Goal: Task Accomplishment & Management: Use online tool/utility

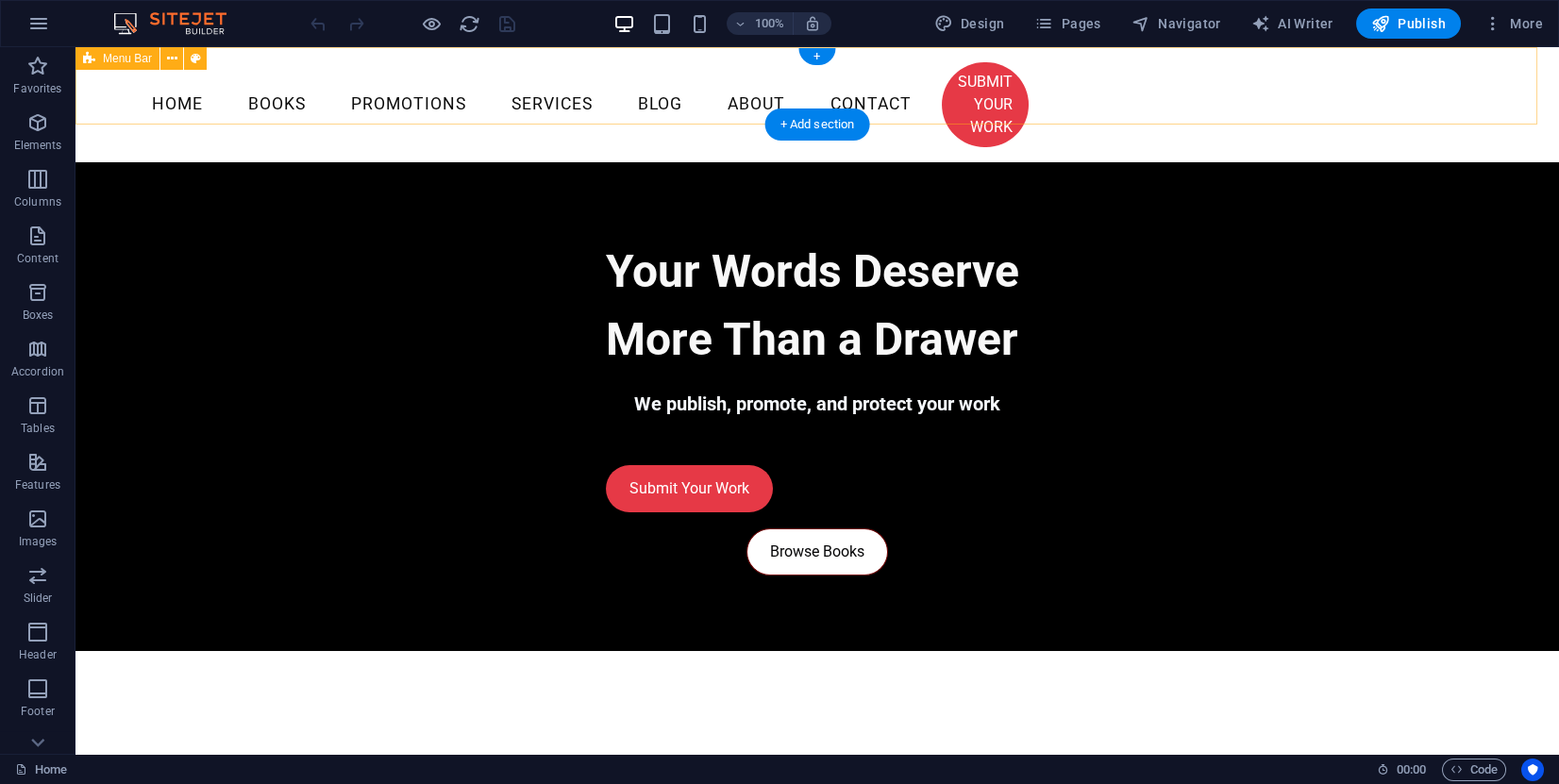
click at [223, 95] on div "Menu Home Books Promotions Services Blog About Contact SUBMIT YOUR WORK" at bounding box center [817, 105] width 1484 height 115
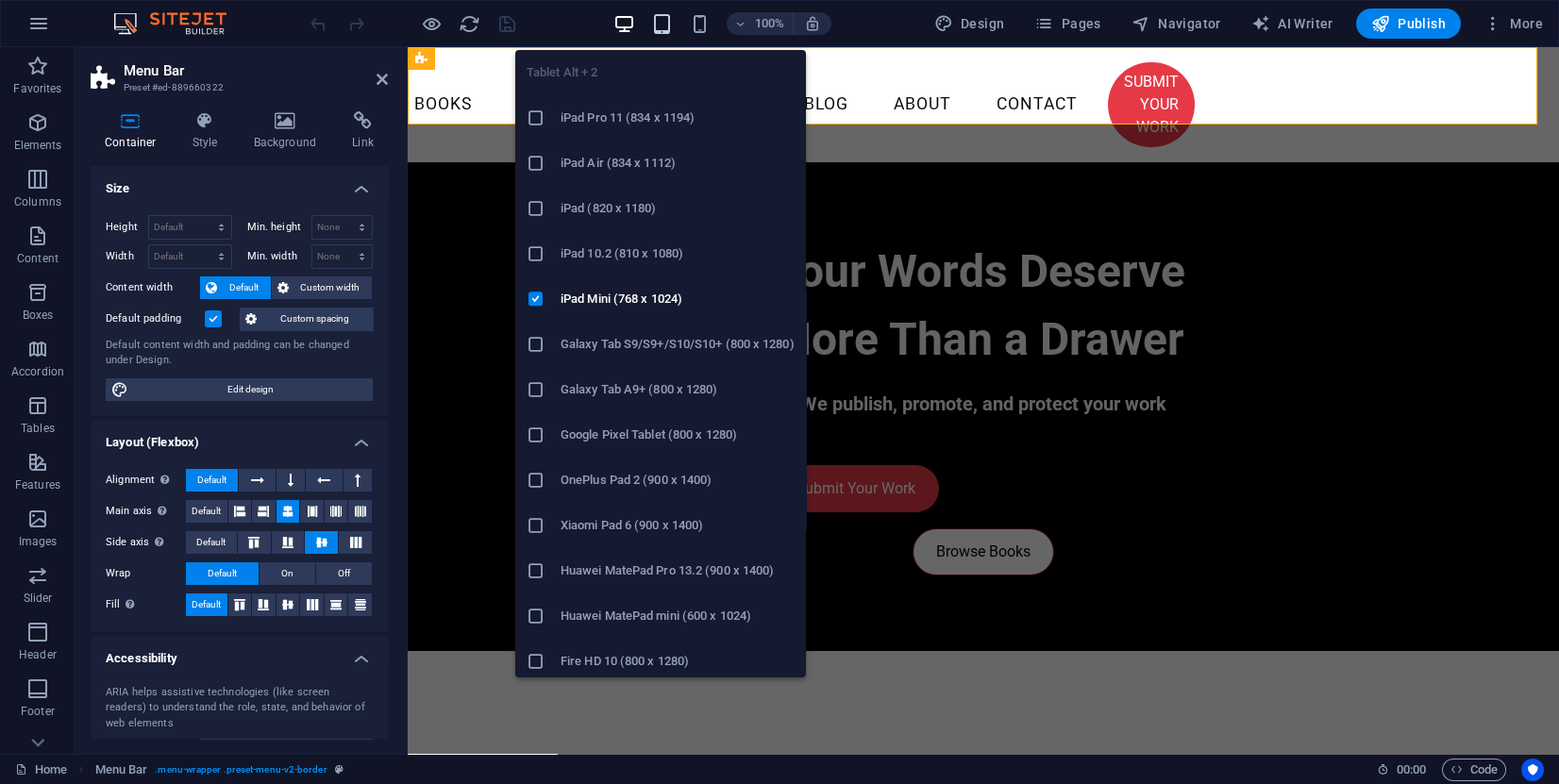
click at [672, 31] on icon "button" at bounding box center [662, 24] width 22 height 22
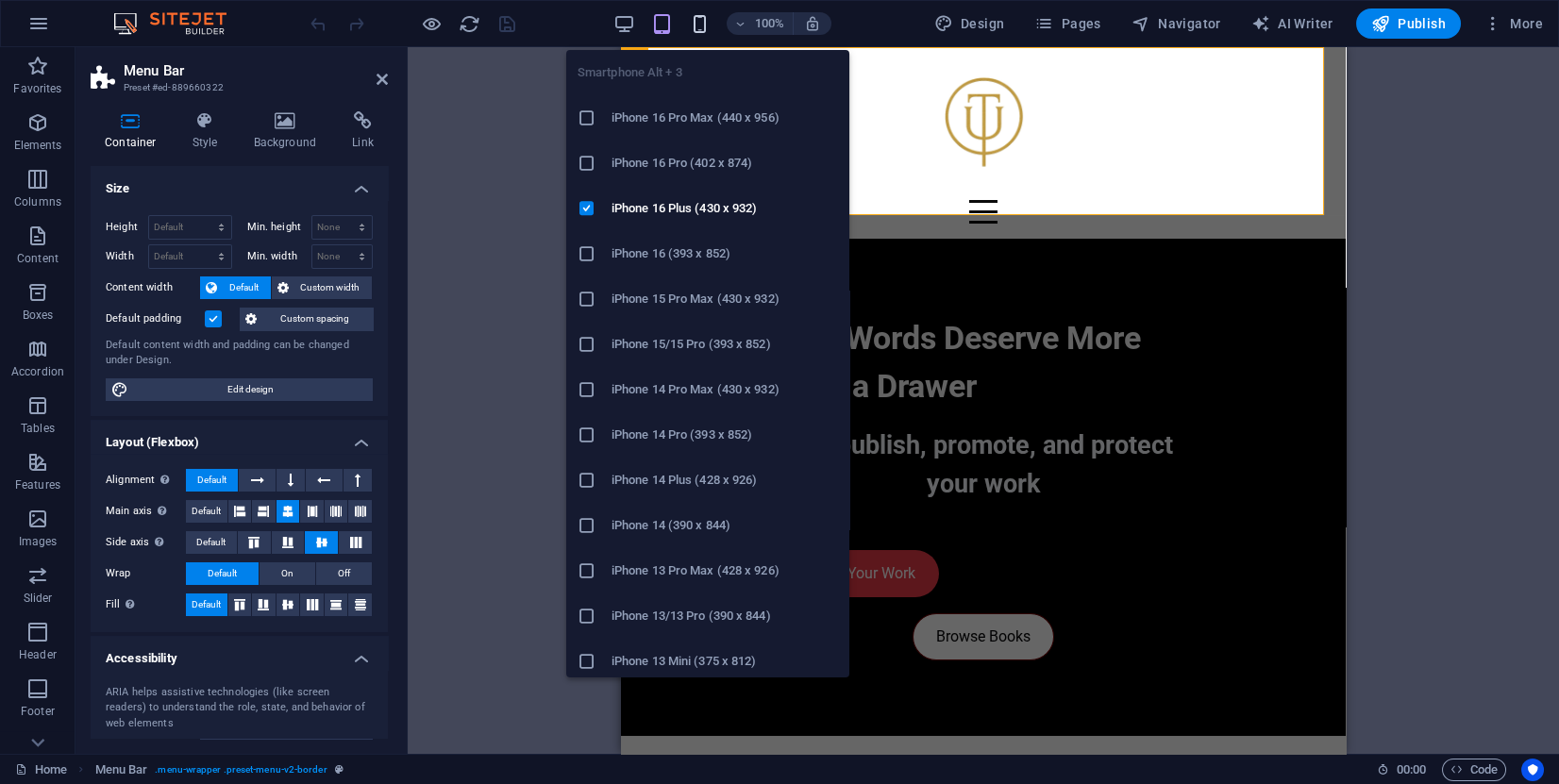
click at [711, 32] on icon "button" at bounding box center [700, 24] width 22 height 22
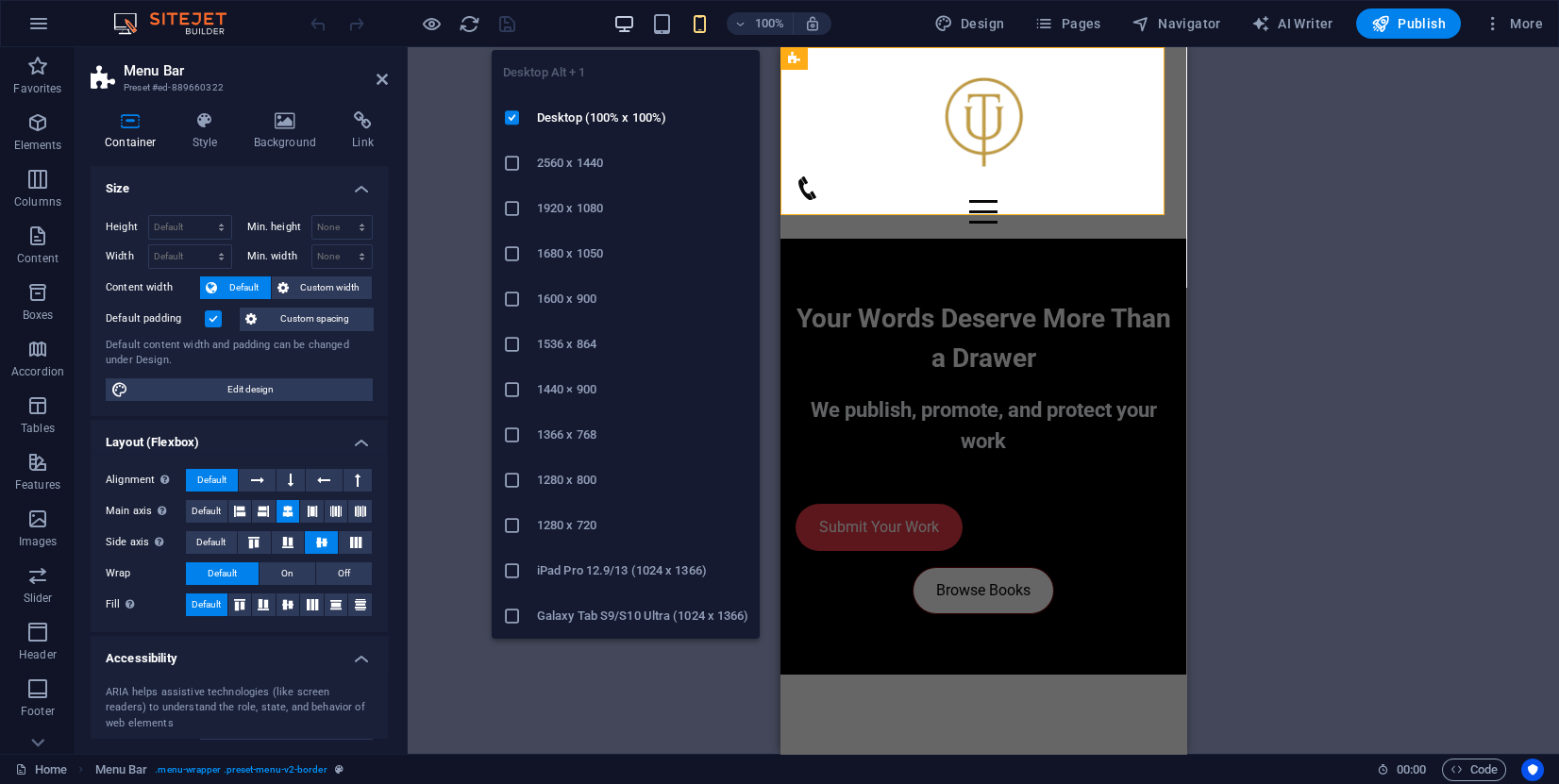
click at [628, 18] on icon "button" at bounding box center [624, 24] width 22 height 22
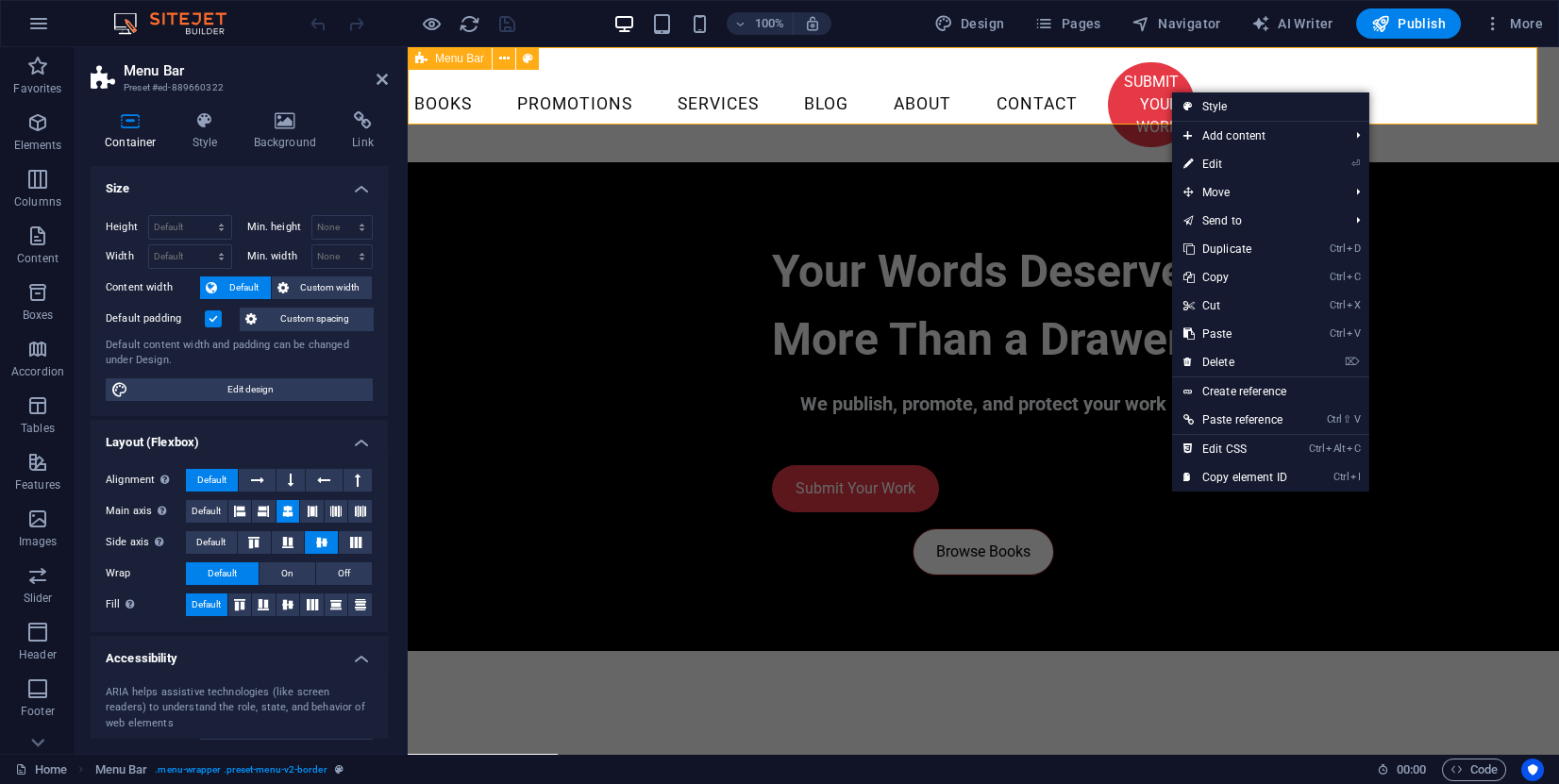
click at [1483, 79] on div "Menu Home Books Promotions Services Blog About Contact SUBMIT YOUR WORK" at bounding box center [983, 105] width 1151 height 115
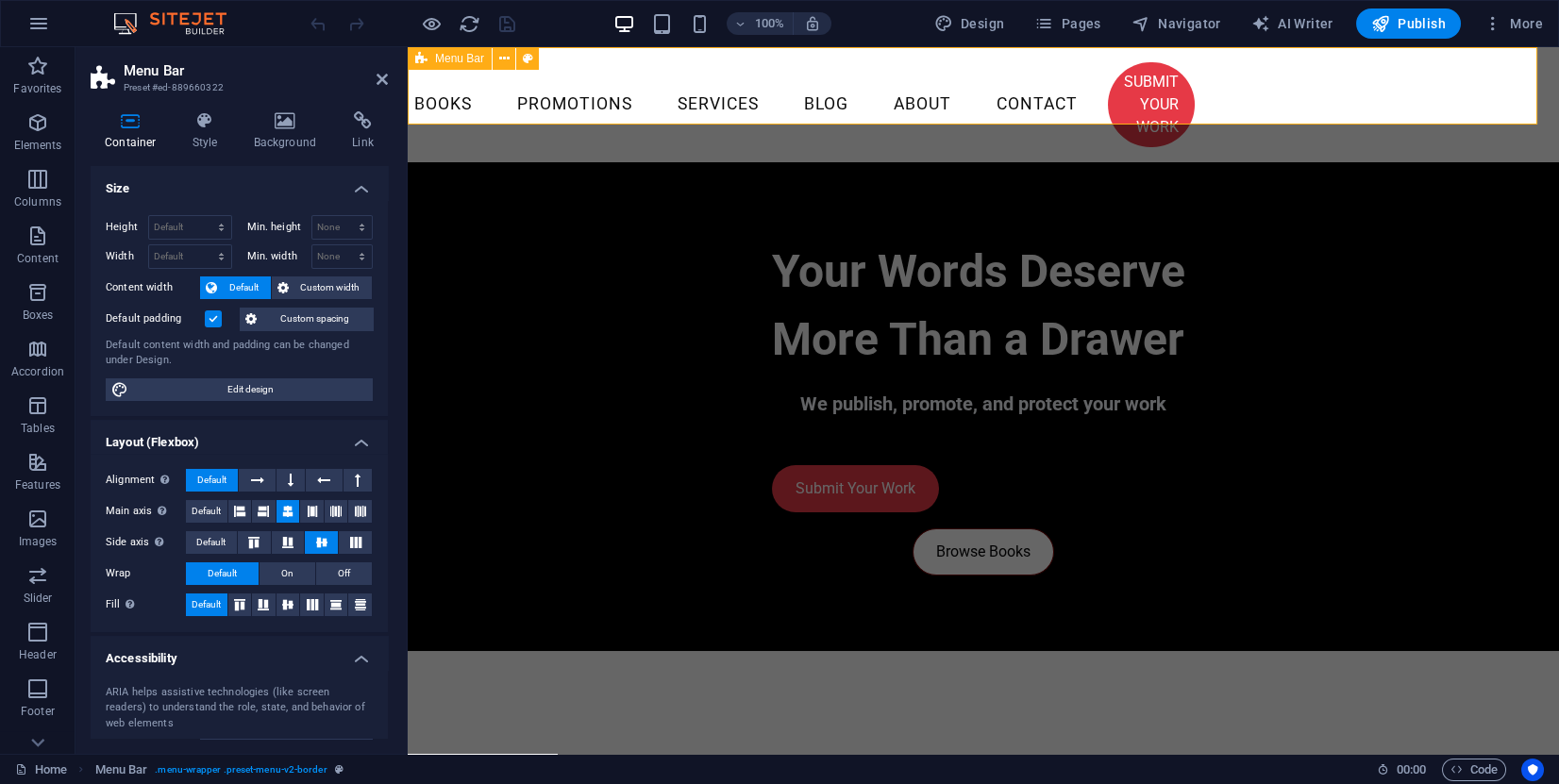
click at [467, 84] on div "Menu Home Books Promotions Services Blog About Contact SUBMIT YOUR WORK" at bounding box center [983, 105] width 1151 height 115
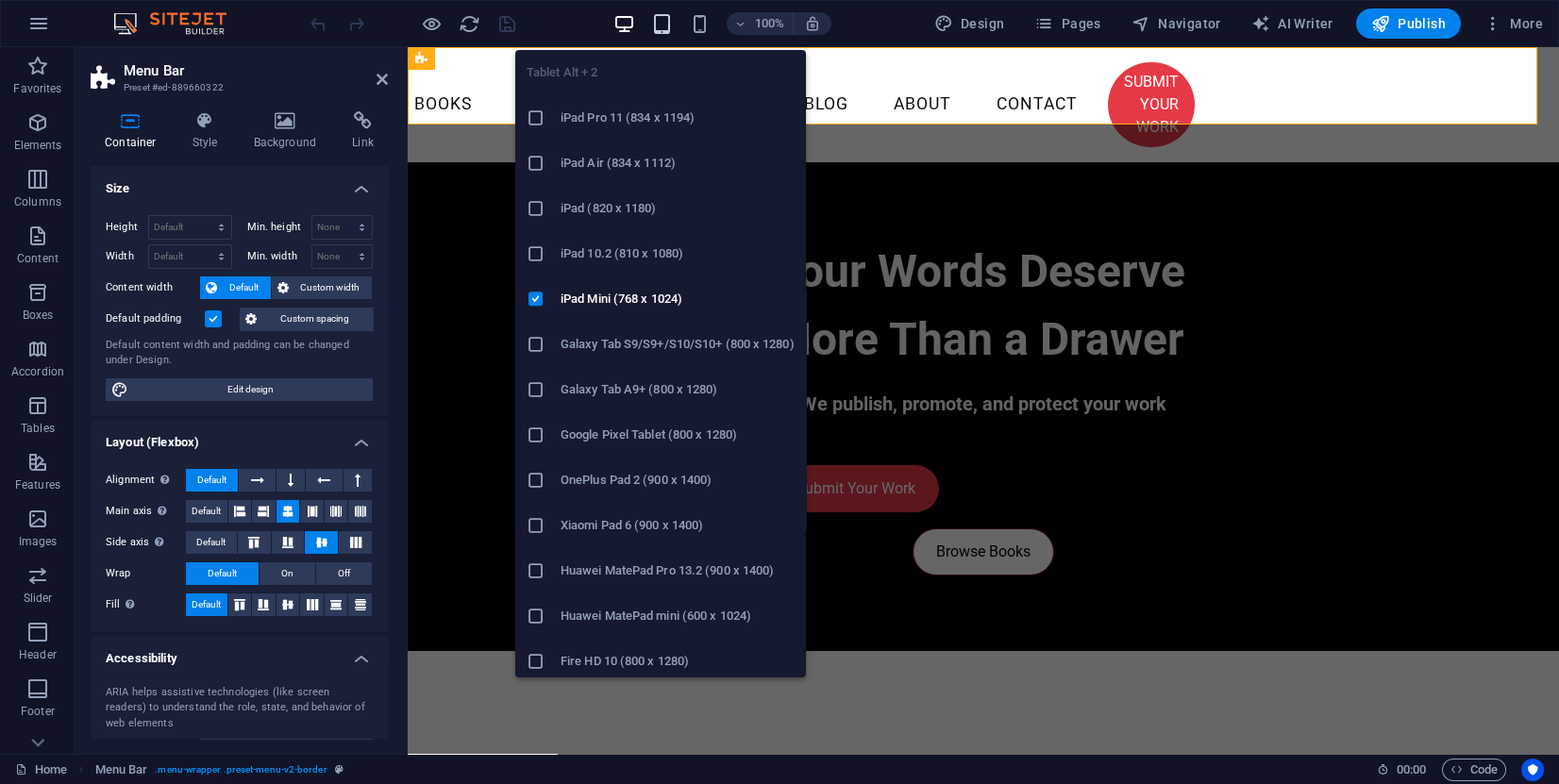
click at [661, 28] on icon "button" at bounding box center [662, 24] width 22 height 22
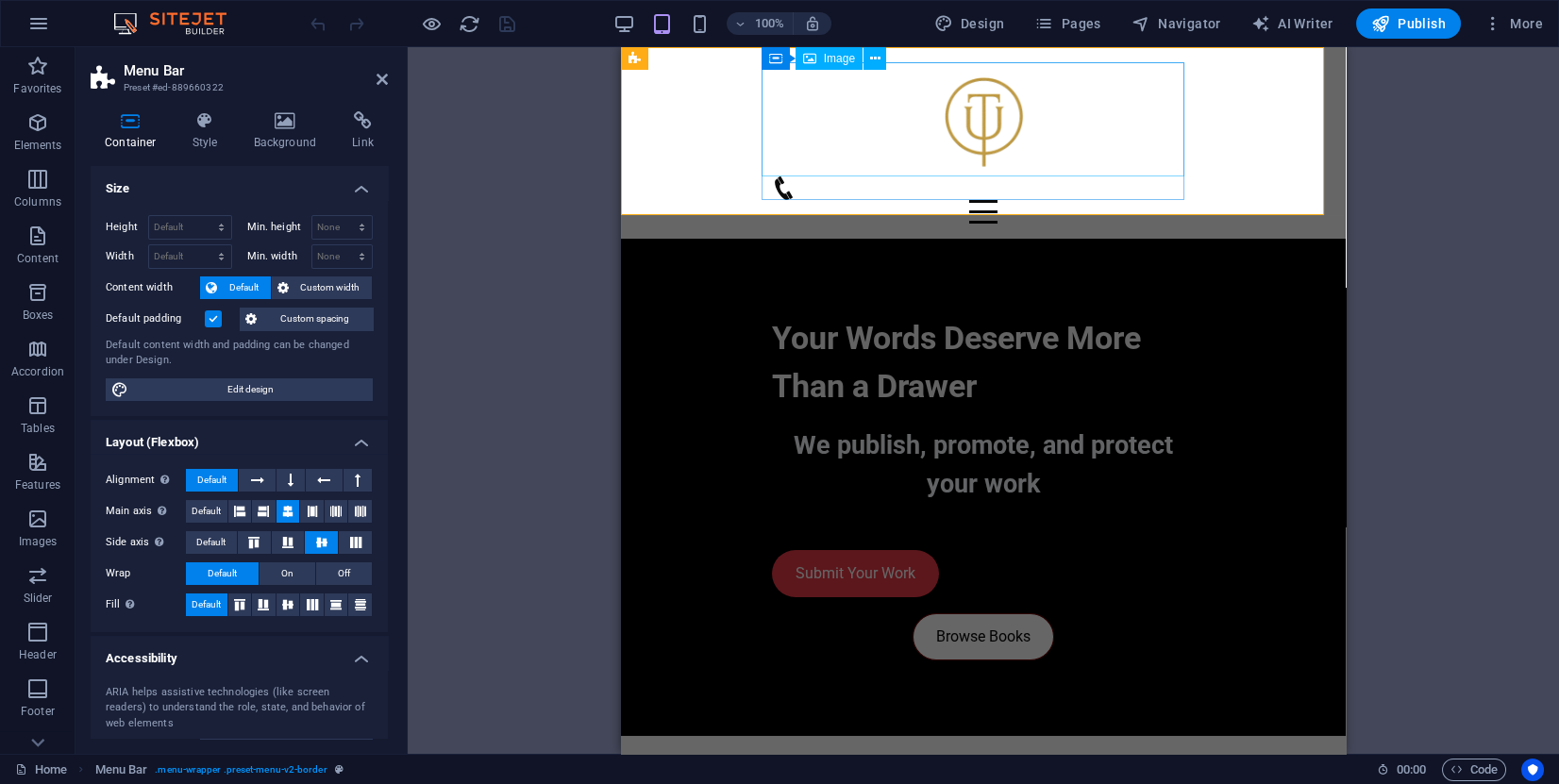
click at [974, 117] on figure at bounding box center [983, 120] width 423 height 114
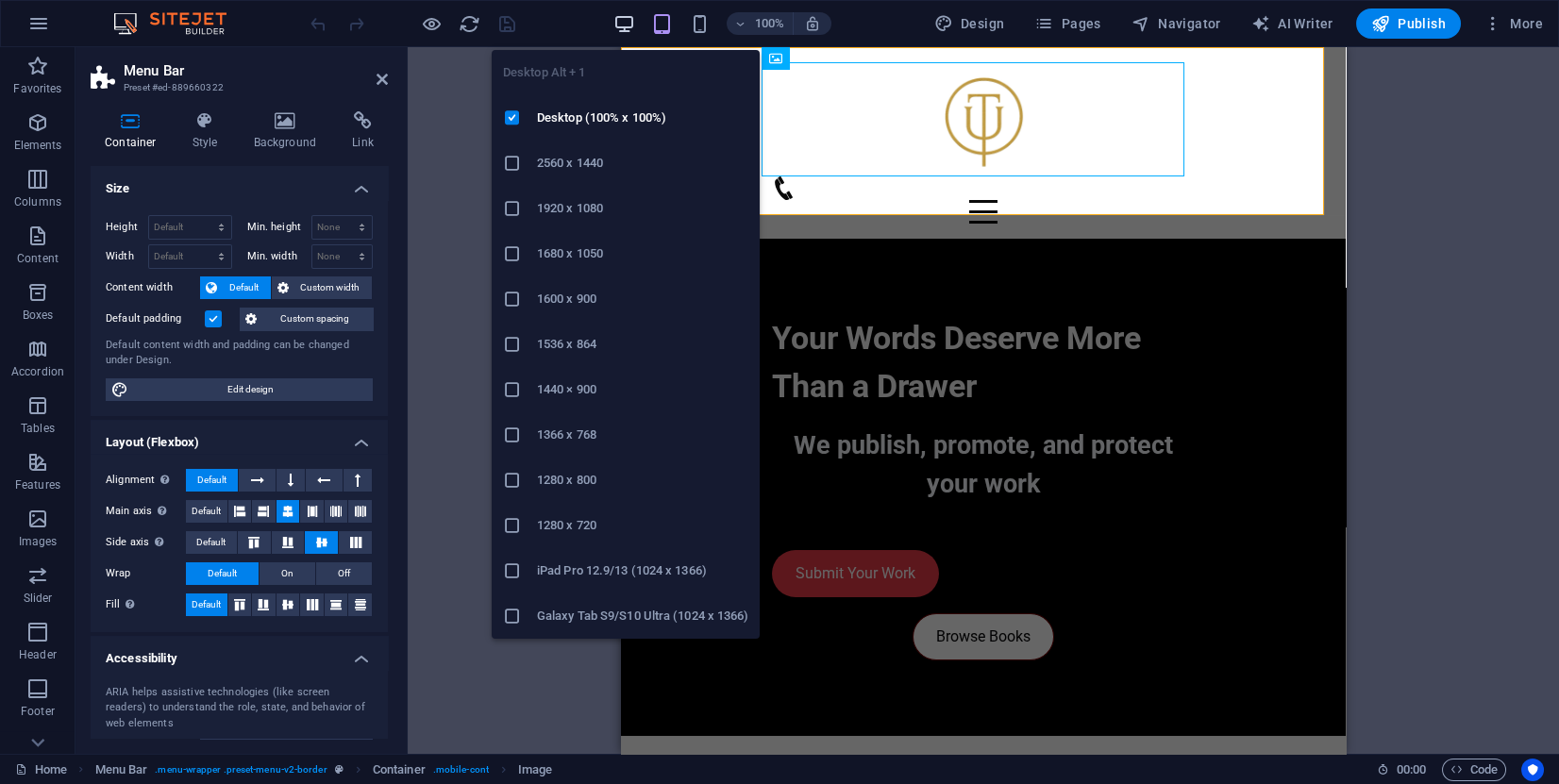
click at [629, 25] on icon "button" at bounding box center [624, 24] width 22 height 22
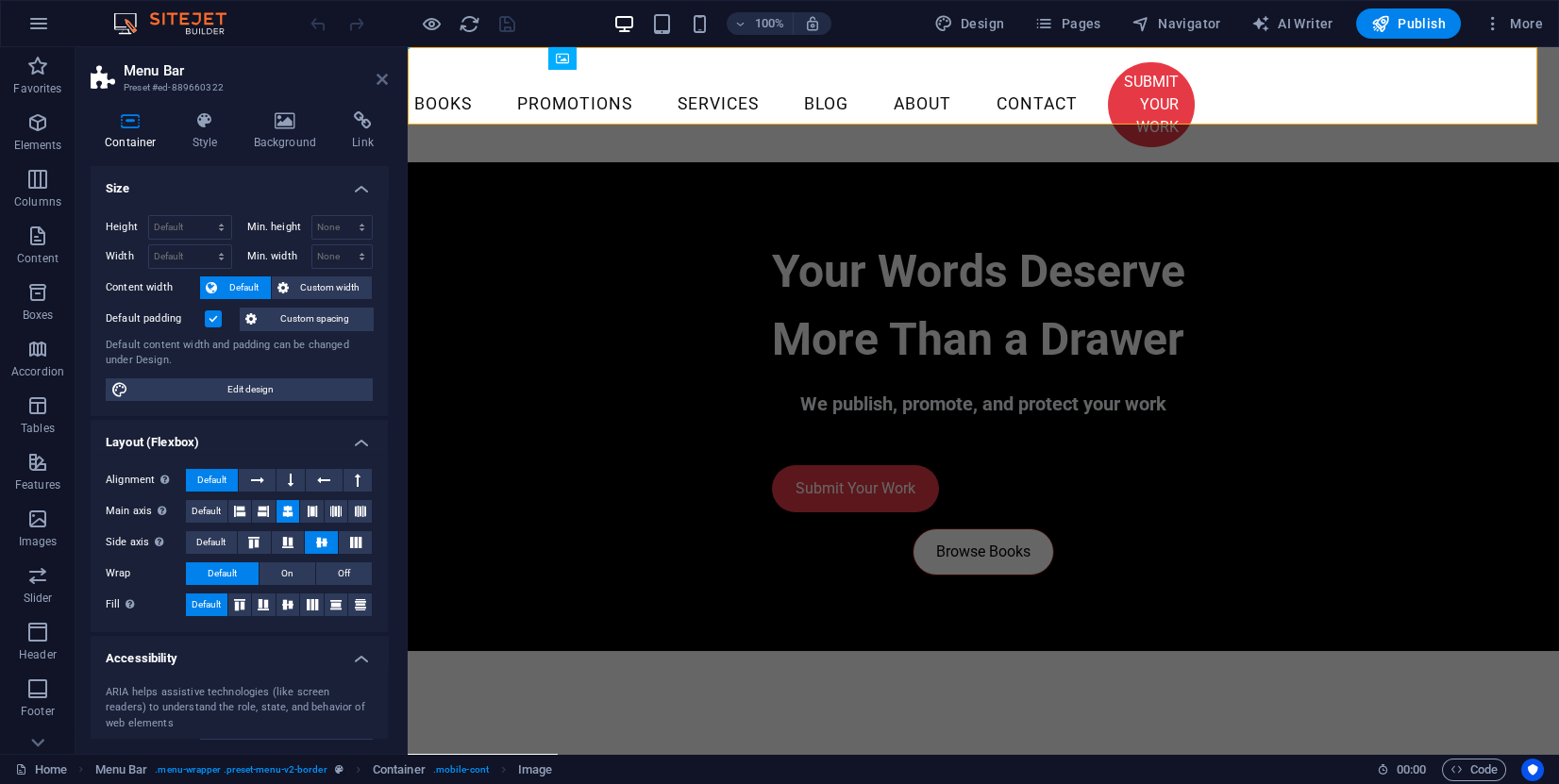
click at [382, 78] on icon at bounding box center [382, 79] width 11 height 15
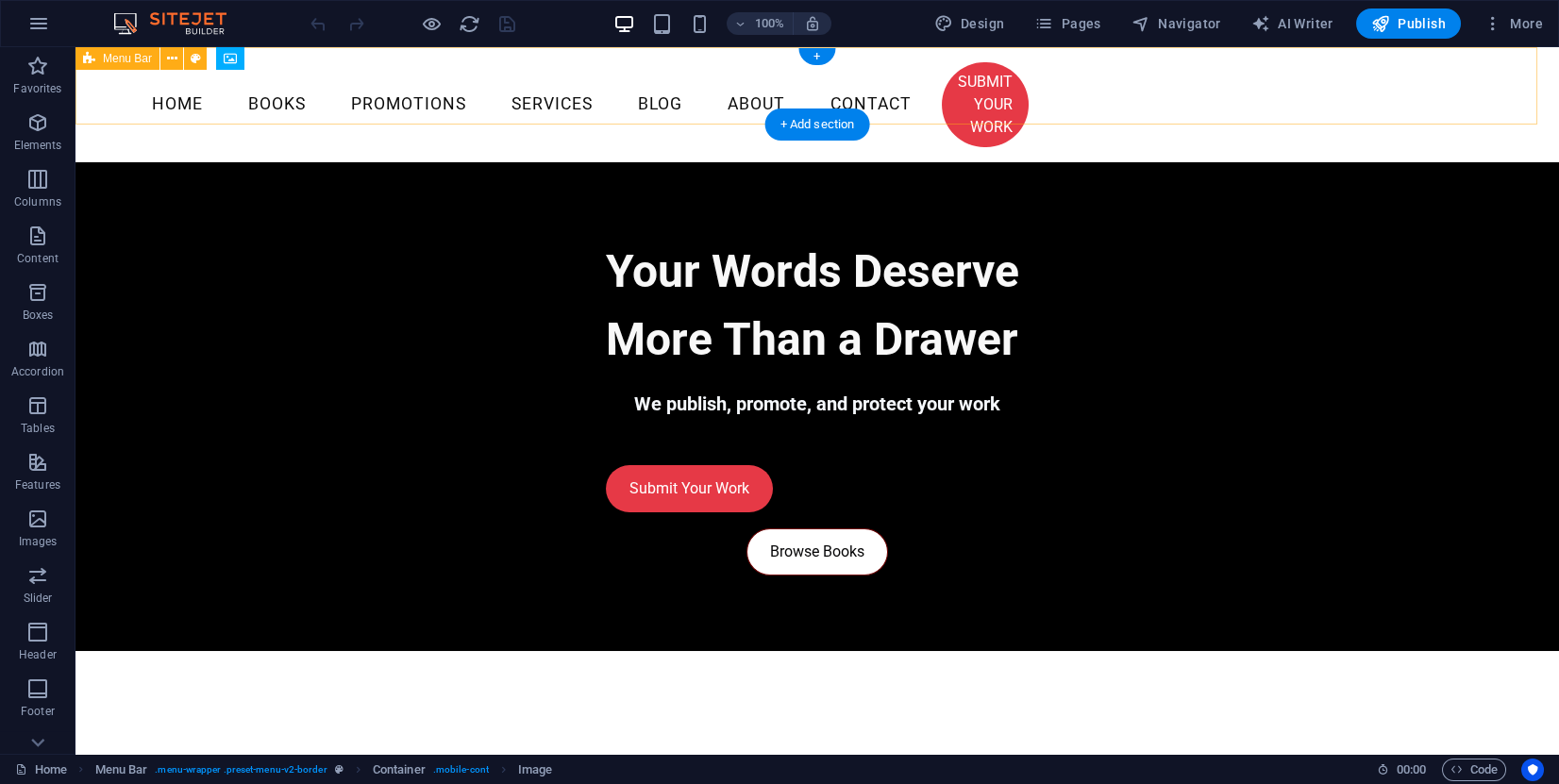
click at [120, 81] on div "Menu Home Books Promotions Services Blog About Contact SUBMIT YOUR WORK" at bounding box center [817, 105] width 1484 height 115
click at [144, 91] on div "Menu Home Books Promotions Services Blog About Contact SUBMIT YOUR WORK" at bounding box center [817, 105] width 1484 height 115
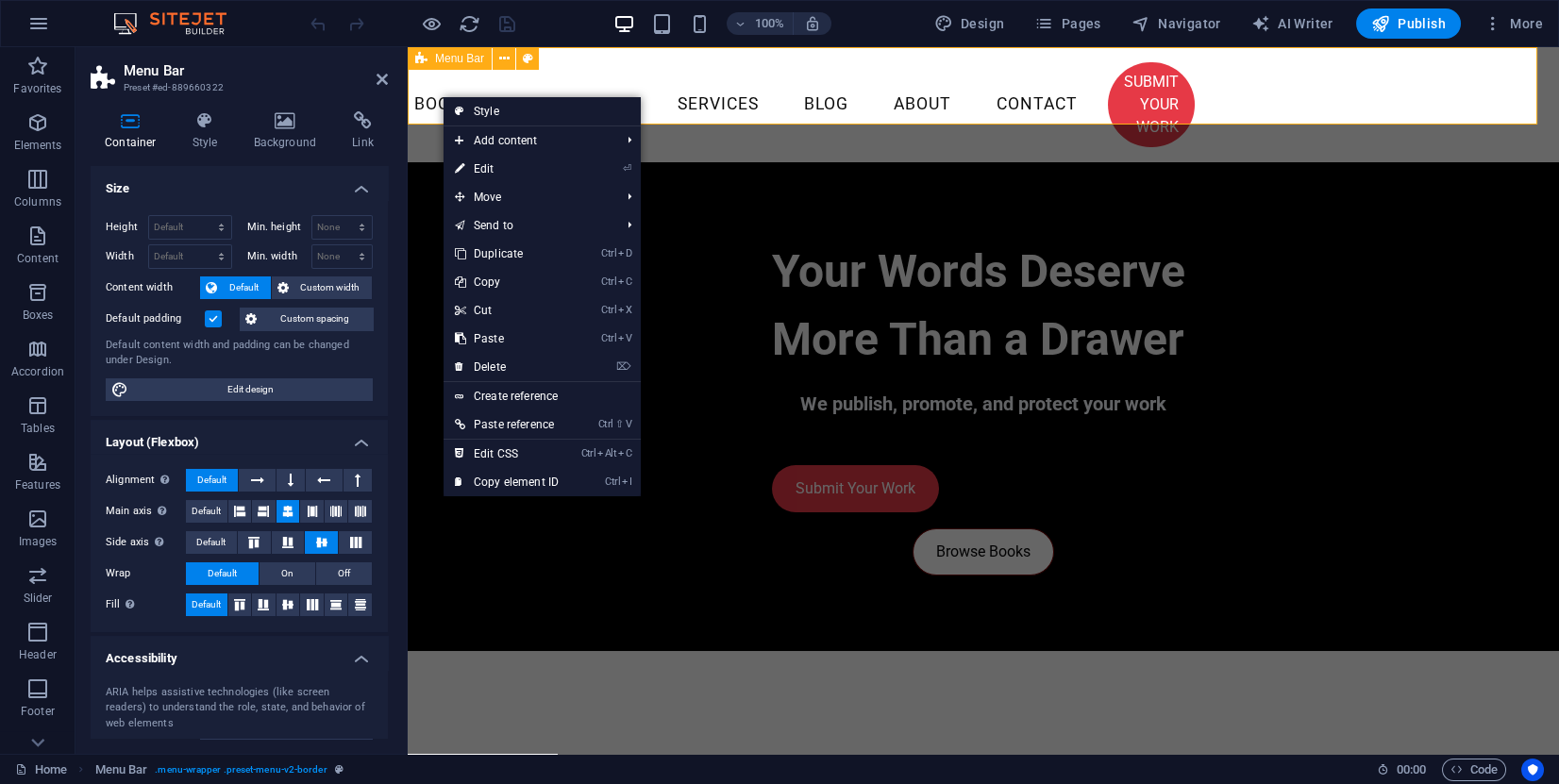
click at [451, 81] on div "Menu Home Books Promotions Services Blog About Contact SUBMIT YOUR WORK" at bounding box center [983, 105] width 1151 height 115
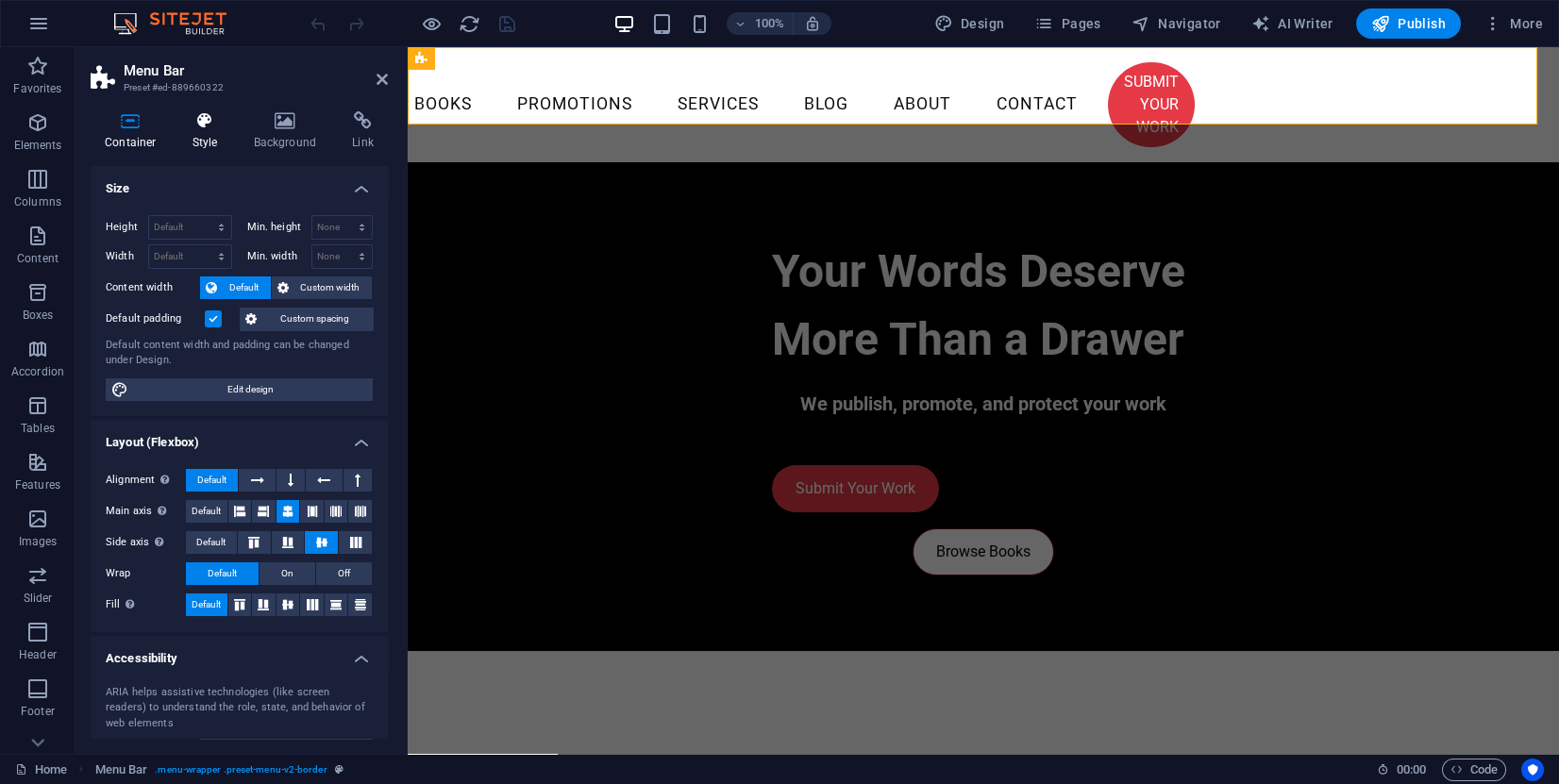
click at [214, 126] on icon at bounding box center [205, 121] width 54 height 19
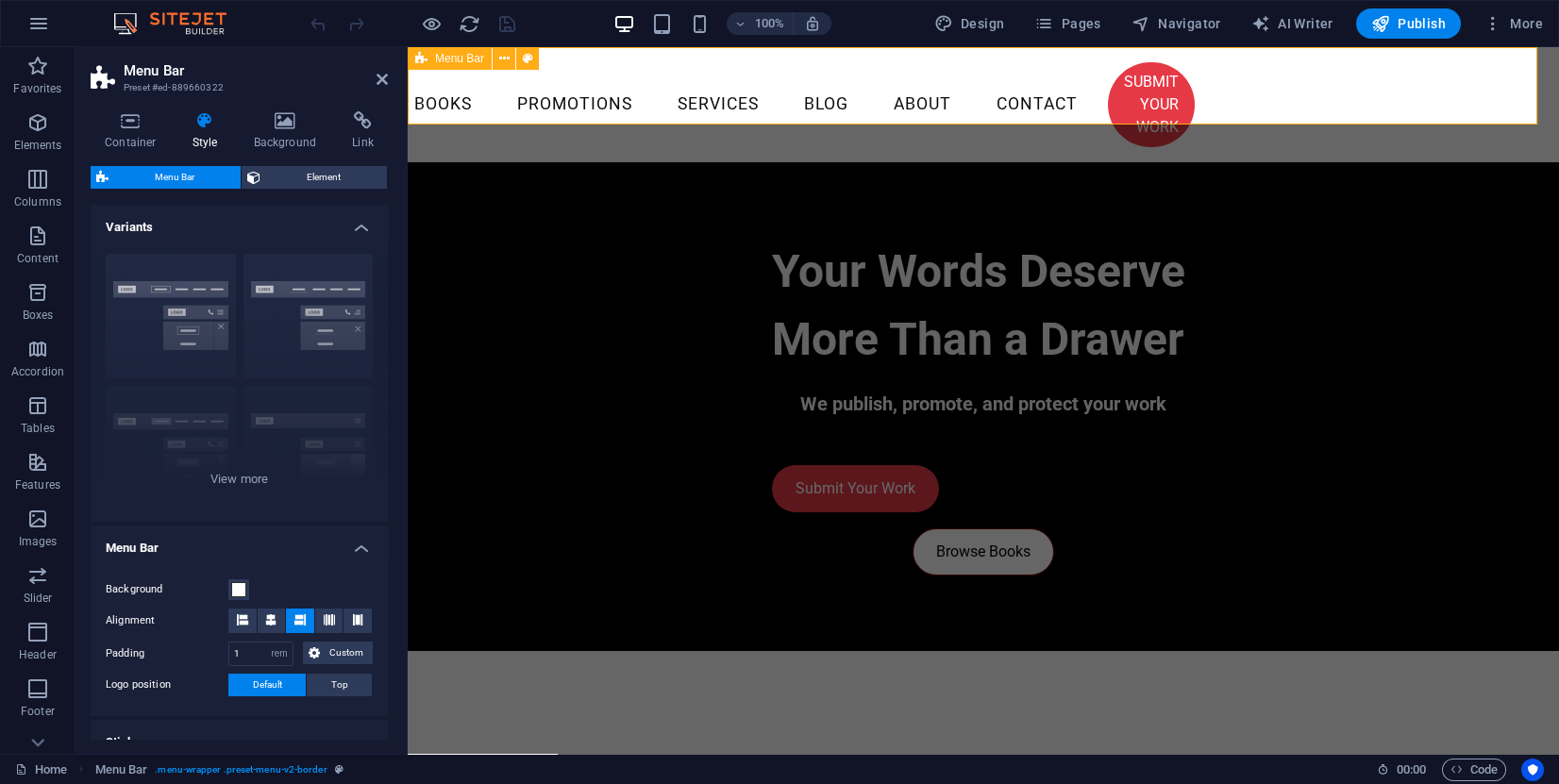
click at [452, 82] on div "Menu Home Books Promotions Services Blog About Contact SUBMIT YOUR WORK" at bounding box center [983, 105] width 1151 height 115
click at [500, 56] on icon at bounding box center [504, 59] width 10 height 20
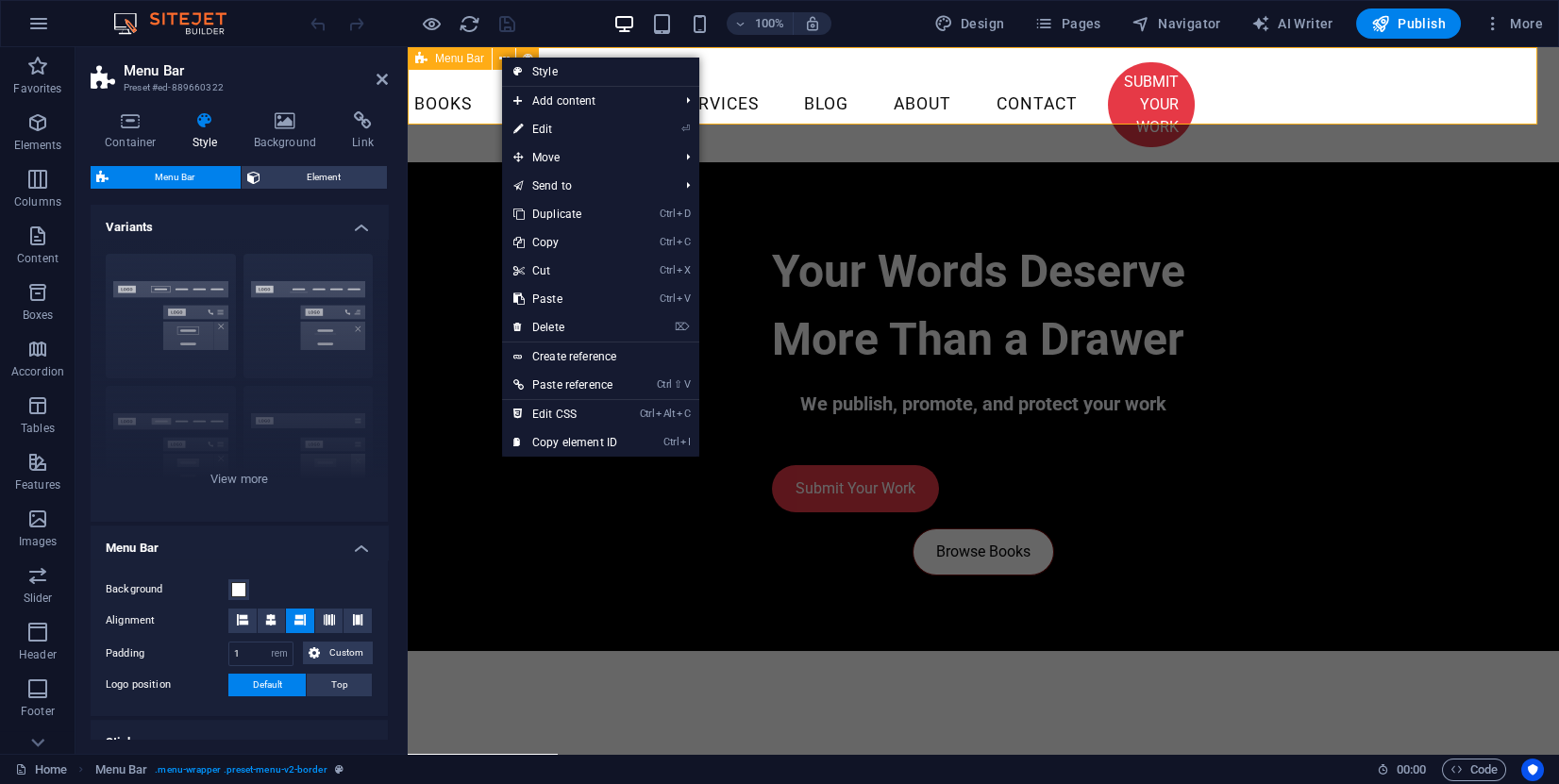
click at [442, 100] on div "Menu Home Books Promotions Services Blog About Contact SUBMIT YOUR WORK" at bounding box center [983, 105] width 1151 height 115
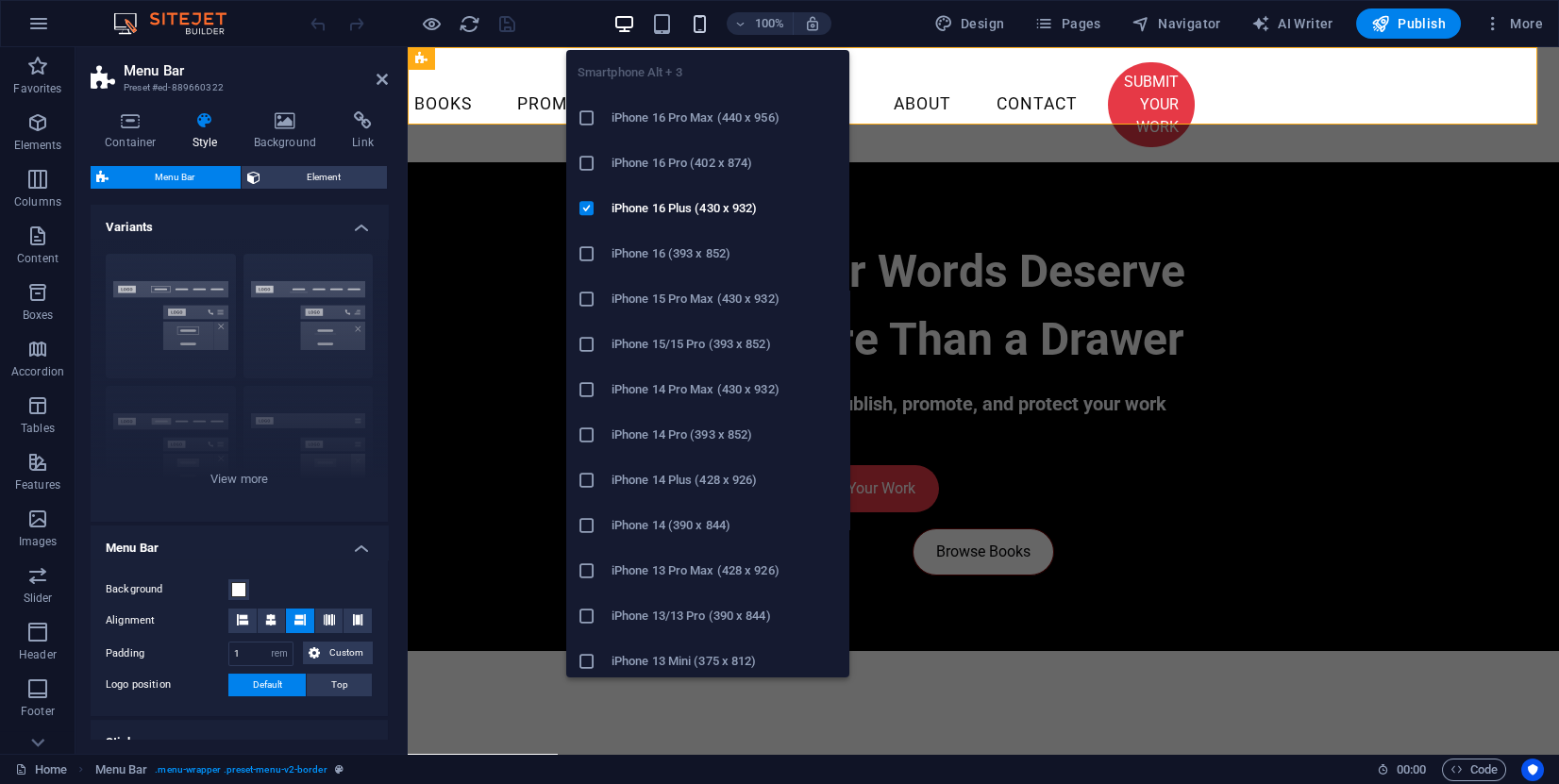
click at [692, 30] on icon "button" at bounding box center [700, 24] width 22 height 22
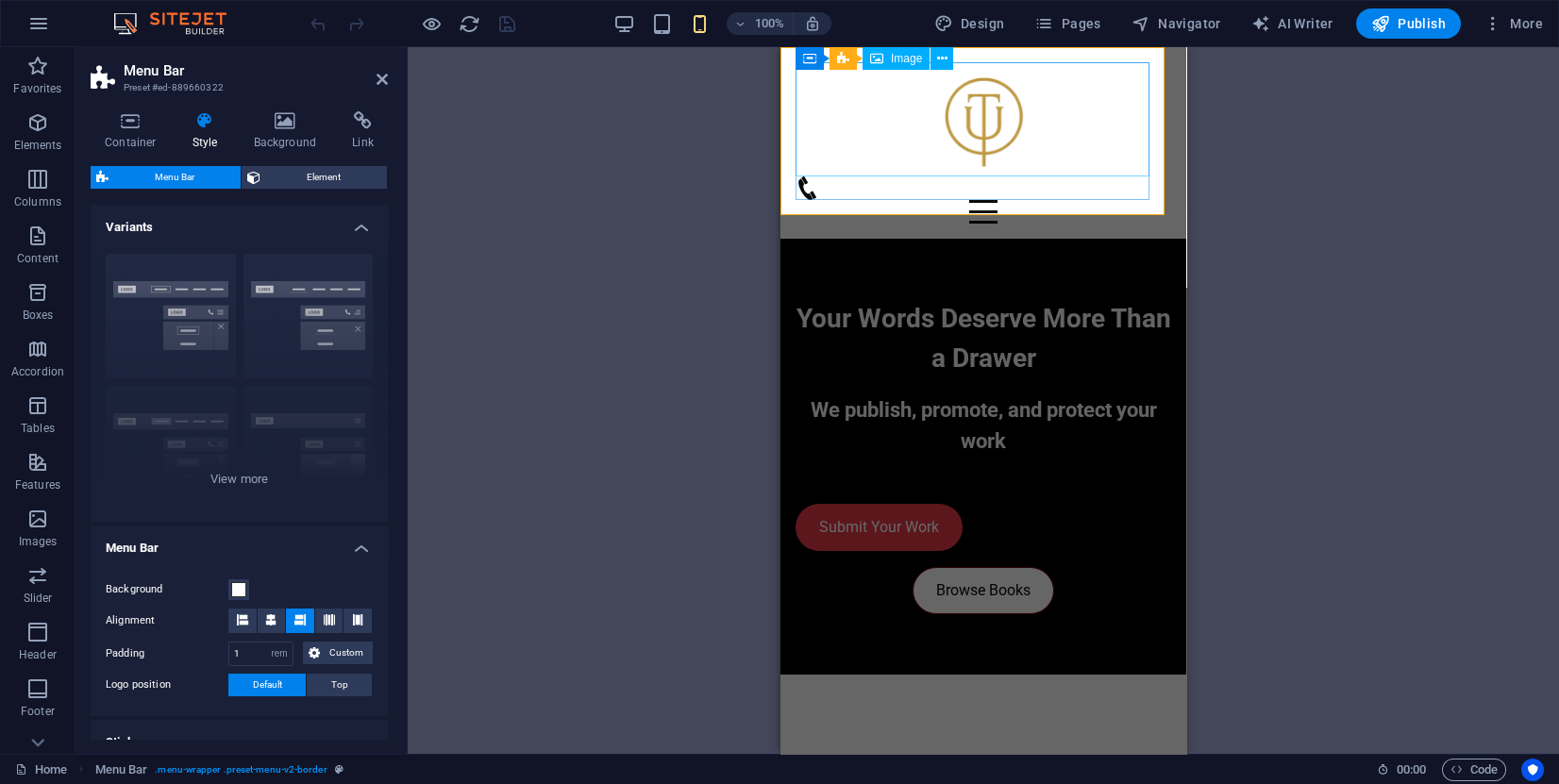
click at [964, 116] on figure at bounding box center [983, 120] width 375 height 114
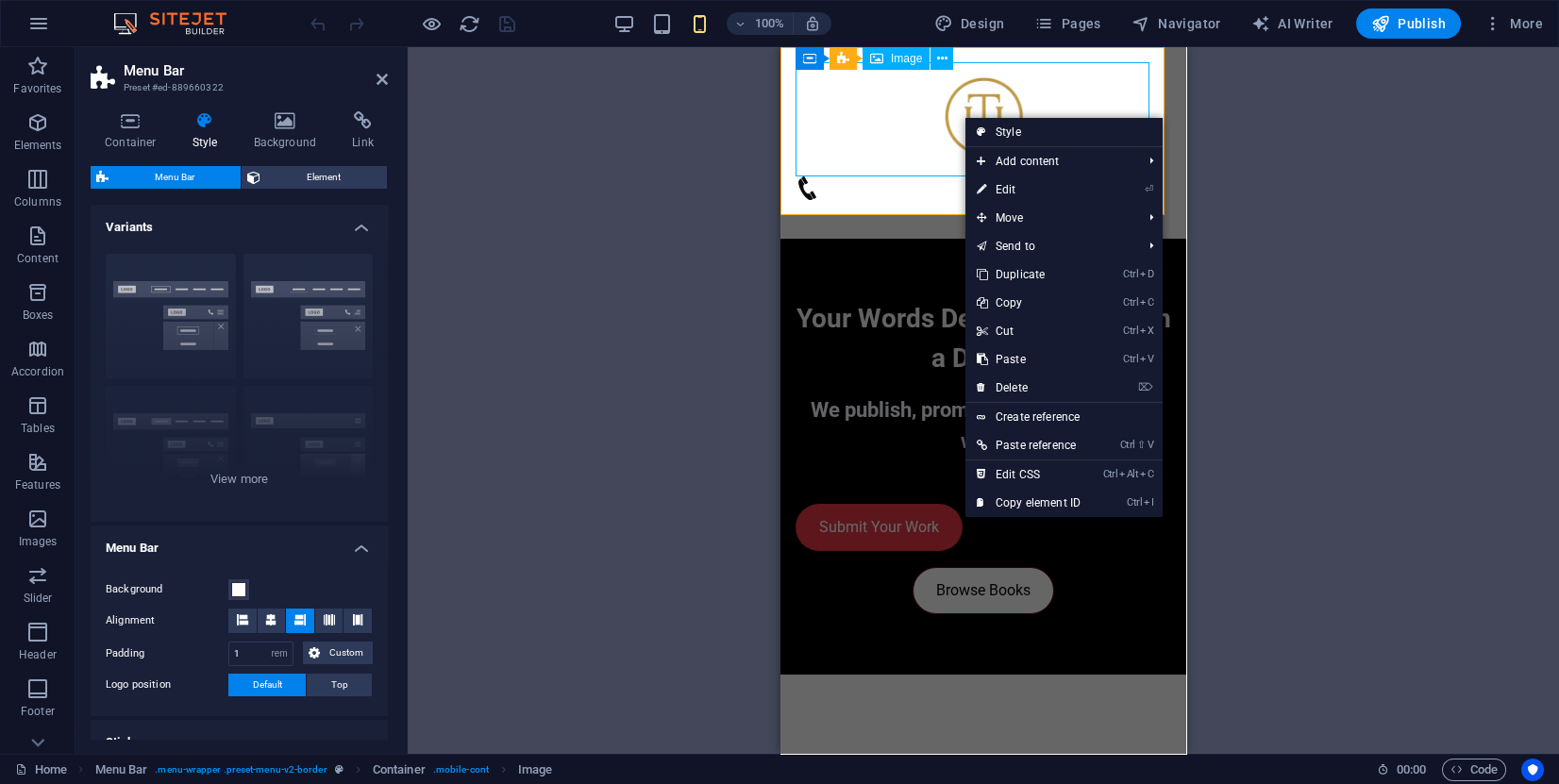
click at [1057, 109] on figure at bounding box center [983, 120] width 375 height 114
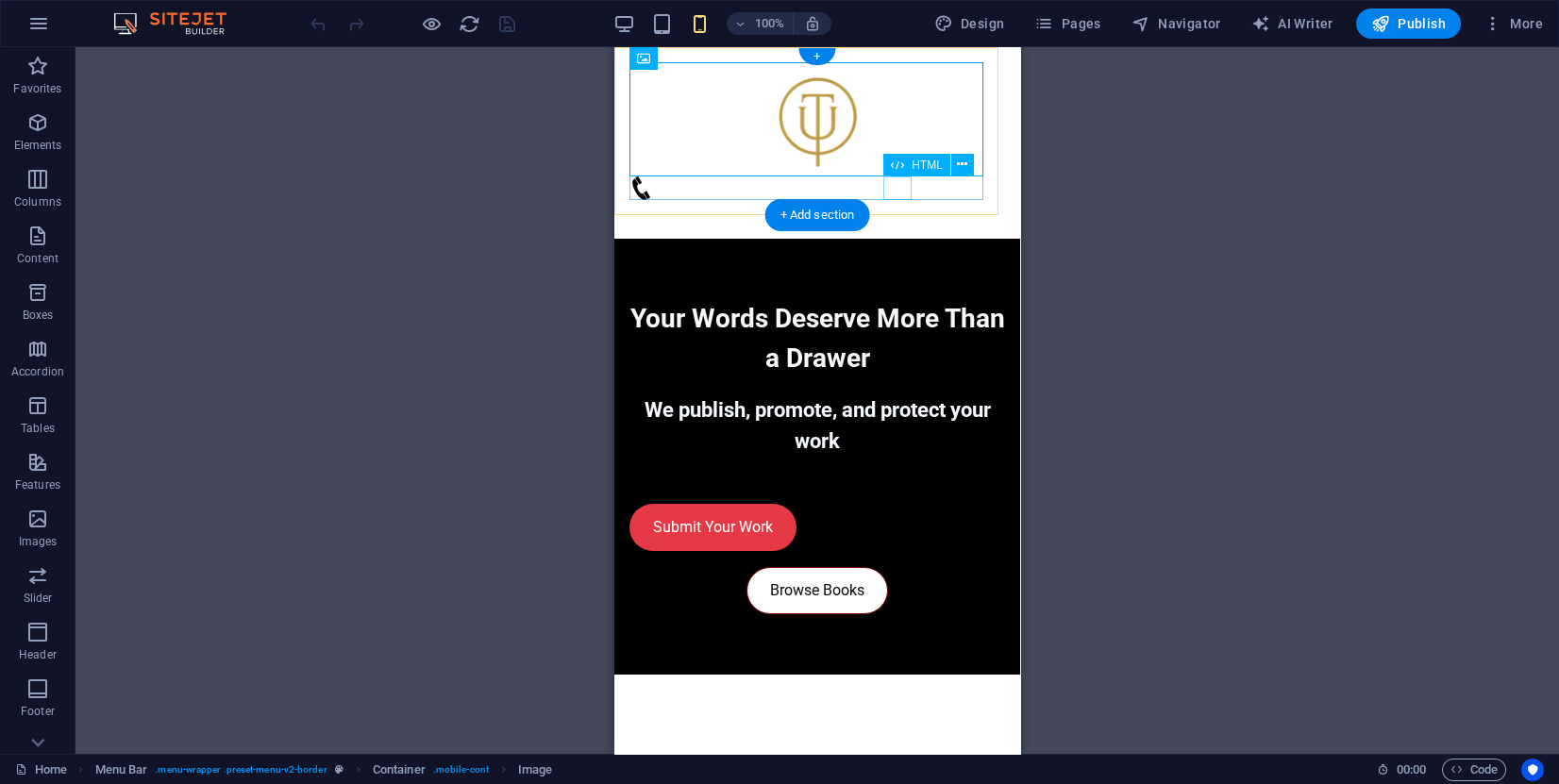
click at [893, 200] on div "Menu" at bounding box center [817, 211] width 375 height 24
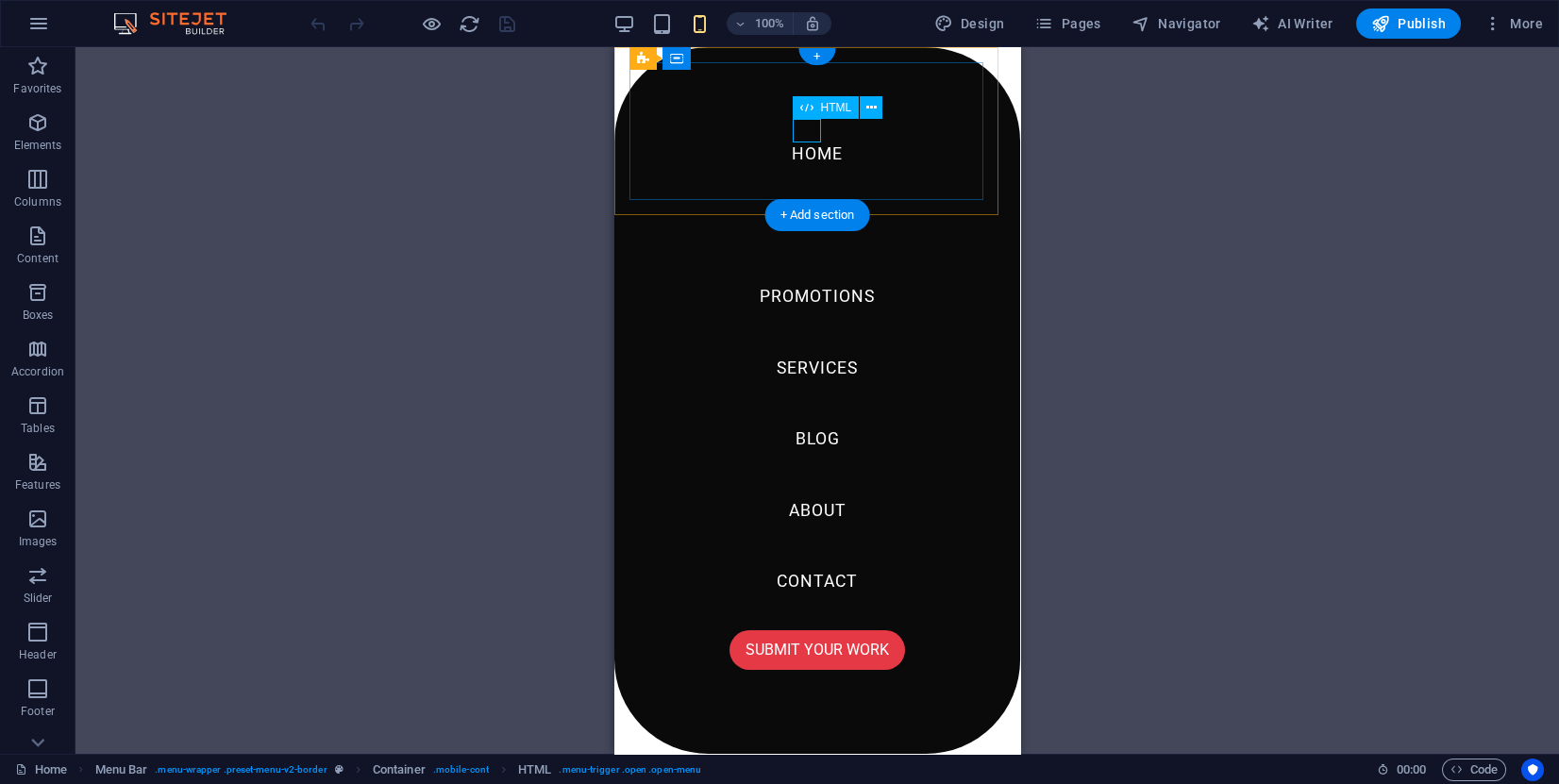
click at [658, 200] on div "Menu" at bounding box center [644, 211] width 29 height 24
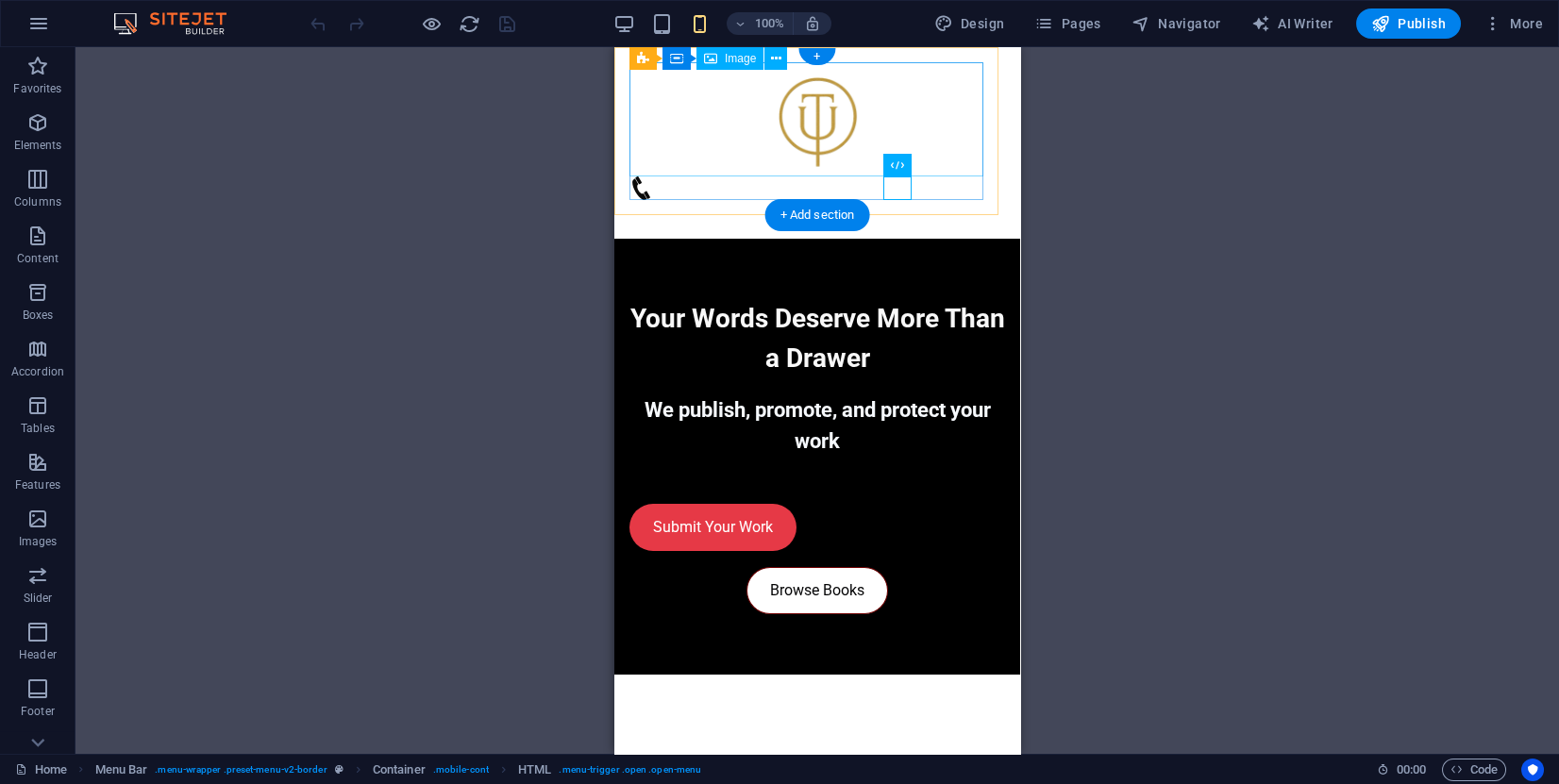
click at [794, 100] on figure at bounding box center [817, 120] width 375 height 114
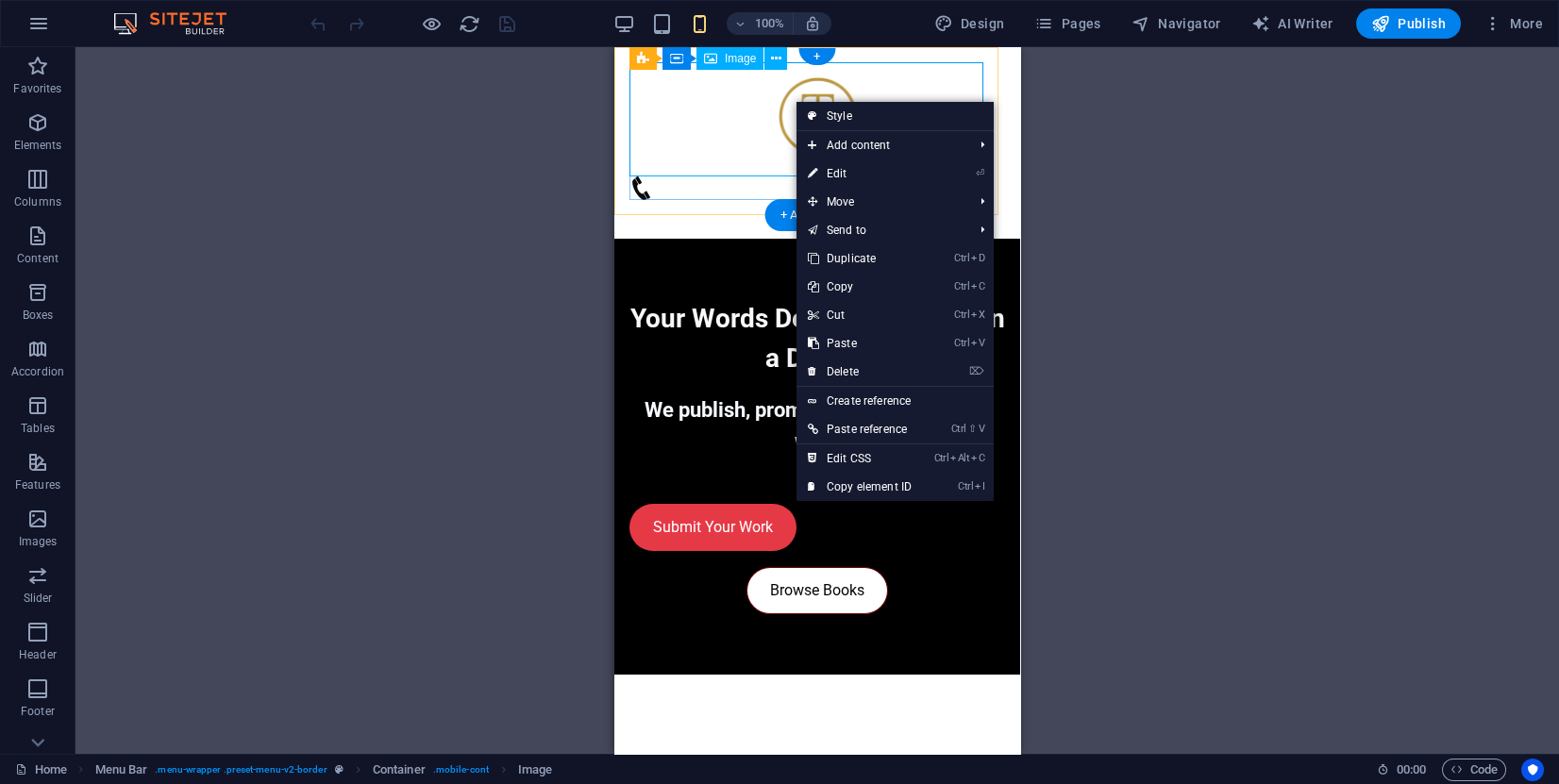
click at [738, 95] on figure at bounding box center [817, 120] width 375 height 114
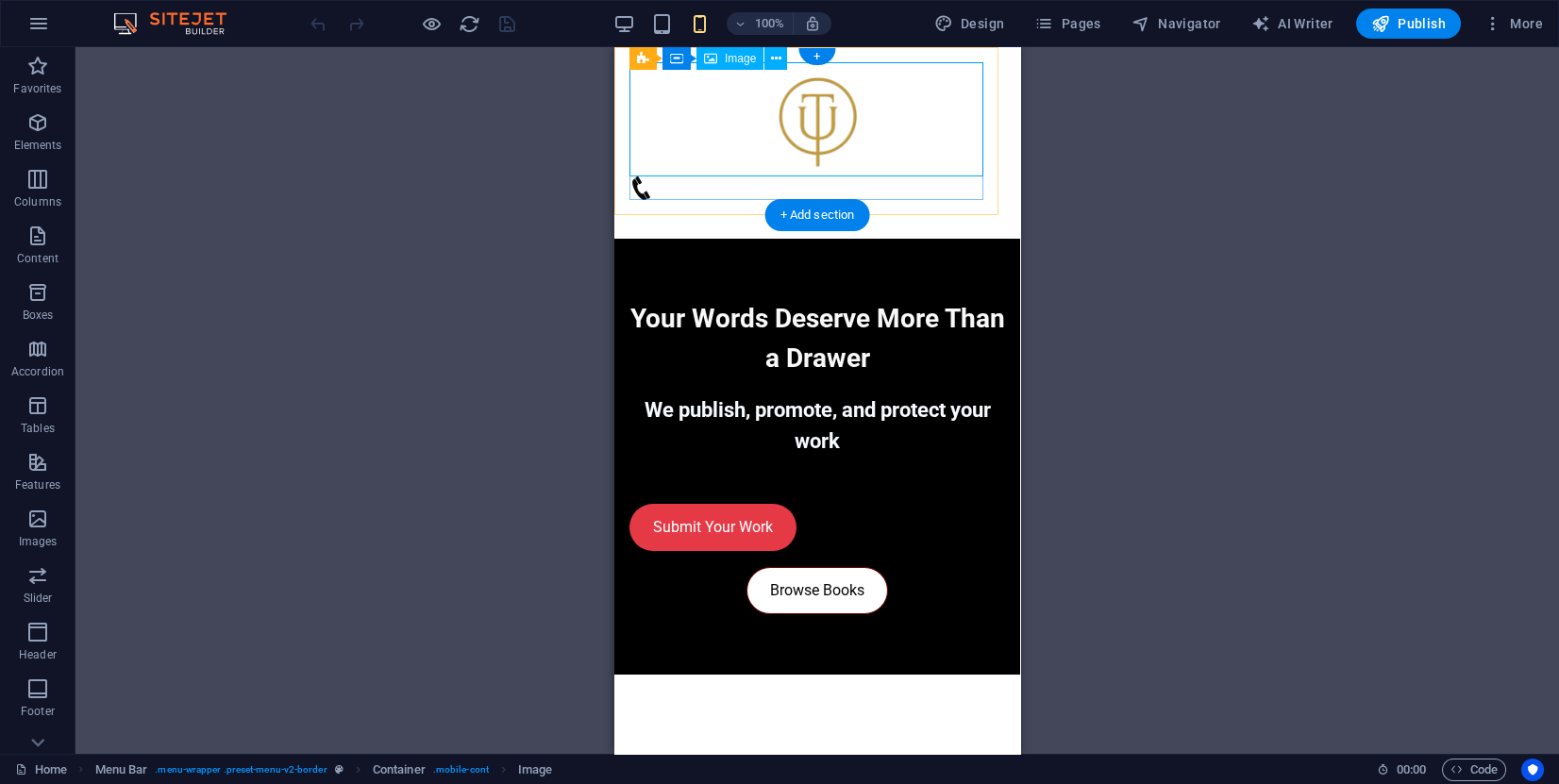
click at [738, 95] on figure at bounding box center [817, 120] width 375 height 114
select select "px"
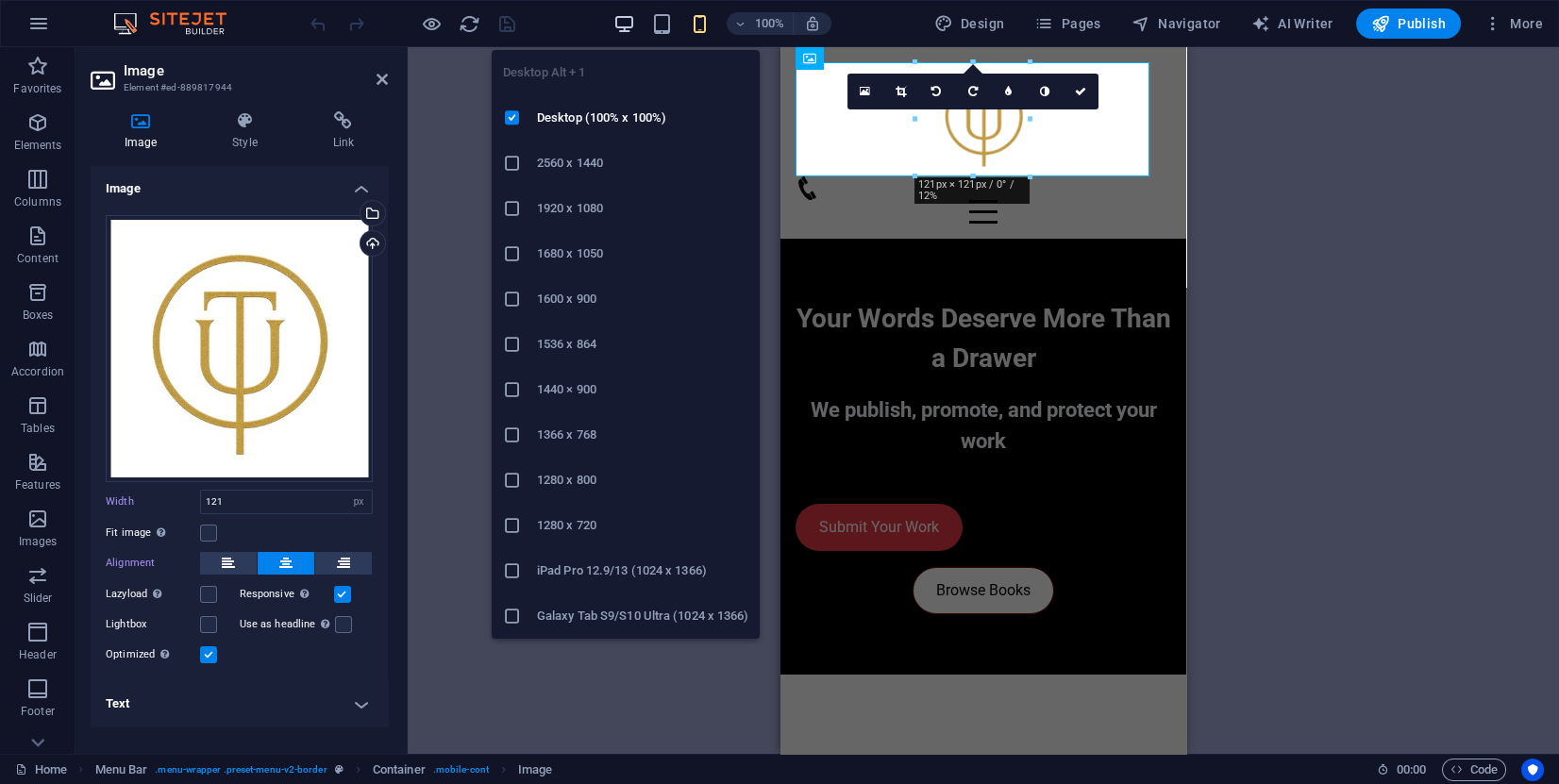
click at [626, 24] on icon "button" at bounding box center [624, 24] width 22 height 22
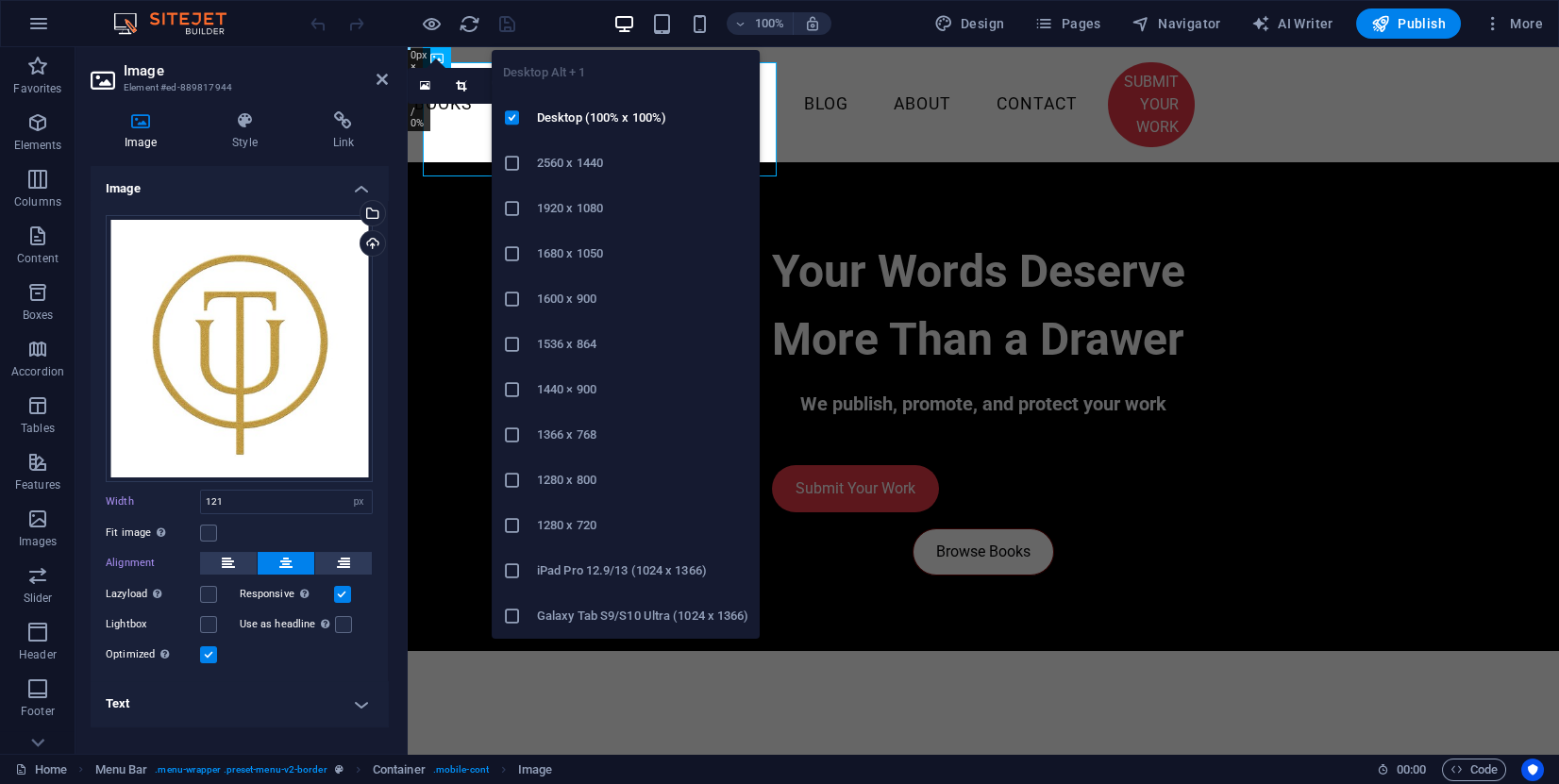
select select "DISABLED_OPTION_VALUE"
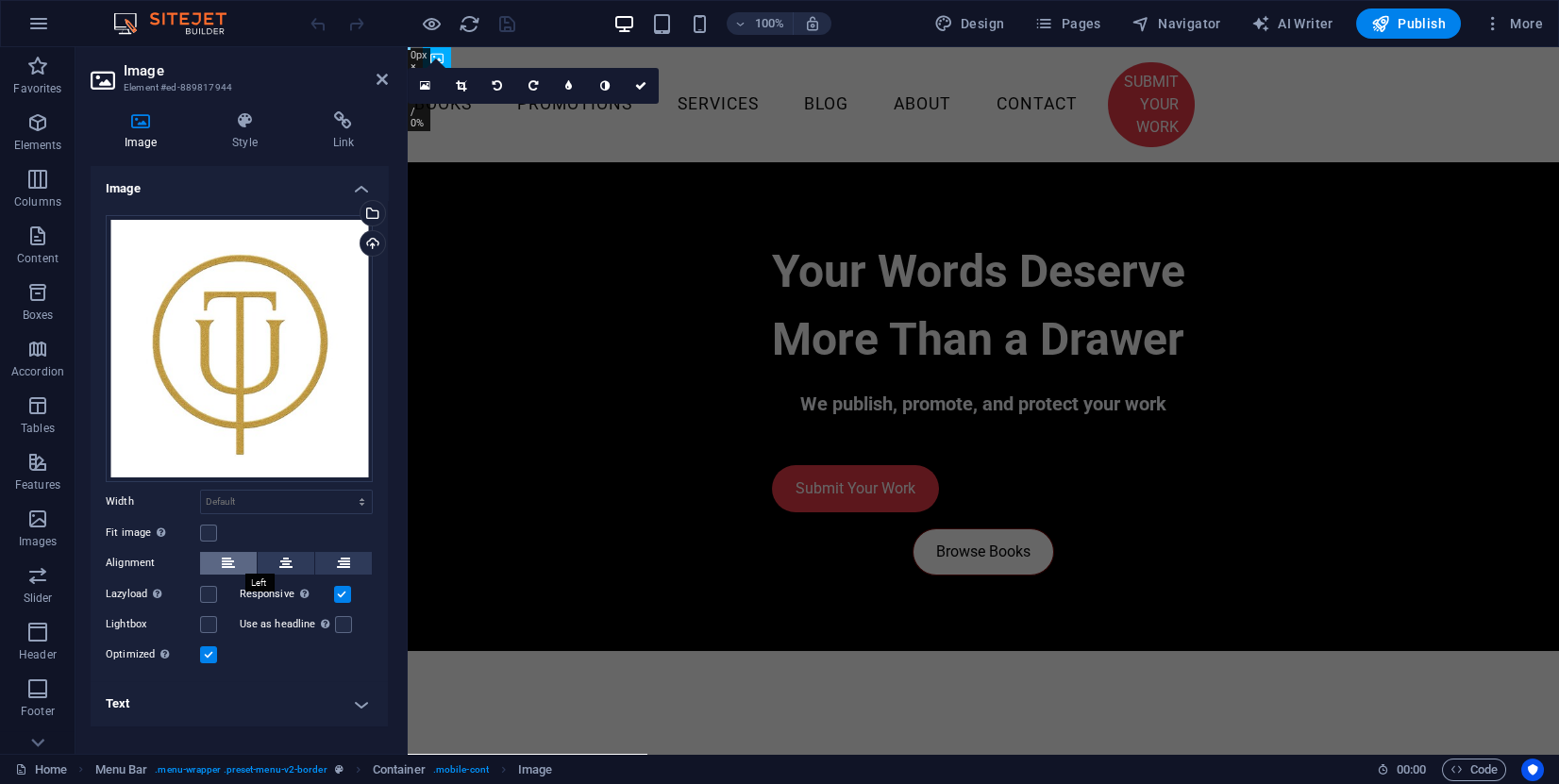
click at [228, 562] on icon at bounding box center [228, 564] width 13 height 23
click at [241, 554] on button at bounding box center [228, 564] width 57 height 23
click at [208, 537] on label at bounding box center [208, 533] width 17 height 17
click at [0, 0] on input "Fit image Automatically fit image to a fixed width and height" at bounding box center [0, 0] width 0 height 0
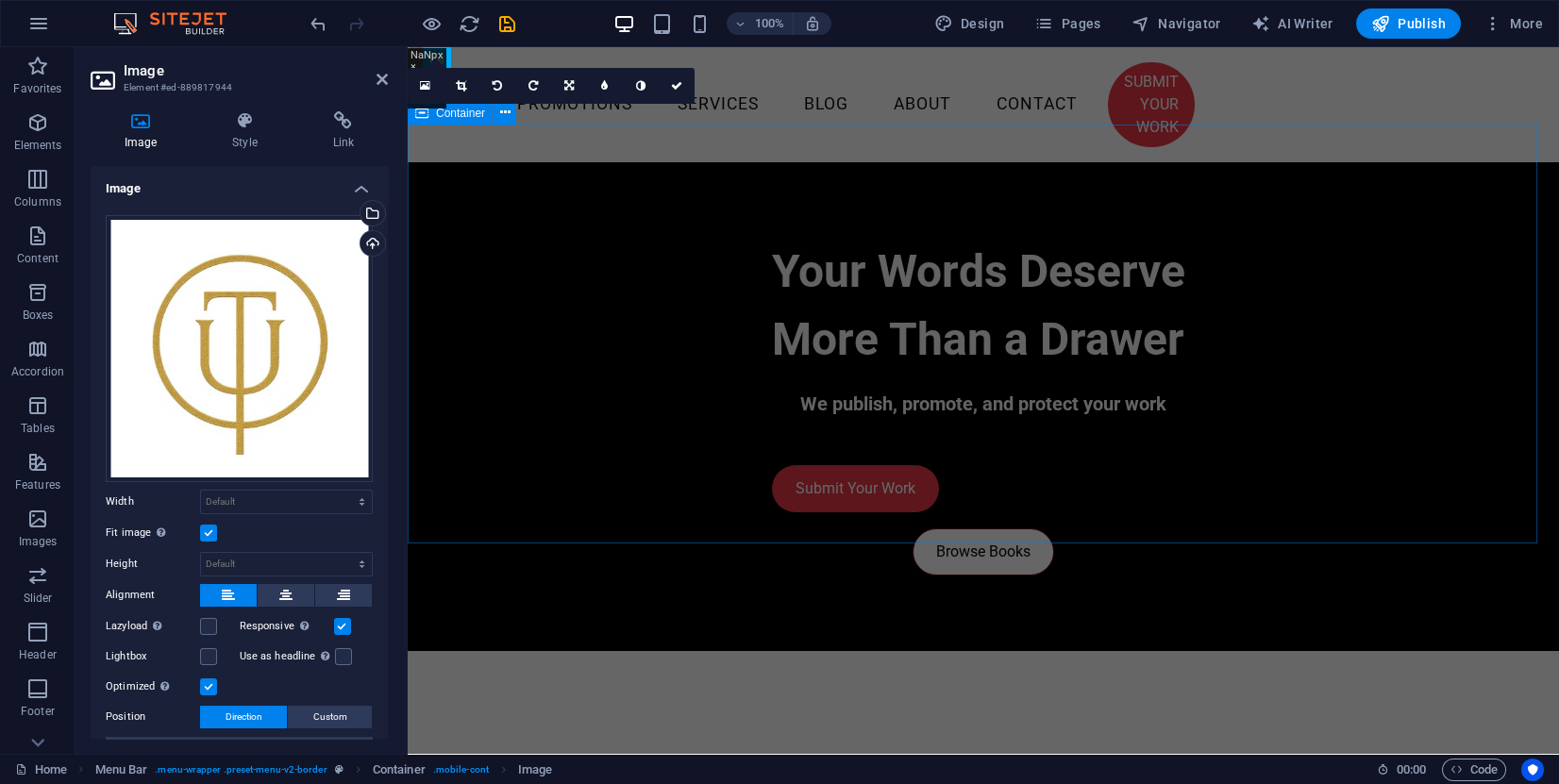
click at [467, 185] on div "Your Words Deserve More Than a Drawer We publish, promote, and protect your wor…" at bounding box center [983, 407] width 1151 height 488
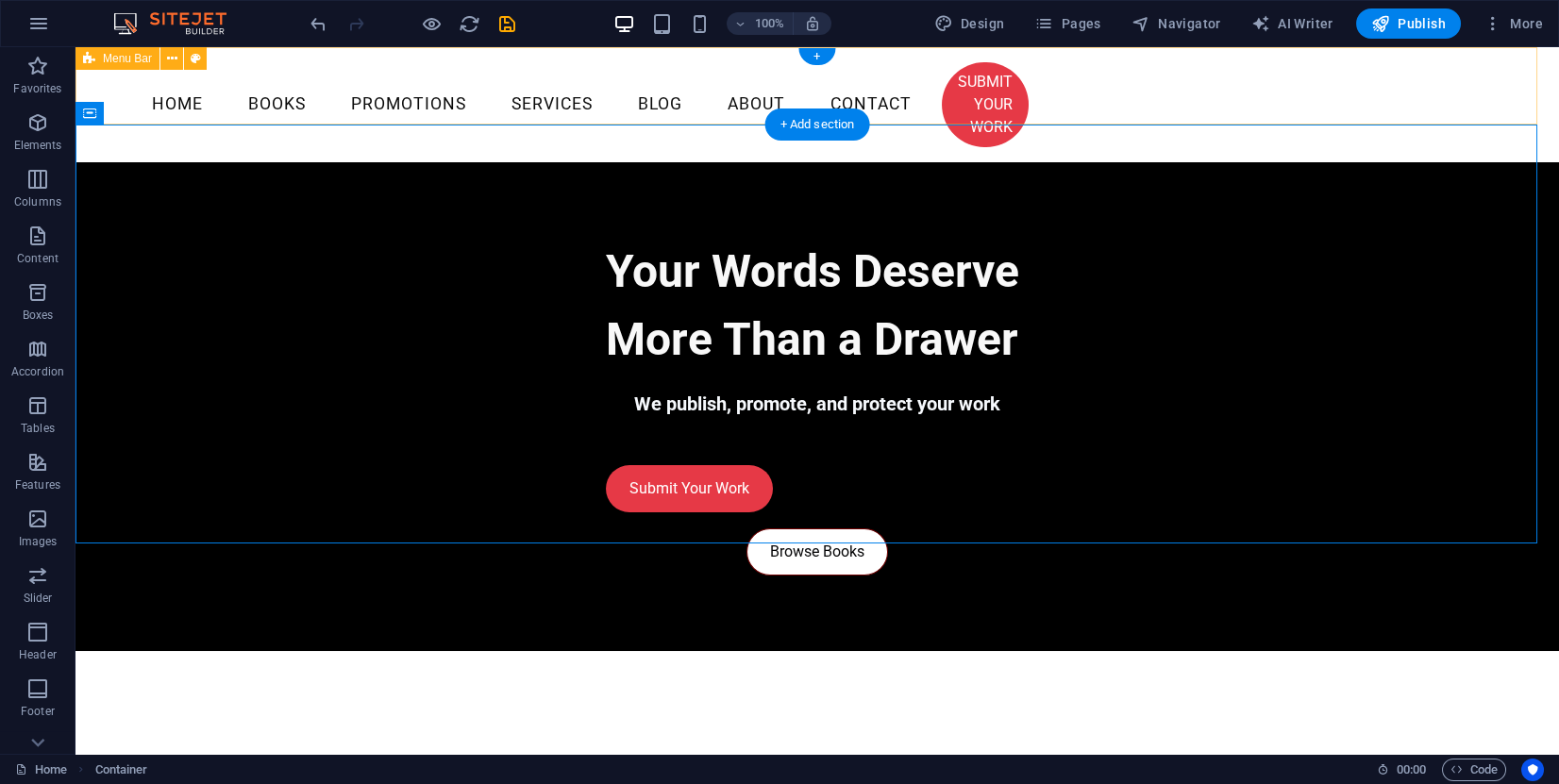
click at [109, 77] on div "Menu Home Books Promotions Services Blog About Contact SUBMIT YOUR WORK" at bounding box center [817, 105] width 1484 height 115
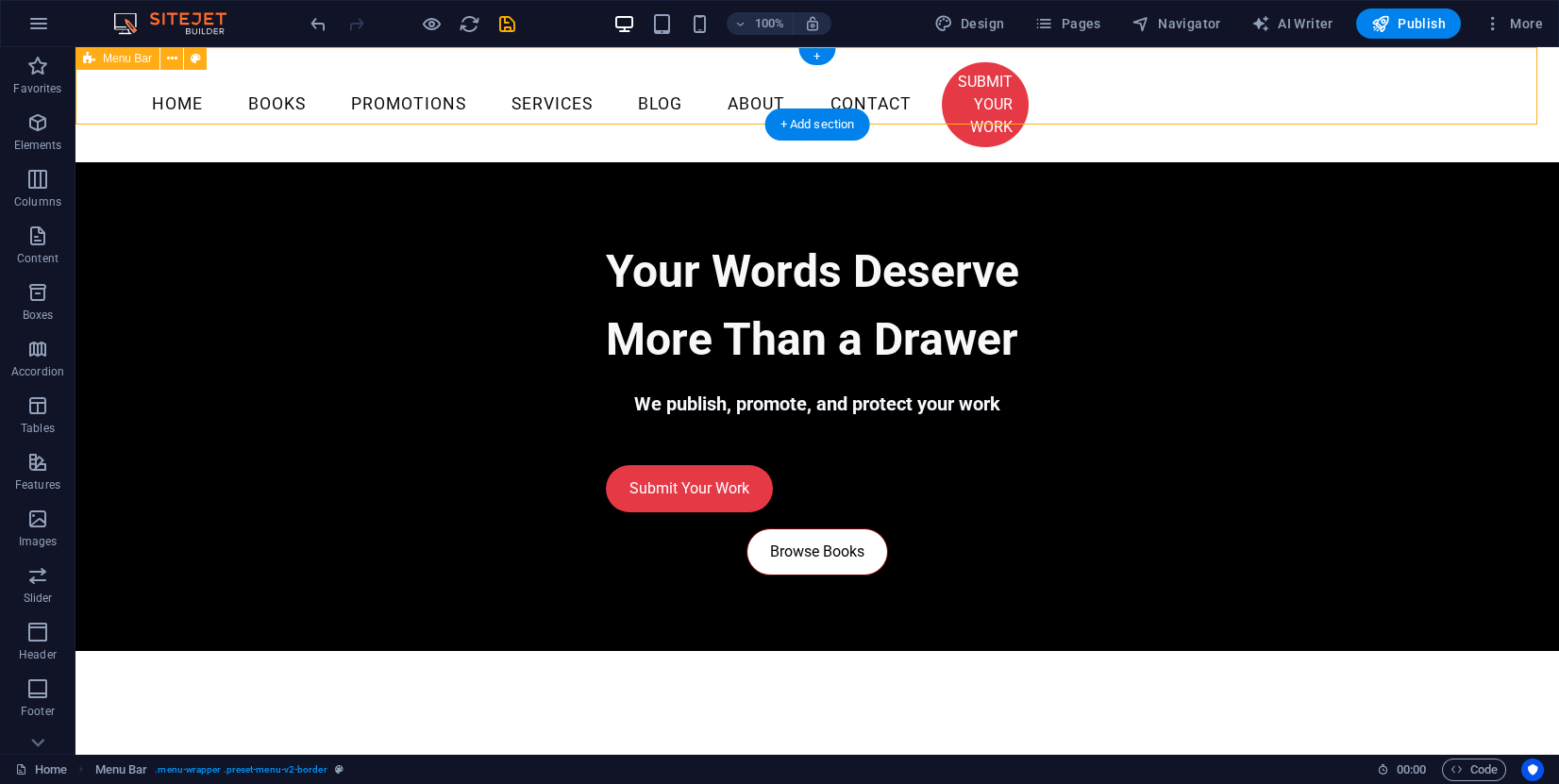
click at [109, 77] on div "Menu Home Books Promotions Services Blog About Contact SUBMIT YOUR WORK" at bounding box center [817, 105] width 1484 height 115
click at [95, 71] on div "Menu Home Books Promotions Services Blog About Contact SUBMIT YOUR WORK" at bounding box center [817, 105] width 1484 height 115
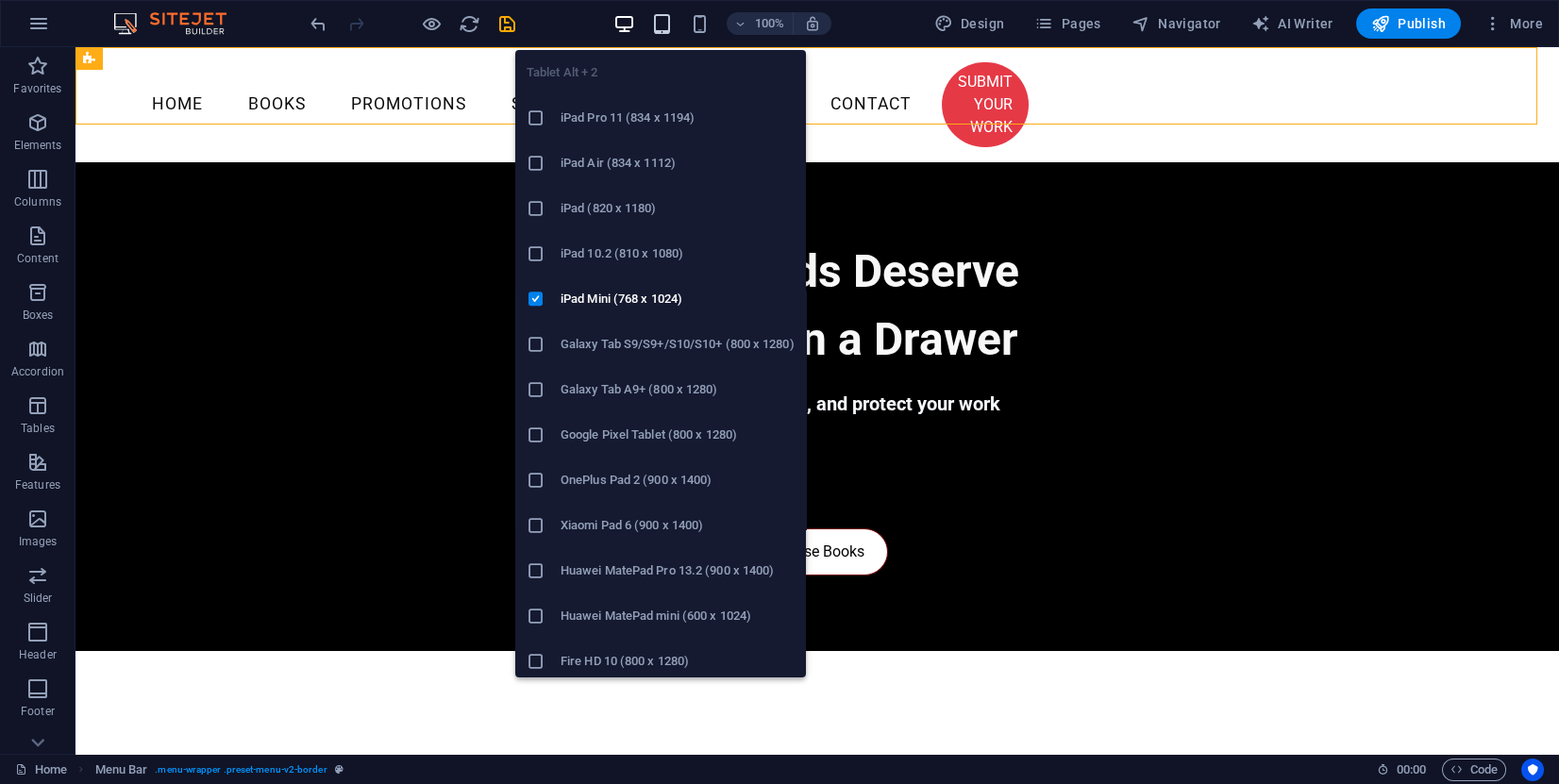
click at [658, 21] on icon "button" at bounding box center [662, 24] width 22 height 22
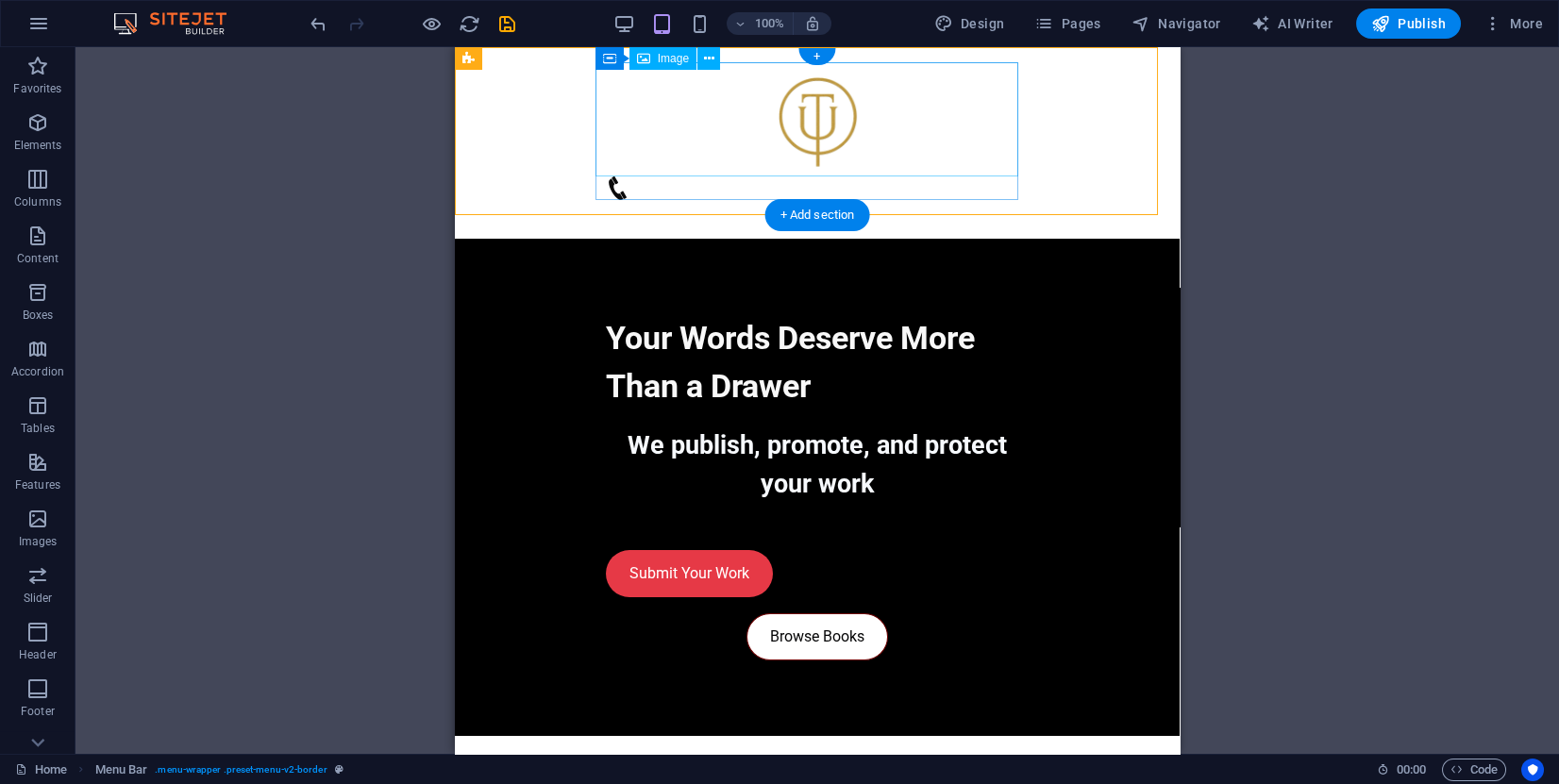
click at [743, 104] on figure at bounding box center [817, 120] width 423 height 114
select select "px"
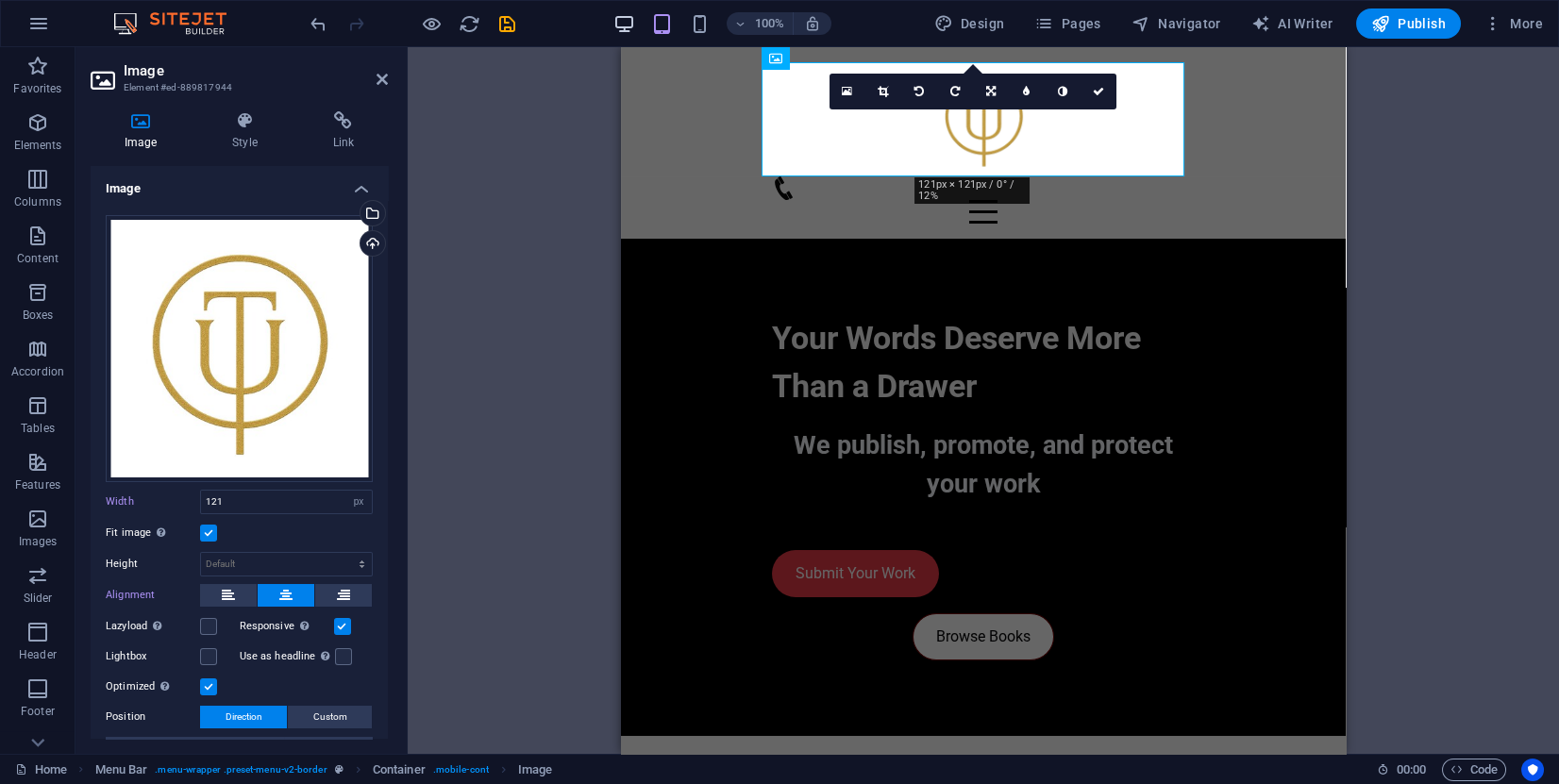
click at [628, 18] on icon "button" at bounding box center [624, 24] width 22 height 22
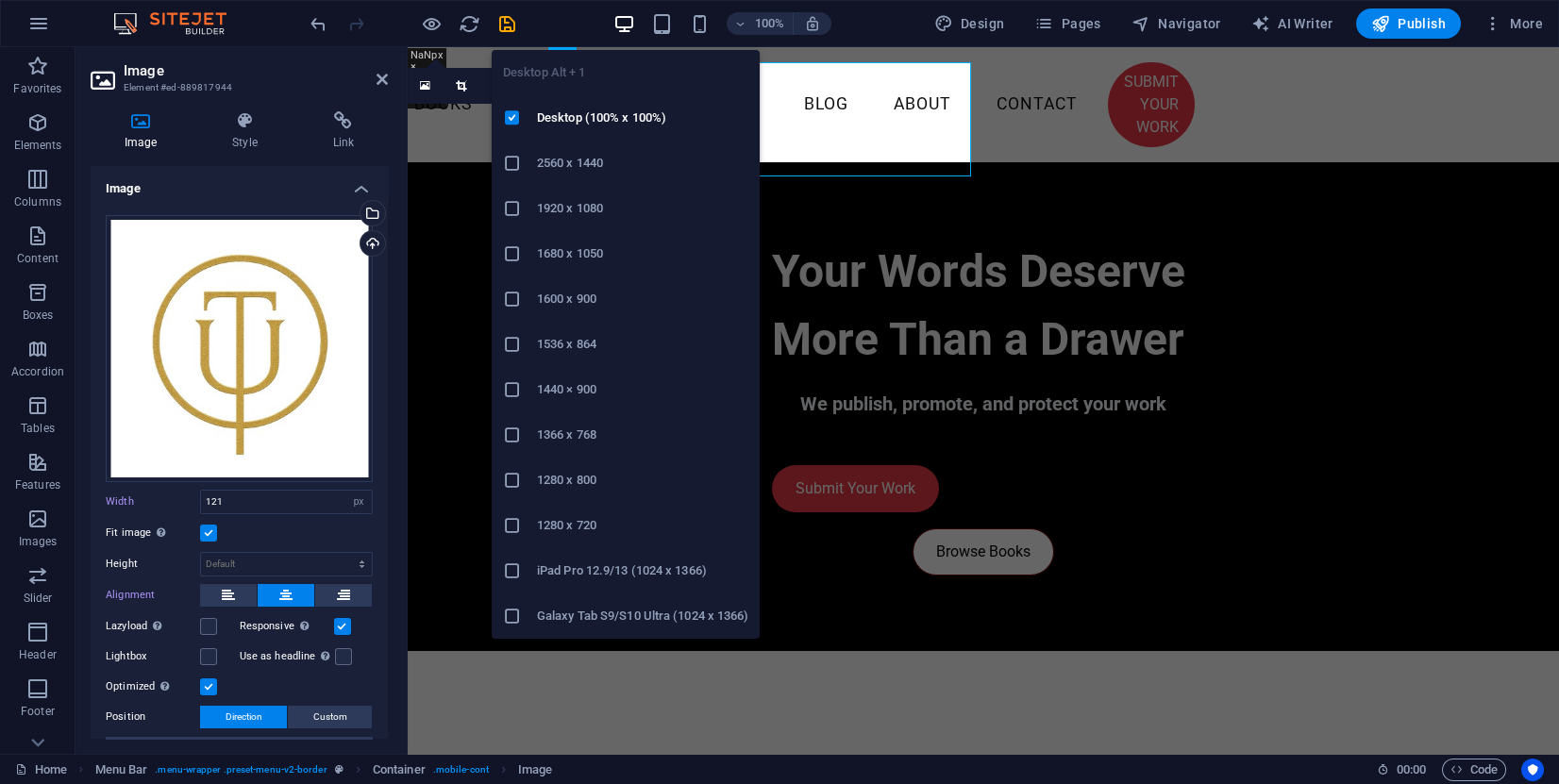
select select "DISABLED_OPTION_VALUE"
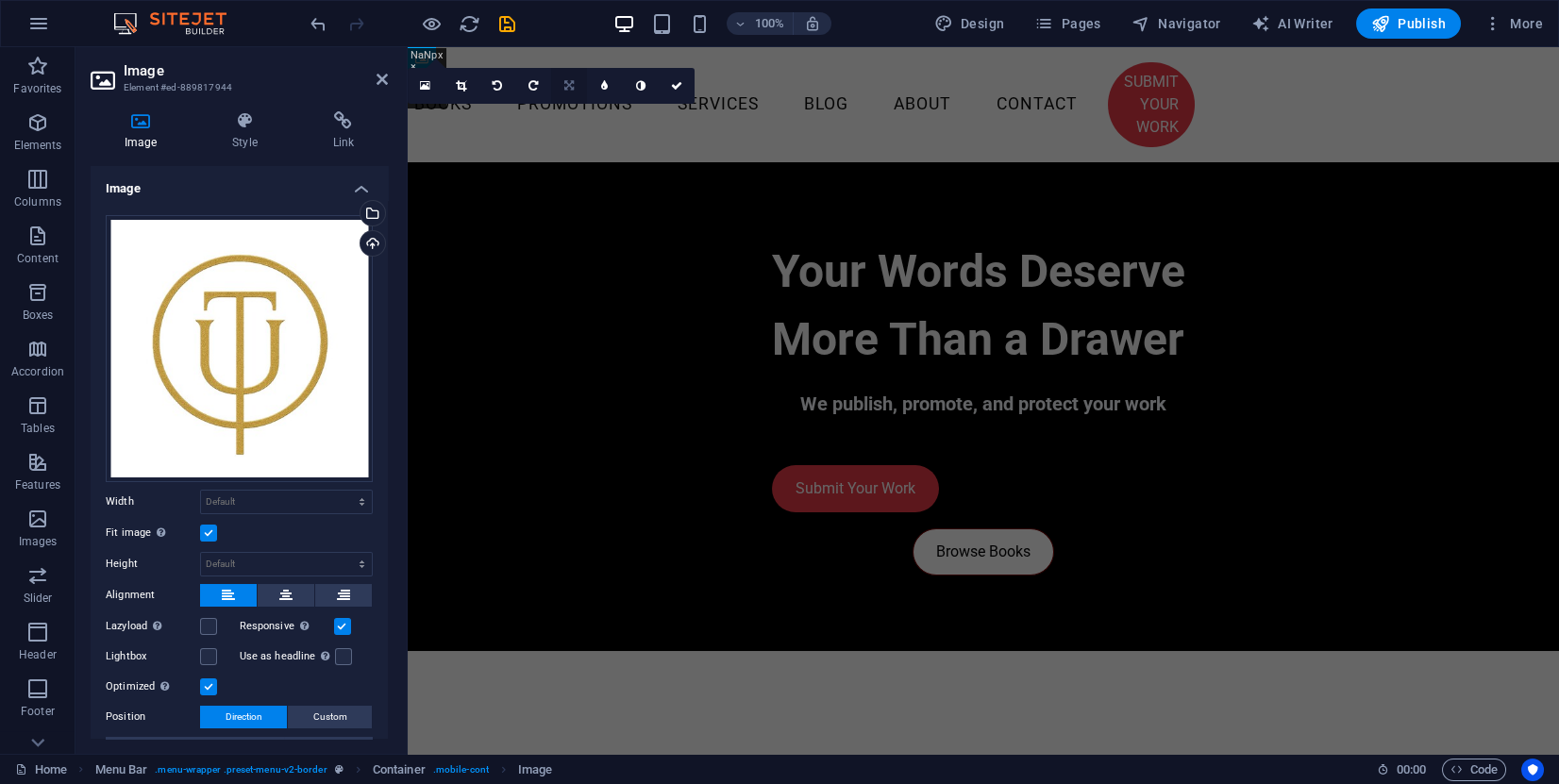
click at [574, 86] on link at bounding box center [569, 86] width 36 height 36
click at [236, 121] on icon at bounding box center [244, 121] width 92 height 19
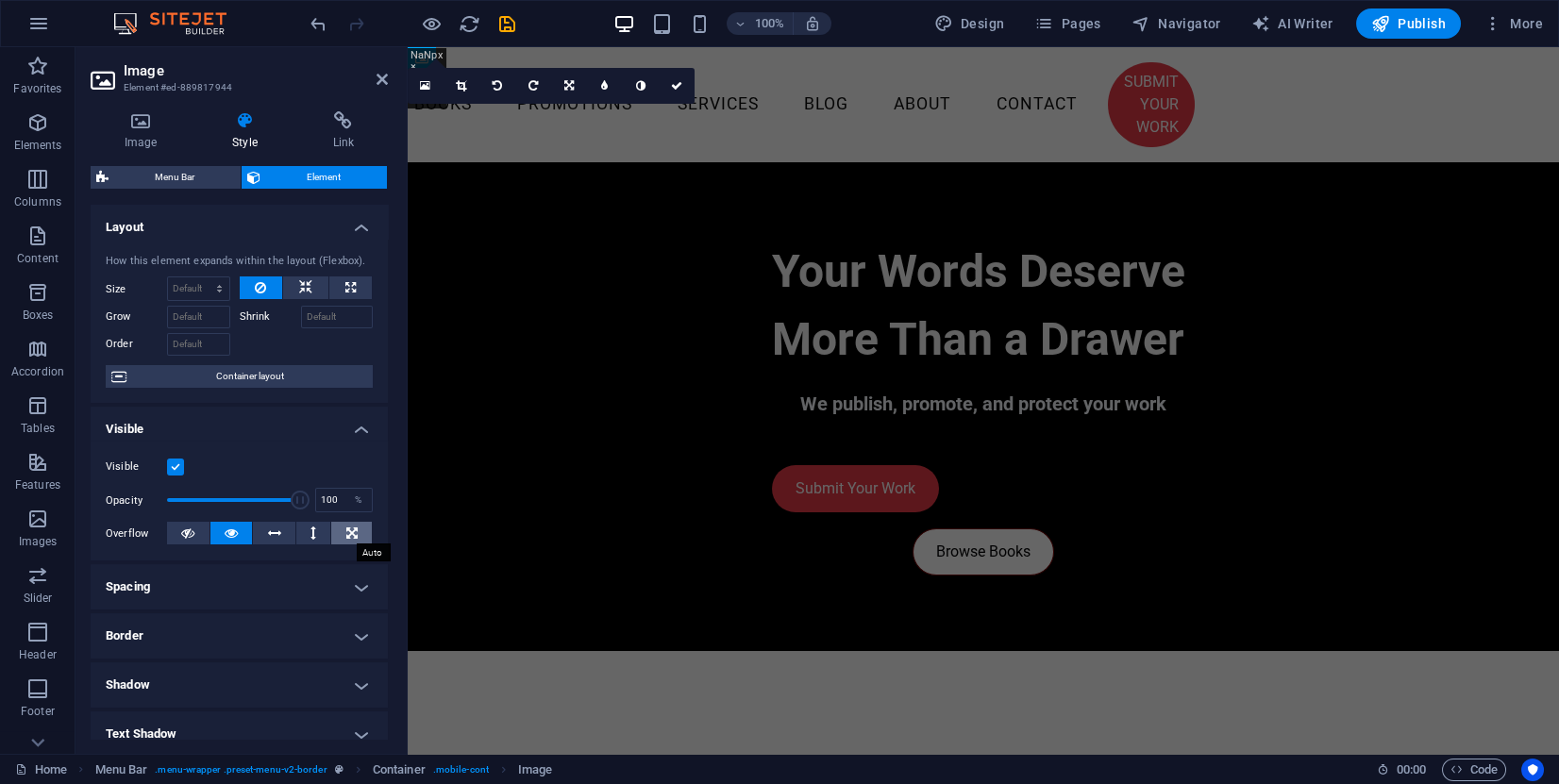
click at [356, 525] on button at bounding box center [352, 533] width 41 height 23
click at [679, 90] on icon at bounding box center [677, 86] width 11 height 11
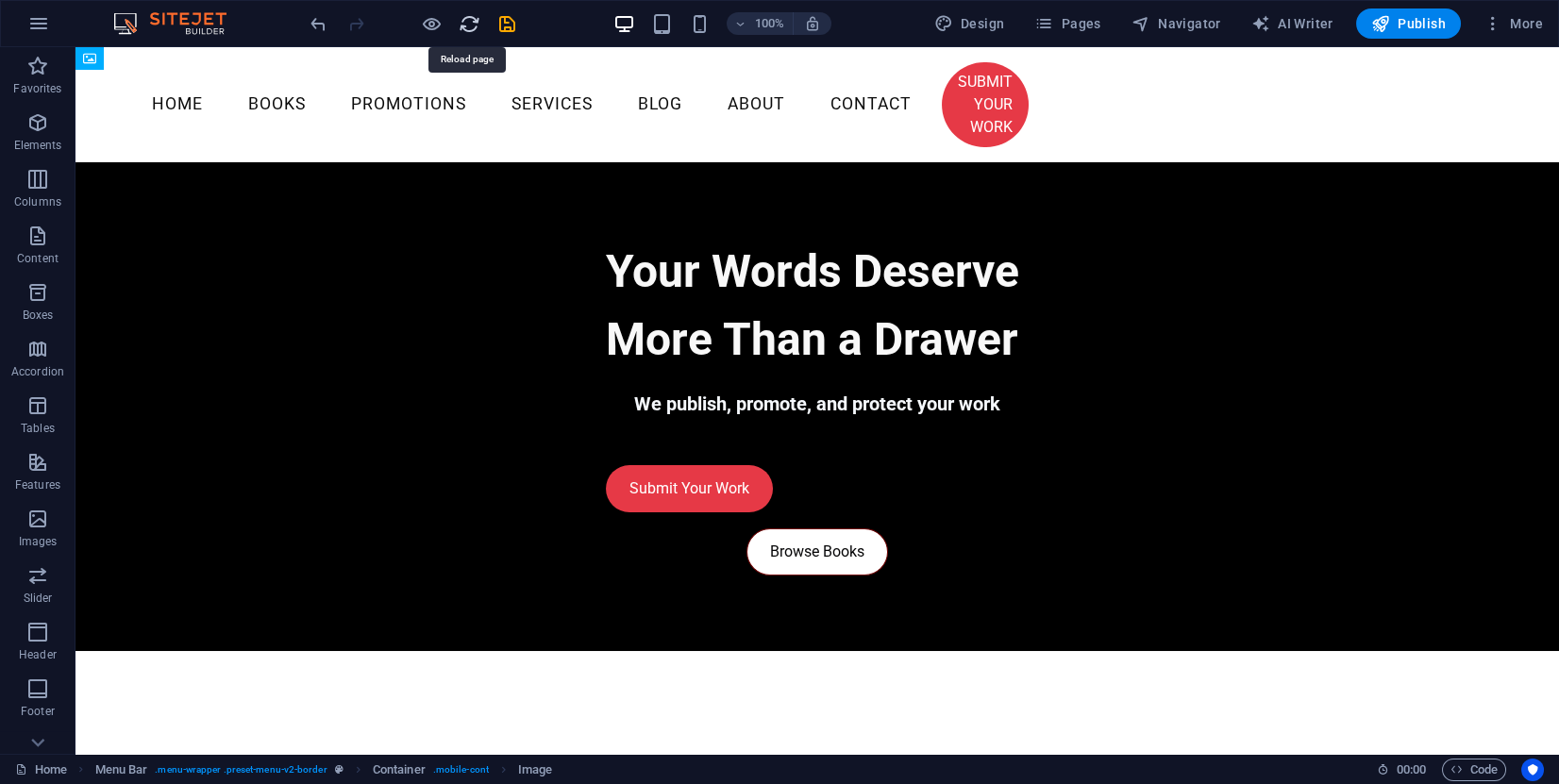
click at [472, 29] on icon "reload" at bounding box center [470, 24] width 22 height 22
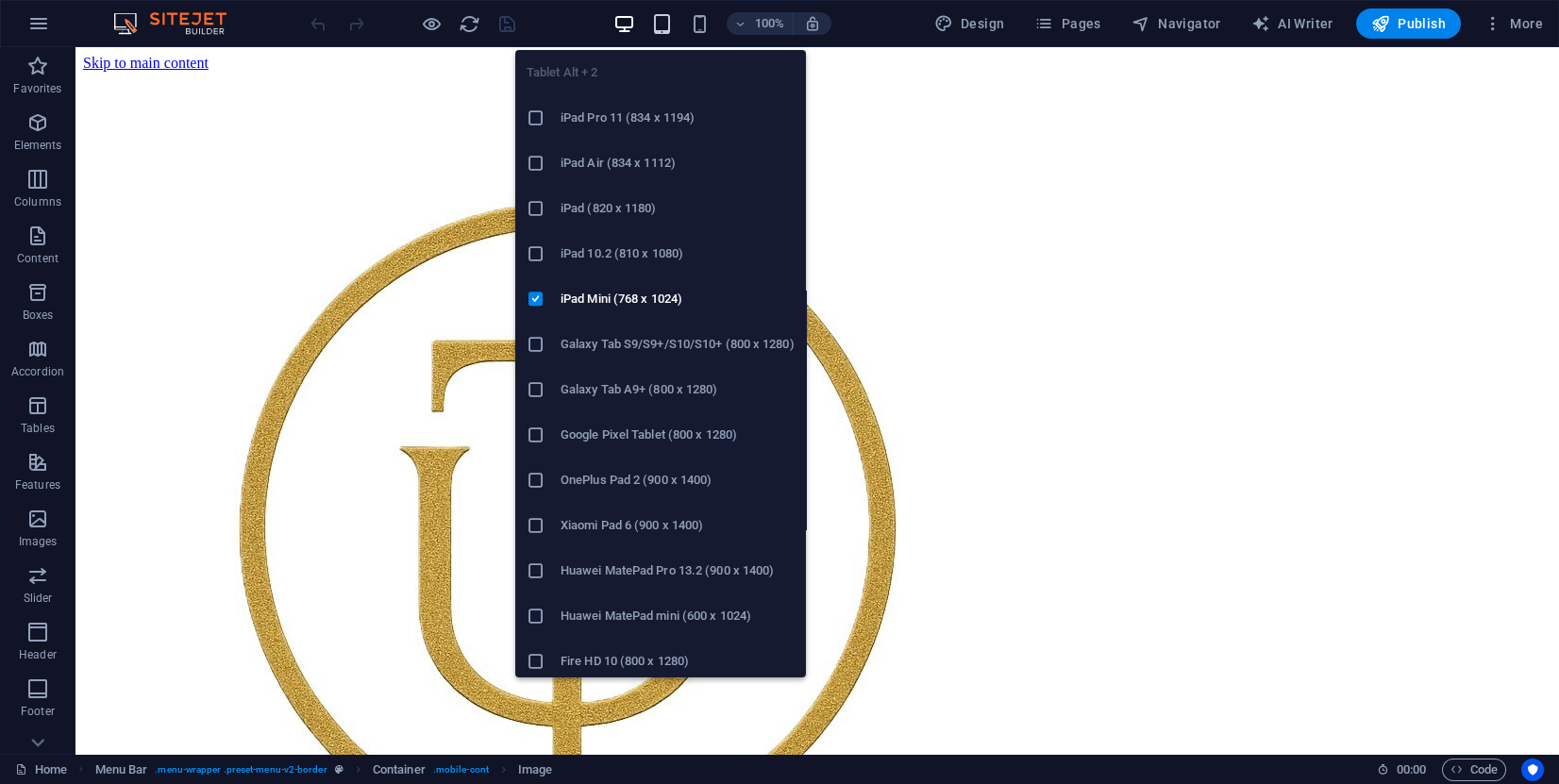
click at [663, 25] on icon "button" at bounding box center [662, 24] width 22 height 22
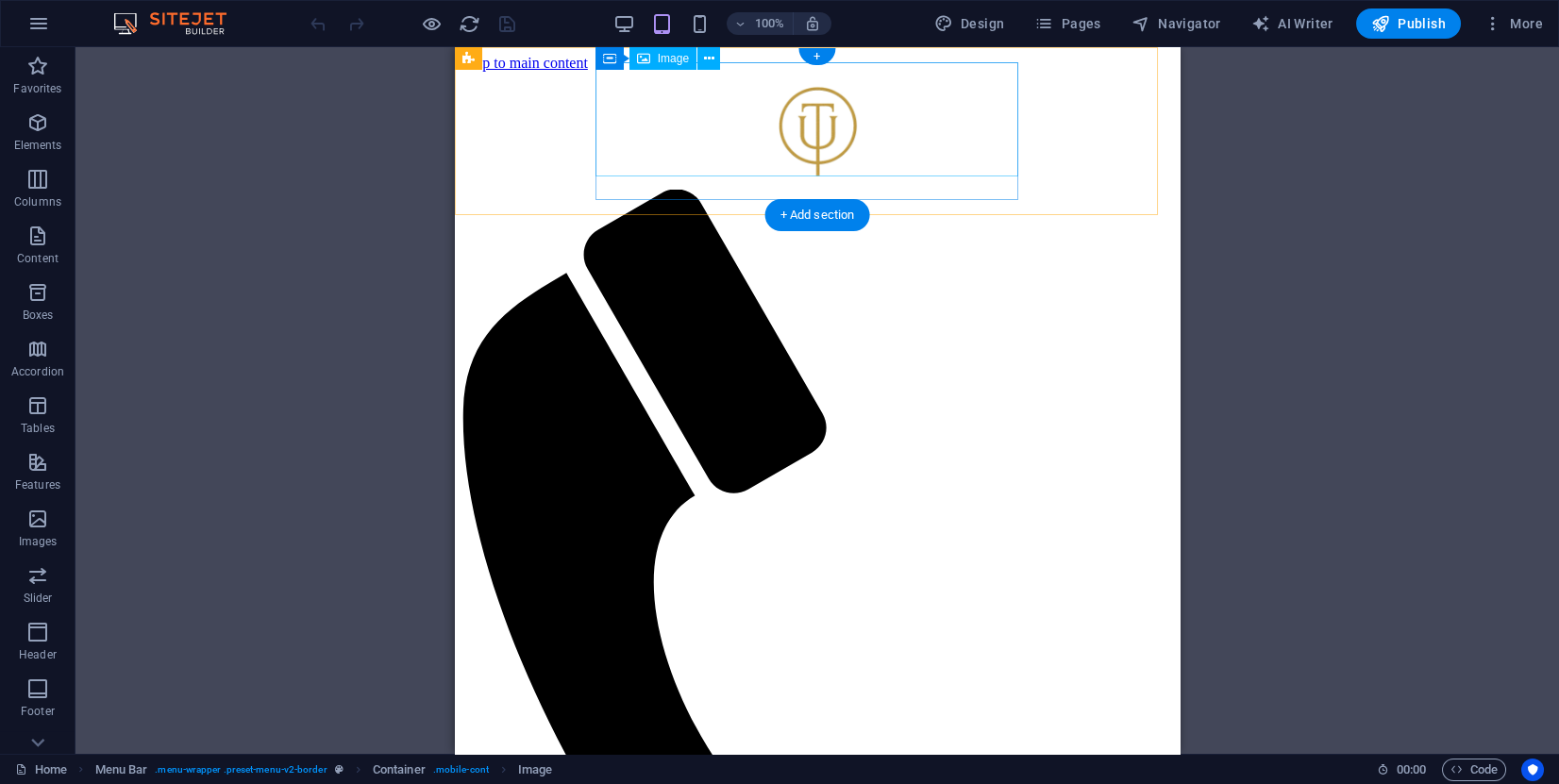
click at [850, 101] on figure at bounding box center [818, 130] width 710 height 118
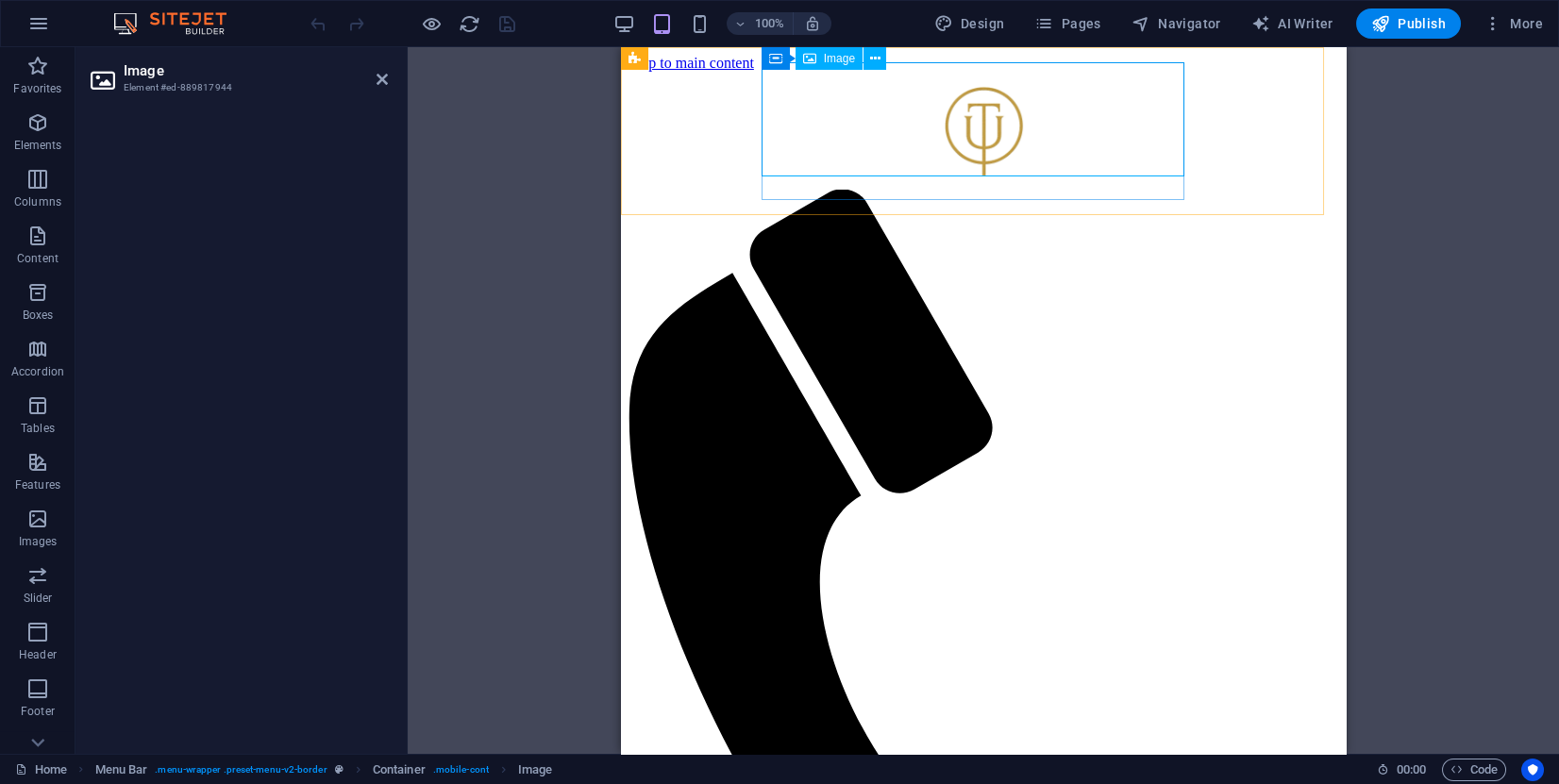
click at [952, 106] on figure at bounding box center [983, 130] width 710 height 118
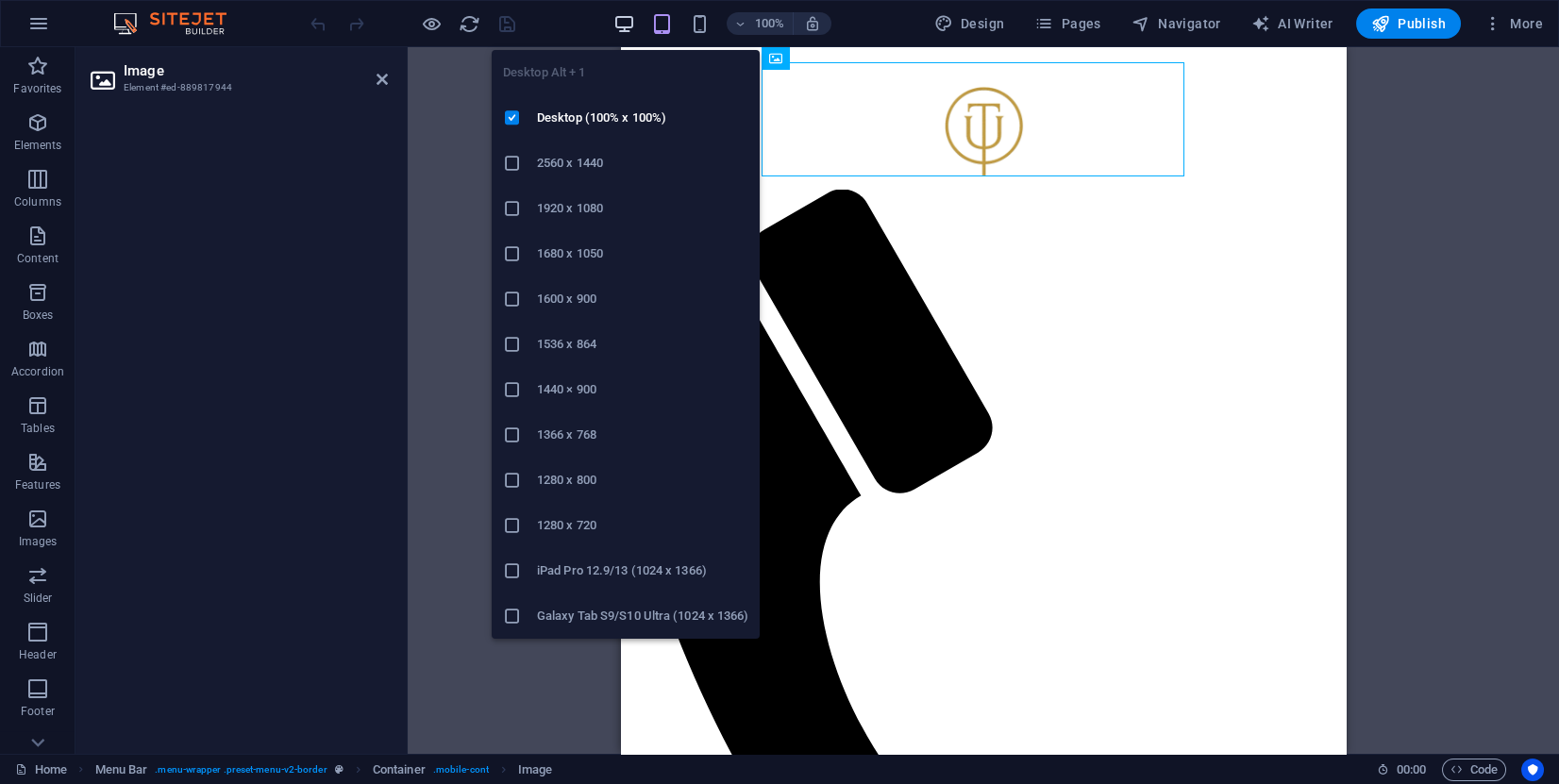
click at [628, 30] on icon "button" at bounding box center [624, 24] width 22 height 22
click at [630, 22] on icon "button" at bounding box center [624, 24] width 22 height 22
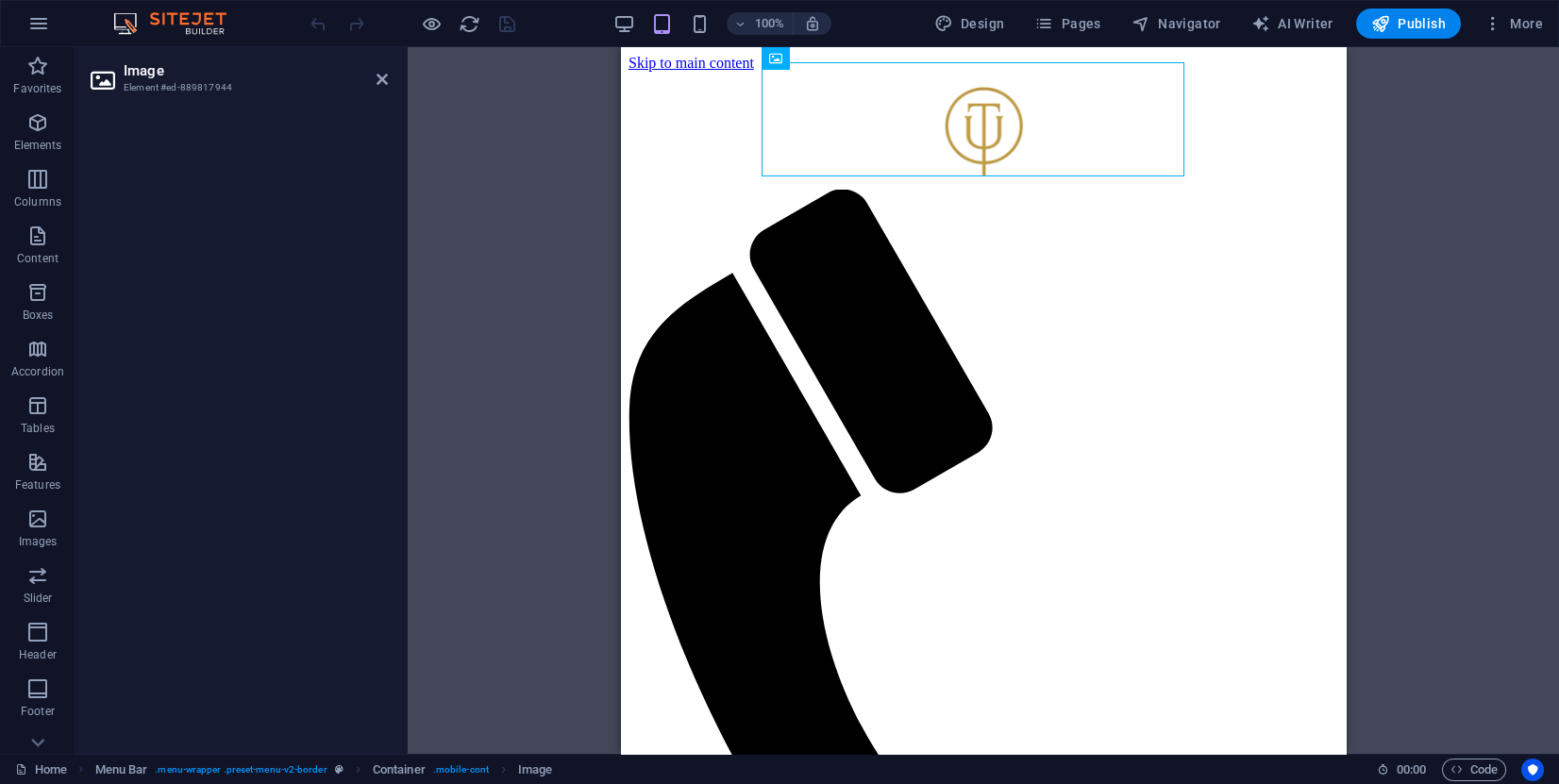
click at [614, 22] on div "100% Design Pages Navigator AI Writer Publish More" at bounding box center [929, 24] width 1244 height 30
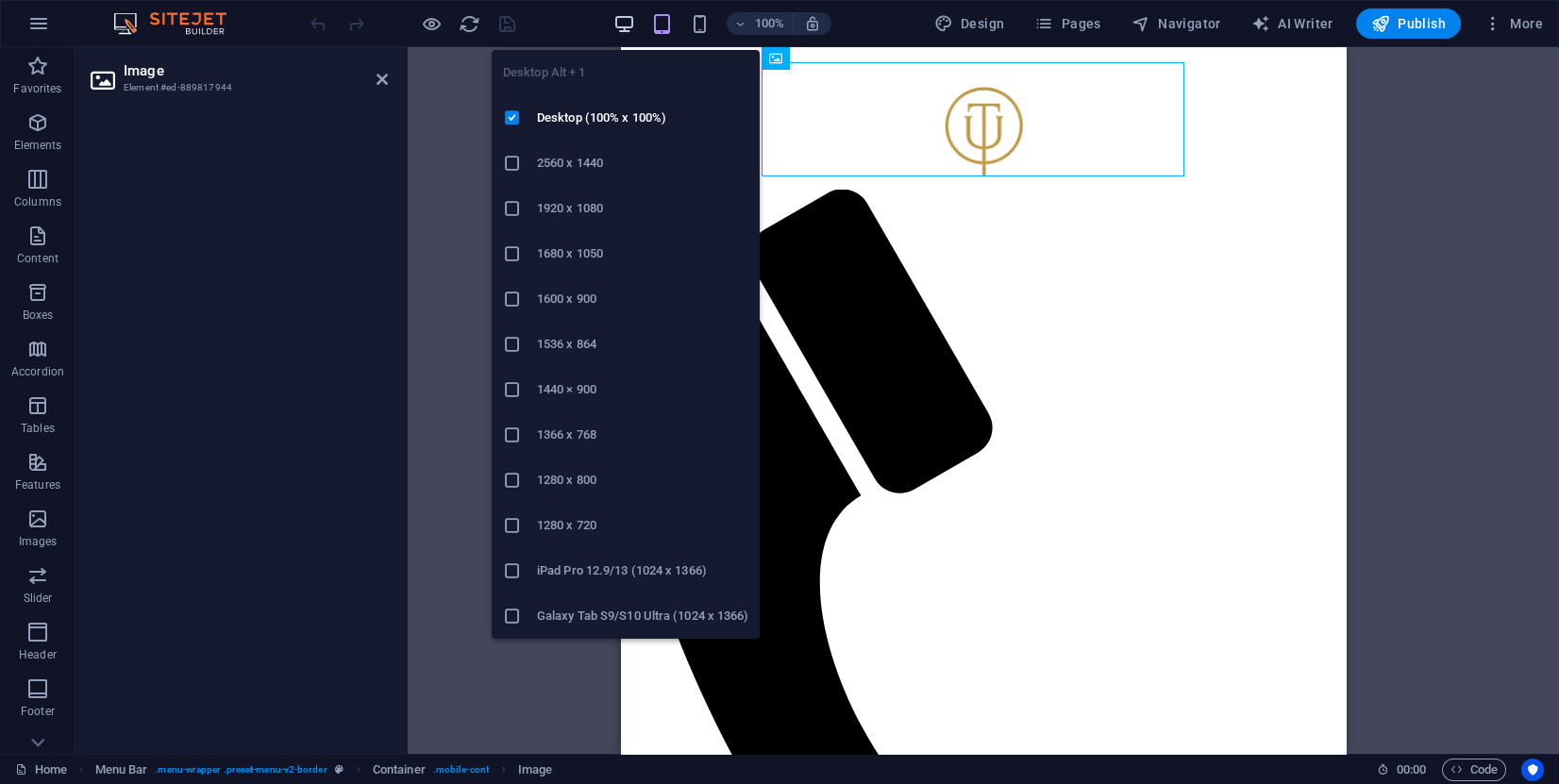
click at [626, 16] on icon "button" at bounding box center [624, 24] width 22 height 22
click at [621, 19] on icon "button" at bounding box center [624, 24] width 22 height 22
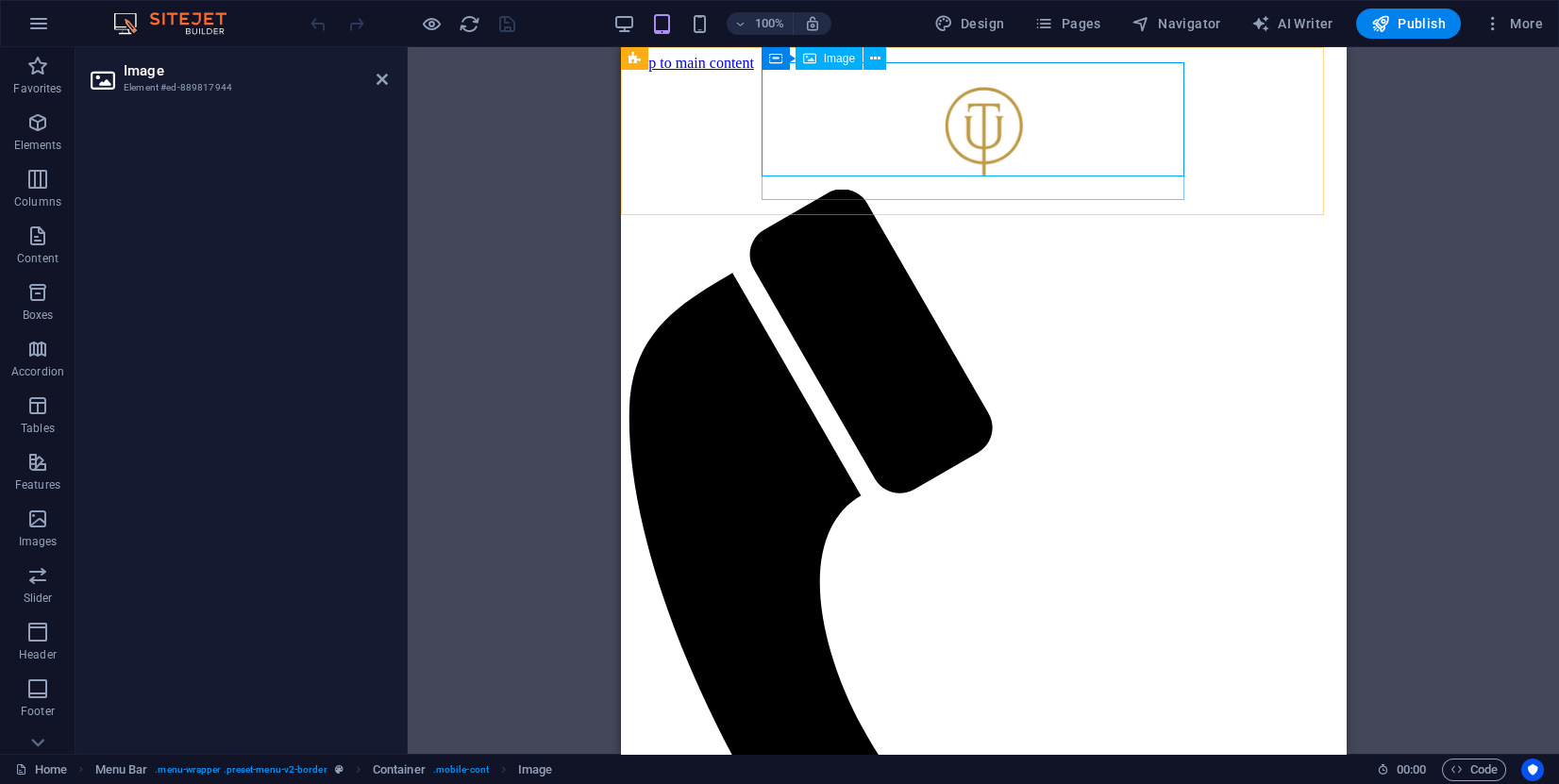
click at [936, 108] on figure at bounding box center [983, 130] width 710 height 118
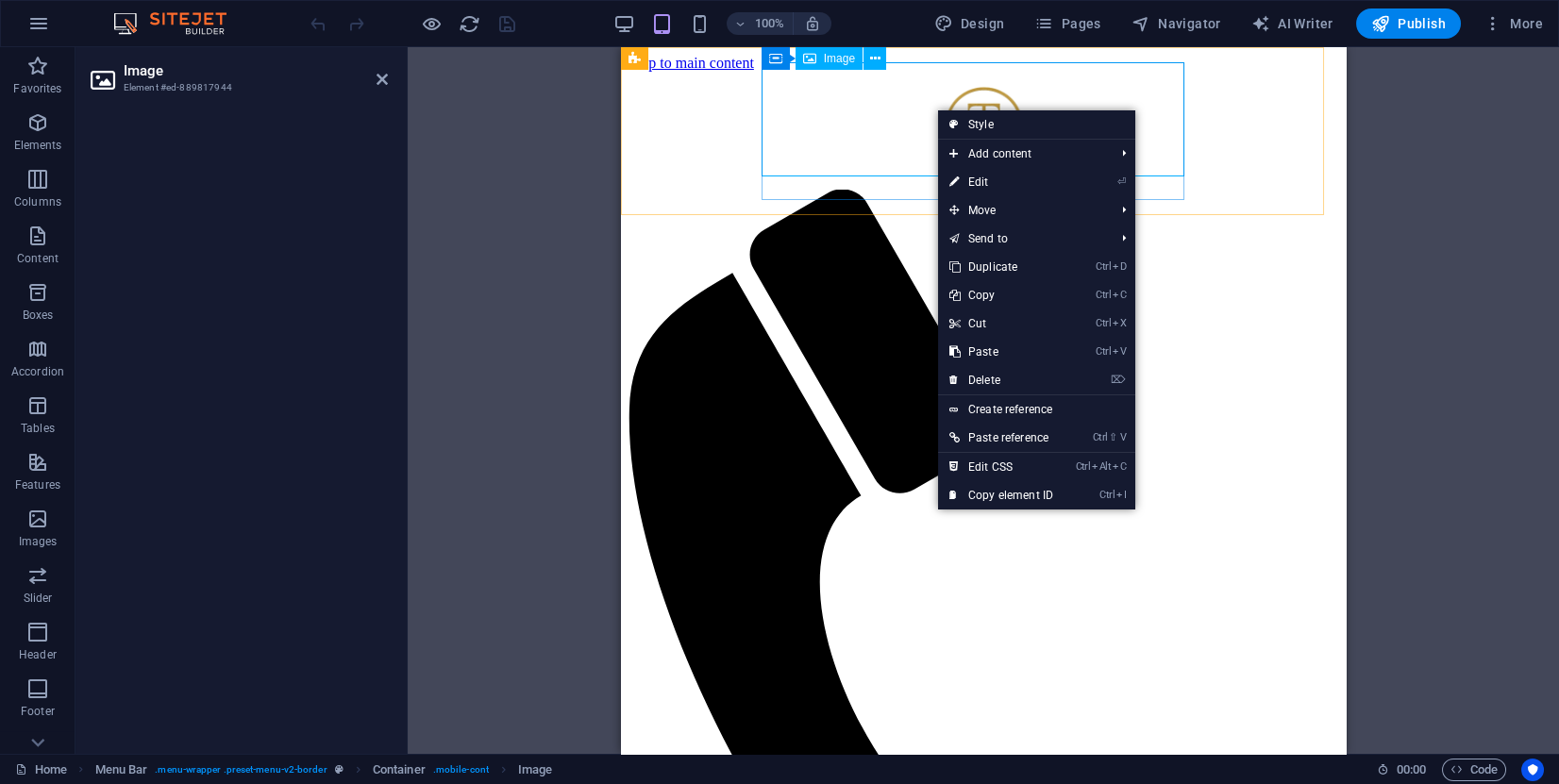
click at [887, 111] on figure at bounding box center [983, 130] width 710 height 118
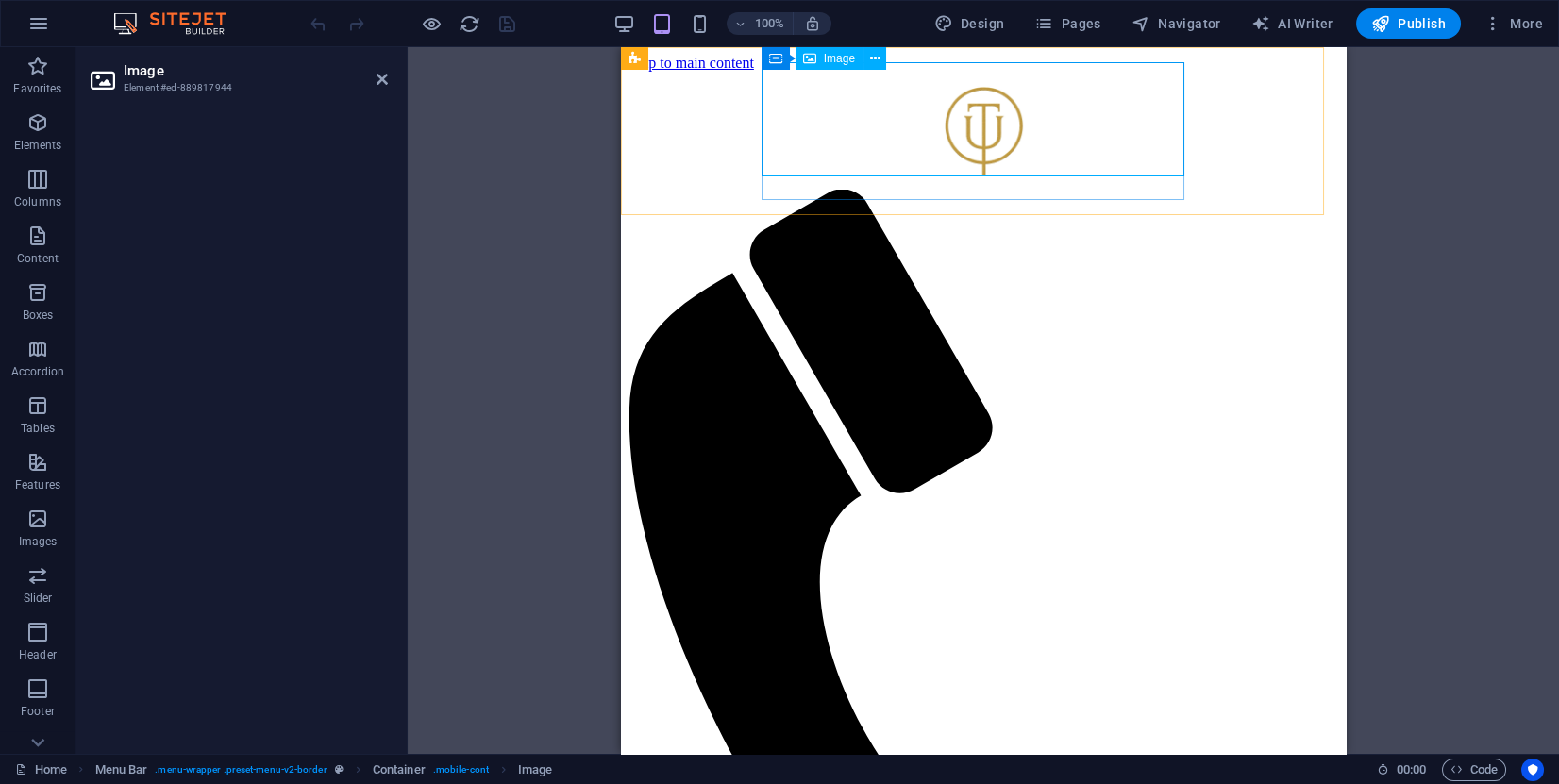
click at [887, 111] on figure at bounding box center [983, 130] width 710 height 118
click at [816, 67] on icon at bounding box center [810, 59] width 13 height 23
click at [881, 63] on button at bounding box center [876, 59] width 23 height 23
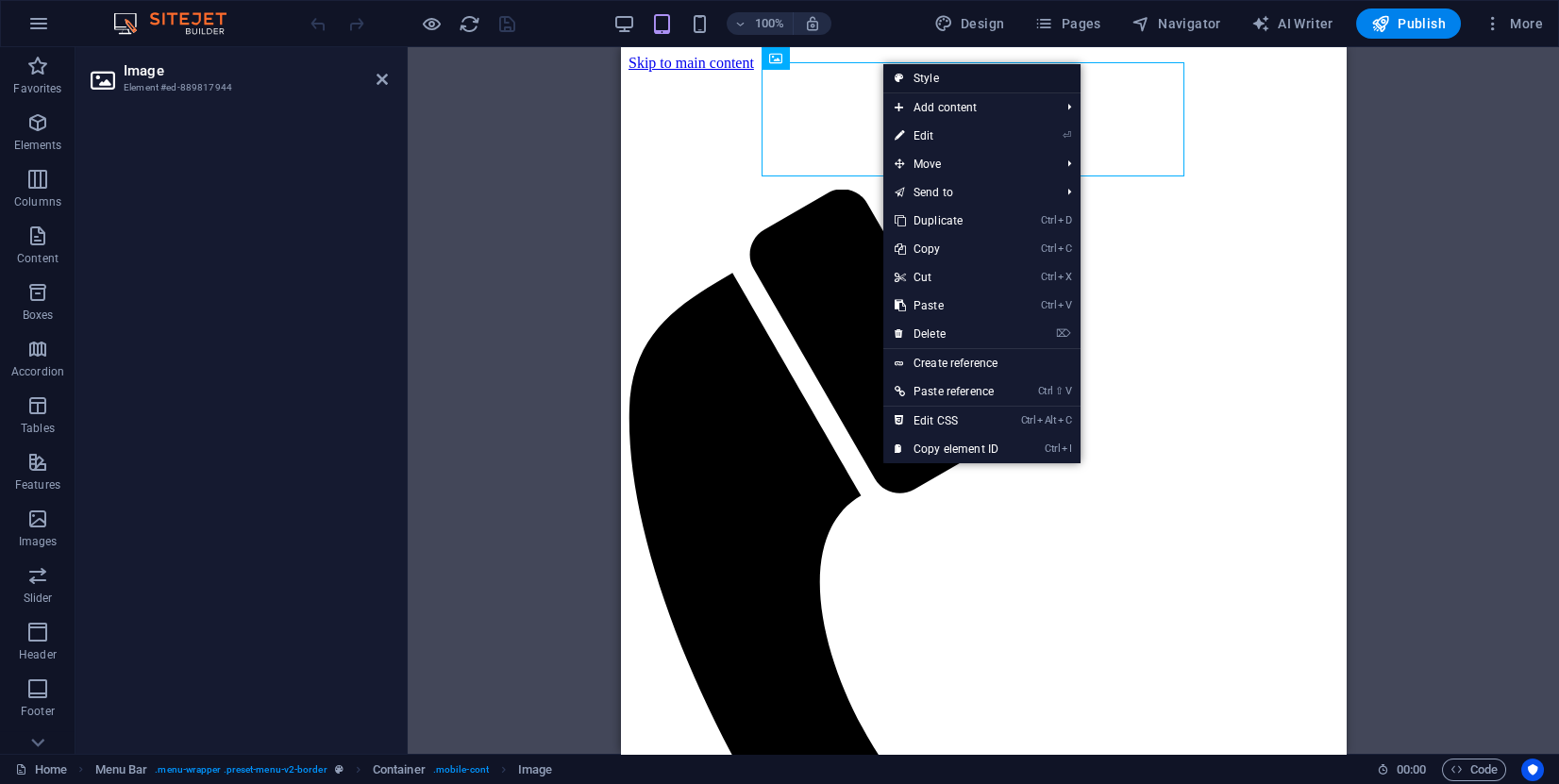
click at [907, 71] on link "Style" at bounding box center [982, 79] width 198 height 29
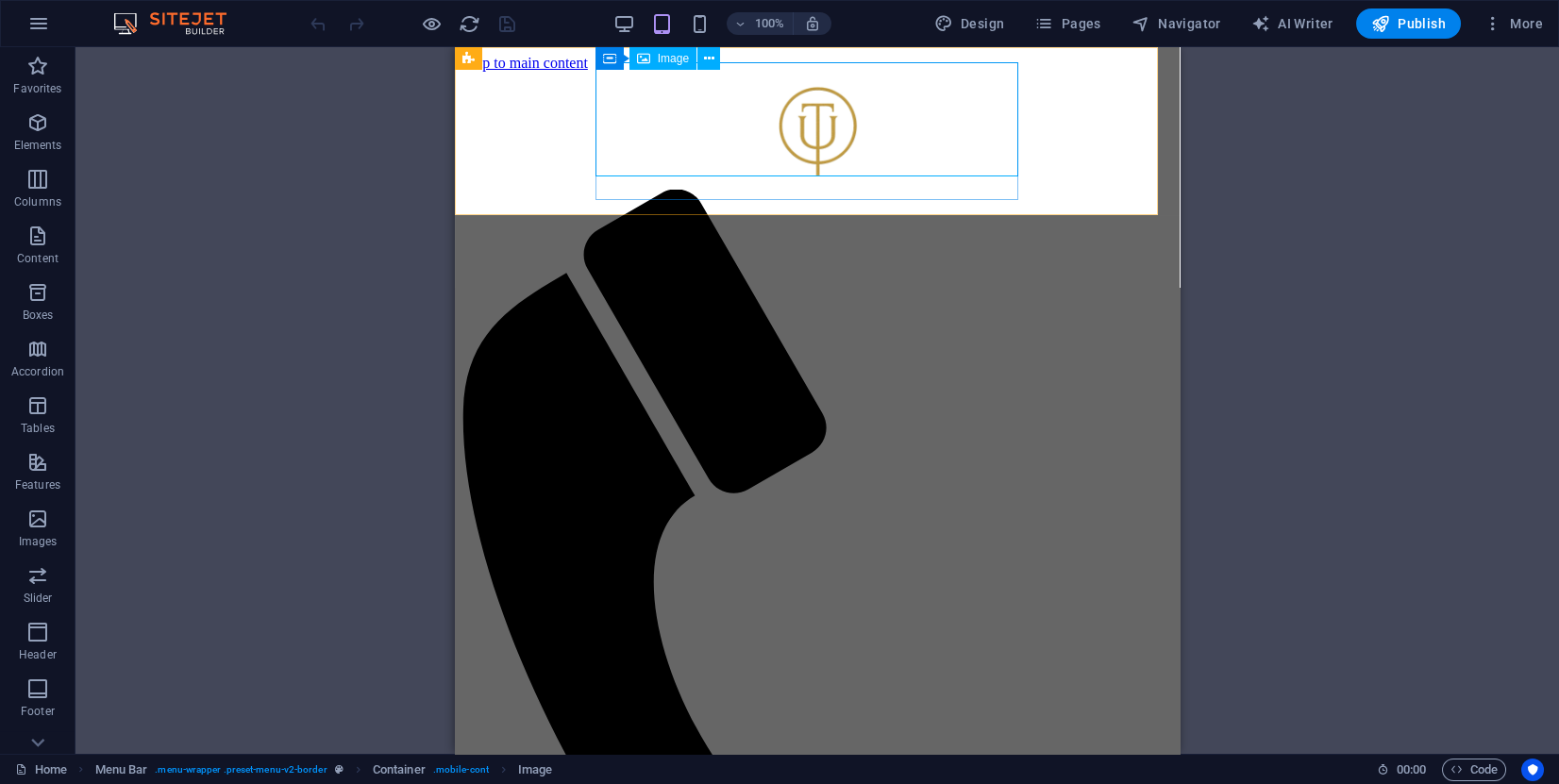
click at [819, 88] on figure at bounding box center [818, 130] width 710 height 118
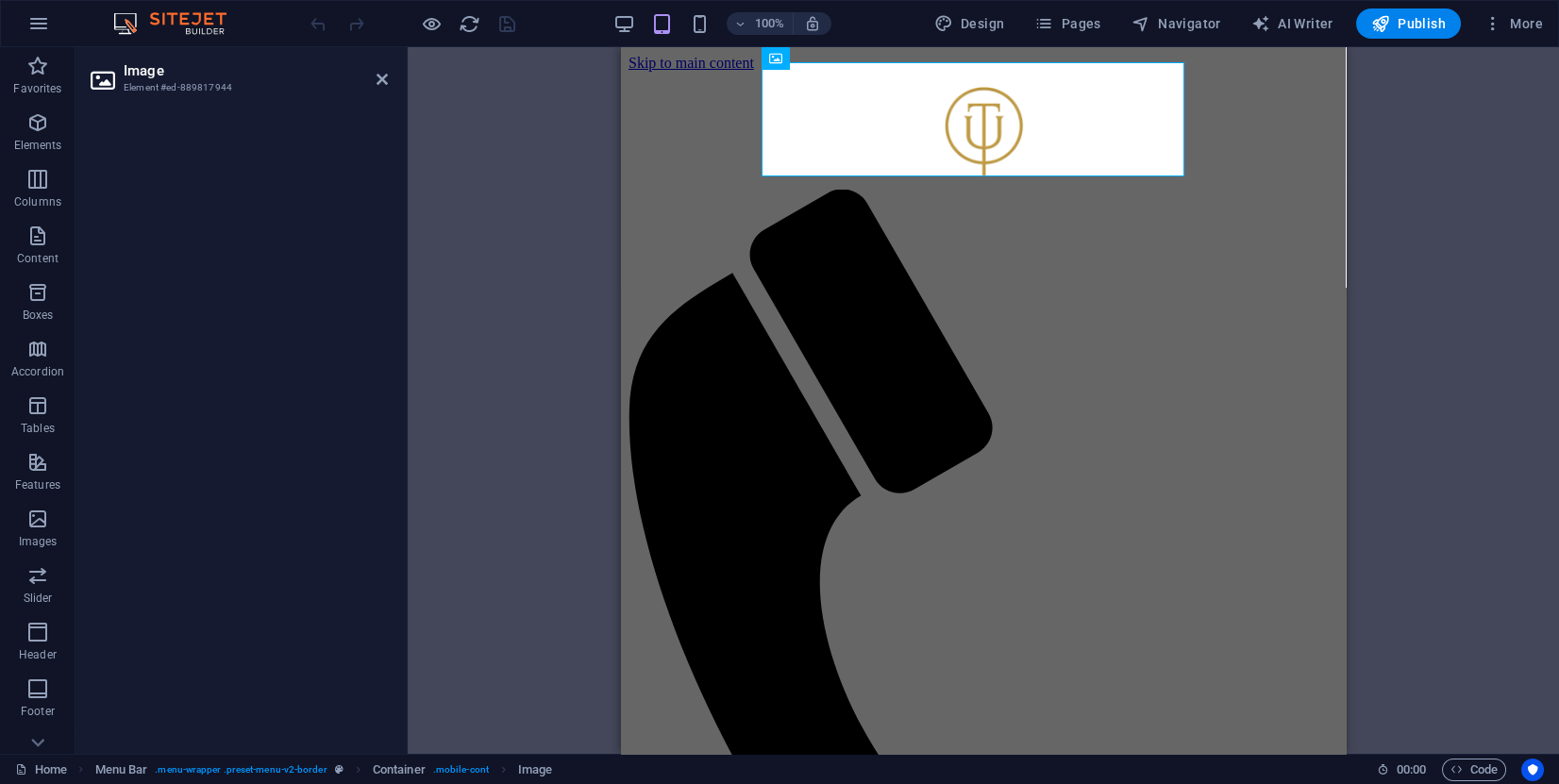
click at [233, 88] on h3 "Element #ed-889817944" at bounding box center [237, 87] width 226 height 17
click at [379, 77] on icon at bounding box center [382, 79] width 11 height 15
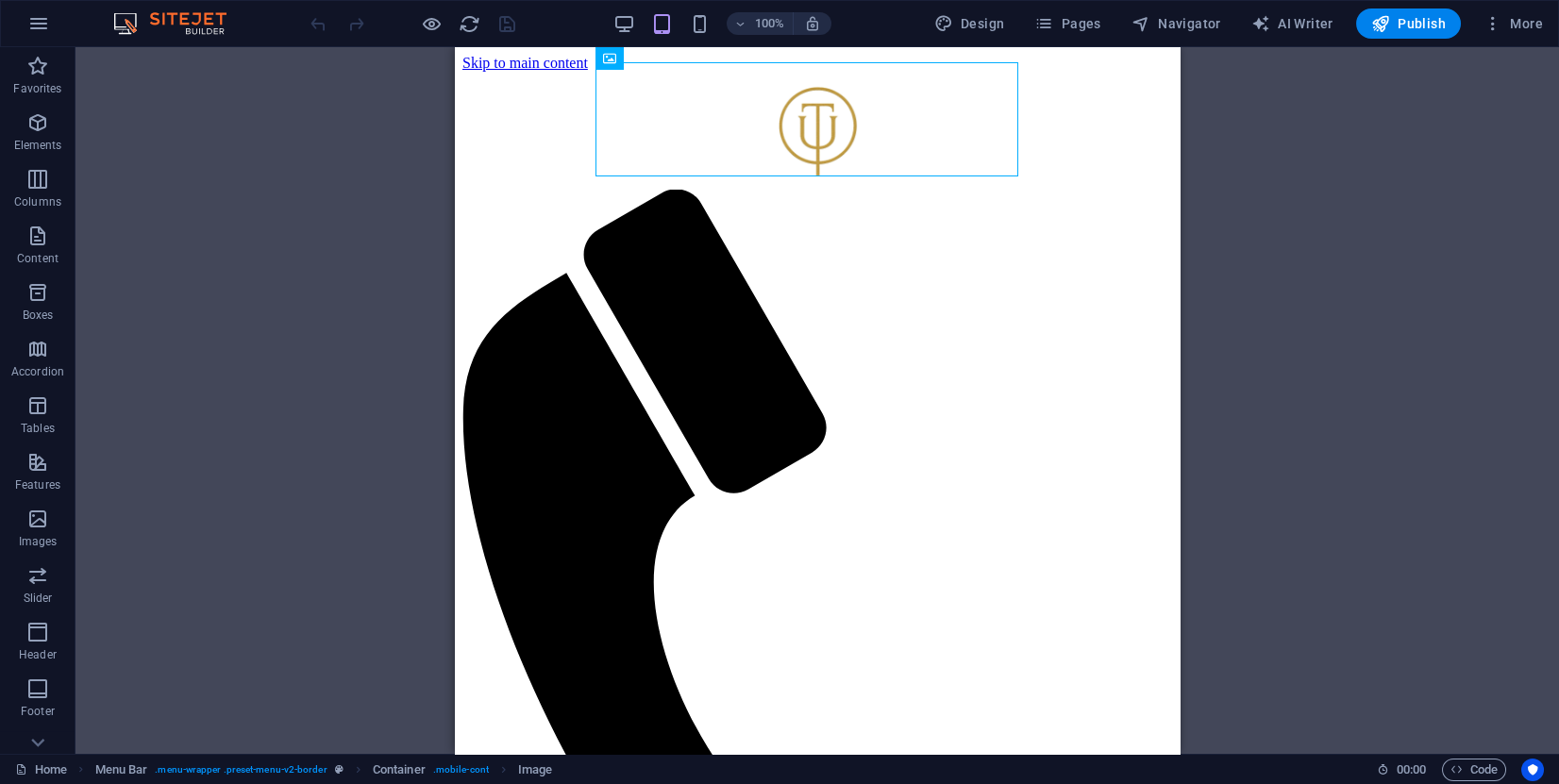
click at [697, 34] on div "100%" at bounding box center [722, 24] width 218 height 30
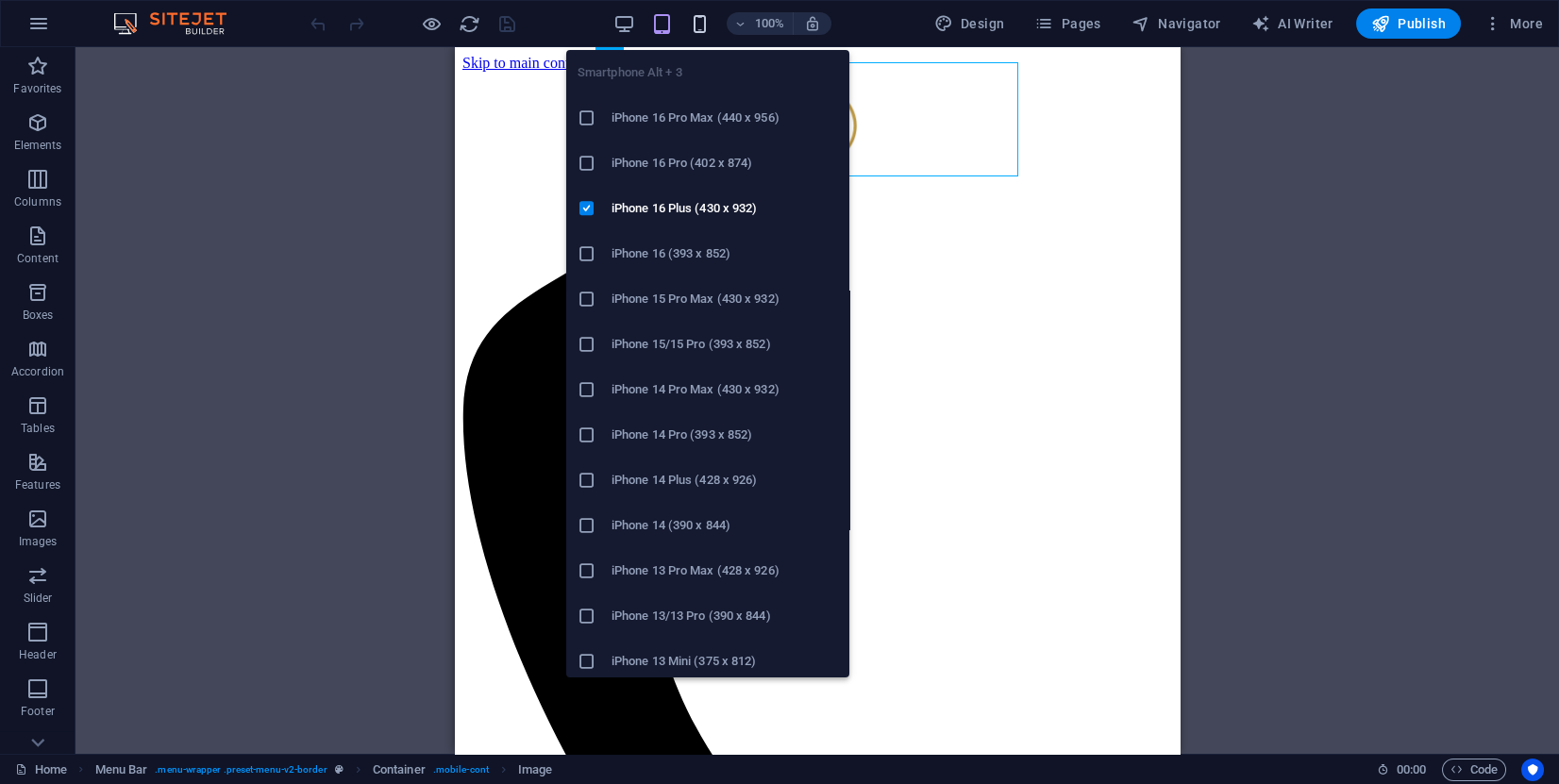
click at [703, 28] on icon "button" at bounding box center [700, 24] width 22 height 22
click at [707, 20] on icon "button" at bounding box center [700, 24] width 22 height 22
click at [705, 12] on button "button" at bounding box center [701, 24] width 23 height 23
click at [703, 20] on icon "button" at bounding box center [700, 24] width 22 height 22
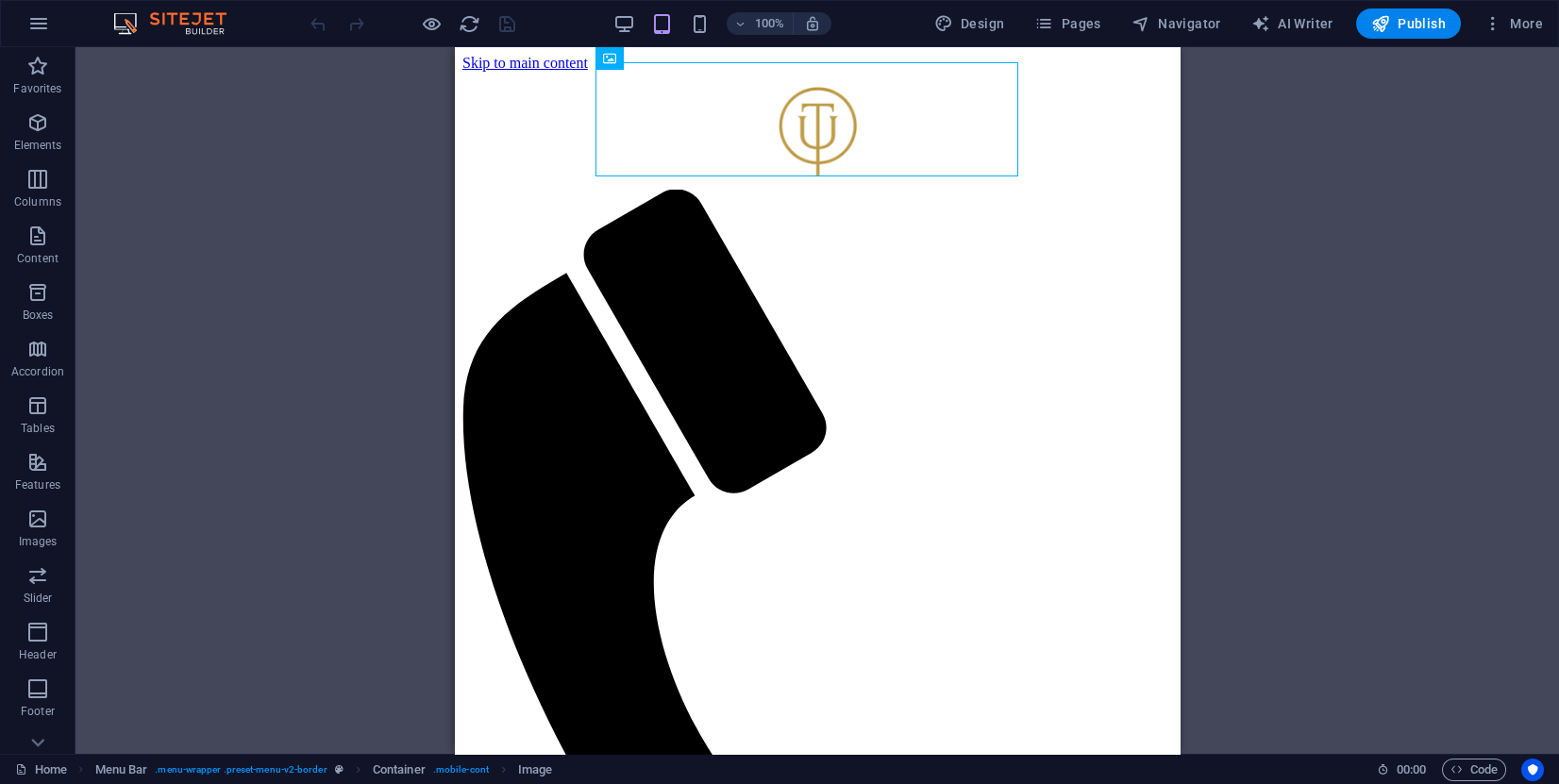
click at [371, 109] on div "Menu Bar Menu Container Image Container" at bounding box center [817, 401] width 1484 height 707
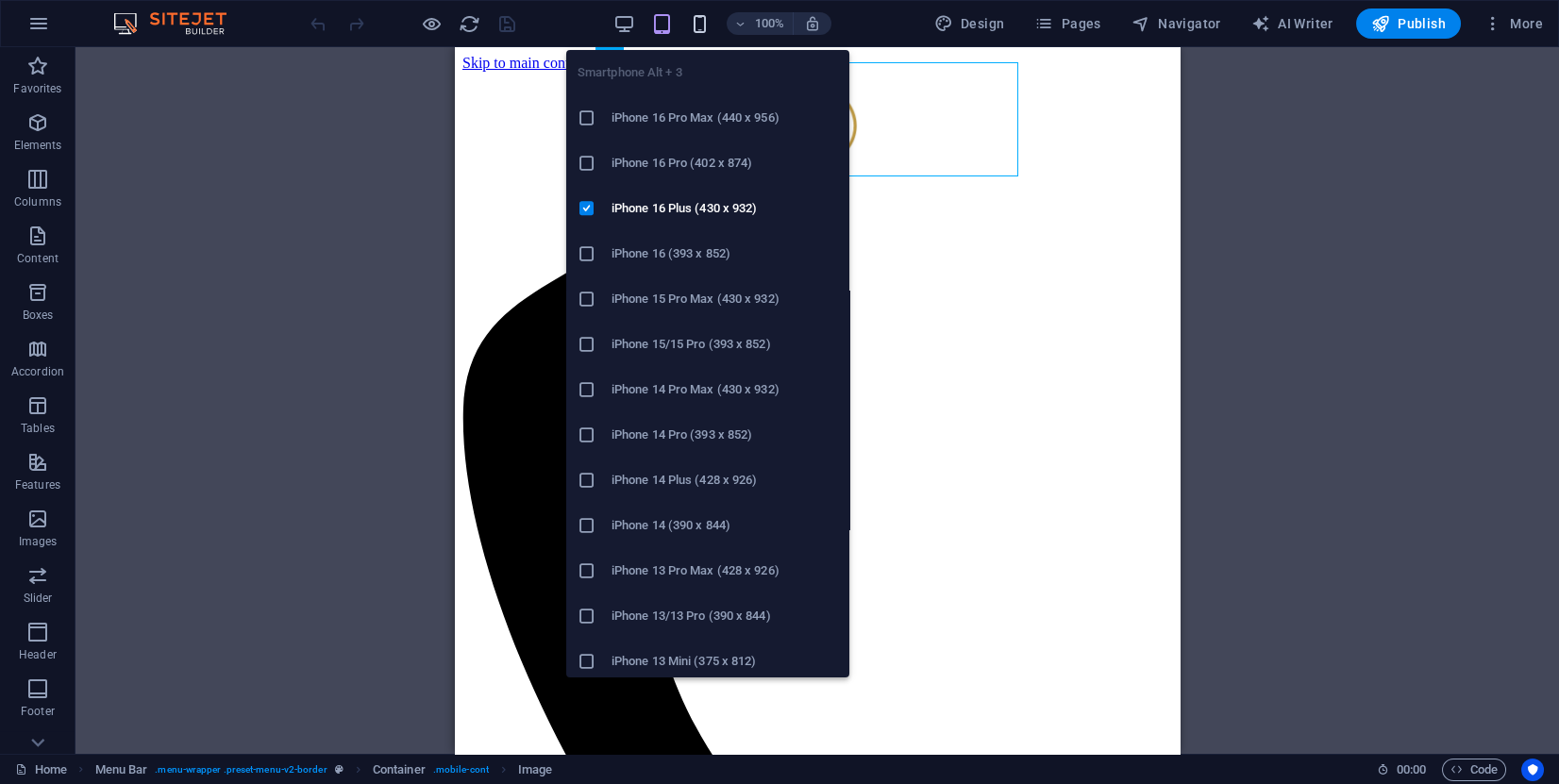
click at [709, 22] on icon "button" at bounding box center [700, 24] width 22 height 22
click at [701, 24] on icon "button" at bounding box center [700, 24] width 22 height 22
click at [701, 26] on icon "button" at bounding box center [700, 24] width 22 height 22
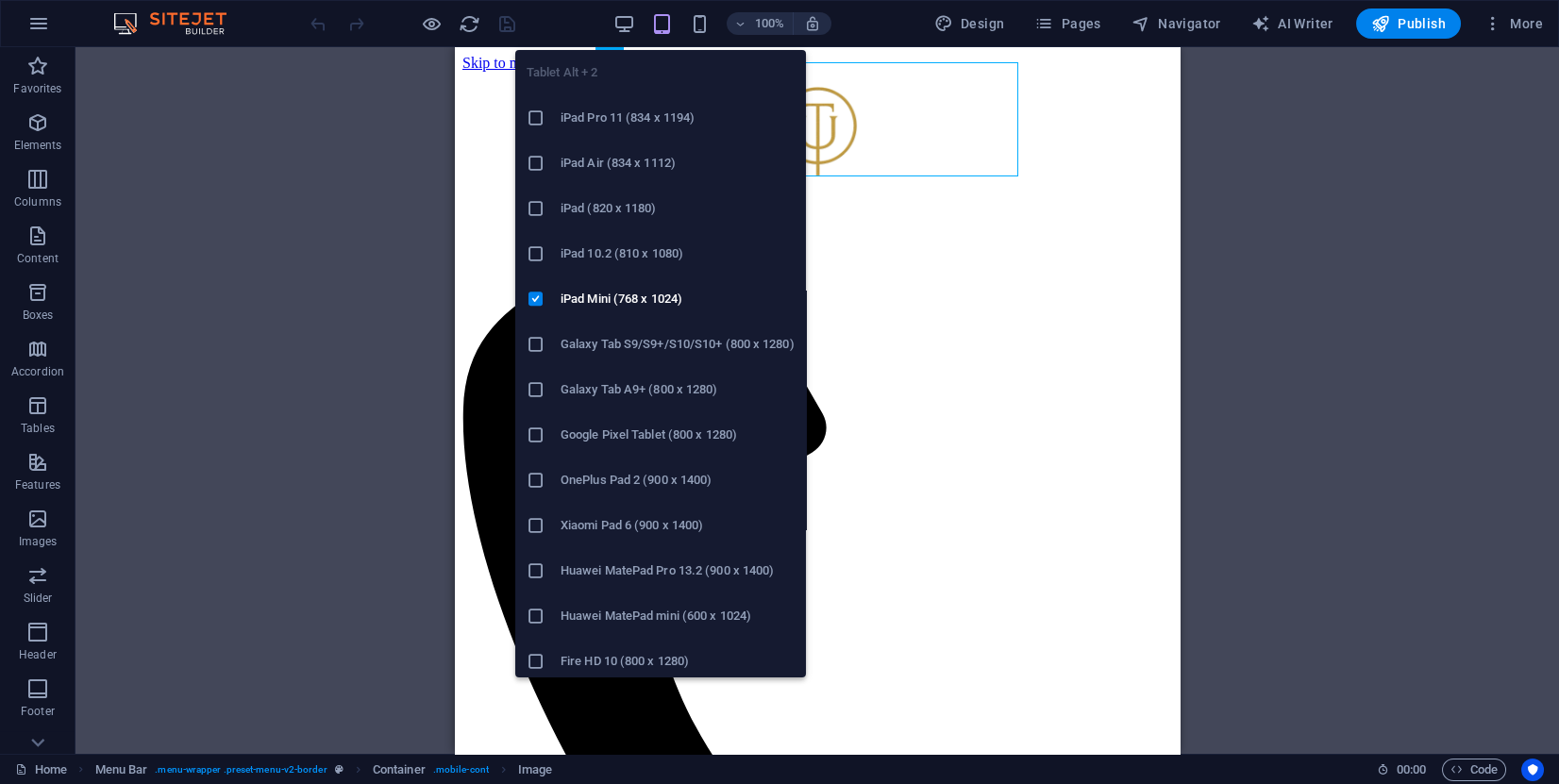
click at [658, 18] on icon "button" at bounding box center [662, 24] width 22 height 22
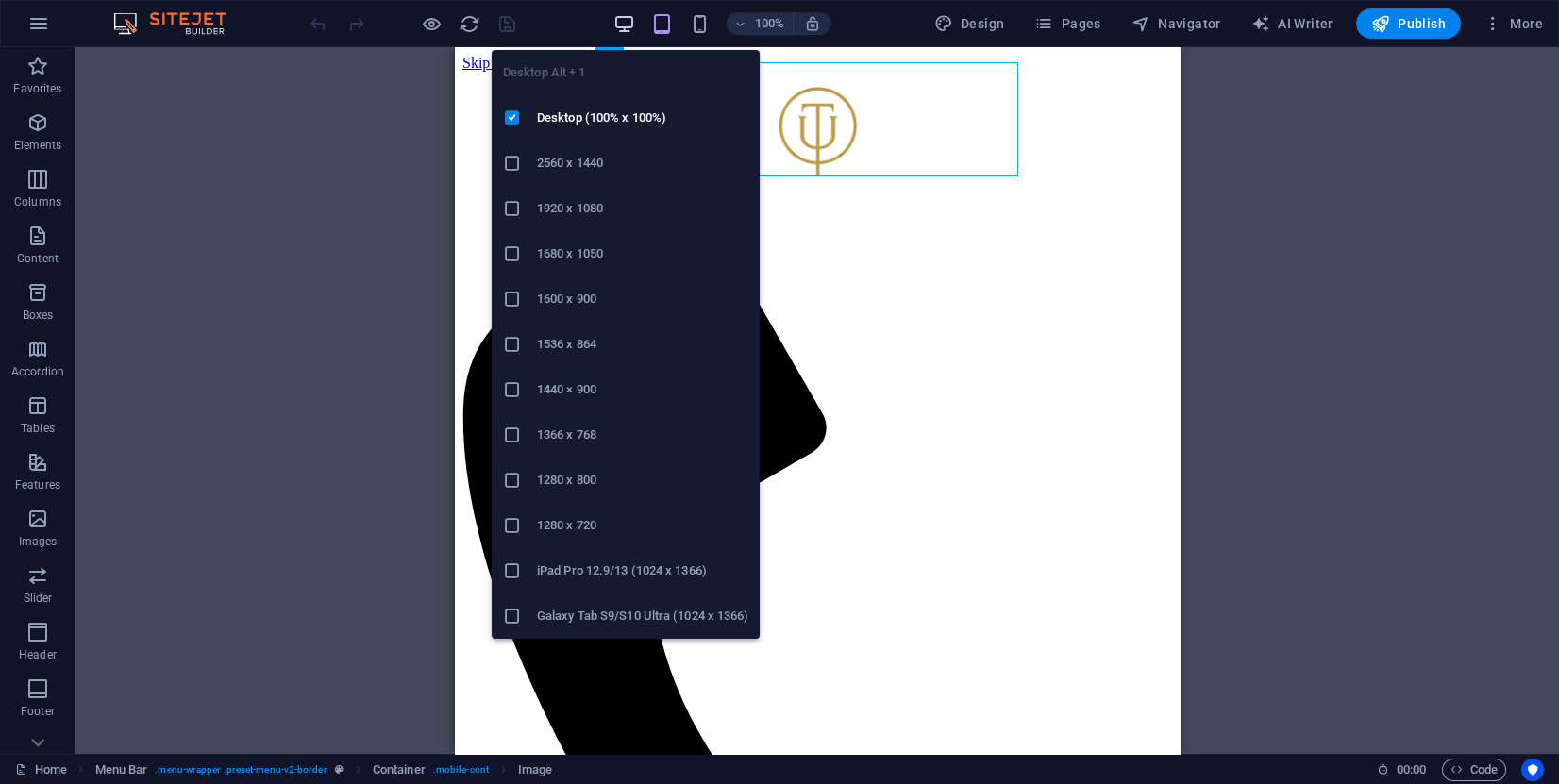
click at [626, 18] on icon "button" at bounding box center [624, 24] width 22 height 22
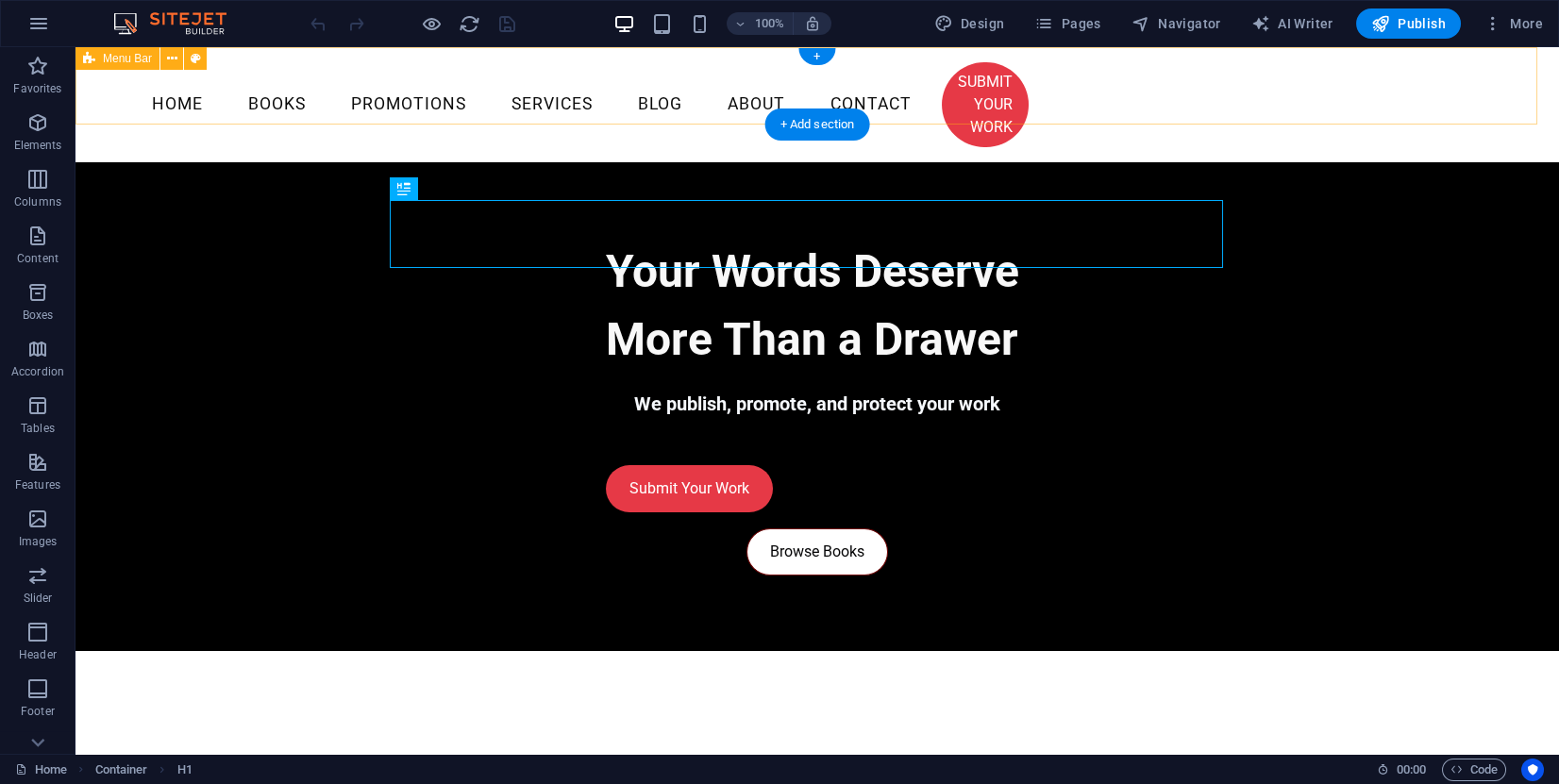
click at [81, 77] on div "Menu Home Books Promotions Services Blog About Contact SUBMIT YOUR WORK" at bounding box center [817, 105] width 1484 height 115
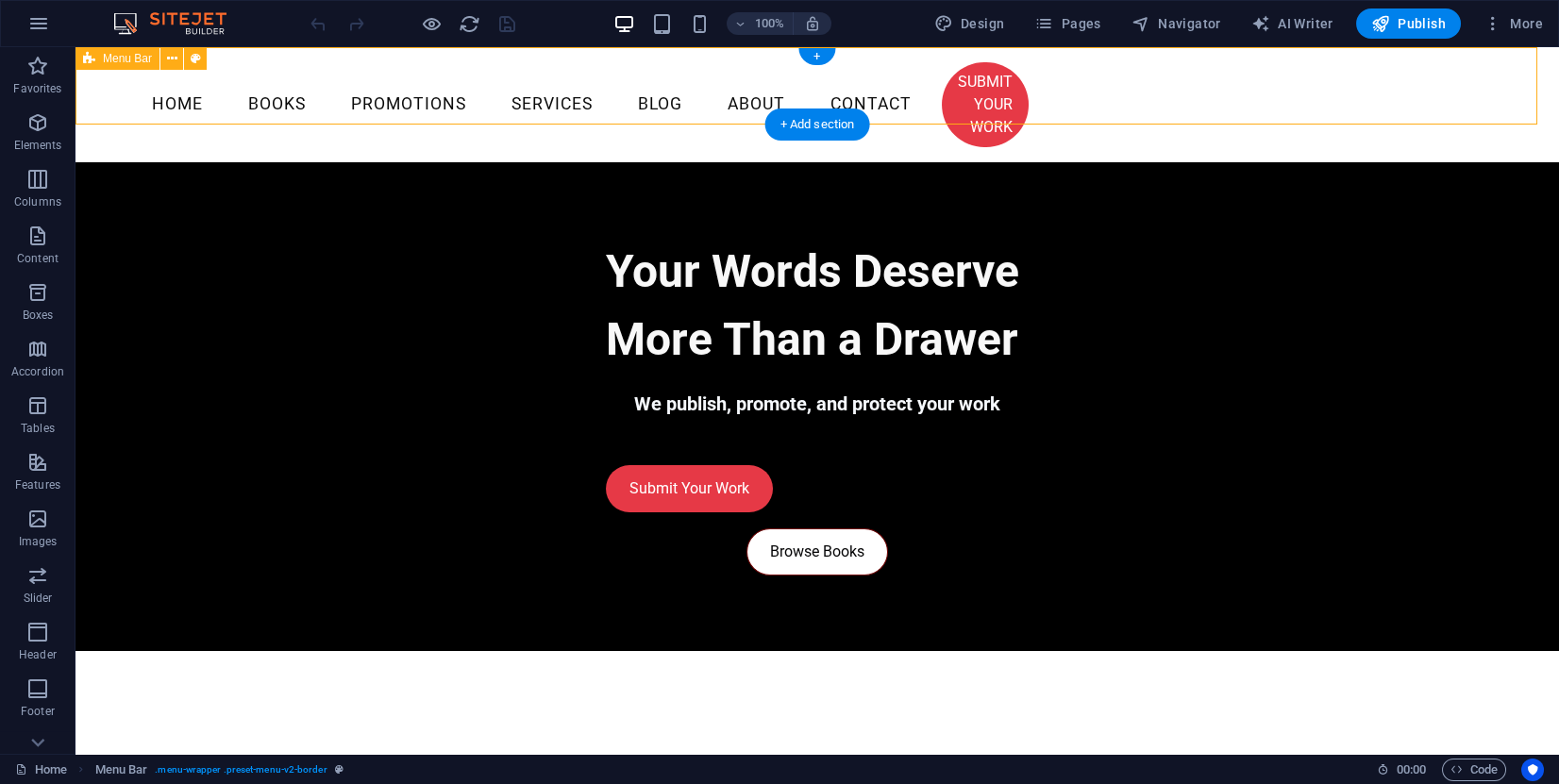
click at [78, 74] on div "Menu Home Books Promotions Services Blog About Contact SUBMIT YOUR WORK" at bounding box center [817, 105] width 1484 height 115
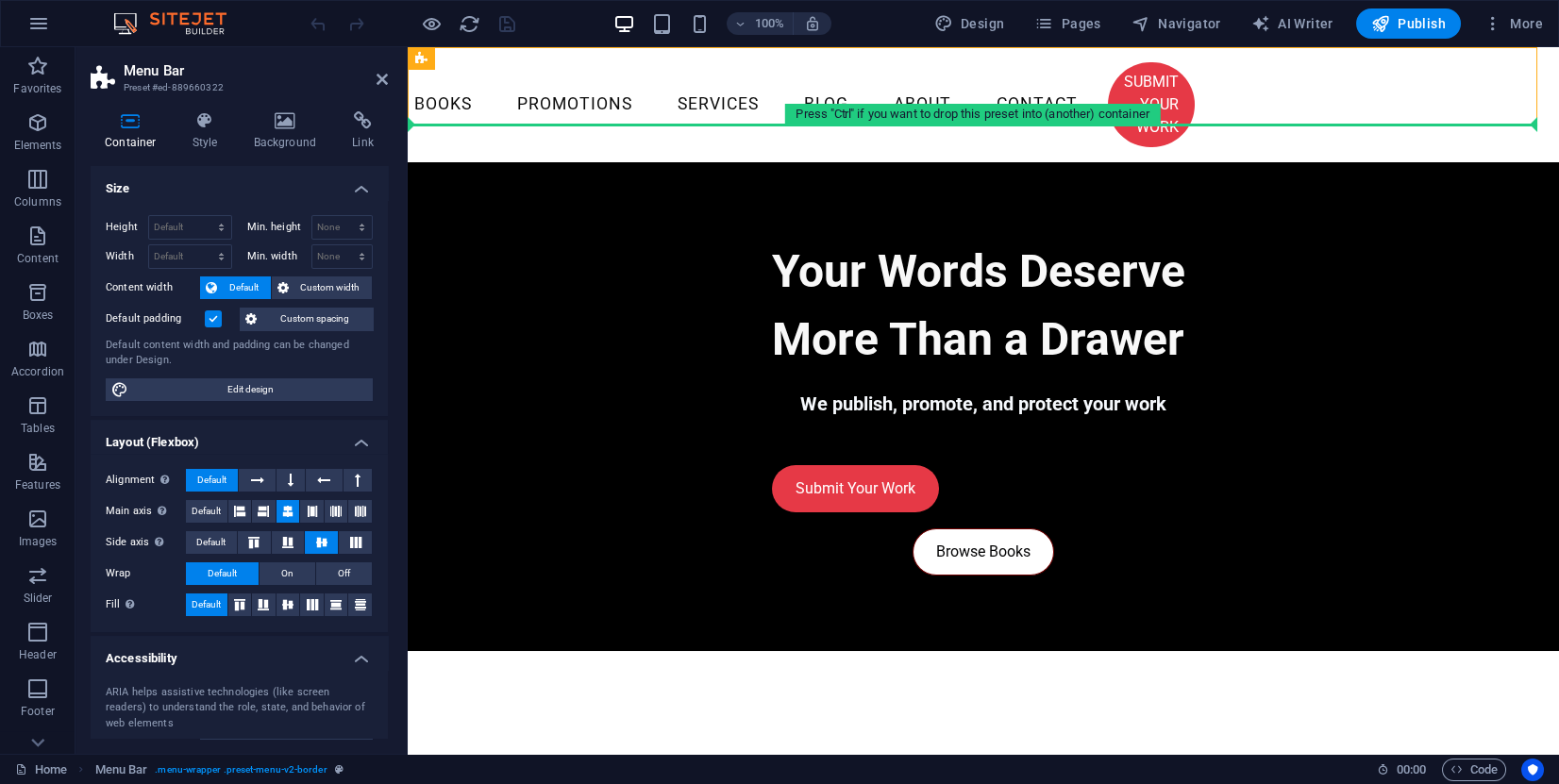
drag, startPoint x: 839, startPoint y: 105, endPoint x: 474, endPoint y: 223, distance: 383.6
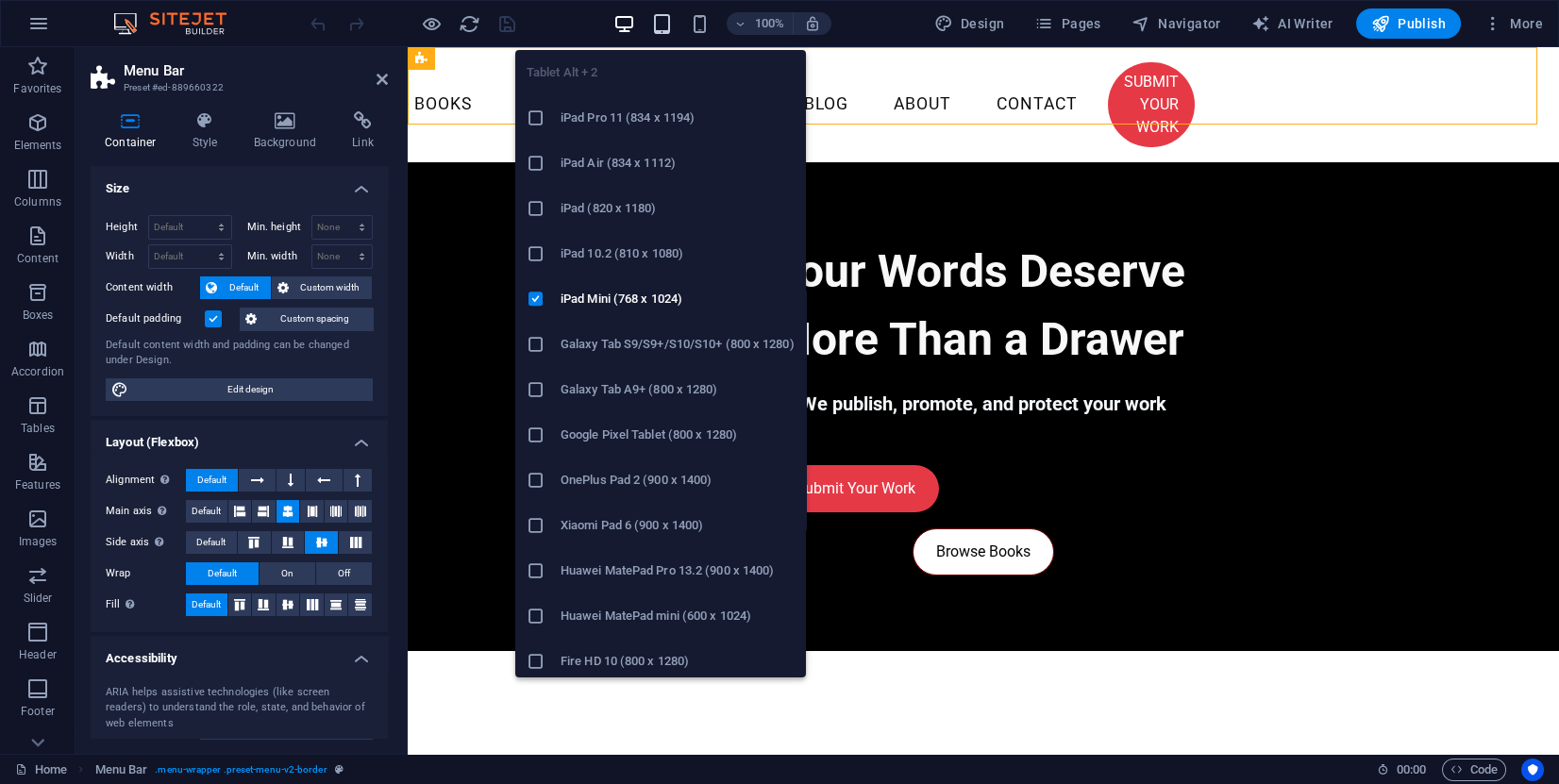
click at [670, 25] on icon "button" at bounding box center [662, 24] width 22 height 22
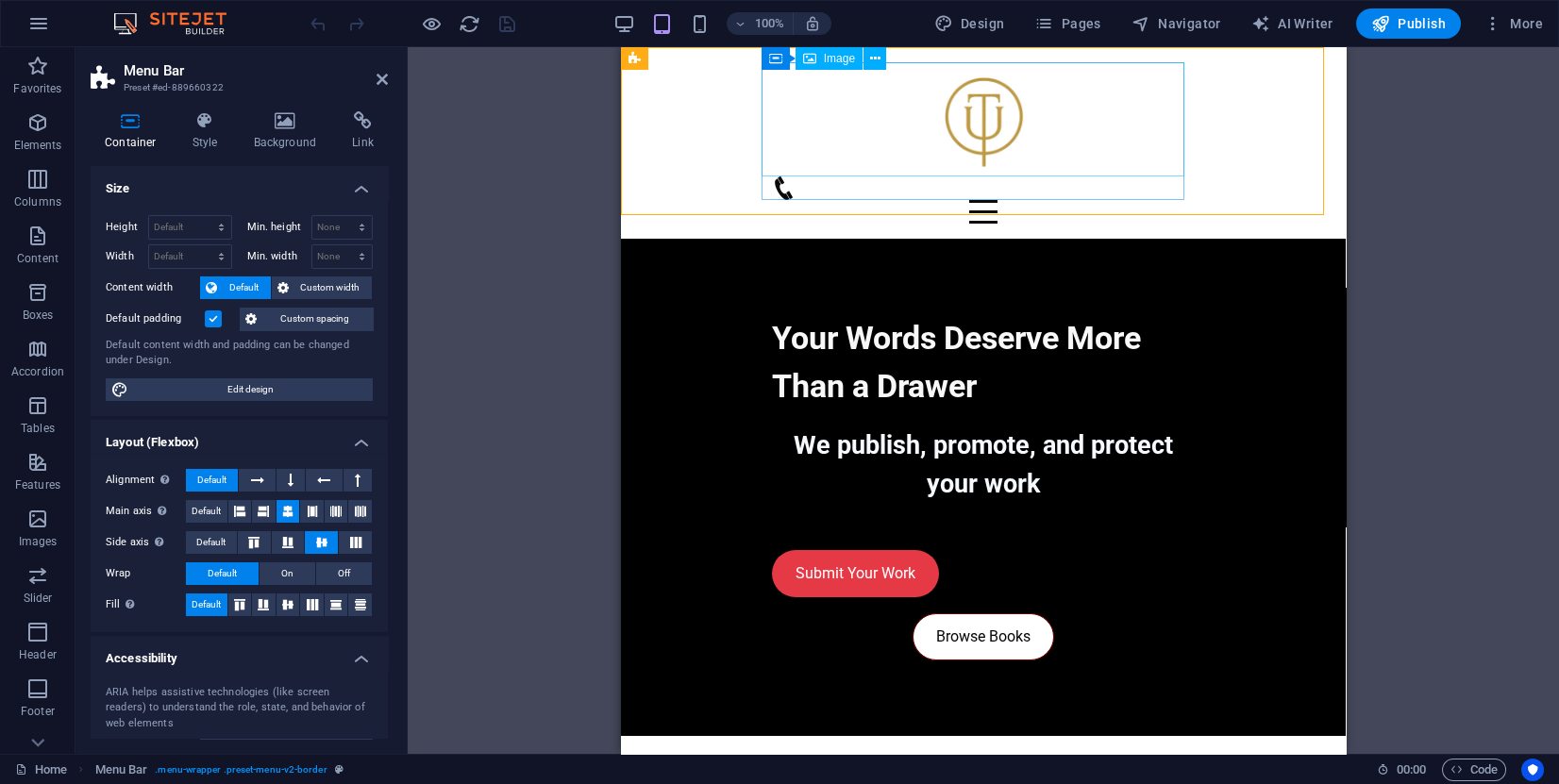
click at [973, 123] on figure at bounding box center [983, 120] width 423 height 114
select select "px"
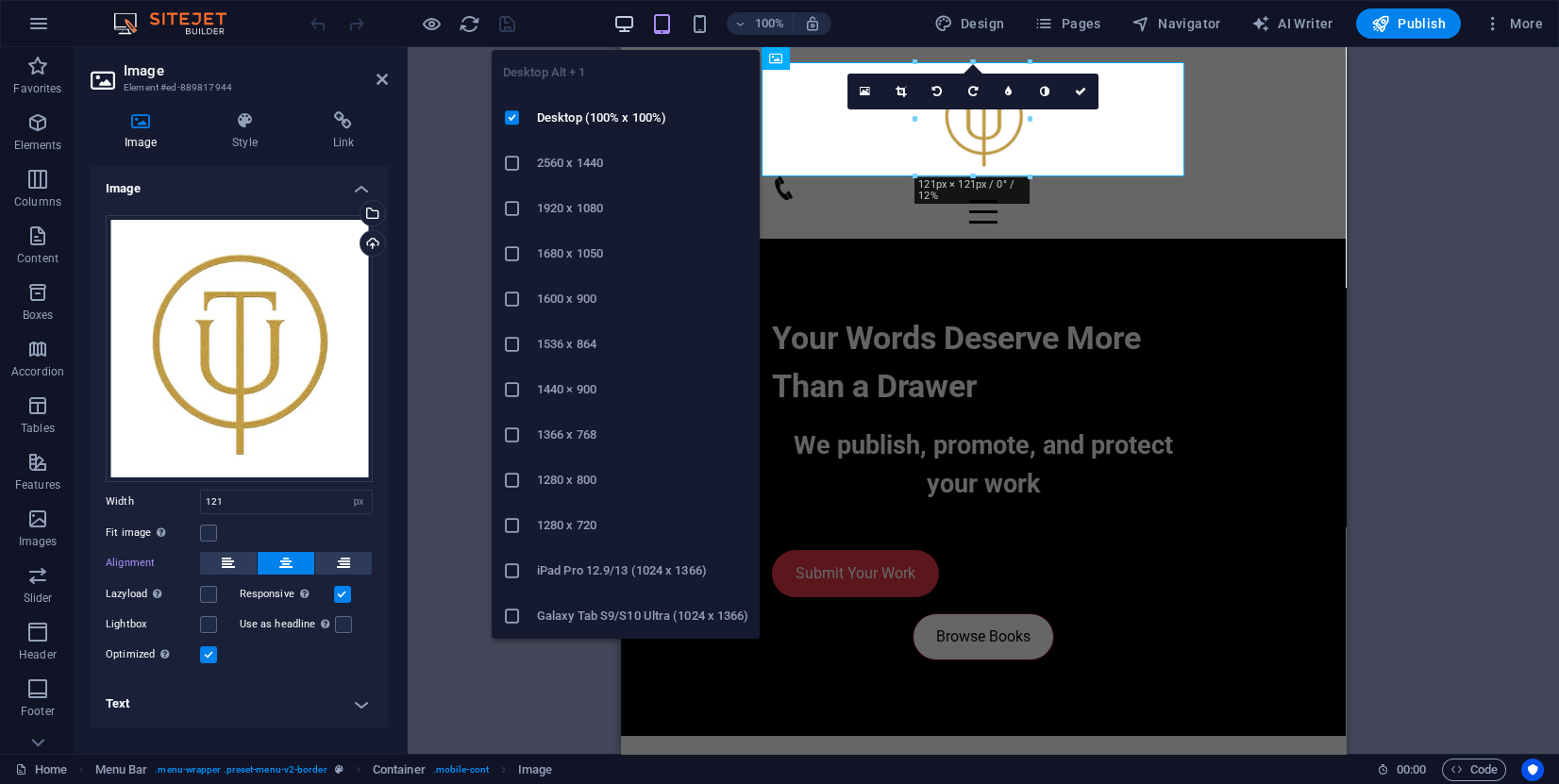
click at [633, 30] on icon "button" at bounding box center [624, 24] width 22 height 22
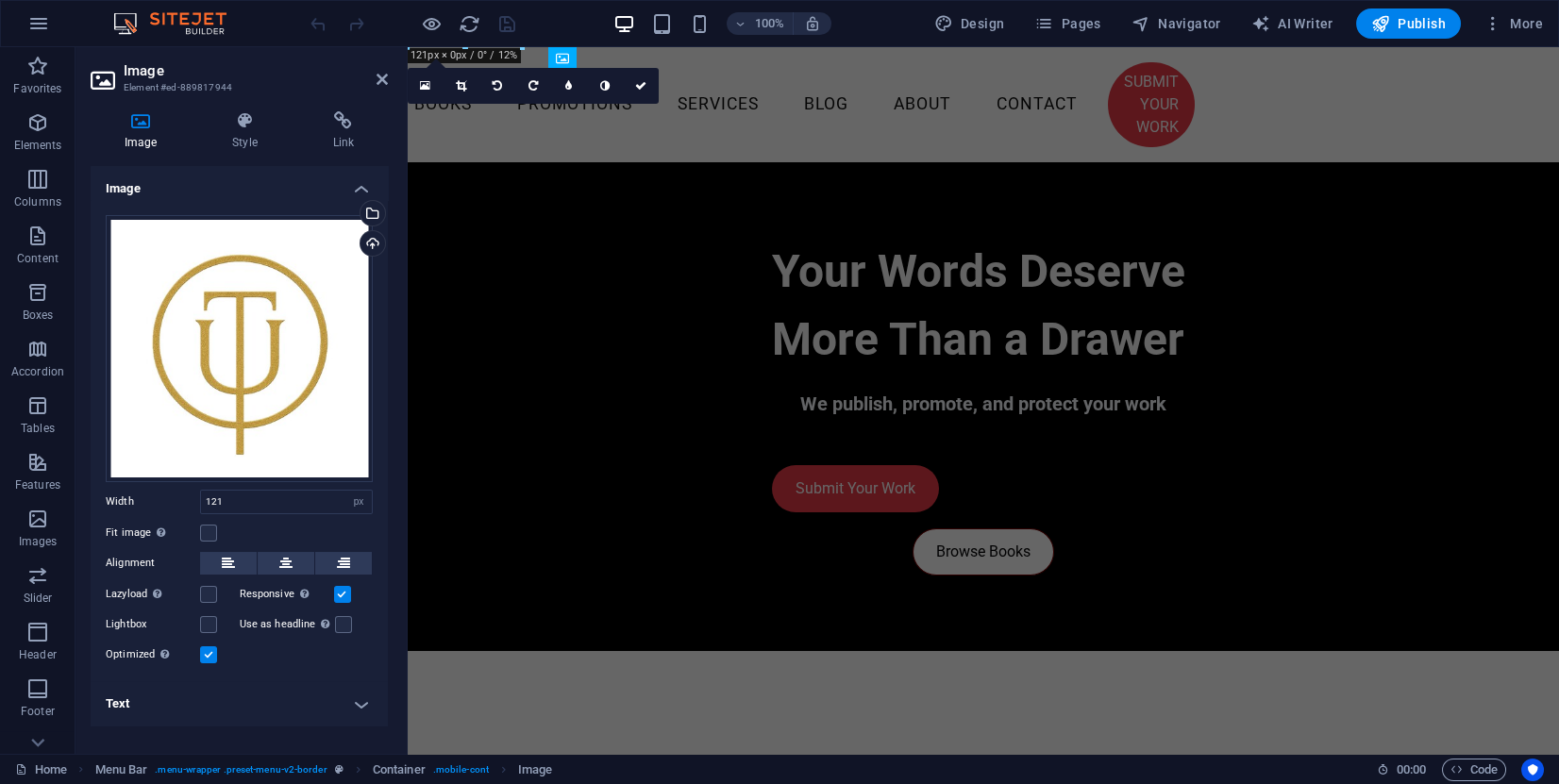
drag, startPoint x: 520, startPoint y: 51, endPoint x: 539, endPoint y: 139, distance: 90.0
click at [202, 533] on label at bounding box center [208, 533] width 17 height 17
click at [0, 0] on input "Fit image Automatically fit image to a fixed width and height" at bounding box center [0, 0] width 0 height 0
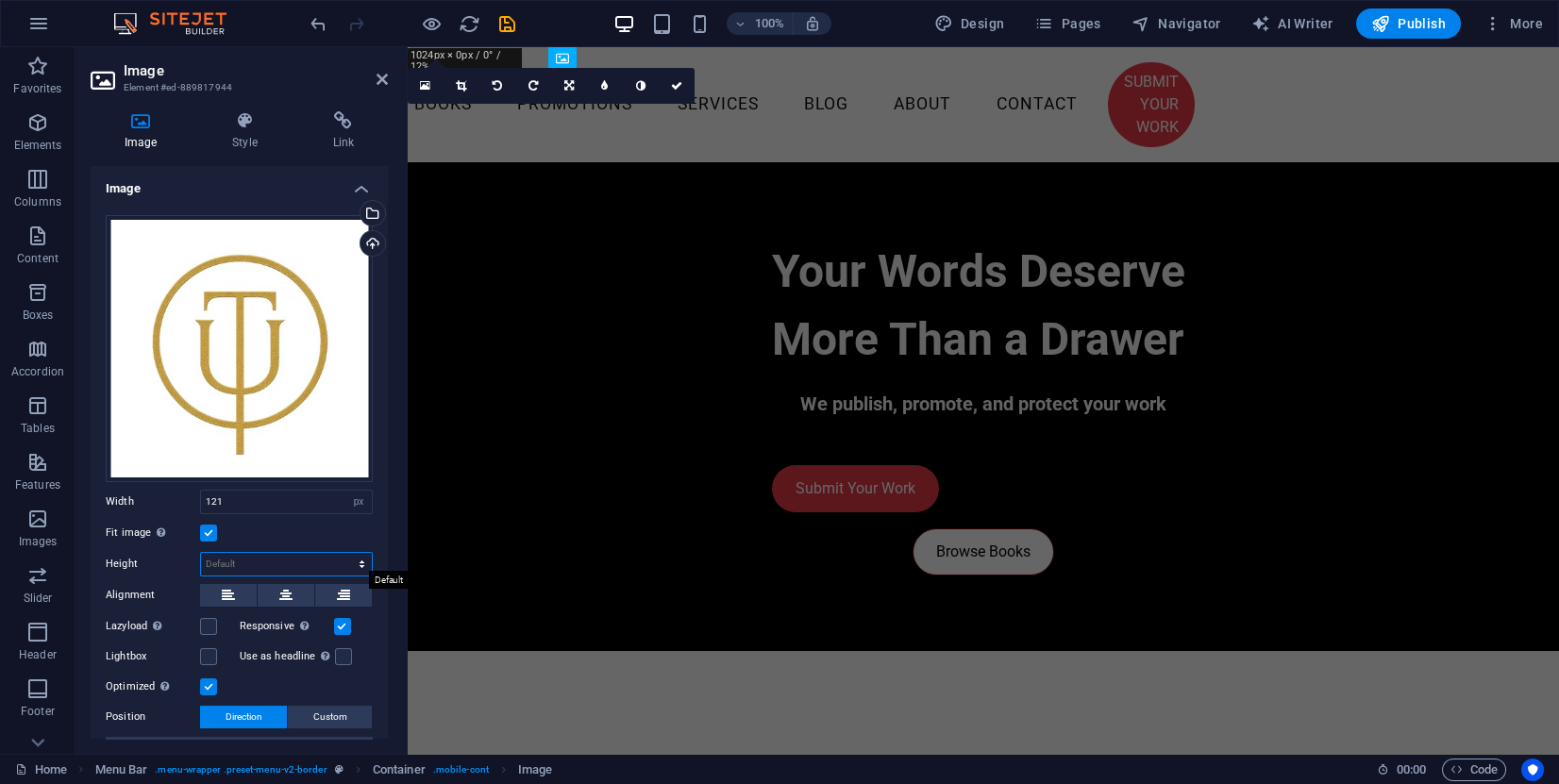
click at [256, 554] on select "Default auto px" at bounding box center [286, 564] width 171 height 23
click at [201, 553] on select "Default auto px" at bounding box center [286, 564] width 171 height 23
click at [256, 506] on input "121" at bounding box center [286, 502] width 171 height 23
click at [269, 531] on div "Fit image Automatically fit image to a fixed width and height" at bounding box center [239, 533] width 267 height 23
click at [248, 560] on select "Default auto px" at bounding box center [286, 564] width 171 height 23
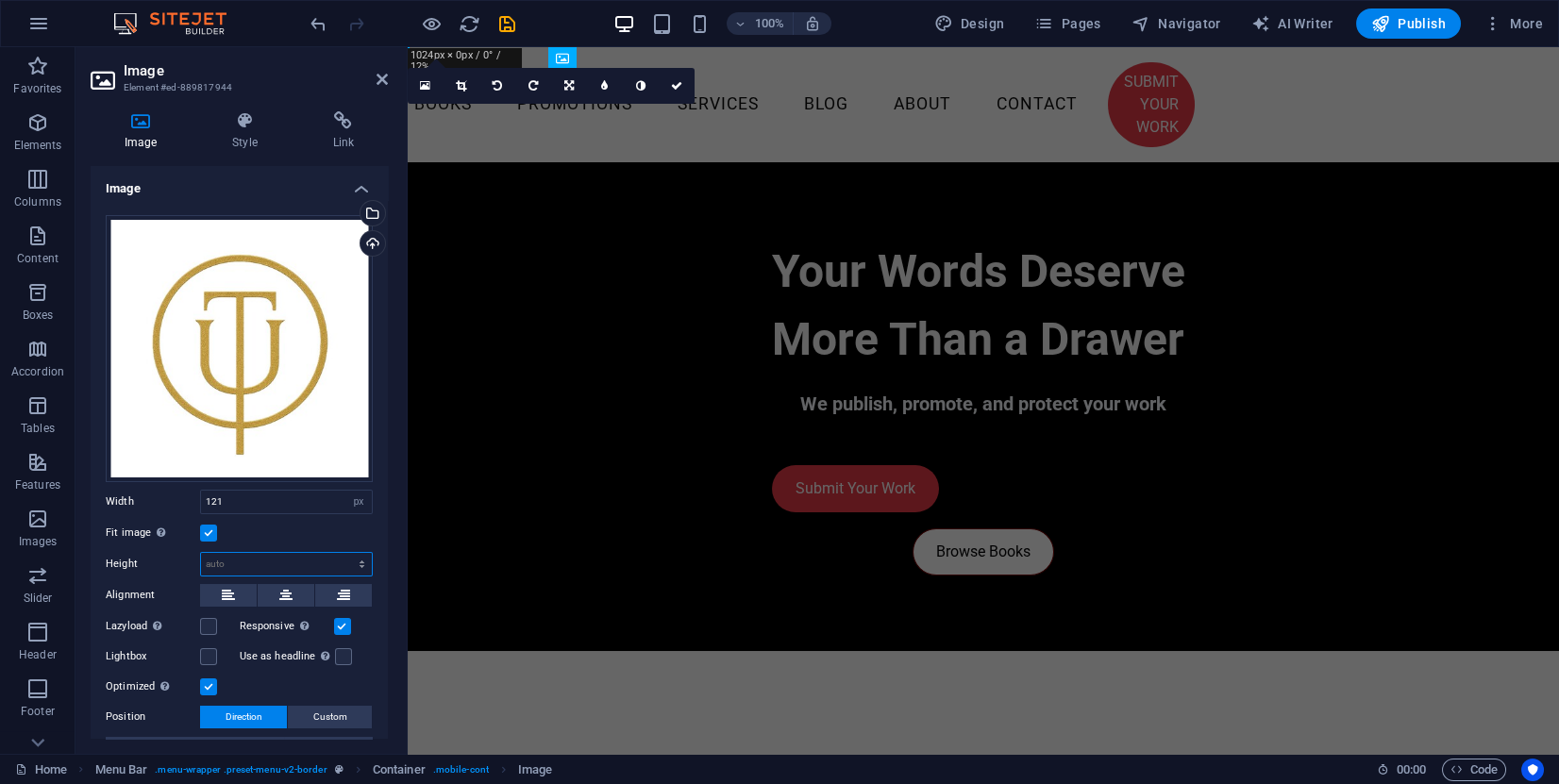
select select "px"
click at [341, 553] on select "Default auto px" at bounding box center [286, 564] width 171 height 23
type input "120"
click at [280, 538] on div "Fit image Automatically fit image to a fixed width and height" at bounding box center [239, 533] width 267 height 23
click at [277, 553] on input "120" at bounding box center [286, 564] width 171 height 23
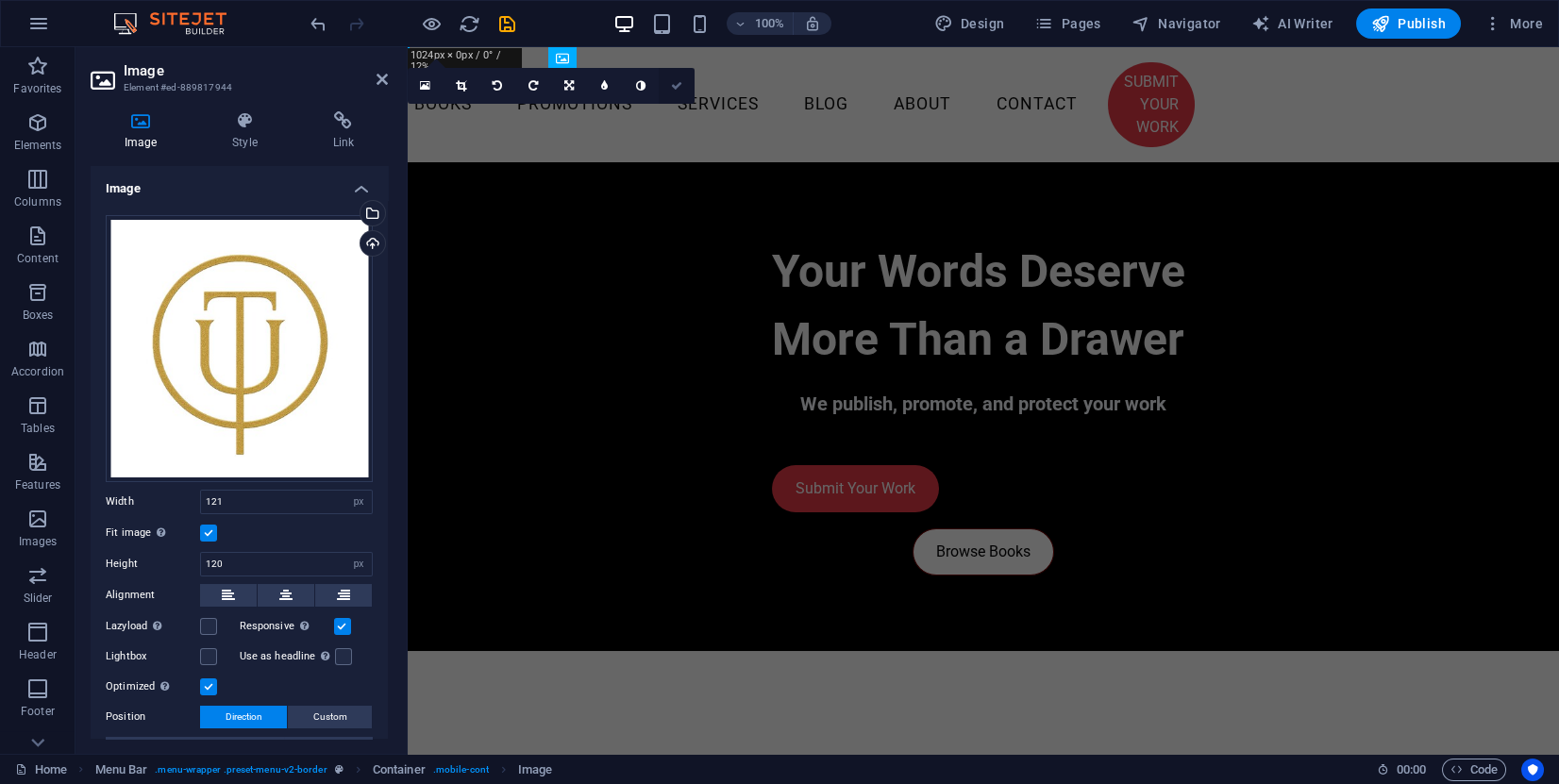
click at [682, 83] on icon at bounding box center [677, 86] width 11 height 11
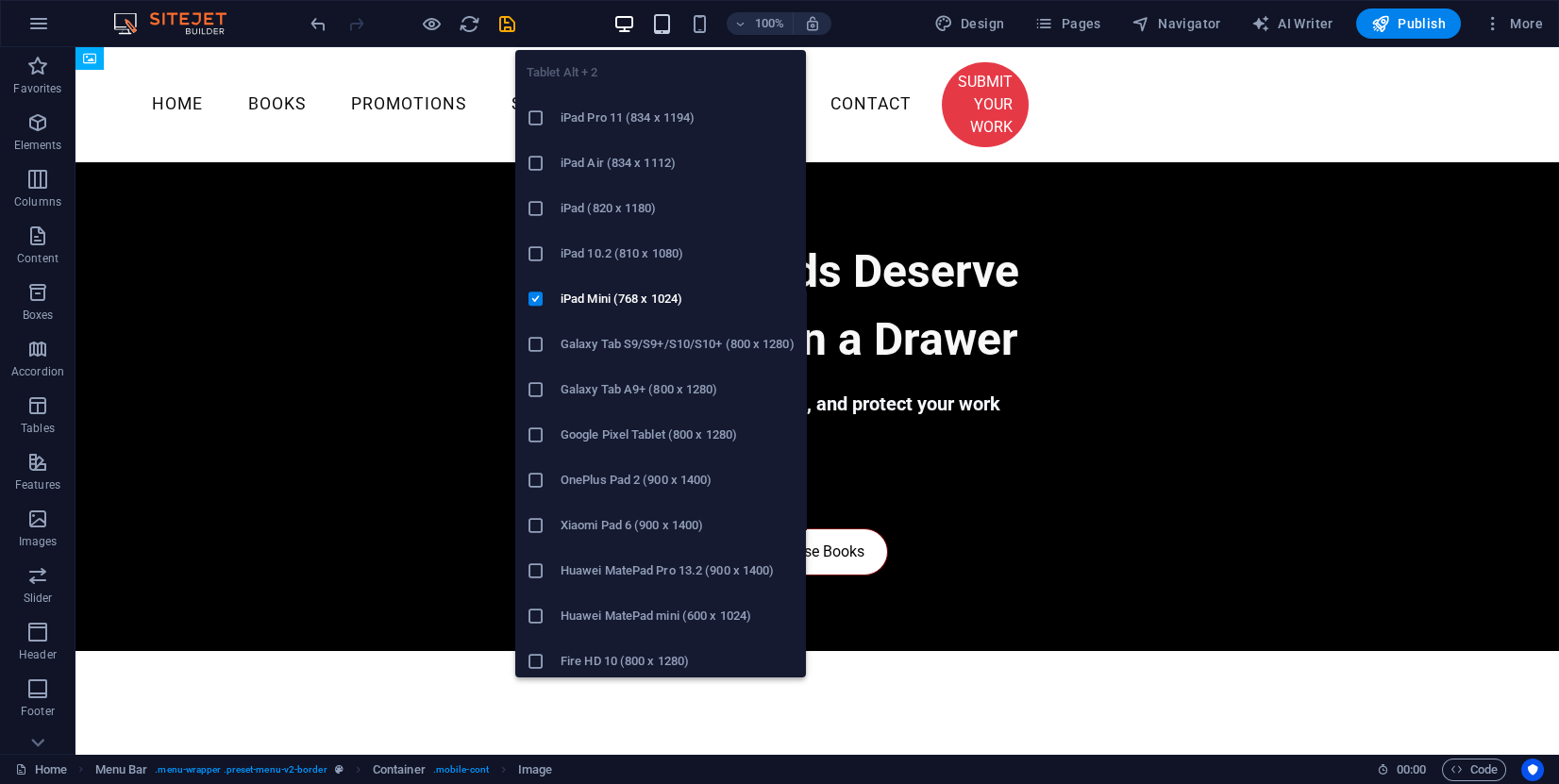
click at [666, 15] on icon "button" at bounding box center [662, 24] width 22 height 22
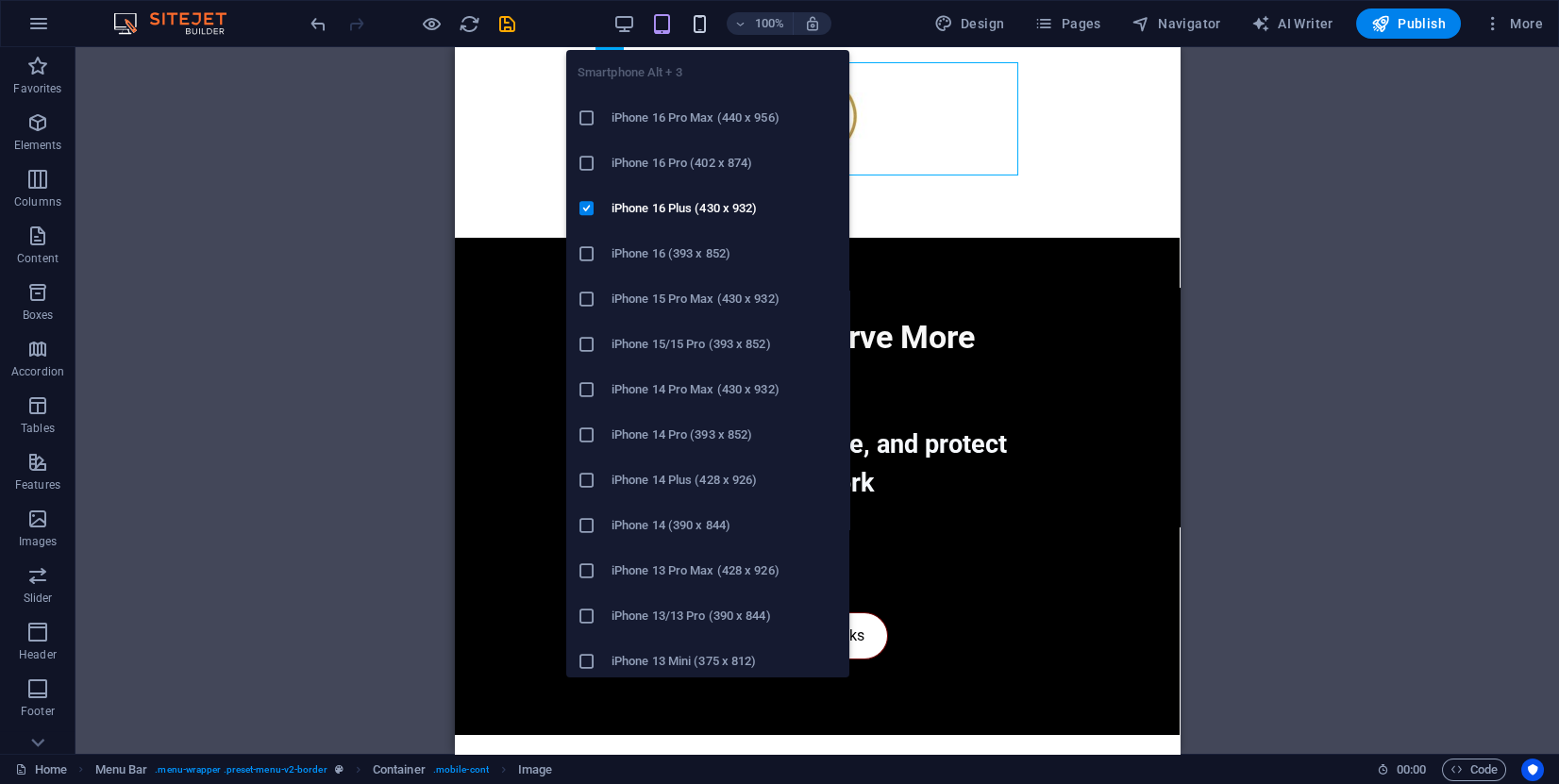
click at [697, 20] on icon "button" at bounding box center [700, 24] width 22 height 22
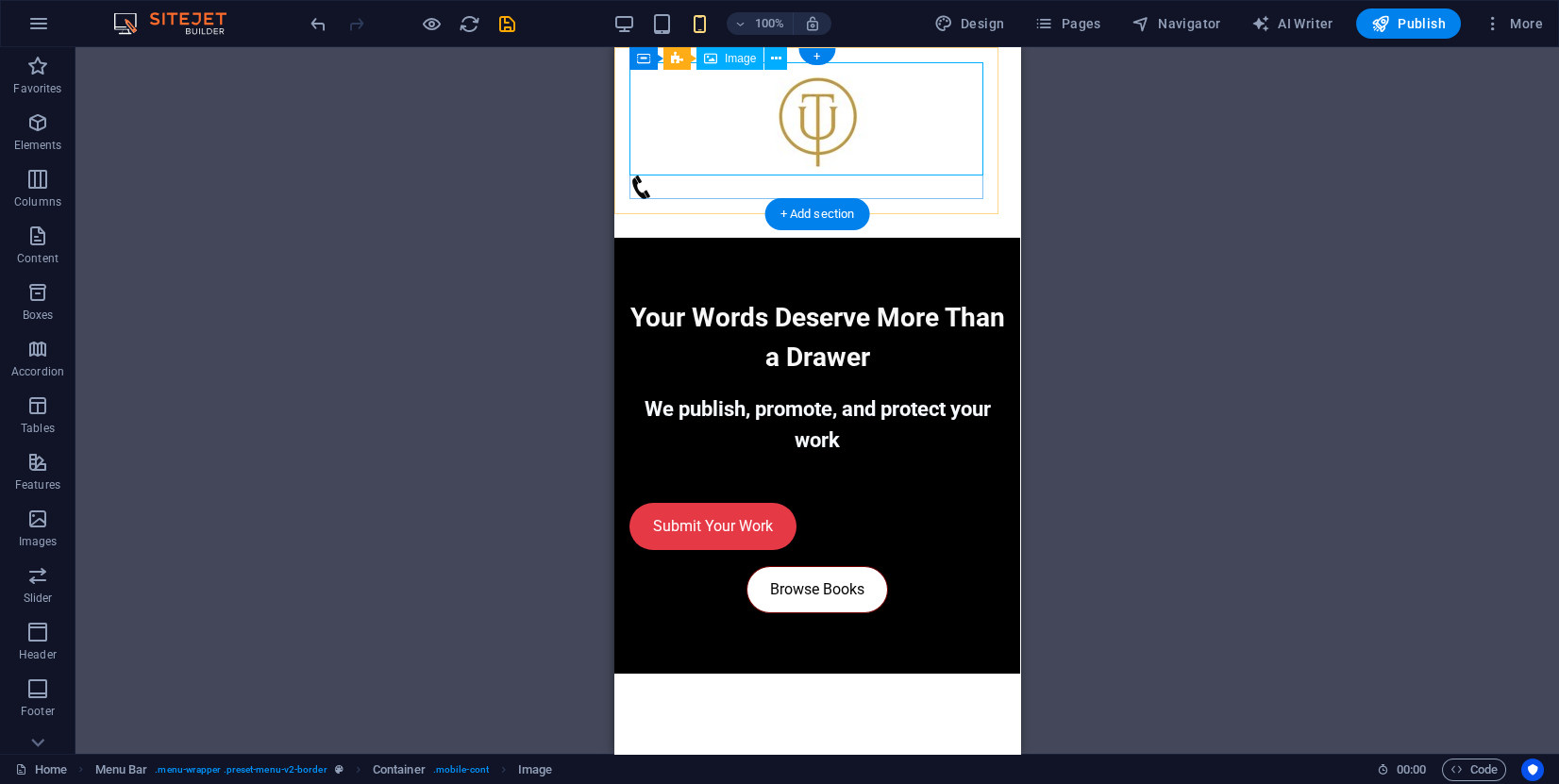
click at [814, 104] on figure at bounding box center [817, 119] width 375 height 113
select select "px"
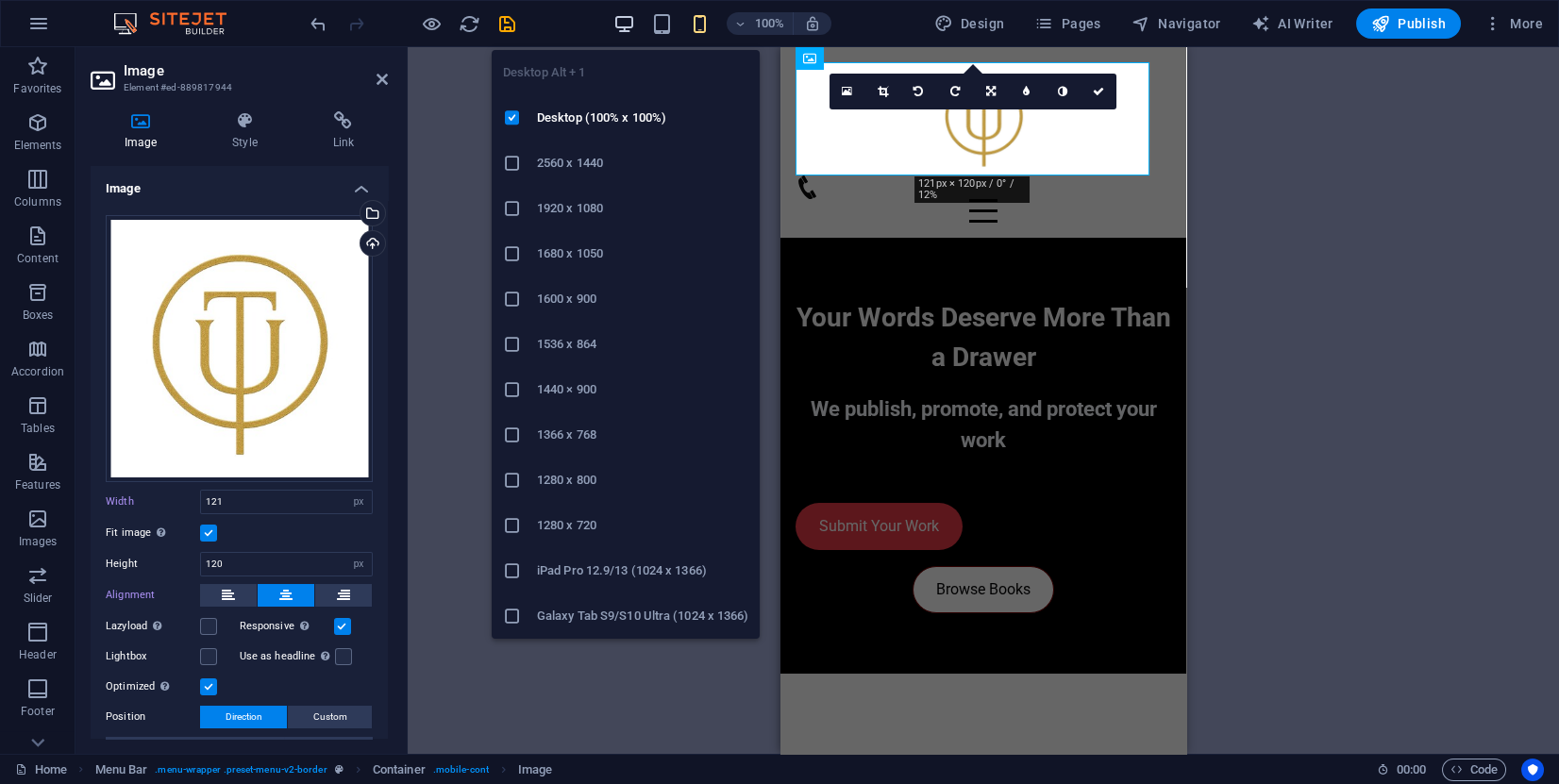
click at [623, 17] on icon "button" at bounding box center [624, 24] width 22 height 22
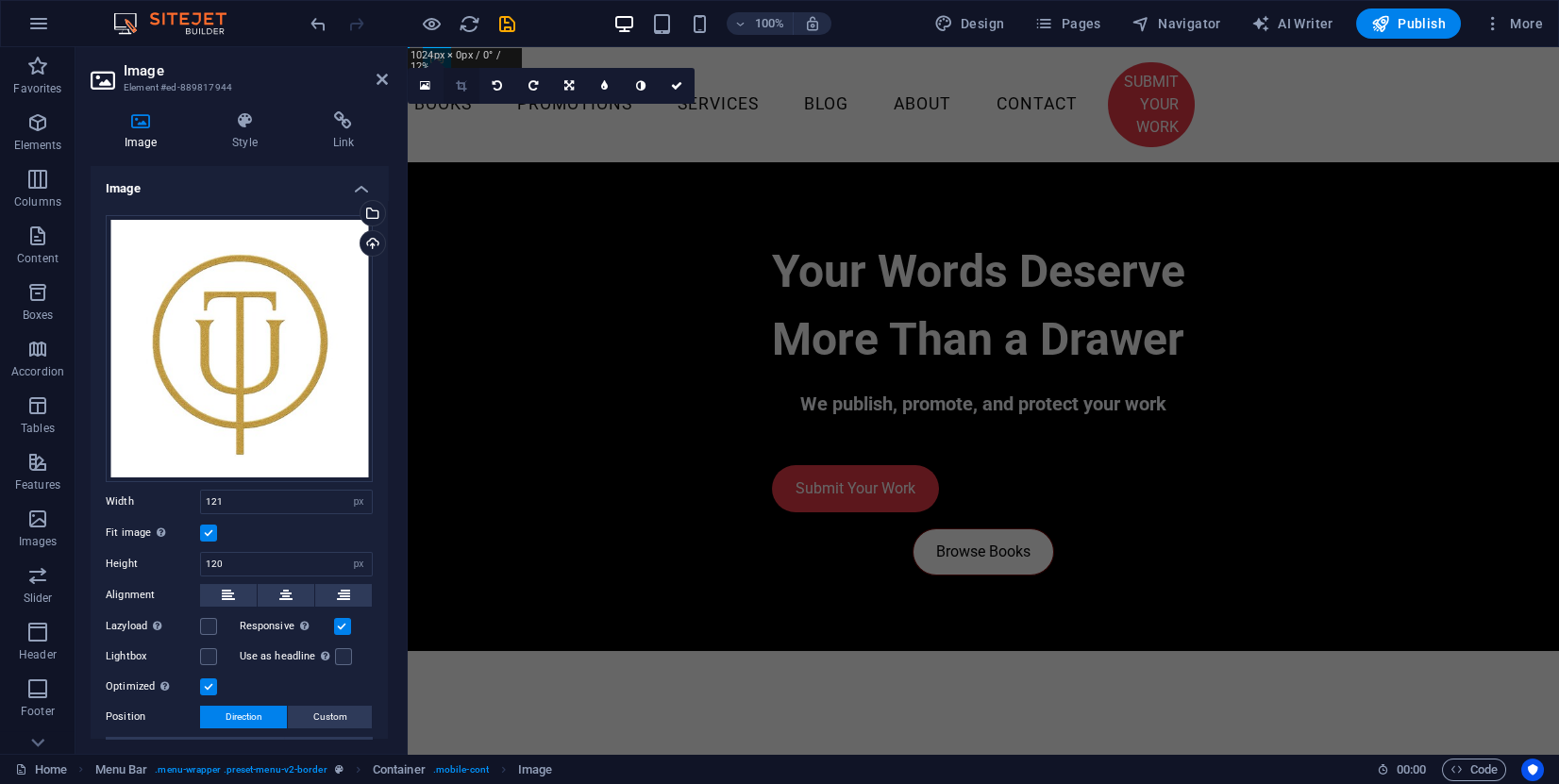
click at [463, 88] on icon at bounding box center [461, 86] width 10 height 11
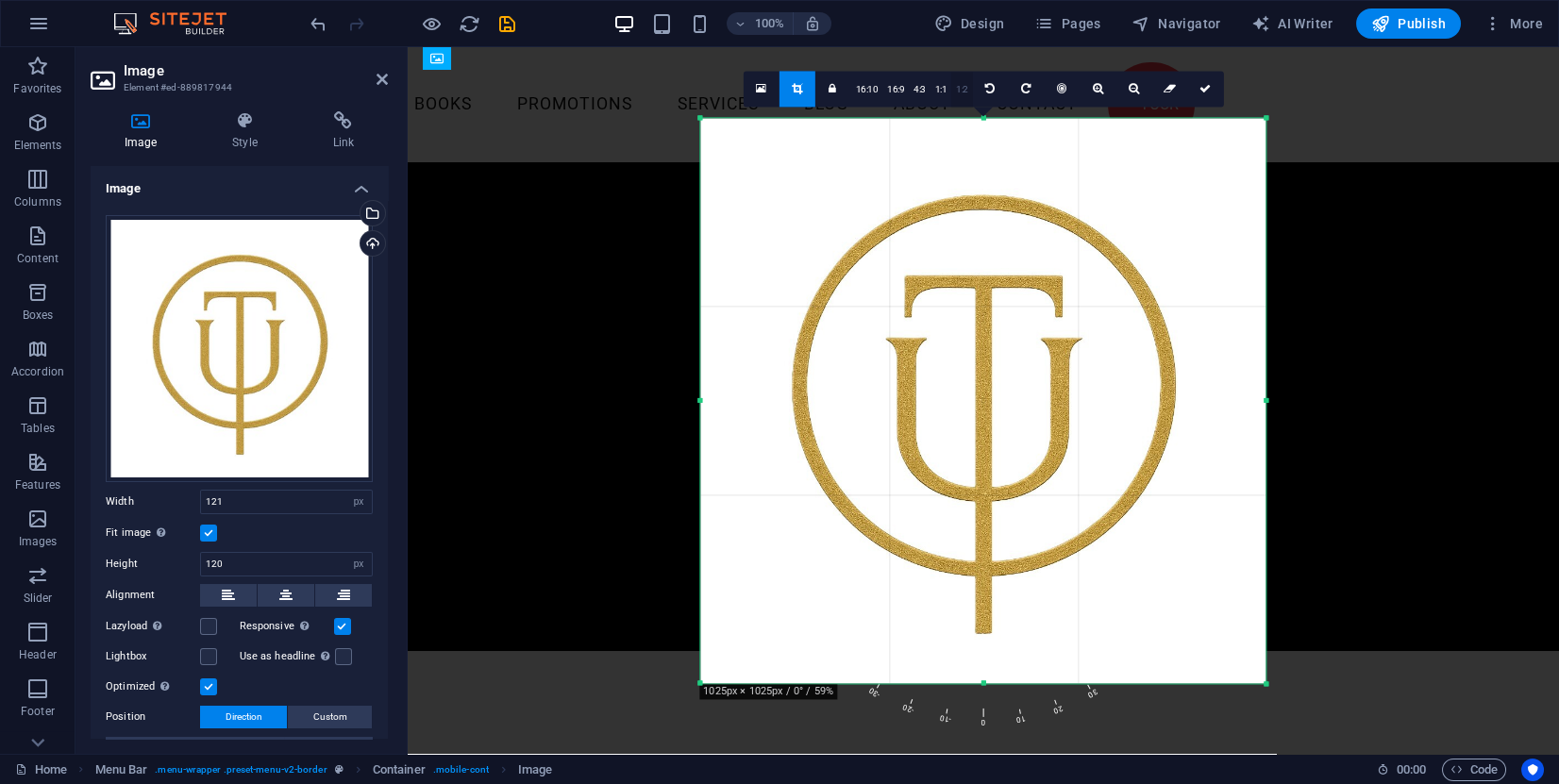
click at [960, 93] on link "1:2" at bounding box center [962, 89] width 22 height 36
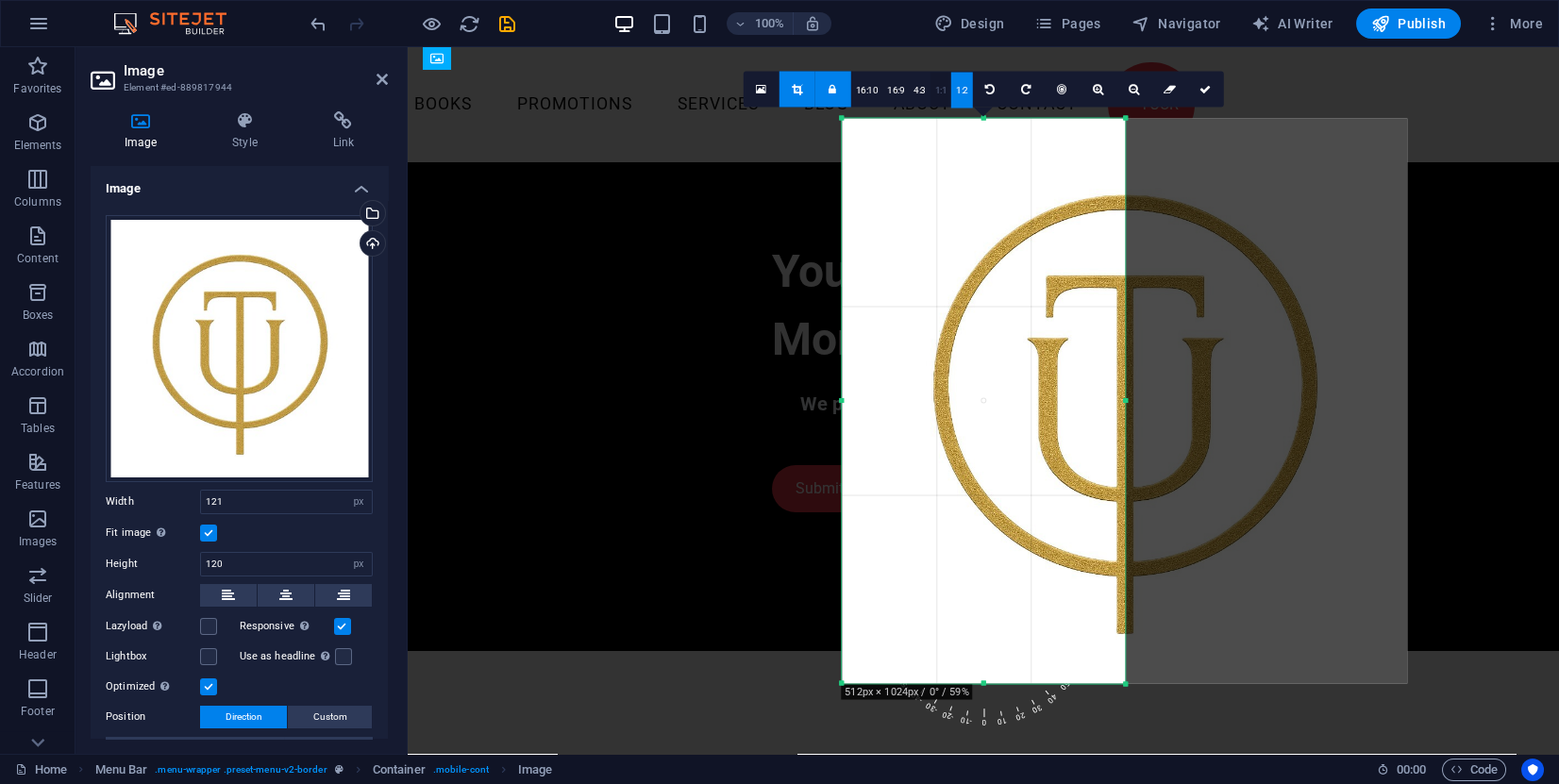
click at [947, 91] on link "1:1" at bounding box center [941, 89] width 22 height 36
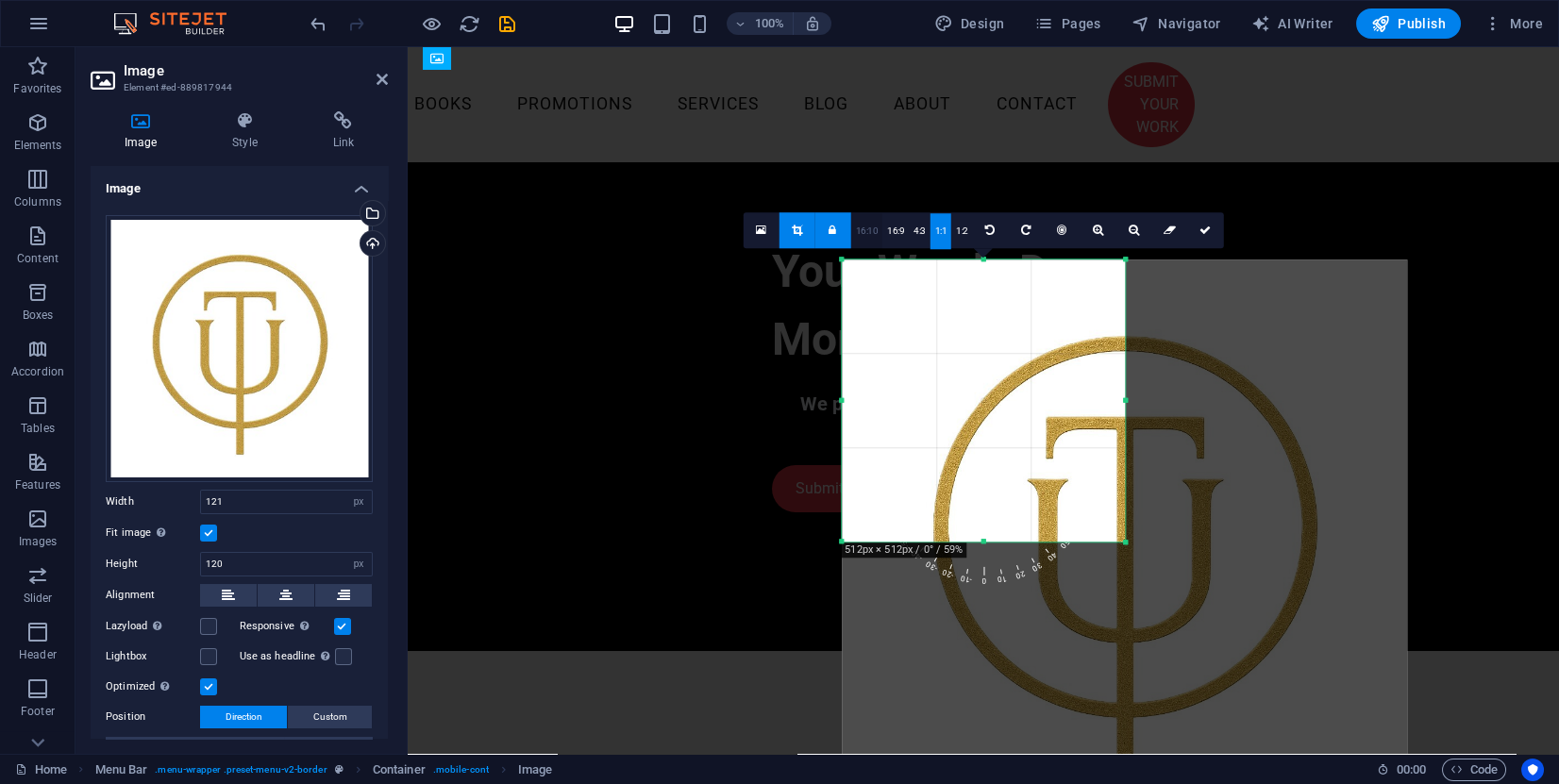
click at [869, 228] on link "16:10" at bounding box center [868, 231] width 32 height 36
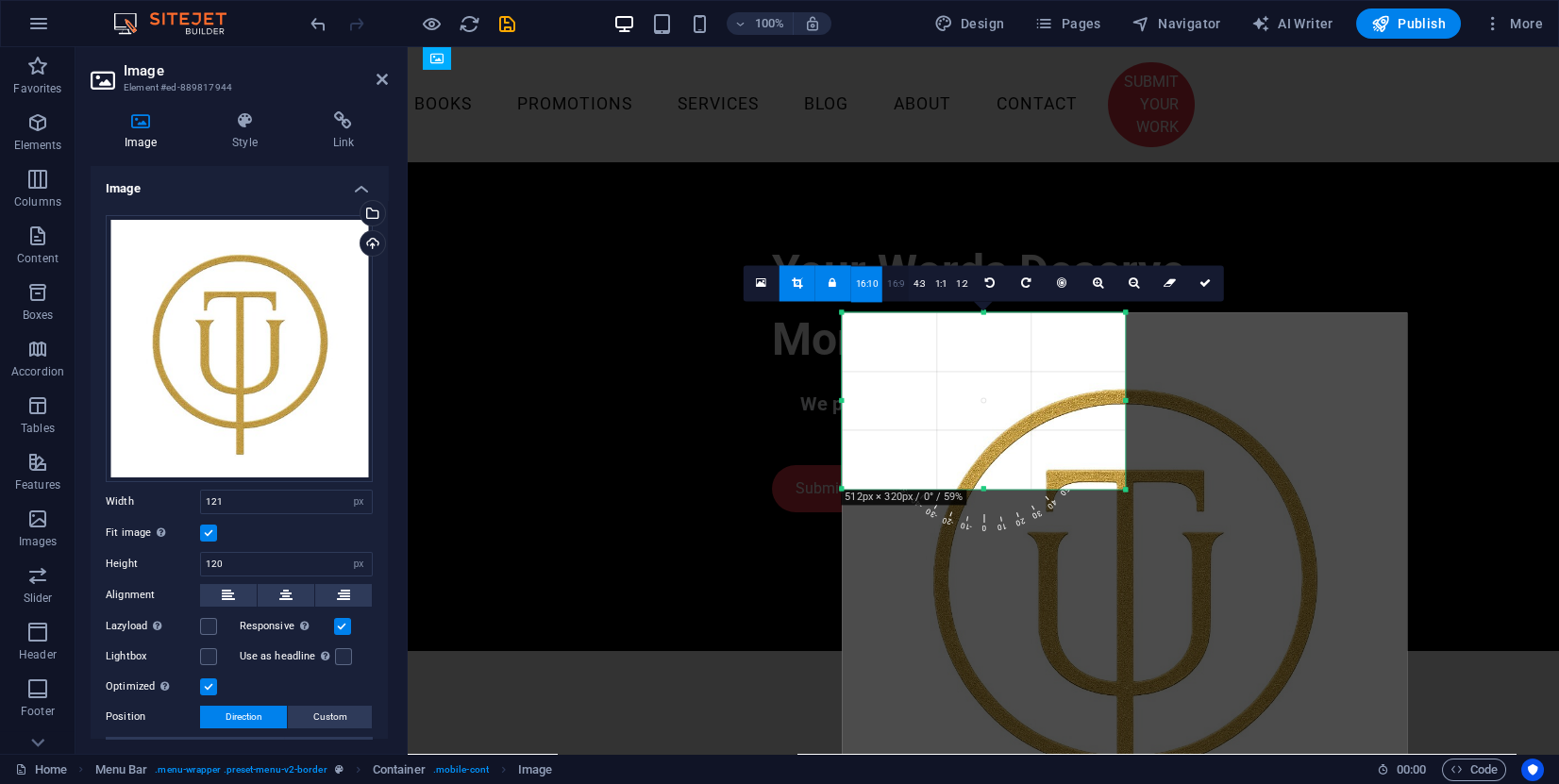
click at [892, 281] on link "16:9" at bounding box center [895, 284] width 27 height 36
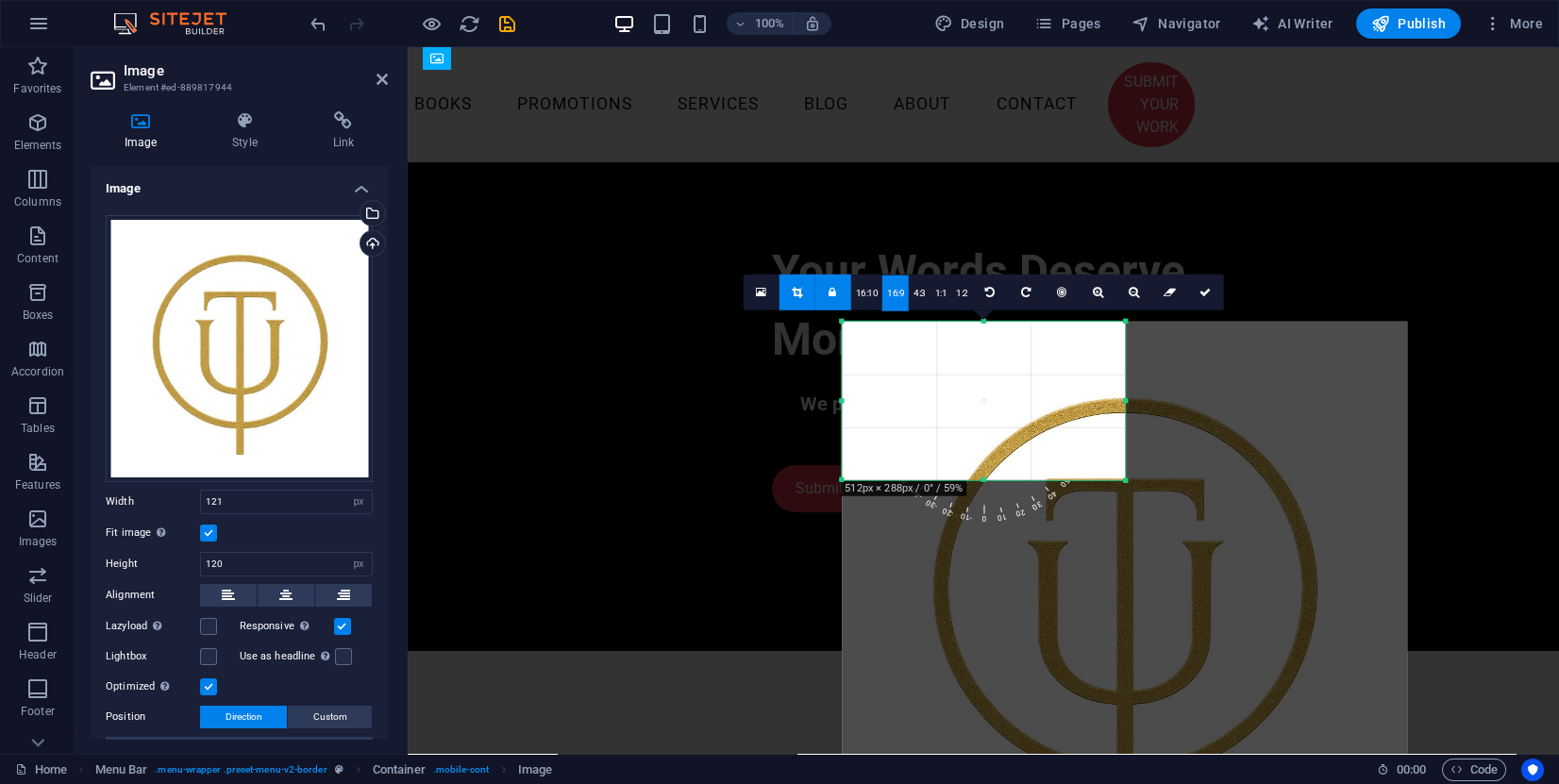
click at [842, 289] on link at bounding box center [834, 292] width 36 height 36
click at [960, 289] on link "1:2" at bounding box center [962, 293] width 22 height 36
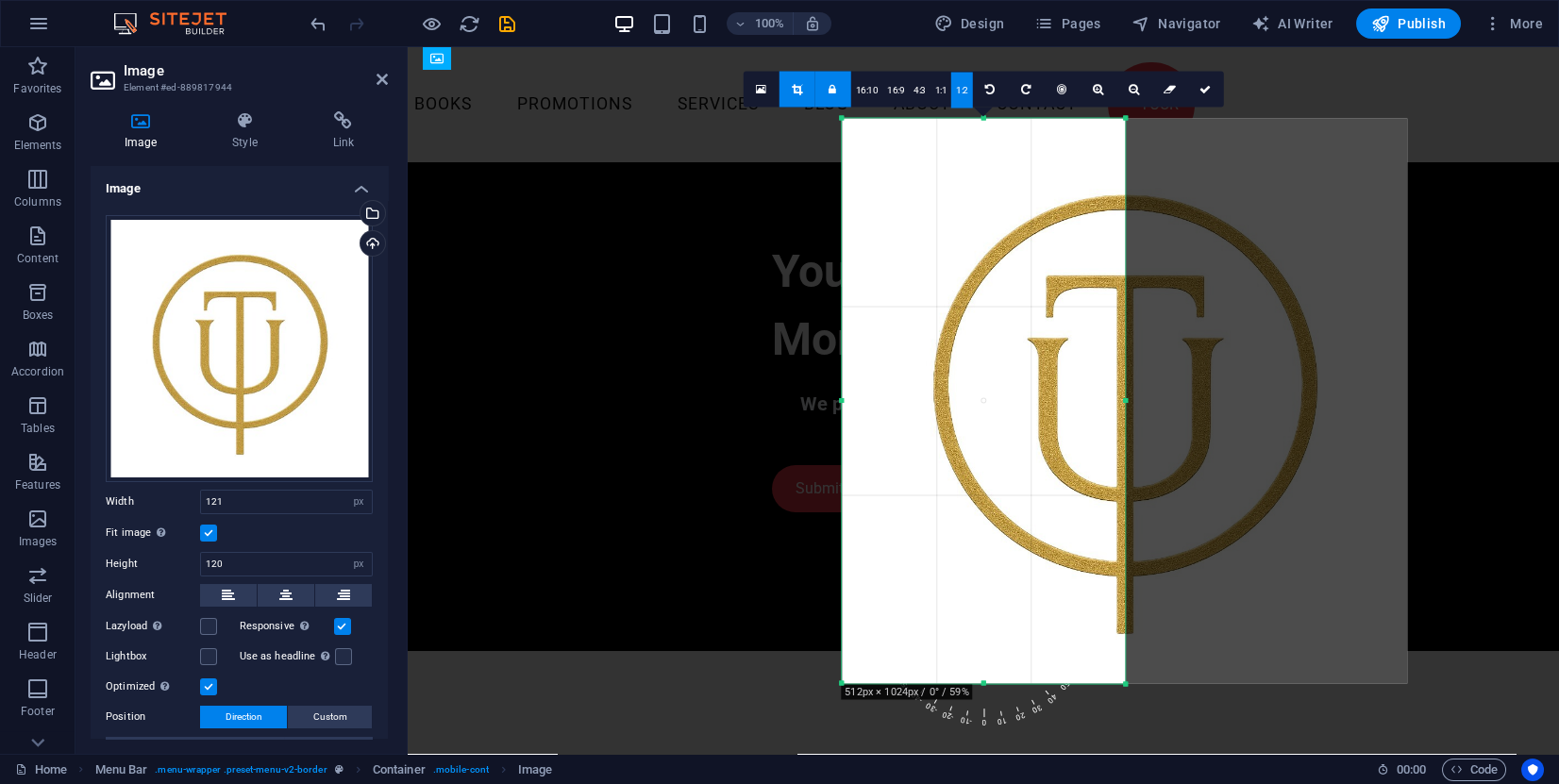
click at [943, 91] on link "1:1" at bounding box center [941, 89] width 22 height 36
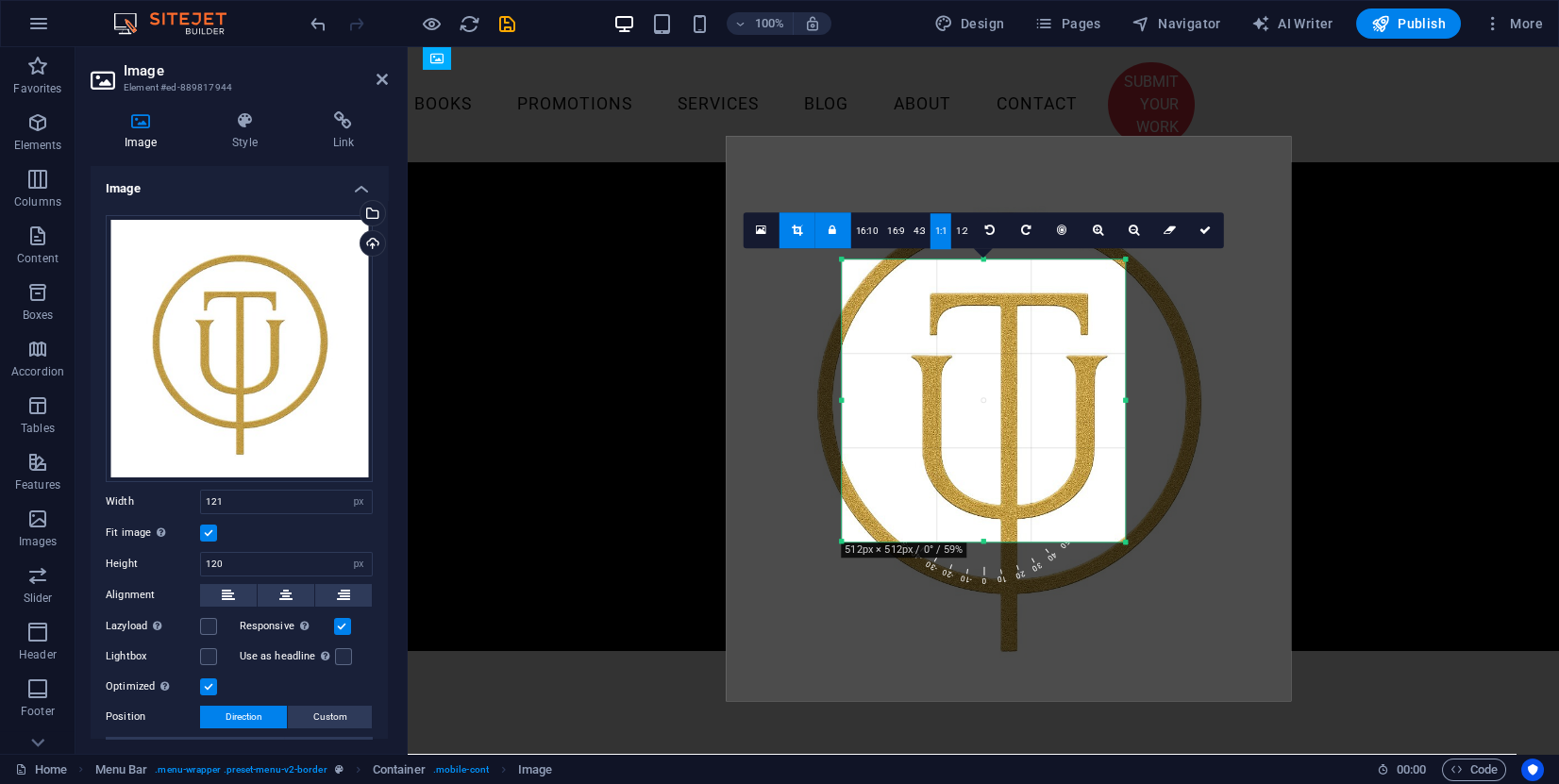
drag, startPoint x: 1187, startPoint y: 597, endPoint x: 1071, endPoint y: 472, distance: 170.5
click at [1071, 472] on div at bounding box center [1009, 418] width 566 height 565
click at [1169, 228] on icon at bounding box center [1169, 230] width 12 height 11
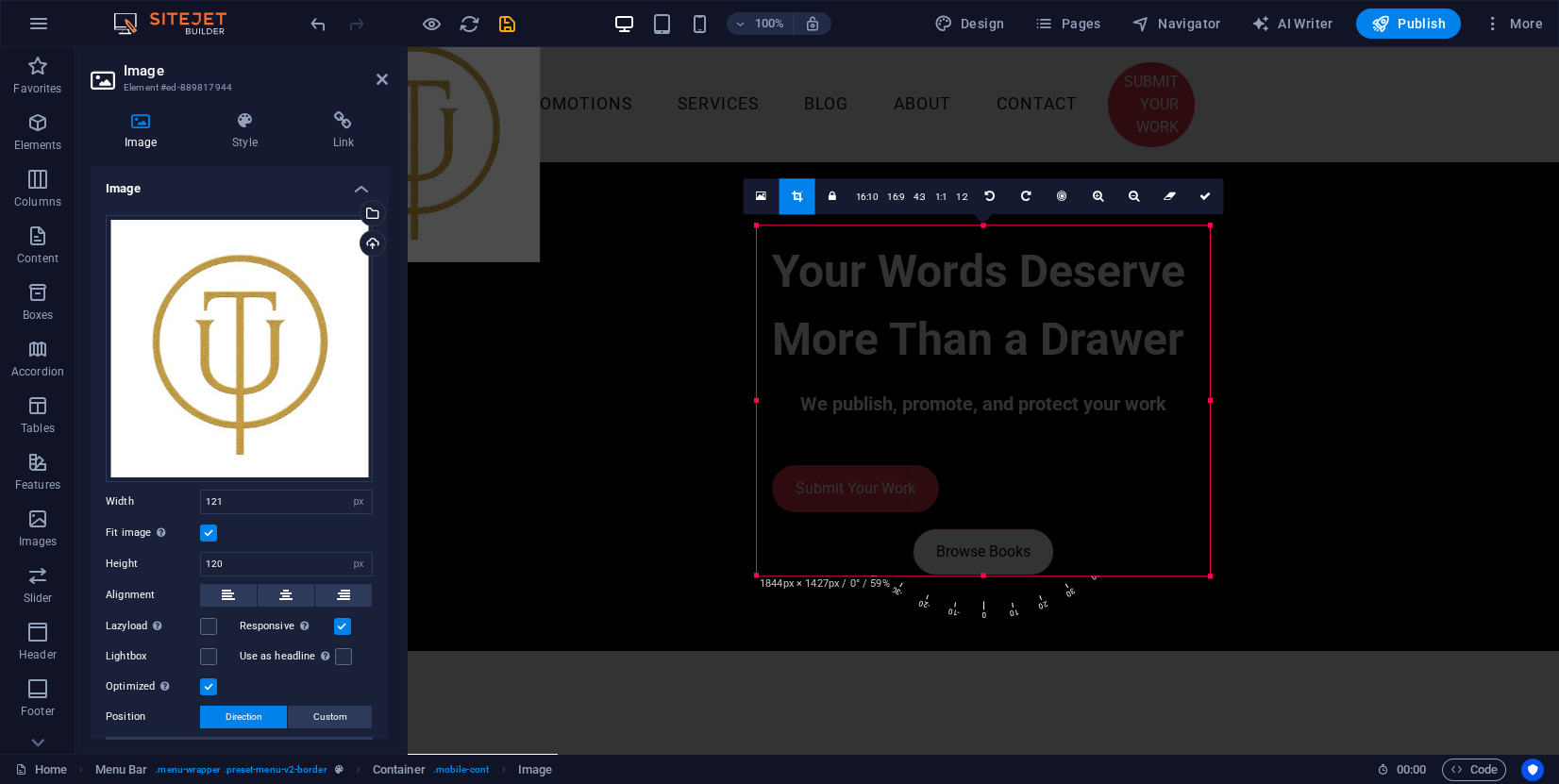
drag, startPoint x: 525, startPoint y: 120, endPoint x: 1009, endPoint y: 323, distance: 524.8
click at [991, 335] on div "180 170 160 150 140 130 120 110 100 90 80 70 60 50 40 30 20 10 0 -10 -20 -30 -4…" at bounding box center [983, 400] width 453 height 350
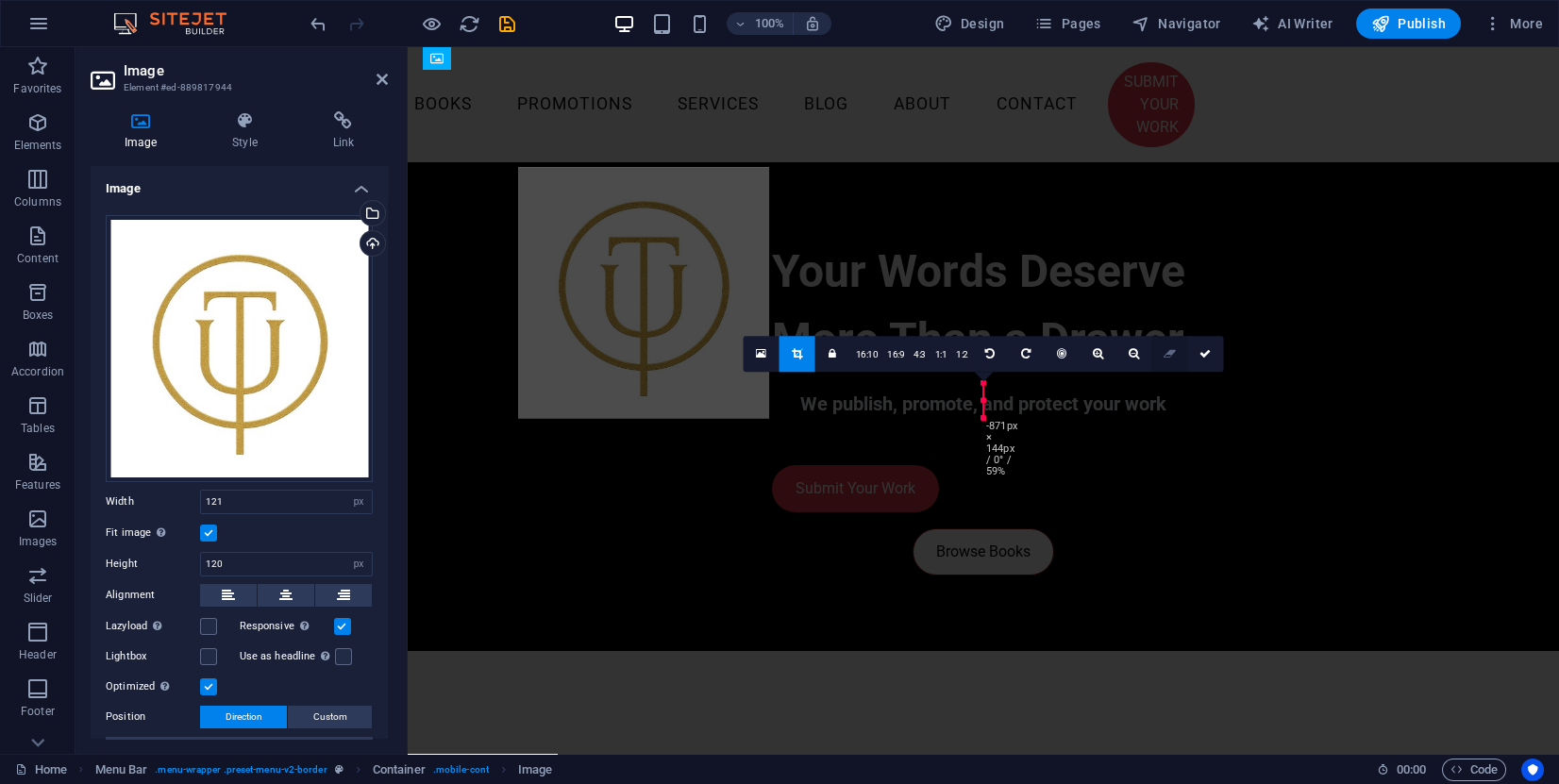
click at [1172, 346] on link at bounding box center [1170, 354] width 36 height 36
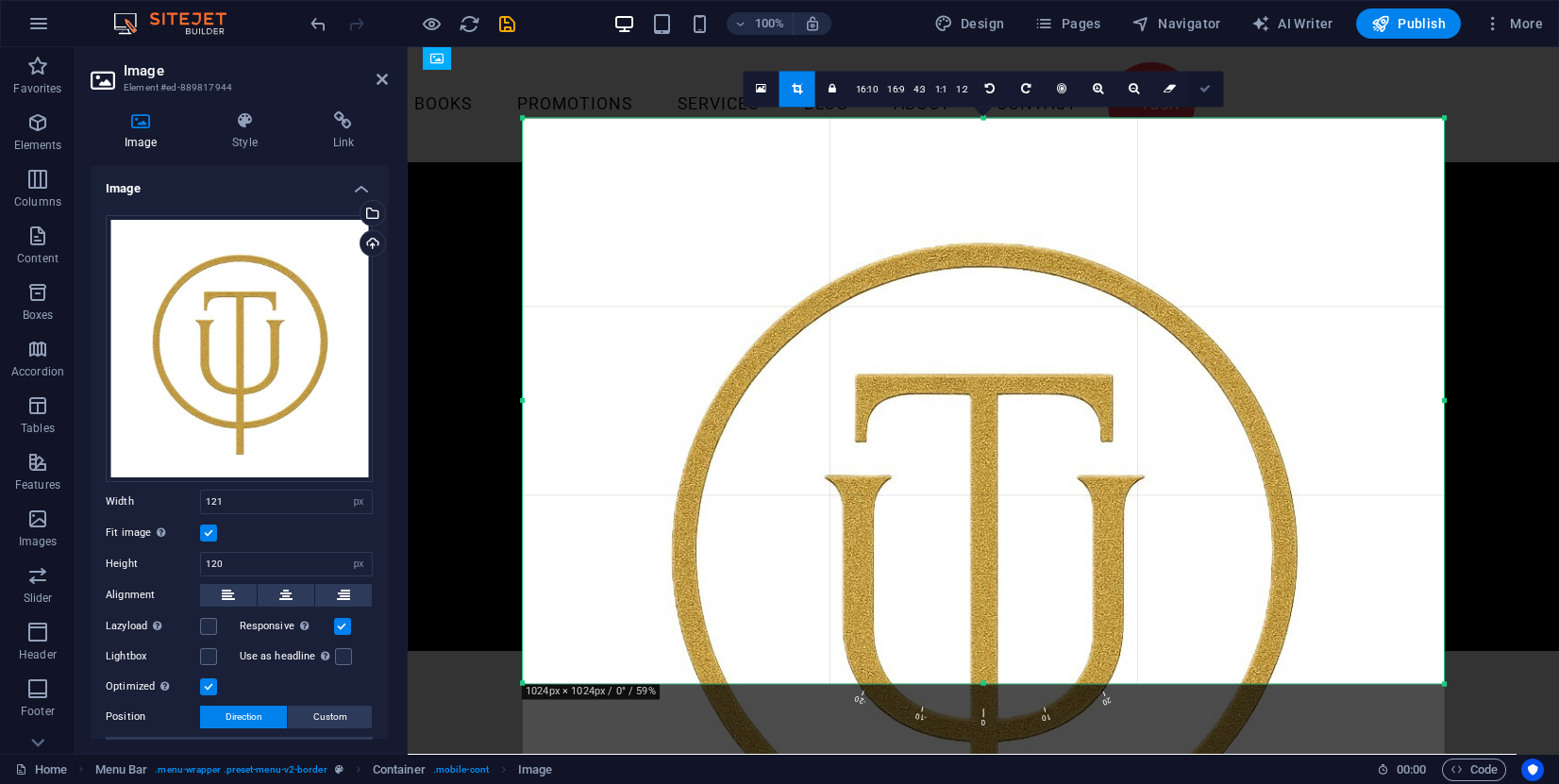
click at [1205, 100] on link at bounding box center [1205, 88] width 36 height 36
type input "975"
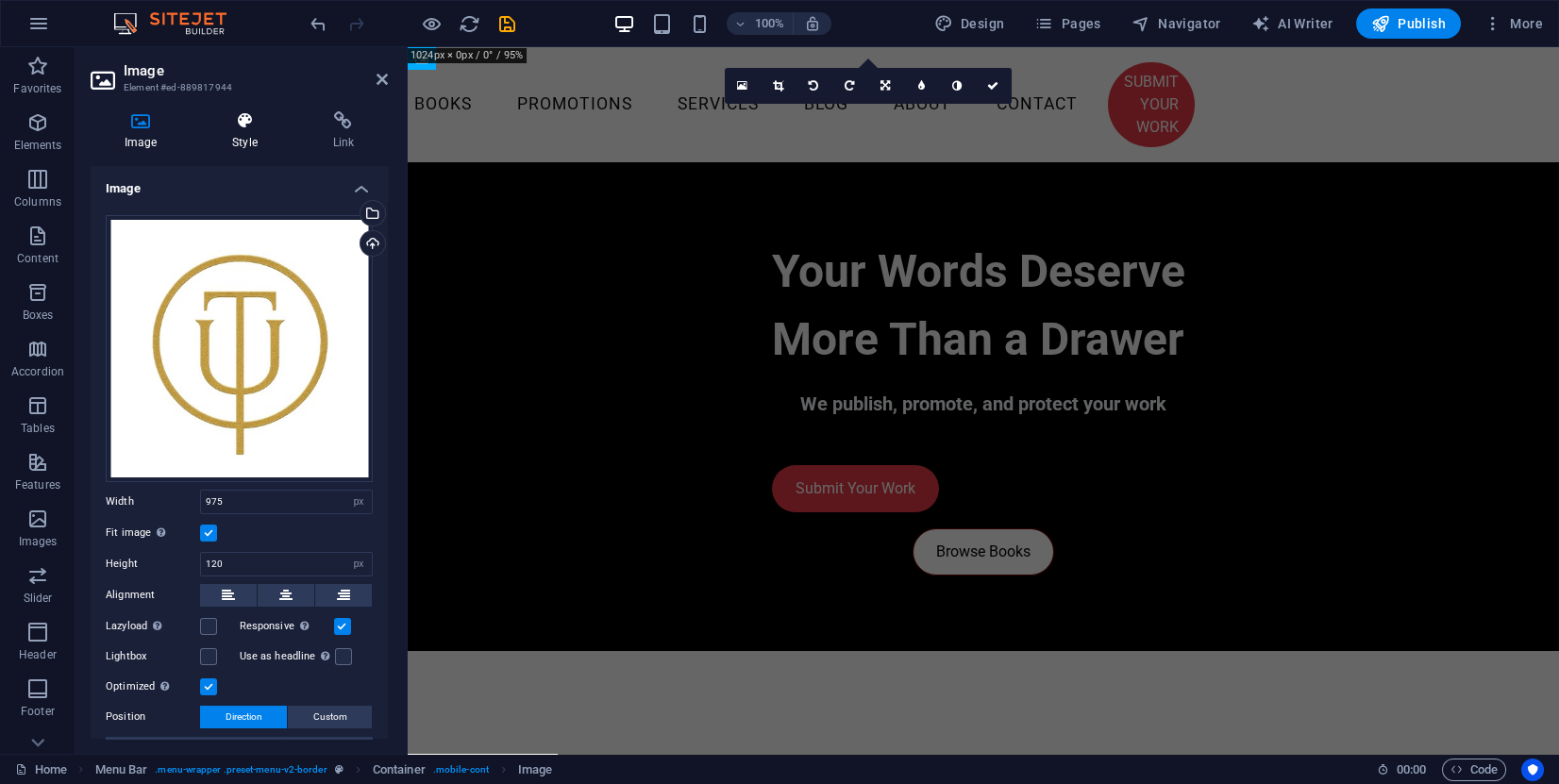
click at [253, 129] on icon at bounding box center [244, 121] width 92 height 19
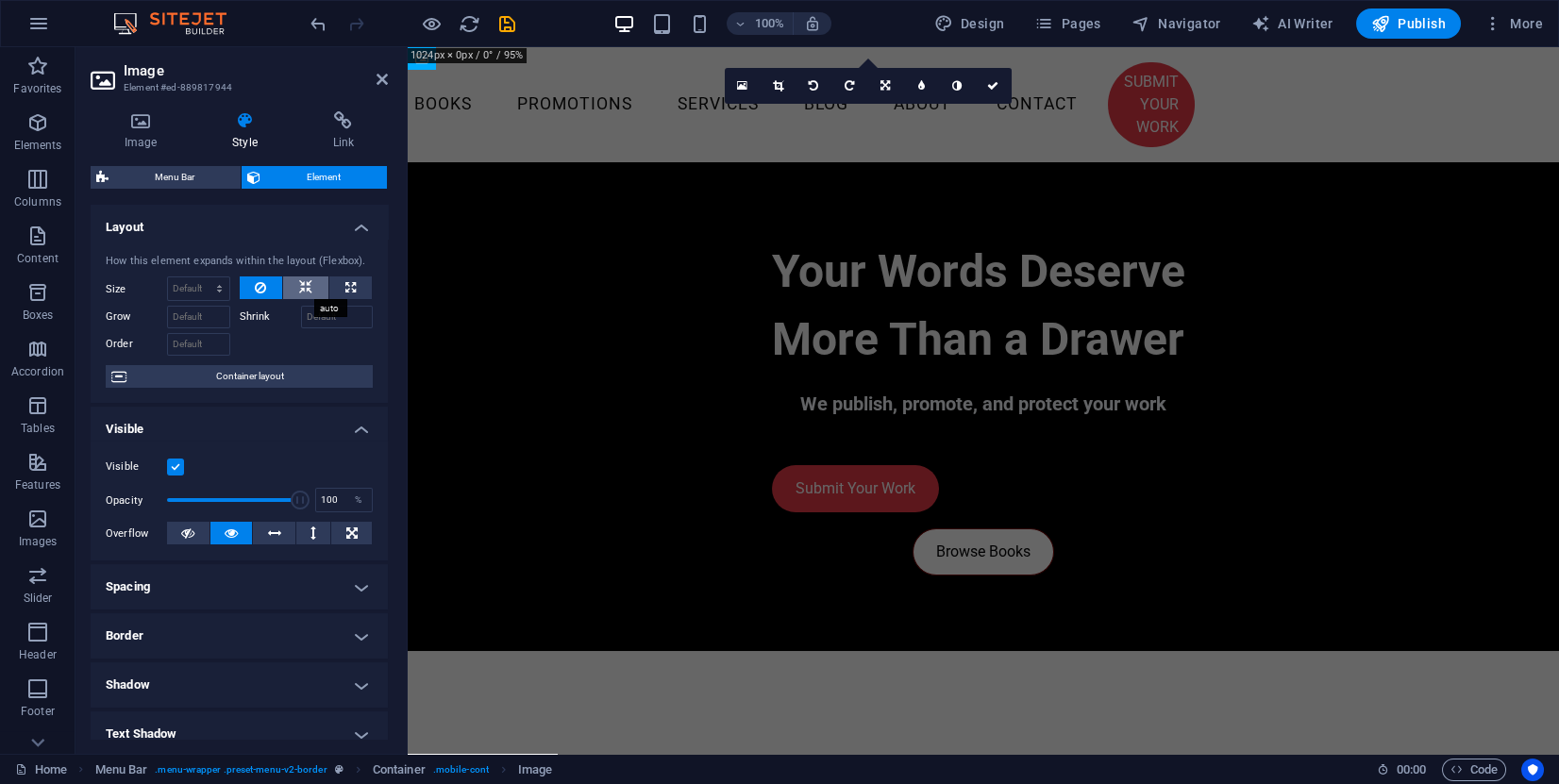
click at [301, 291] on icon at bounding box center [306, 288] width 13 height 23
click at [339, 288] on button at bounding box center [351, 288] width 43 height 23
type input "100"
select select "%"
click at [347, 532] on icon at bounding box center [352, 533] width 11 height 23
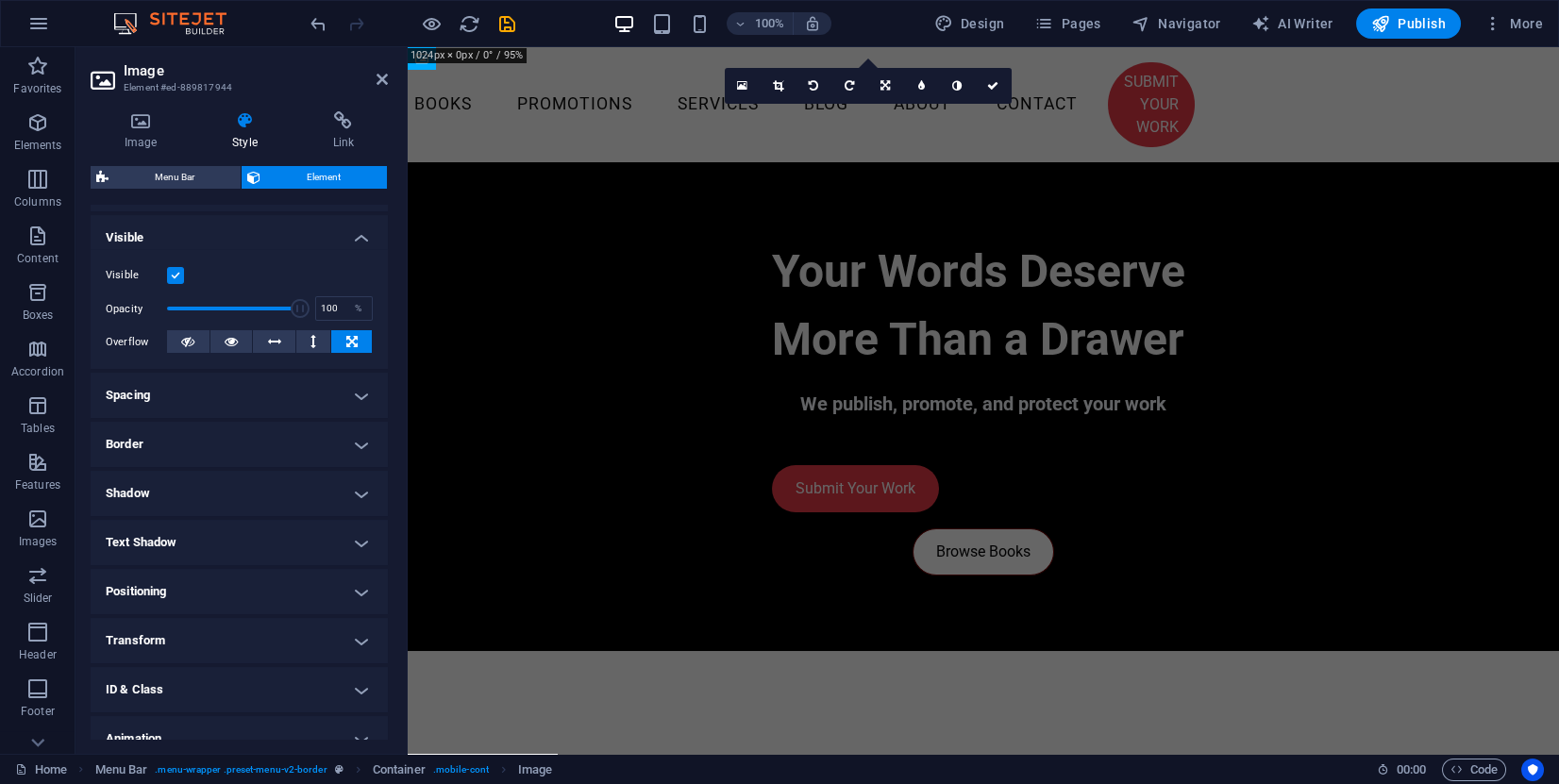
scroll to position [261, 0]
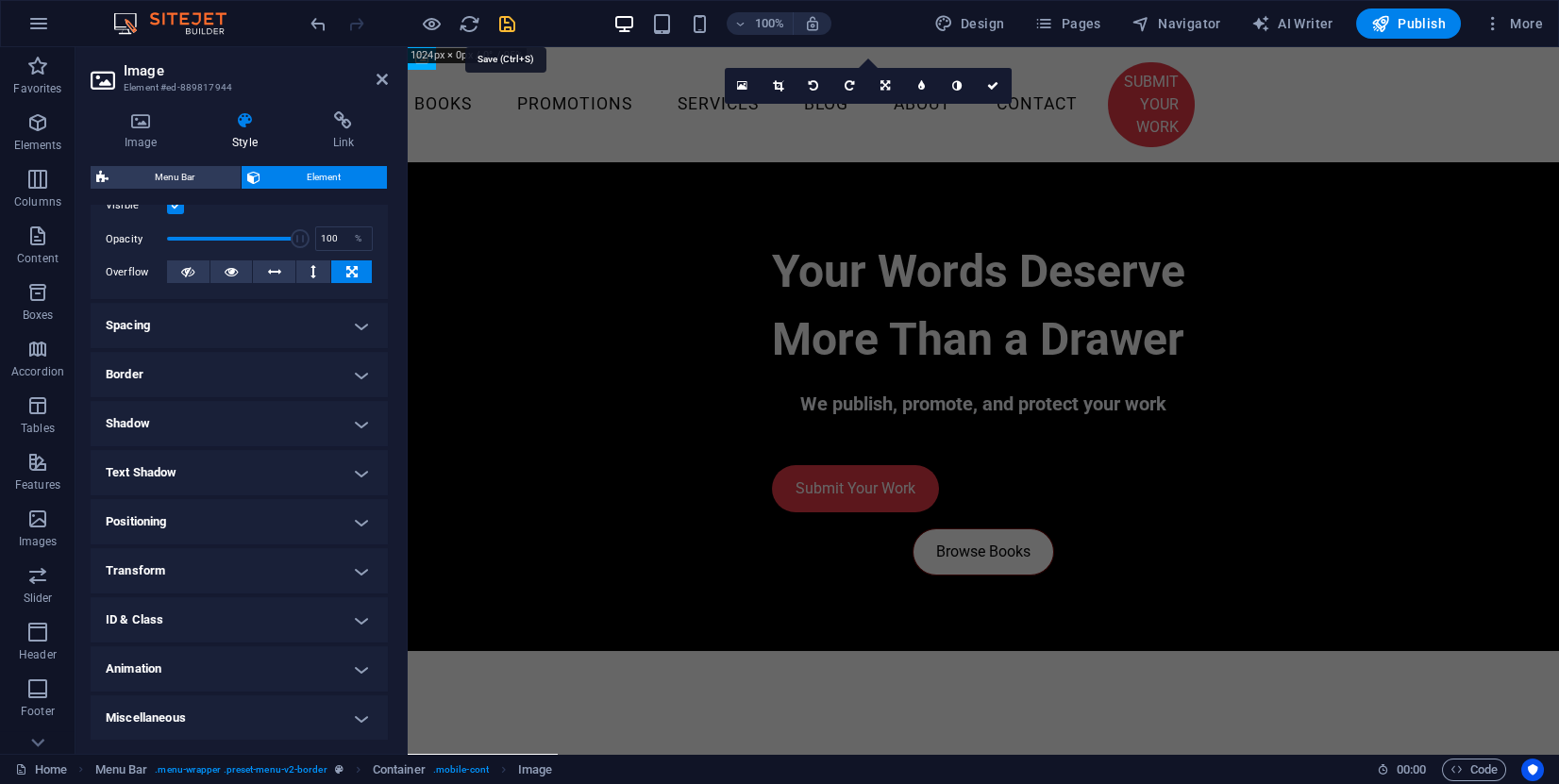
click at [508, 17] on icon "save" at bounding box center [507, 24] width 22 height 22
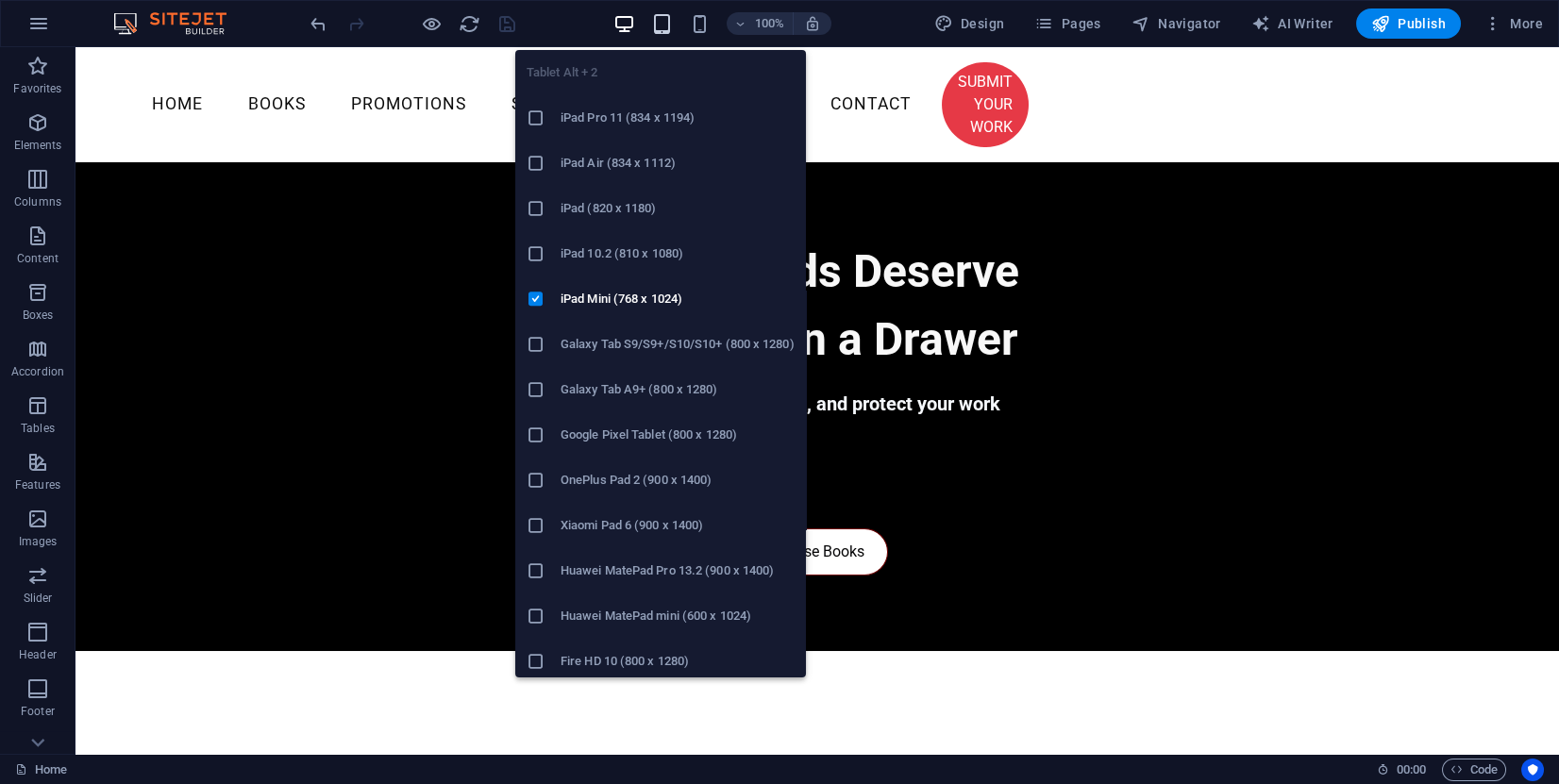
click at [659, 22] on icon "button" at bounding box center [662, 24] width 22 height 22
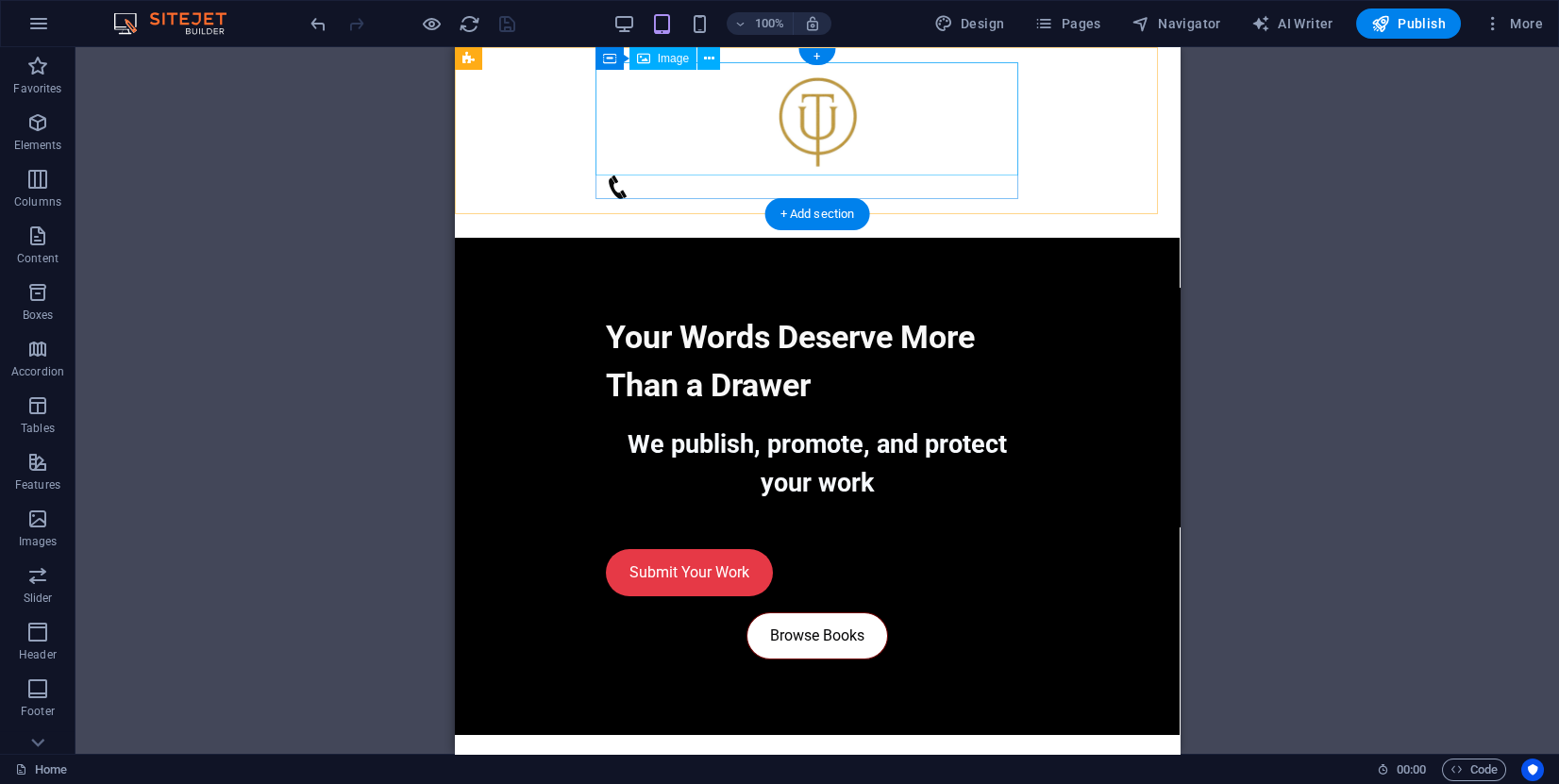
click at [810, 118] on figure at bounding box center [817, 119] width 423 height 113
select select "%"
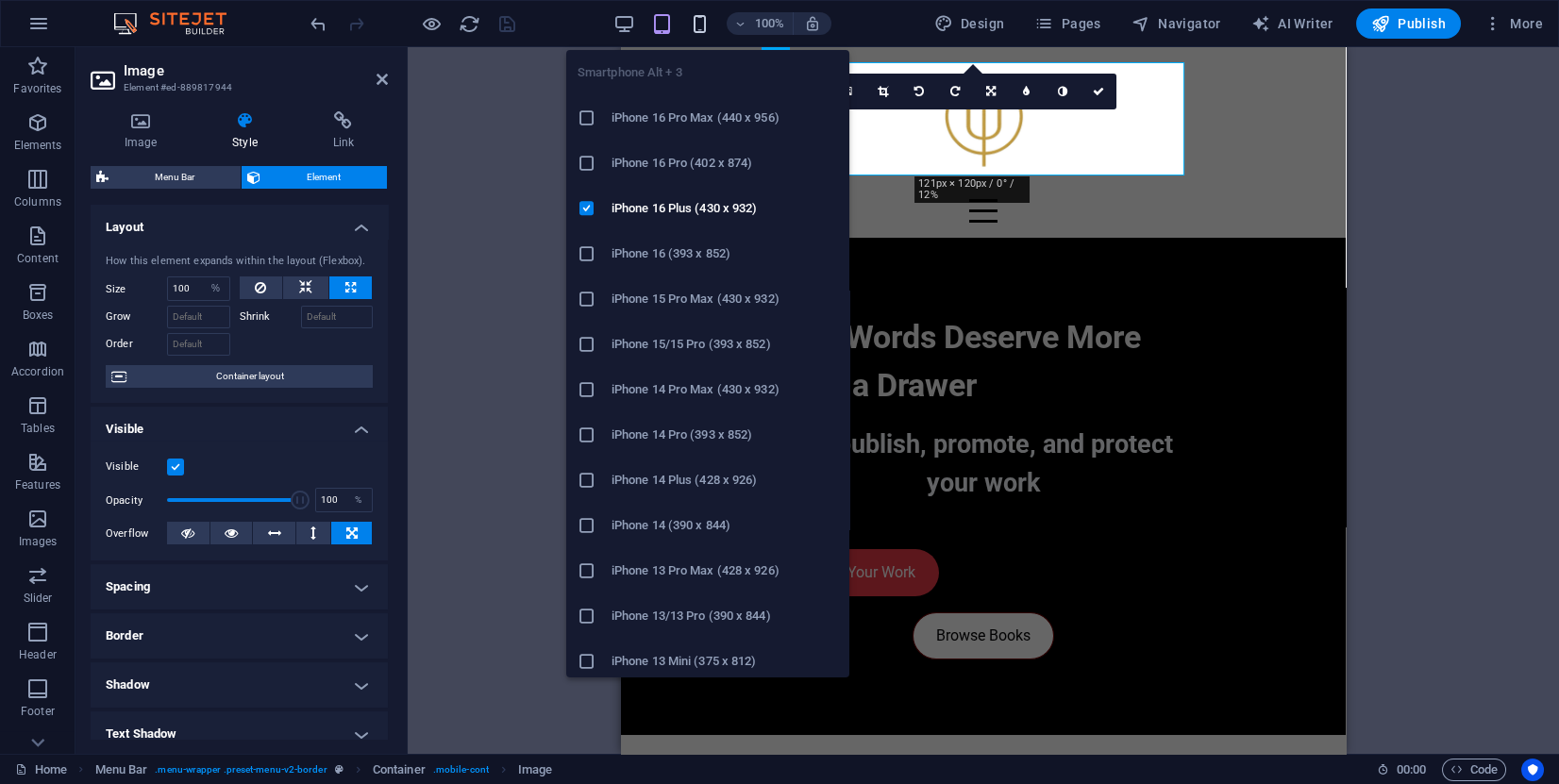
click at [711, 22] on icon "button" at bounding box center [700, 24] width 22 height 22
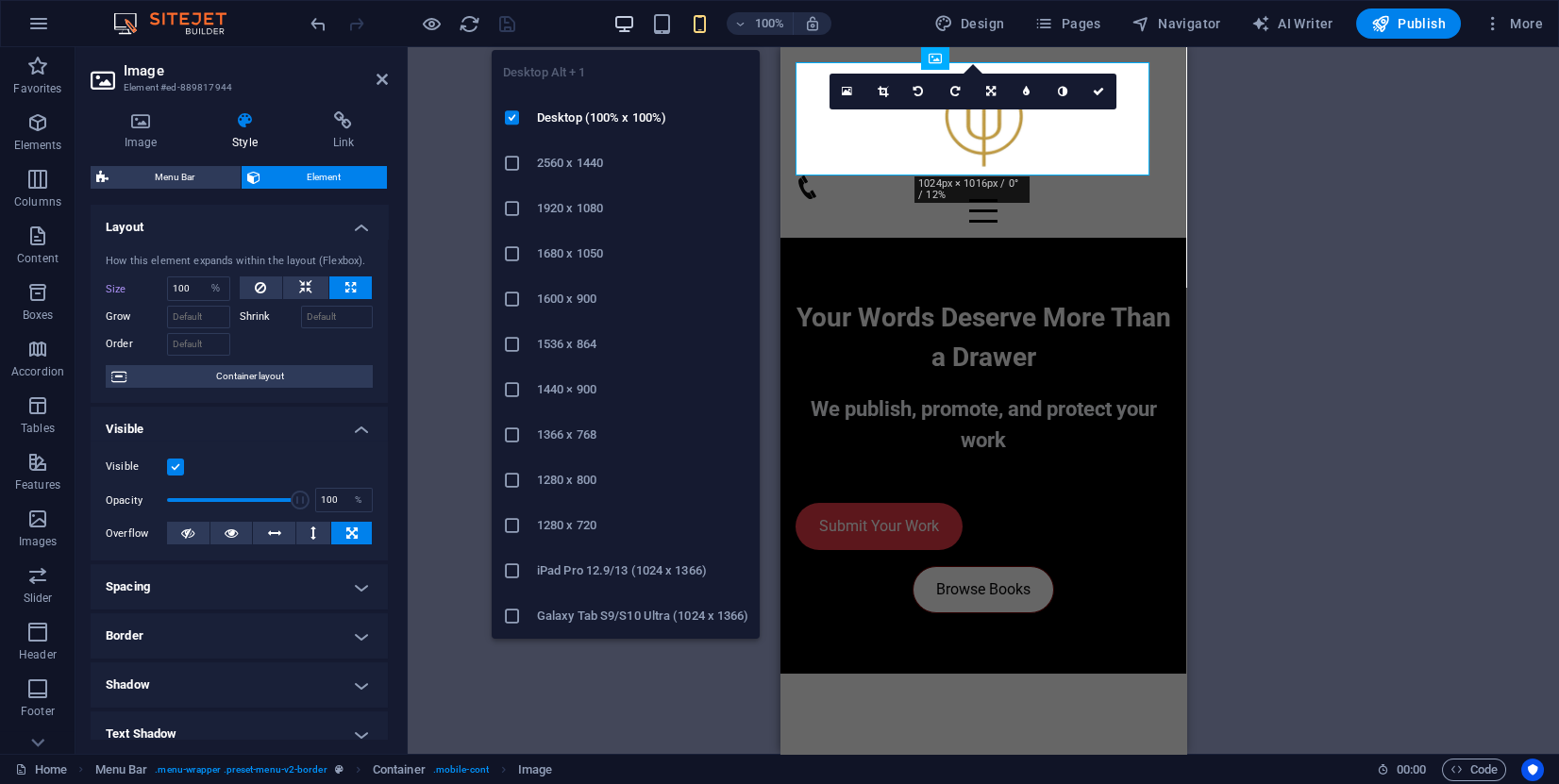
click at [625, 20] on icon "button" at bounding box center [624, 24] width 22 height 22
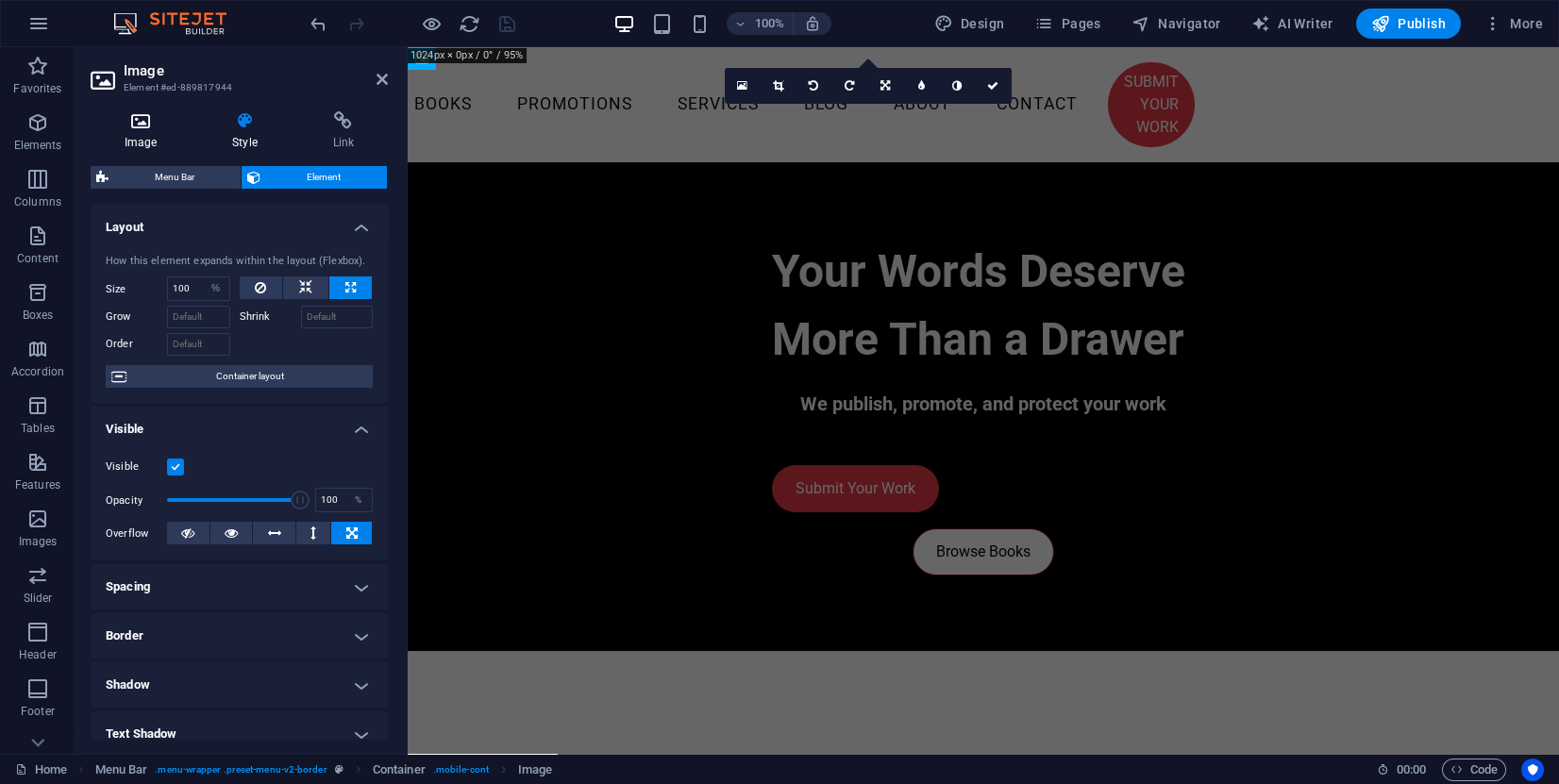
click at [152, 137] on h4 "Image" at bounding box center [144, 131] width 107 height 40
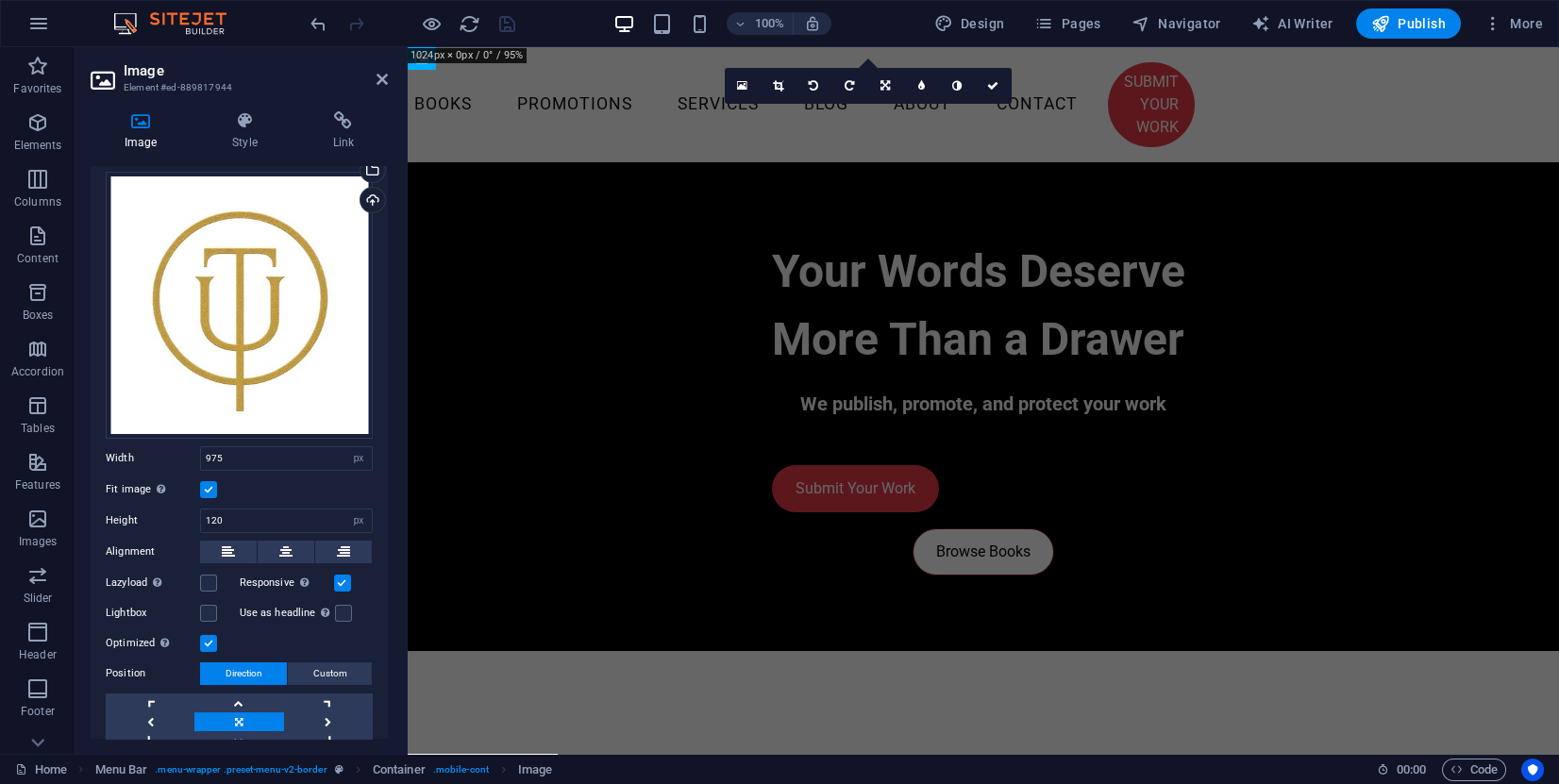
scroll to position [109, 0]
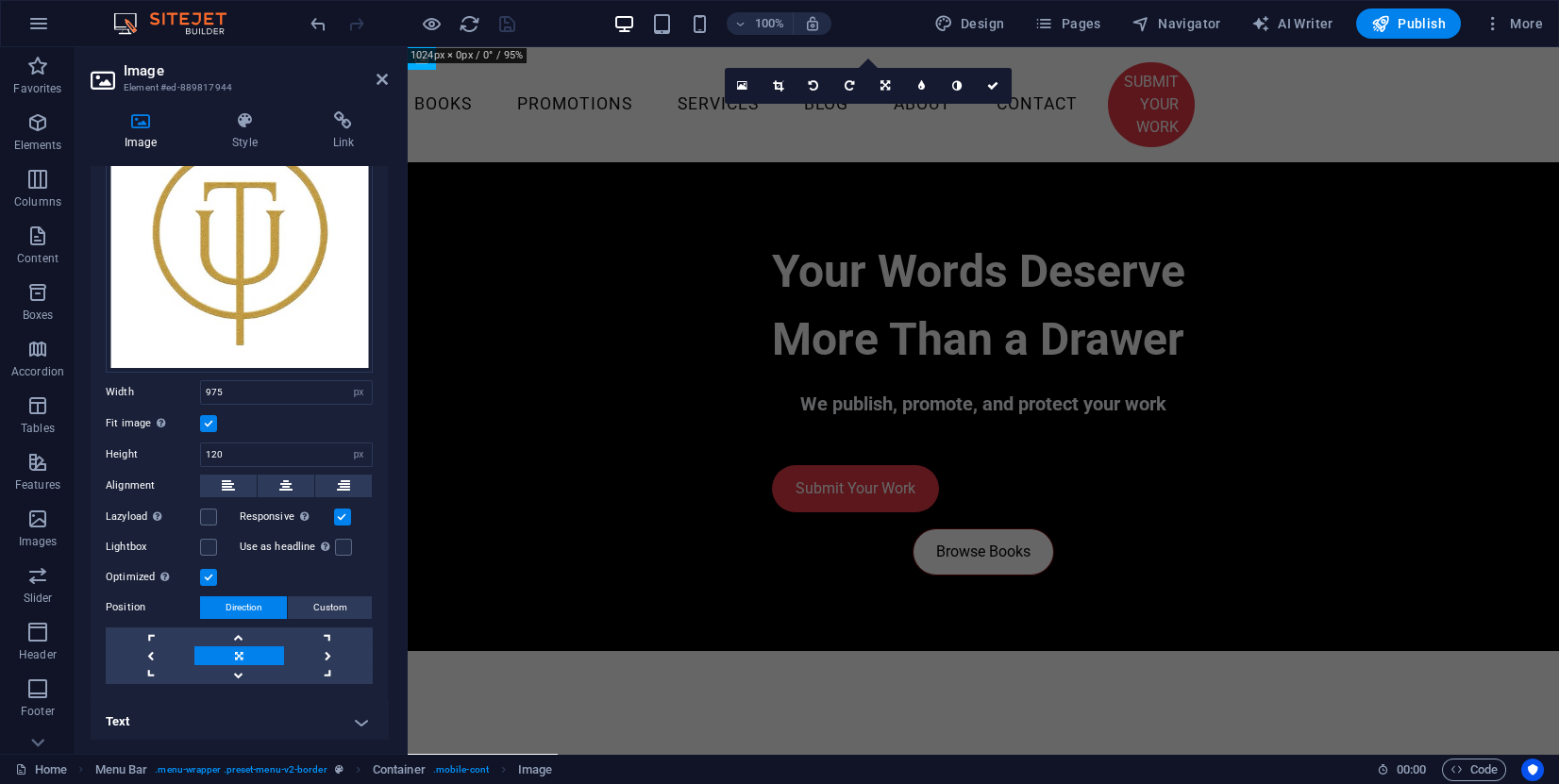
click at [328, 604] on span "Custom" at bounding box center [331, 608] width 34 height 23
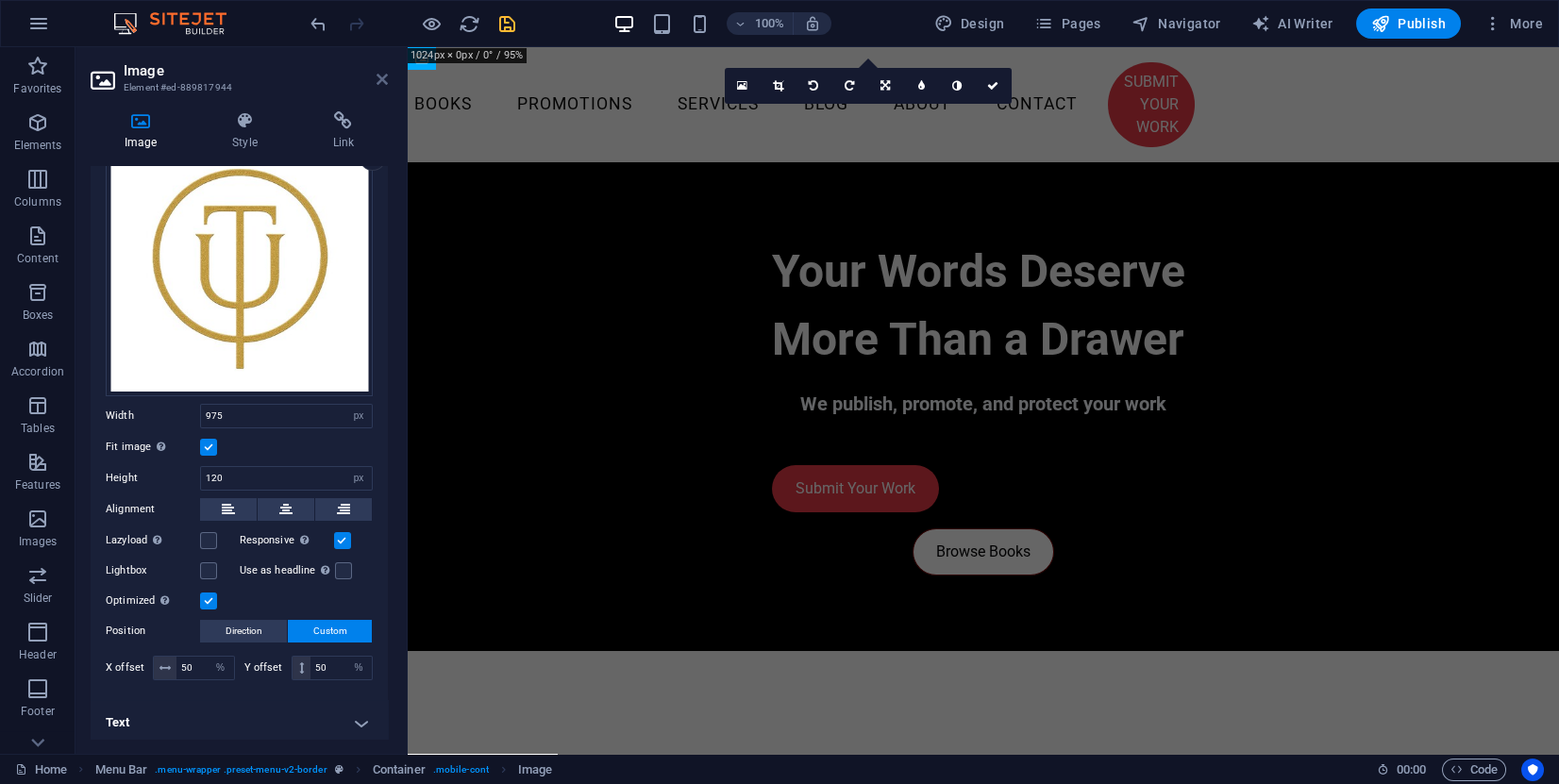
click at [379, 74] on icon at bounding box center [382, 79] width 11 height 15
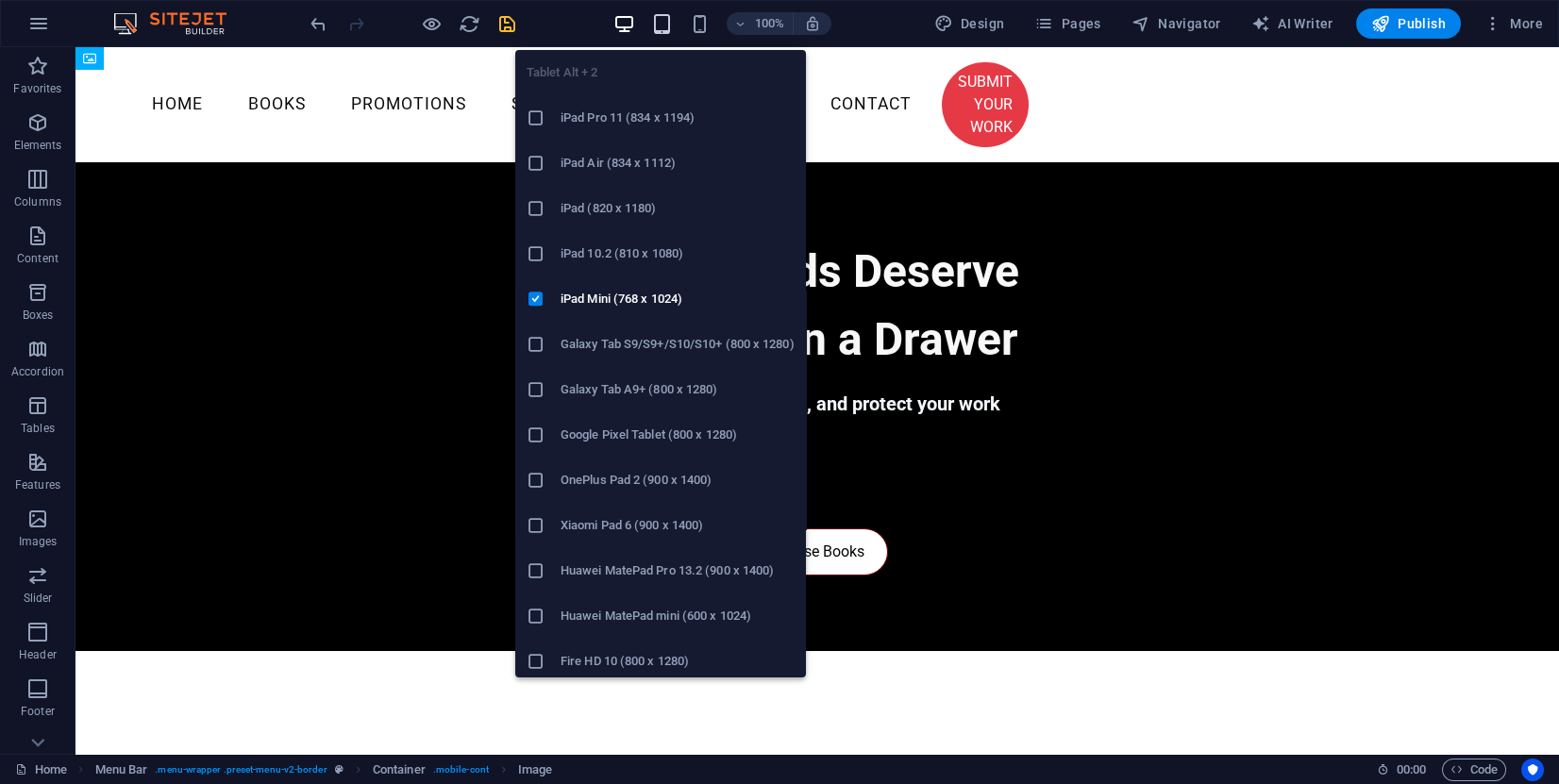
click at [668, 20] on icon "button" at bounding box center [662, 24] width 22 height 22
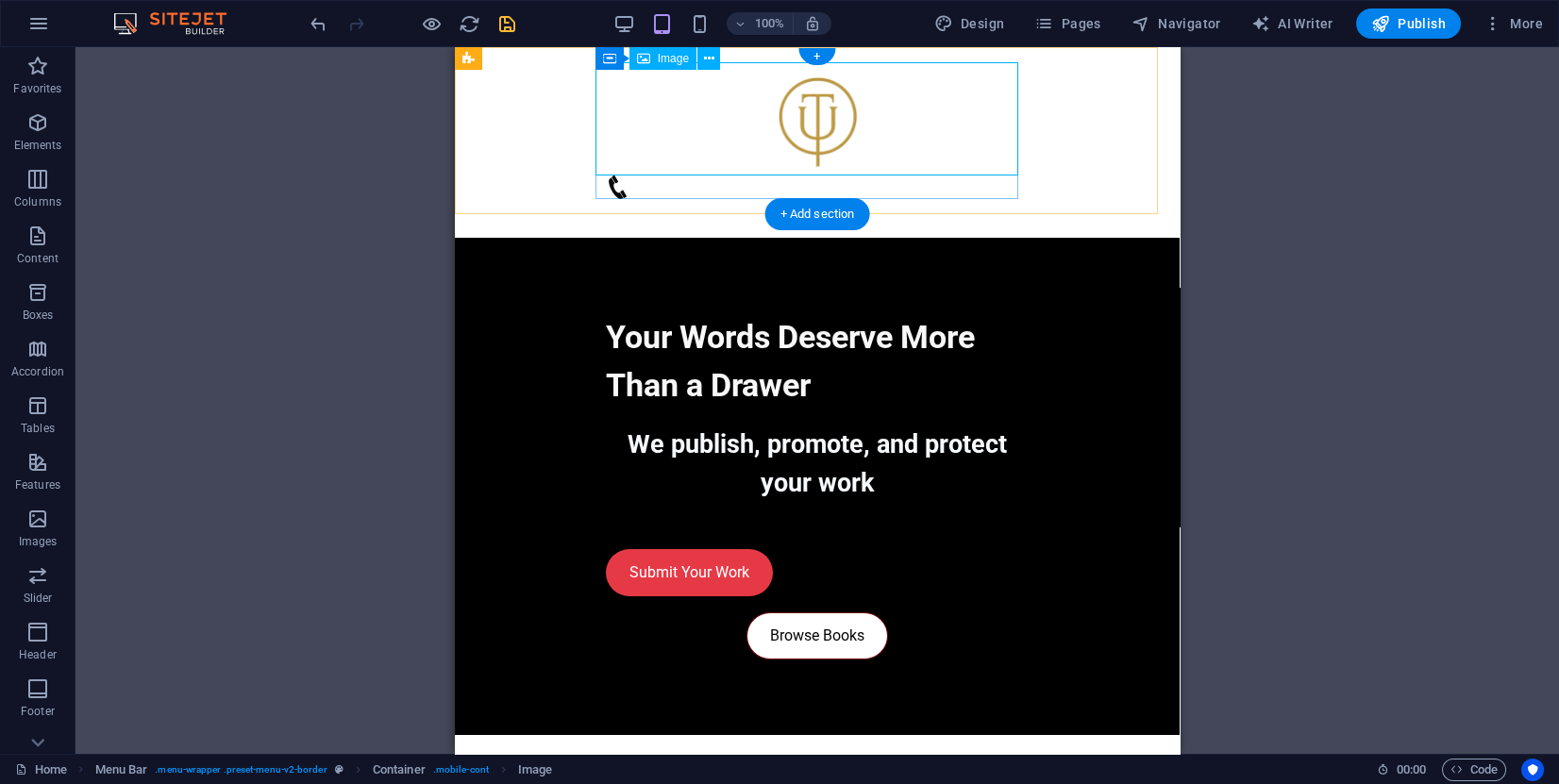
click at [915, 112] on figure at bounding box center [817, 119] width 423 height 113
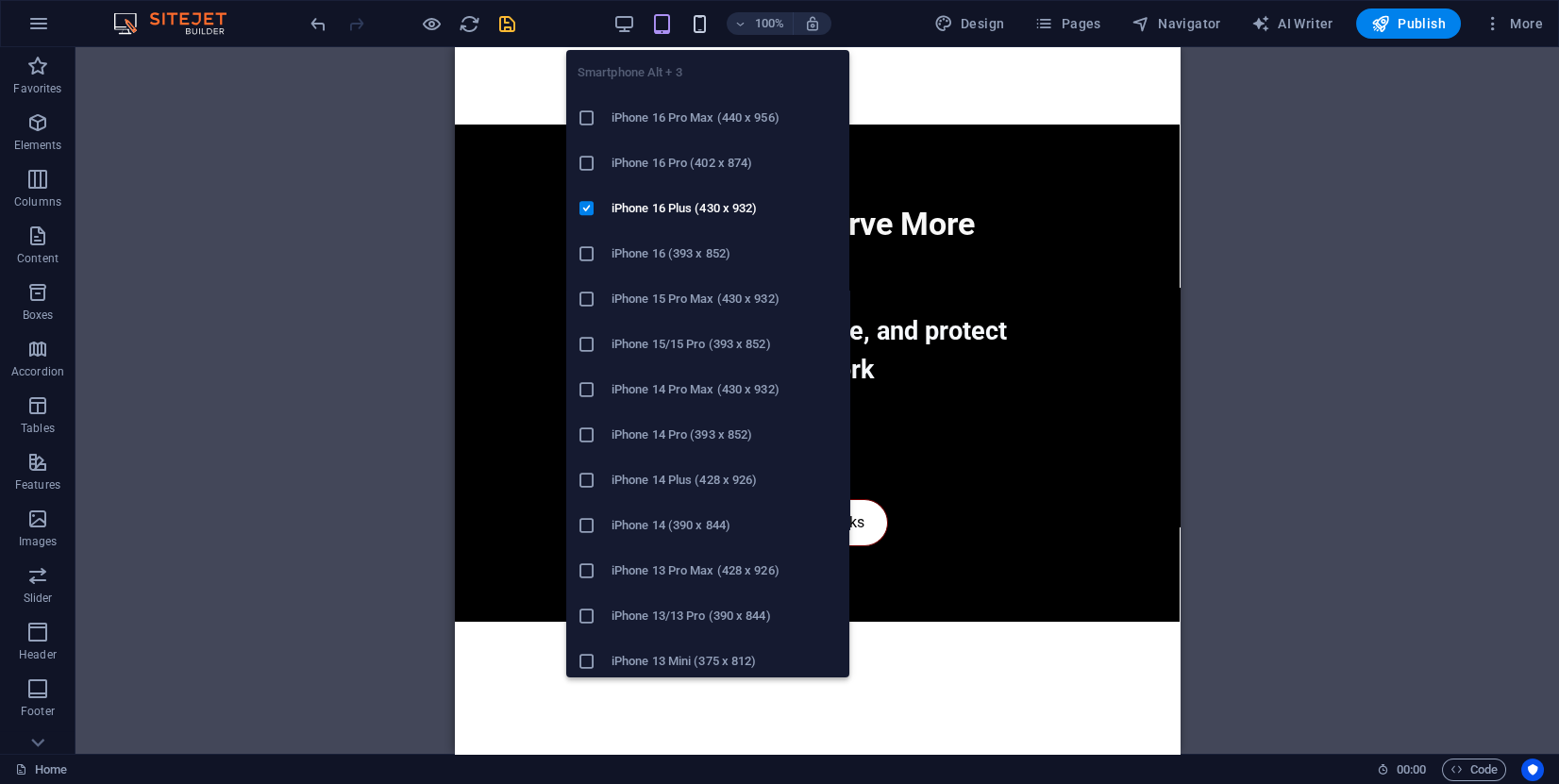
click at [699, 26] on icon "button" at bounding box center [700, 24] width 22 height 22
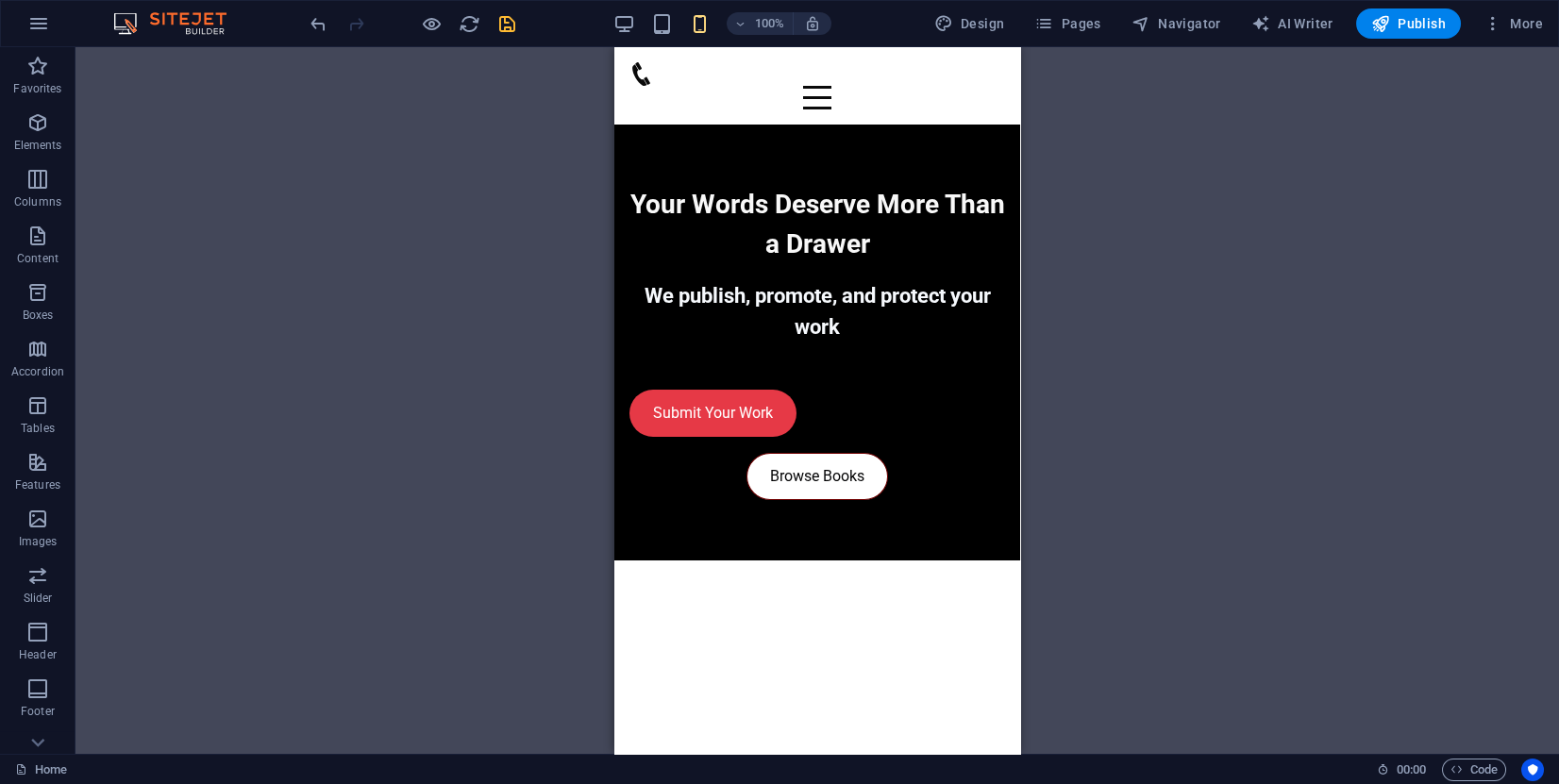
click at [455, 258] on div "H1 Container Menu Bar Menu Spacer H2 Separator Container Image Icon HTML" at bounding box center [817, 401] width 1484 height 707
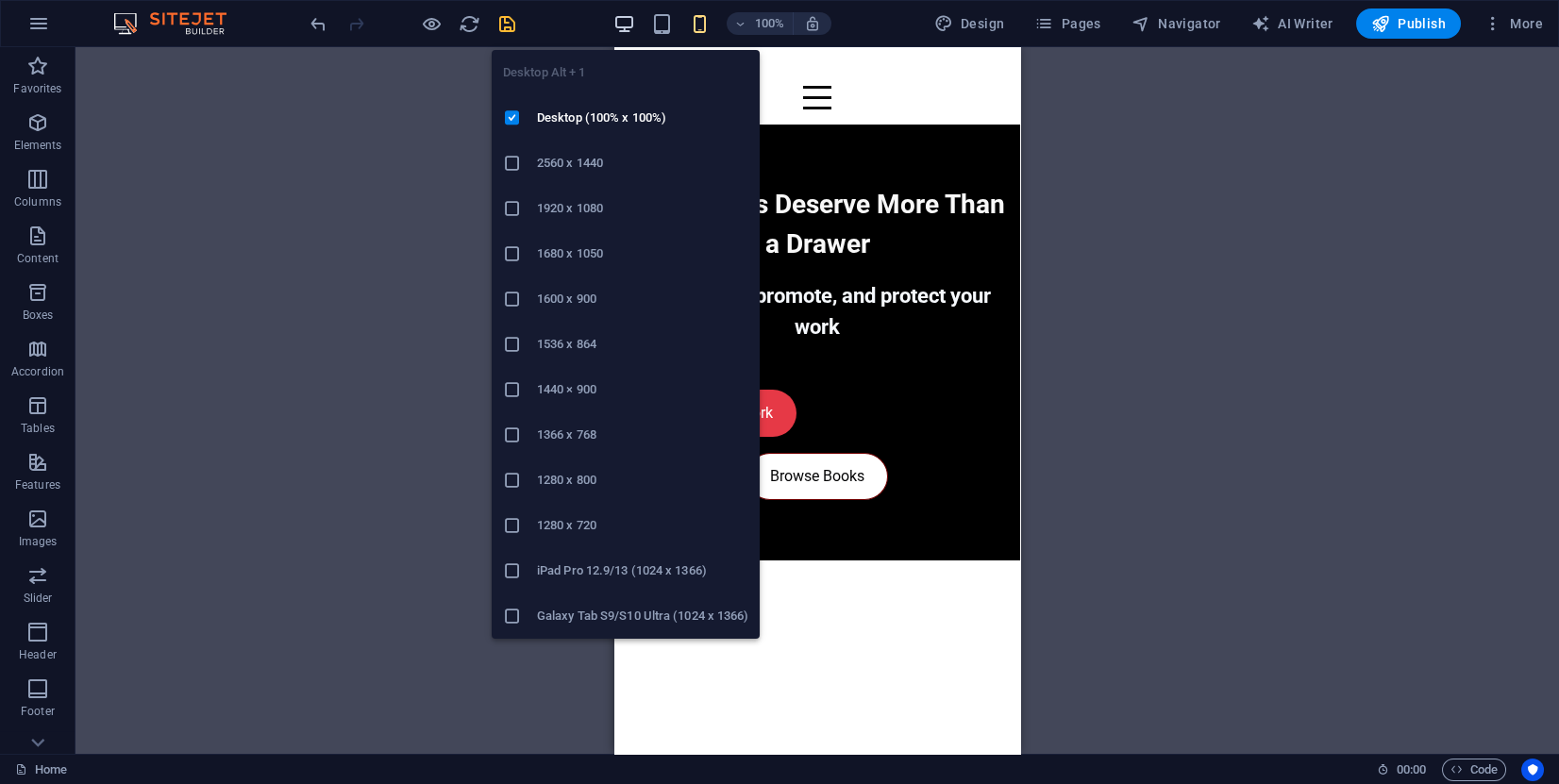
click at [633, 16] on icon "button" at bounding box center [624, 24] width 22 height 22
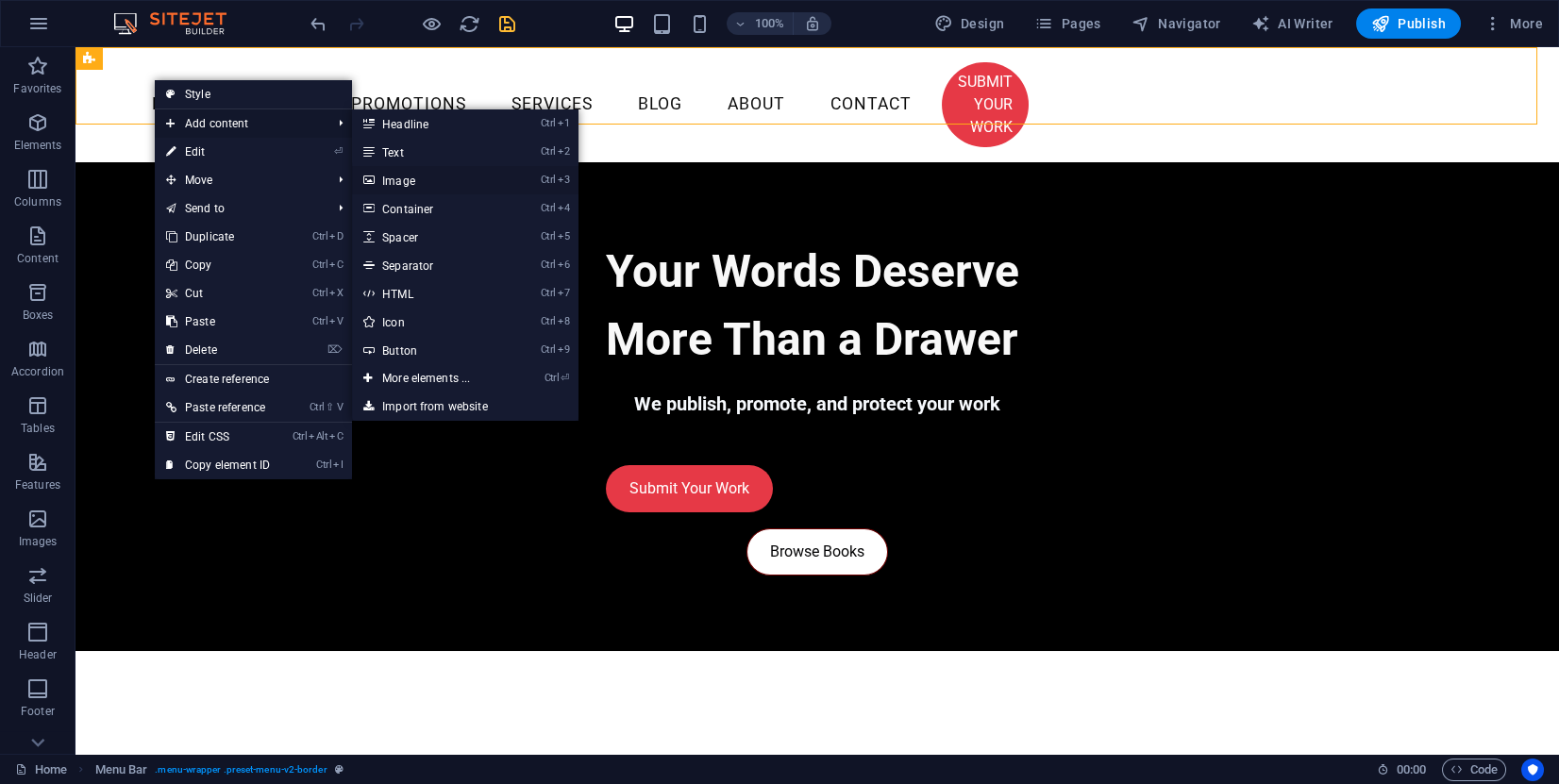
click at [414, 182] on link "Ctrl 3 Image" at bounding box center [430, 181] width 156 height 29
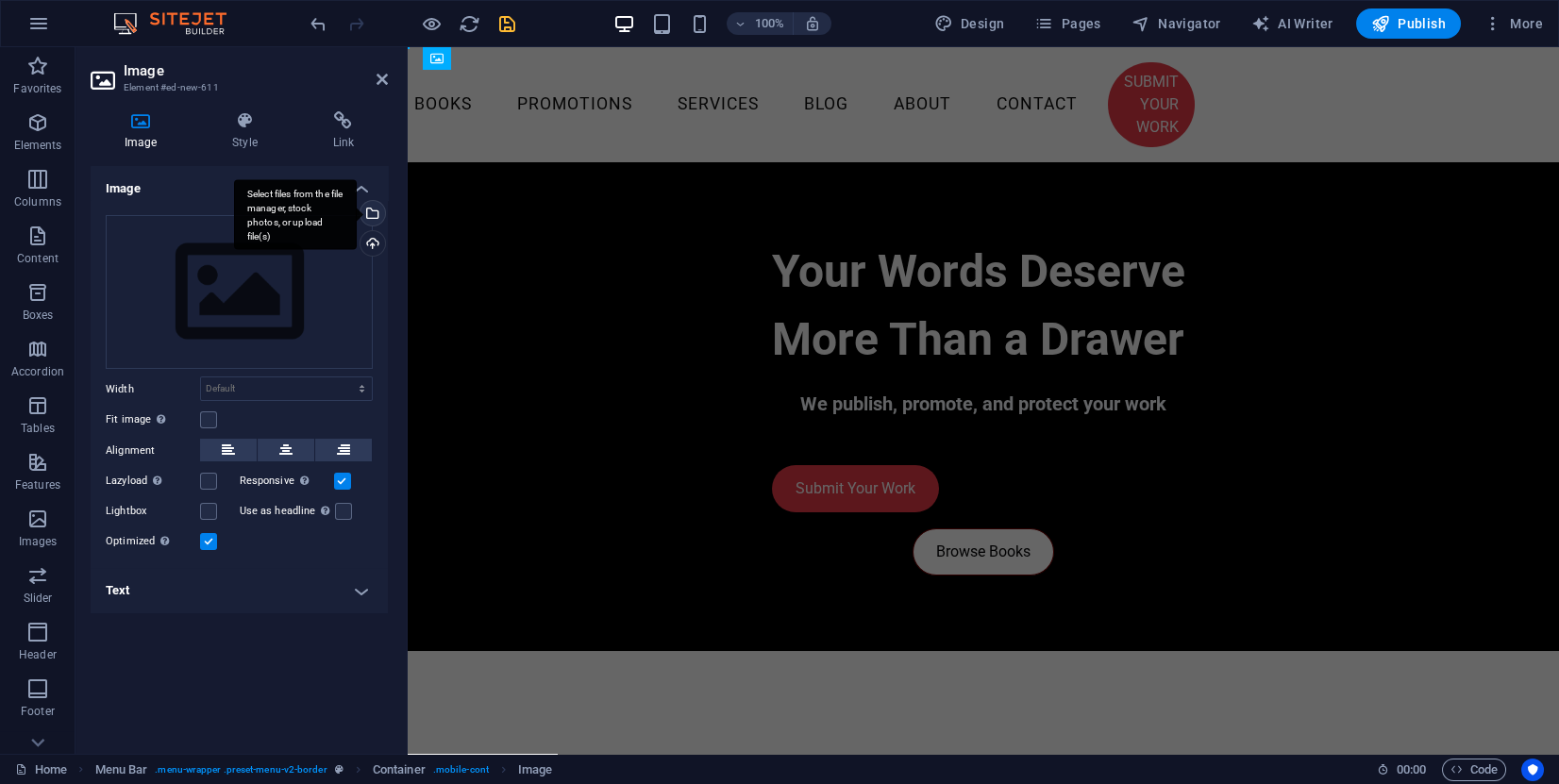
click at [376, 219] on div "Select files from the file manager, stock photos, or upload file(s)" at bounding box center [371, 215] width 29 height 29
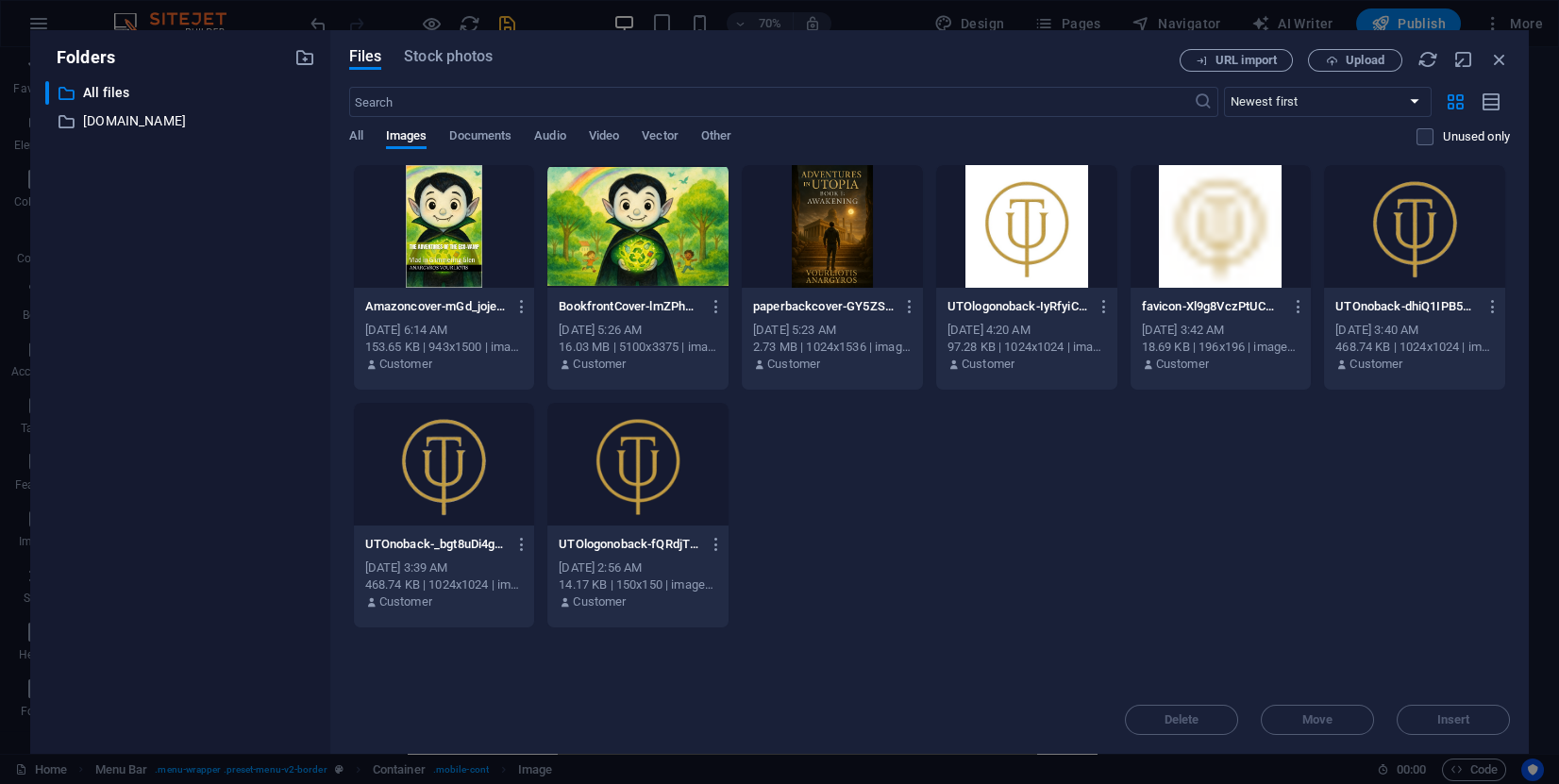
click at [1048, 245] on div at bounding box center [1027, 226] width 182 height 123
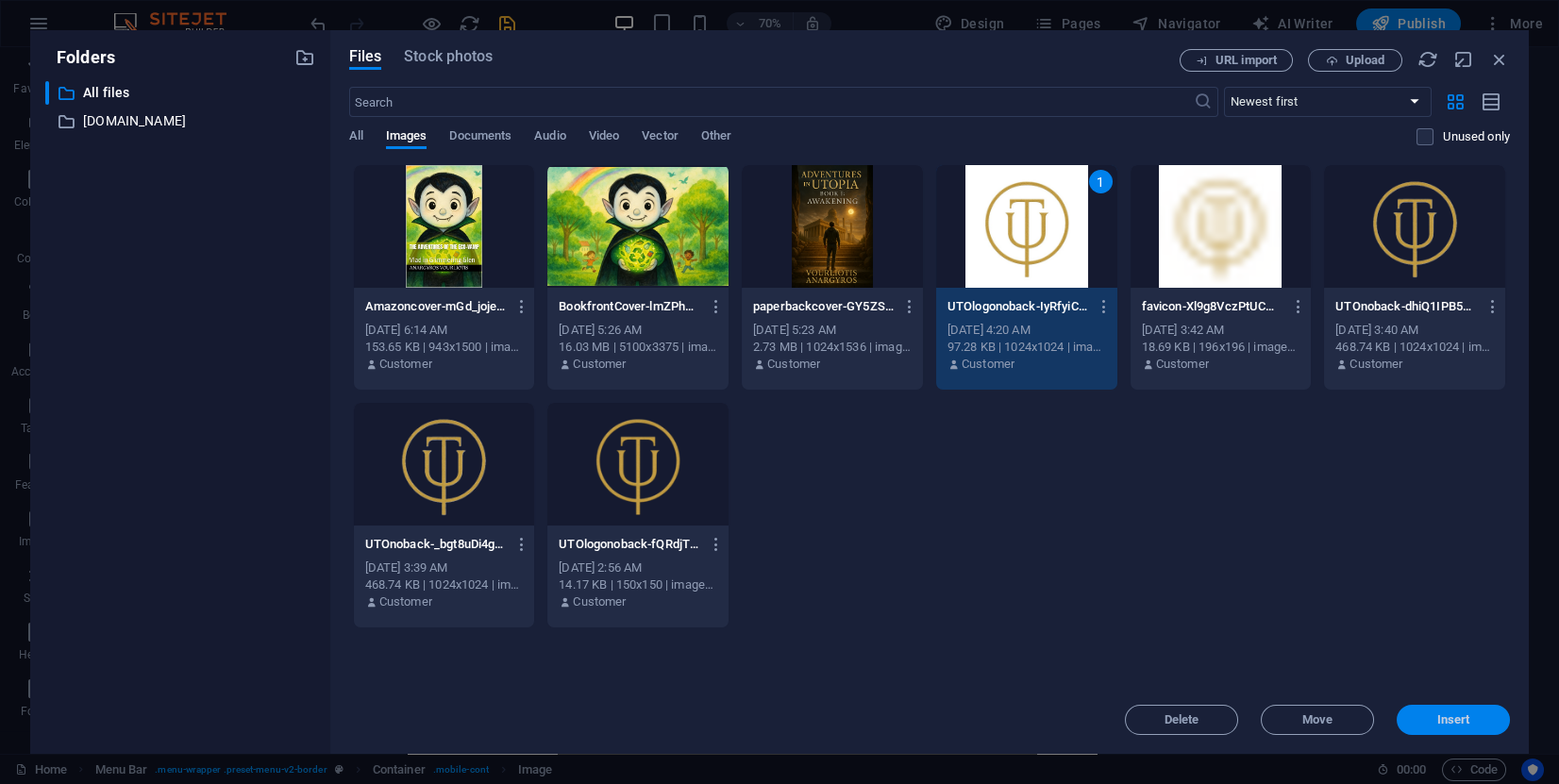
click at [1458, 720] on span "Insert" at bounding box center [1453, 720] width 33 height 11
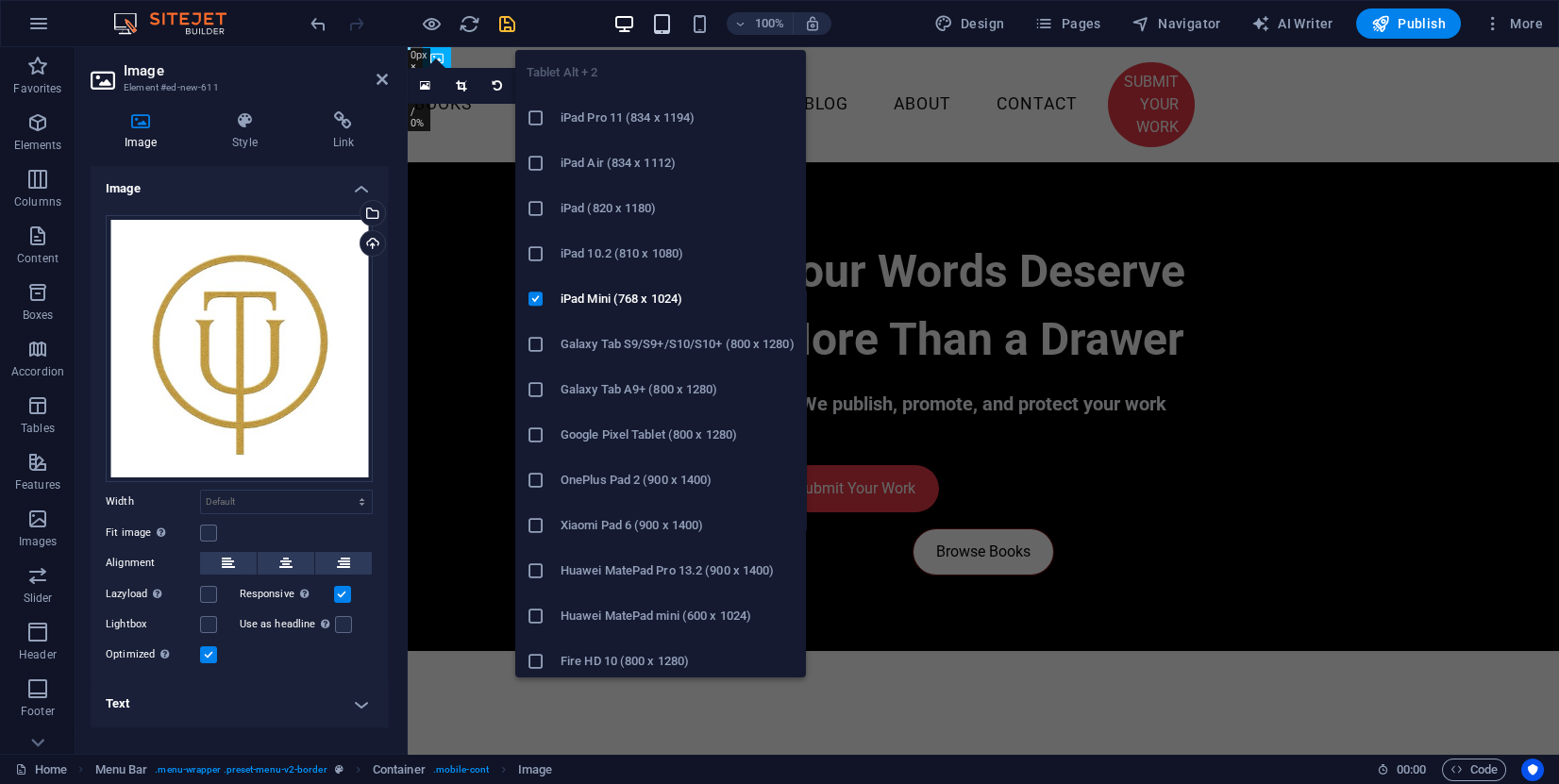
click at [668, 23] on icon "button" at bounding box center [662, 24] width 22 height 22
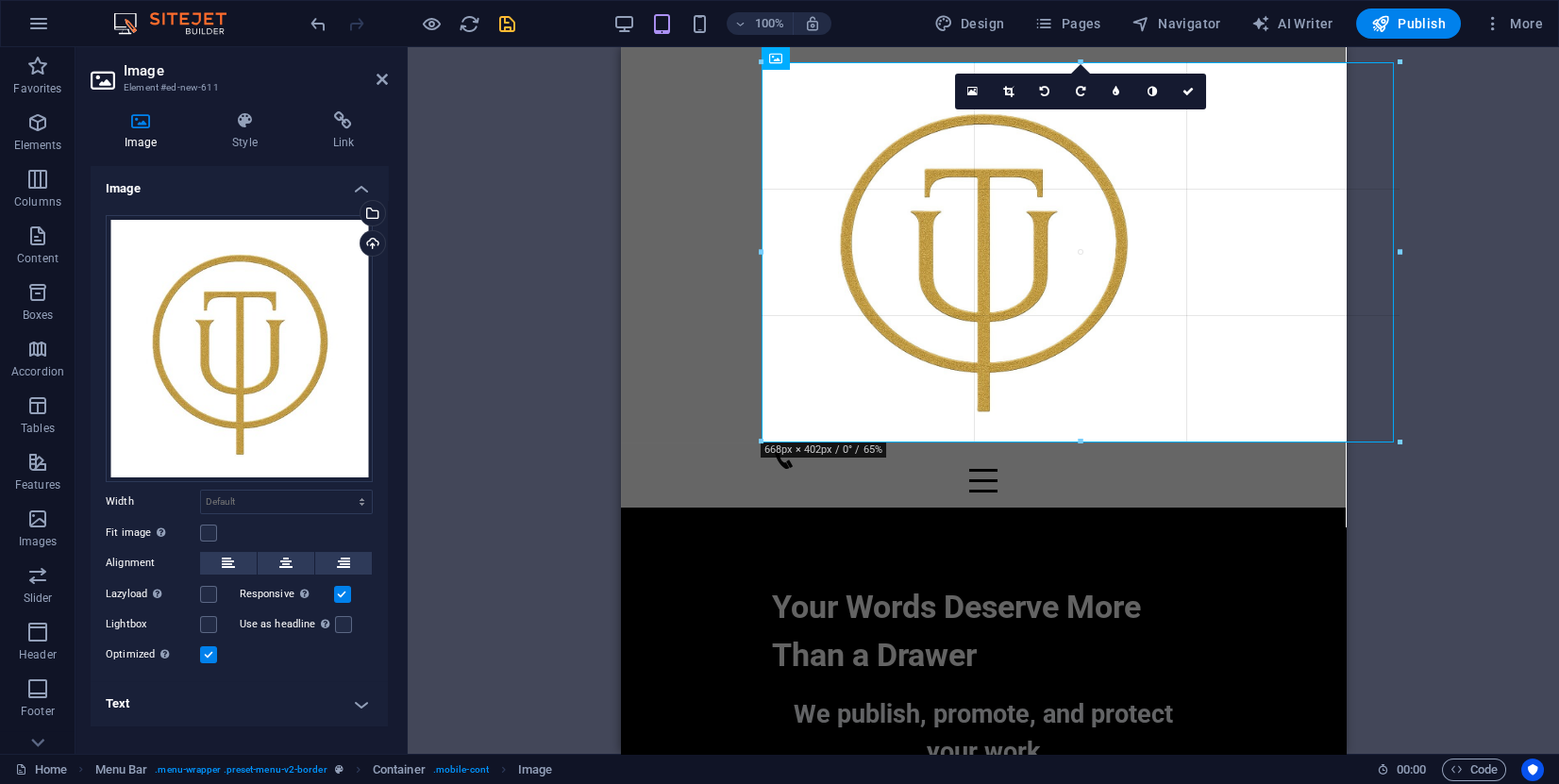
drag, startPoint x: 1489, startPoint y: 61, endPoint x: 1020, endPoint y: 401, distance: 579.3
type input "672"
select select "px"
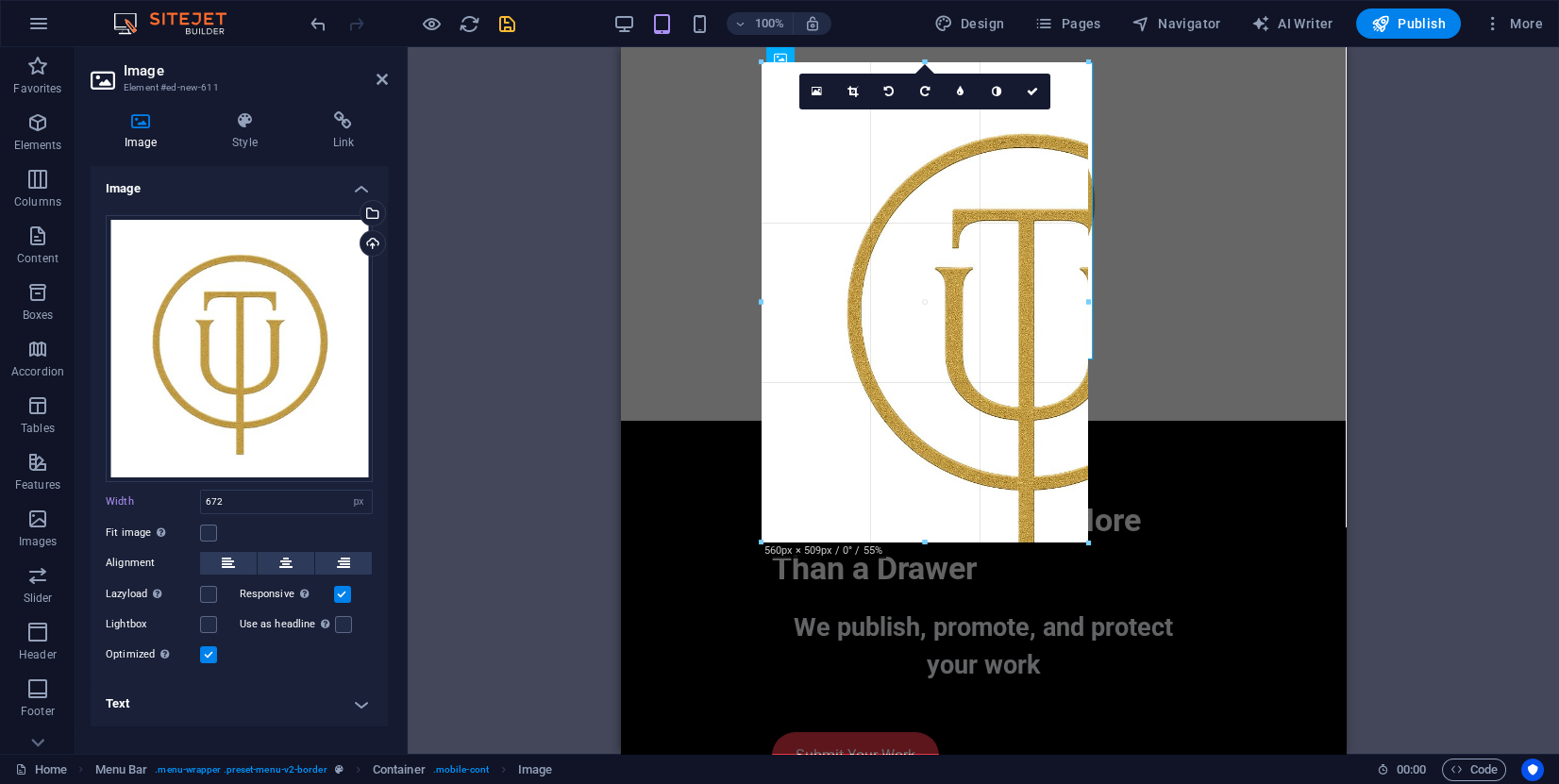
drag, startPoint x: 1396, startPoint y: 703, endPoint x: 1048, endPoint y: 364, distance: 485.8
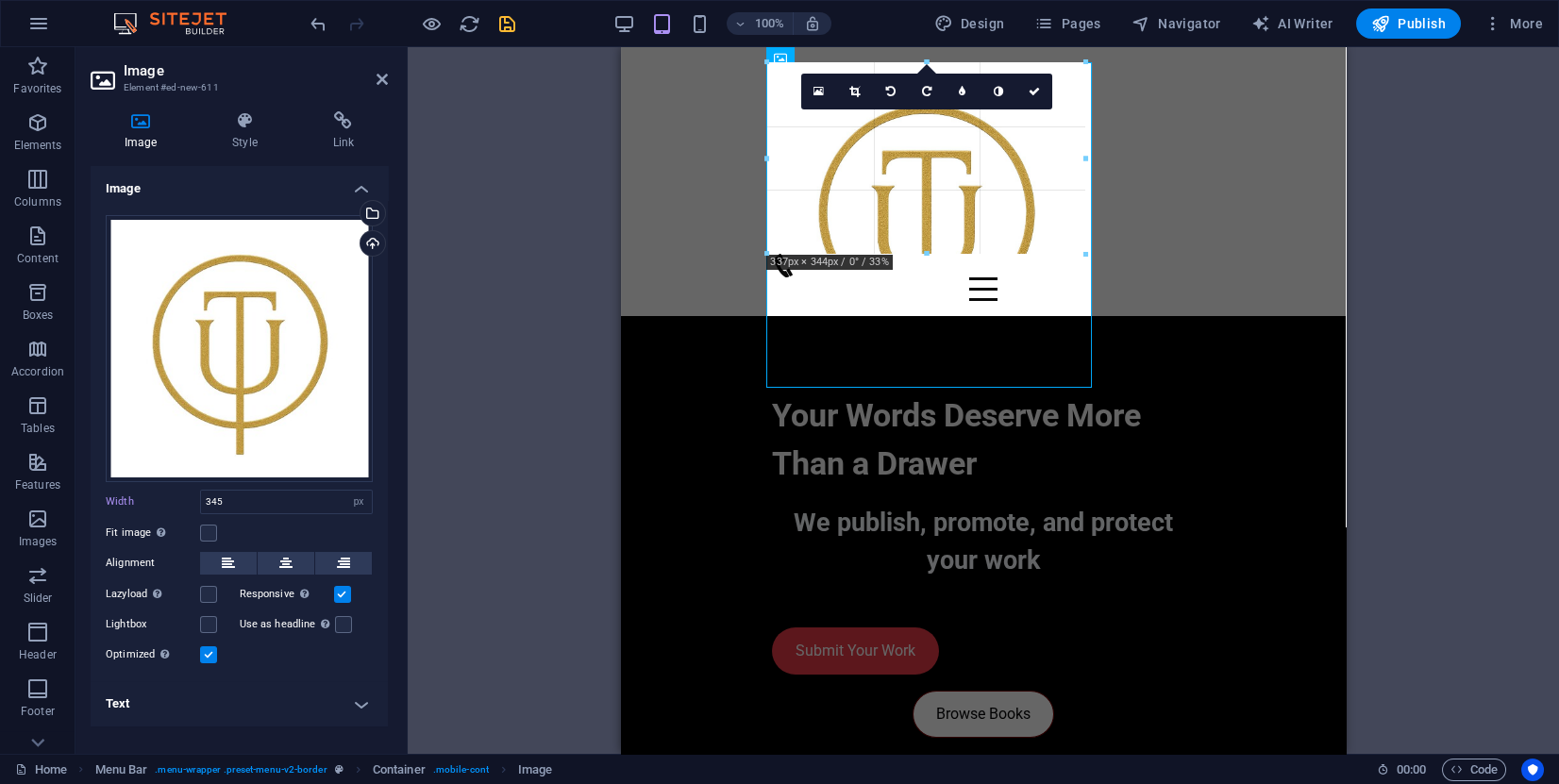
drag, startPoint x: 1090, startPoint y: 387, endPoint x: 951, endPoint y: 136, distance: 286.9
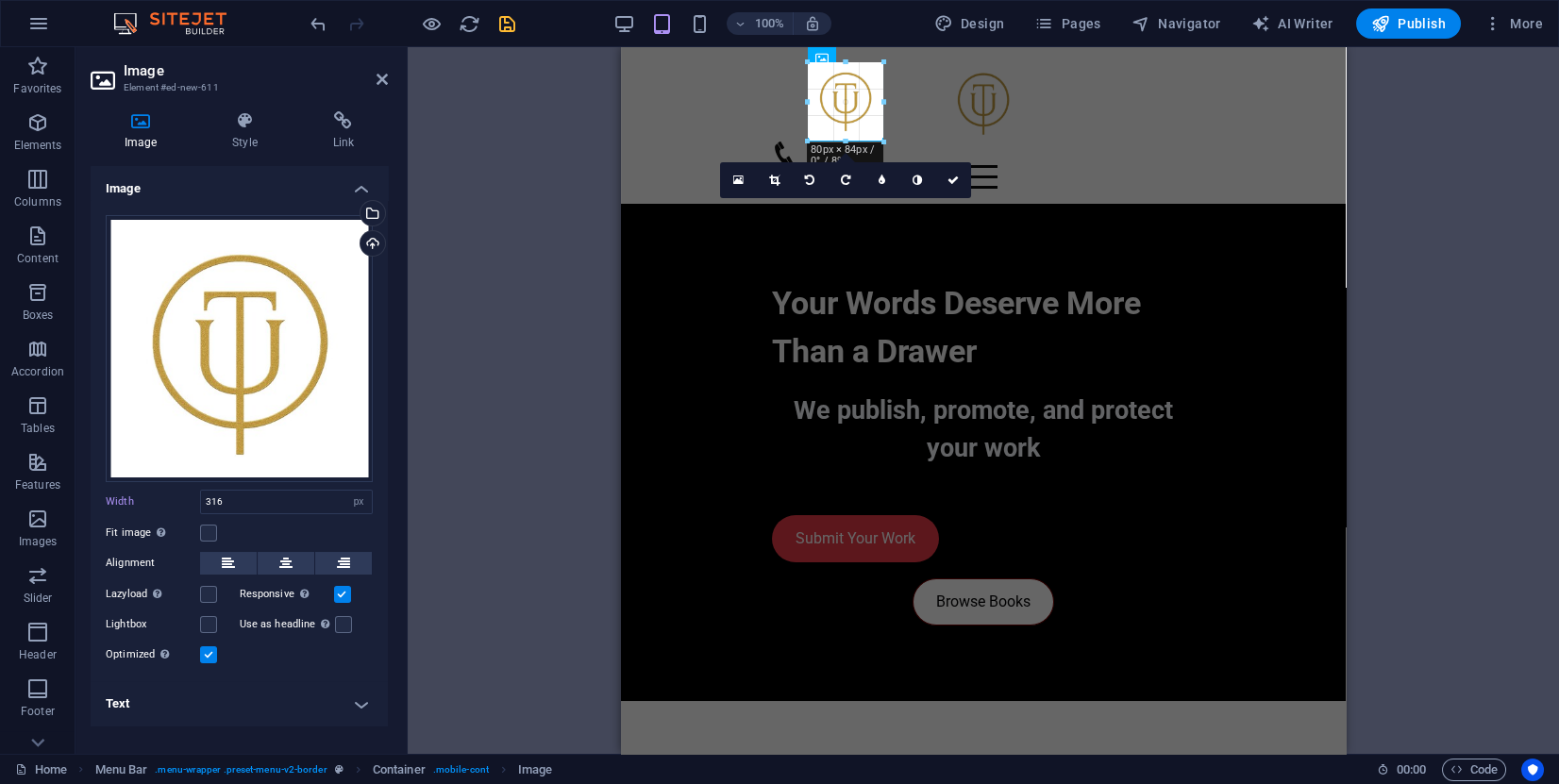
drag, startPoint x: 1069, startPoint y: 362, endPoint x: 222, endPoint y: 59, distance: 899.6
type input "80"
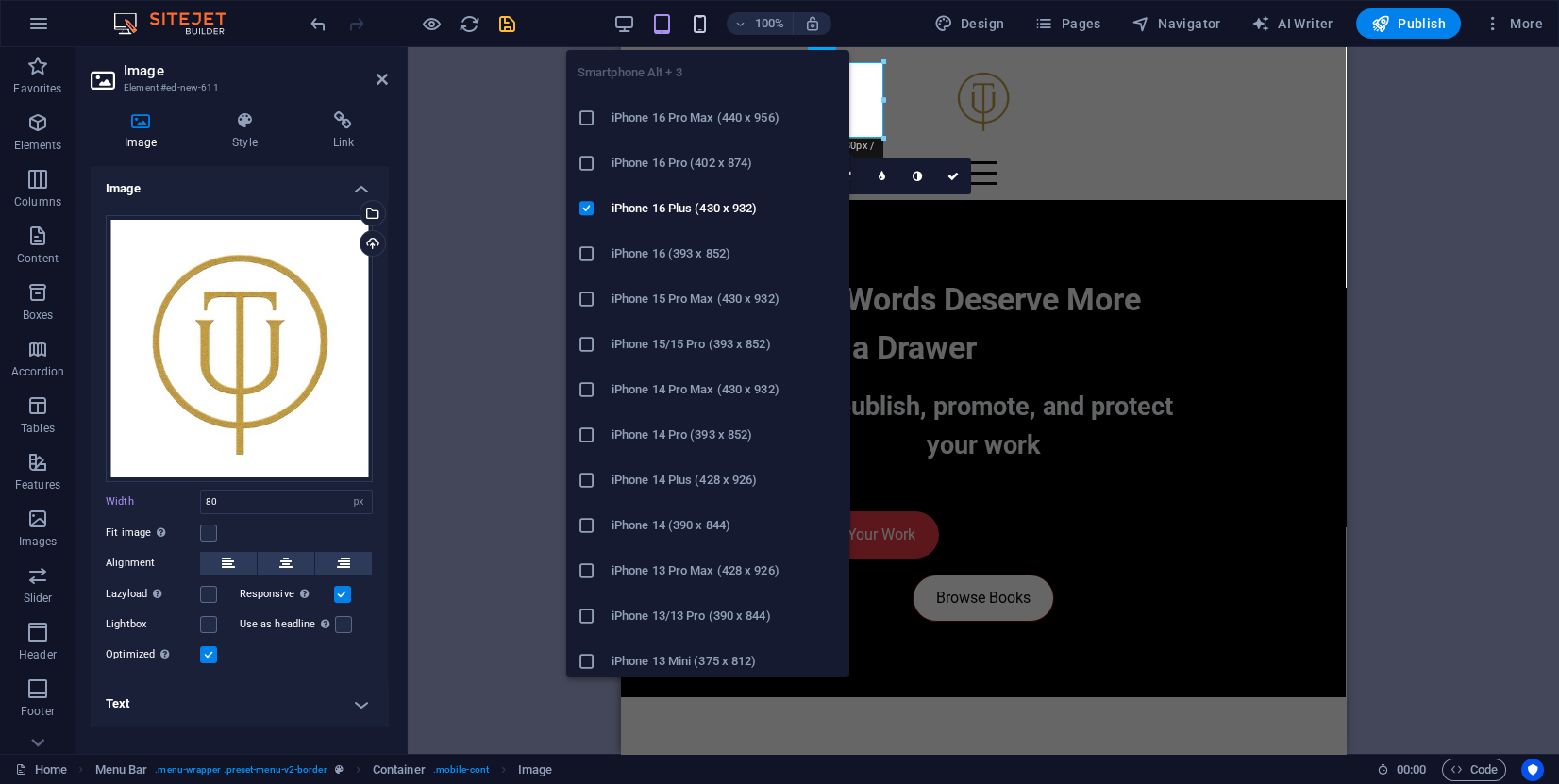
click at [703, 20] on icon "button" at bounding box center [700, 24] width 22 height 22
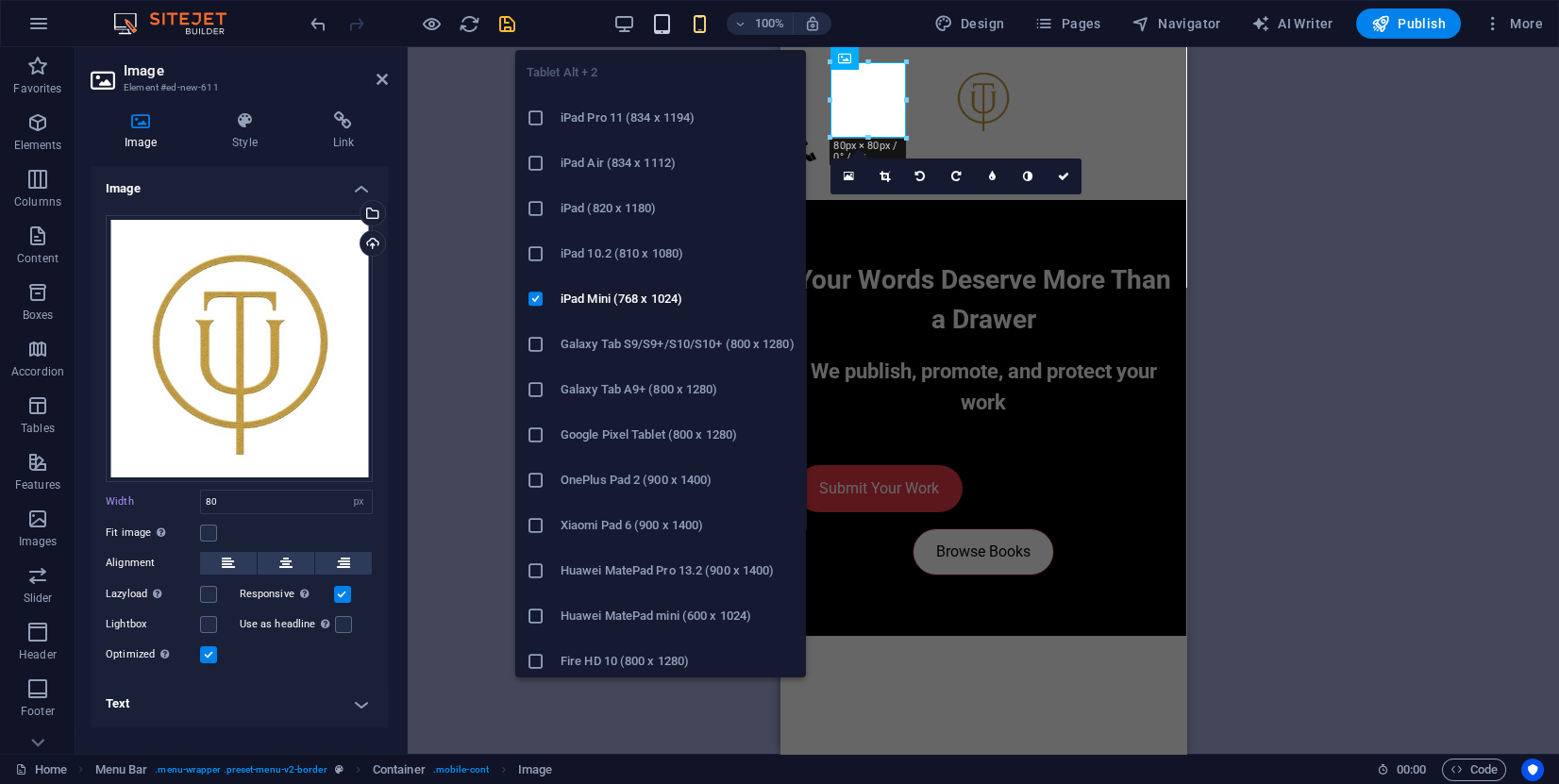
click at [673, 26] on icon "button" at bounding box center [662, 24] width 22 height 22
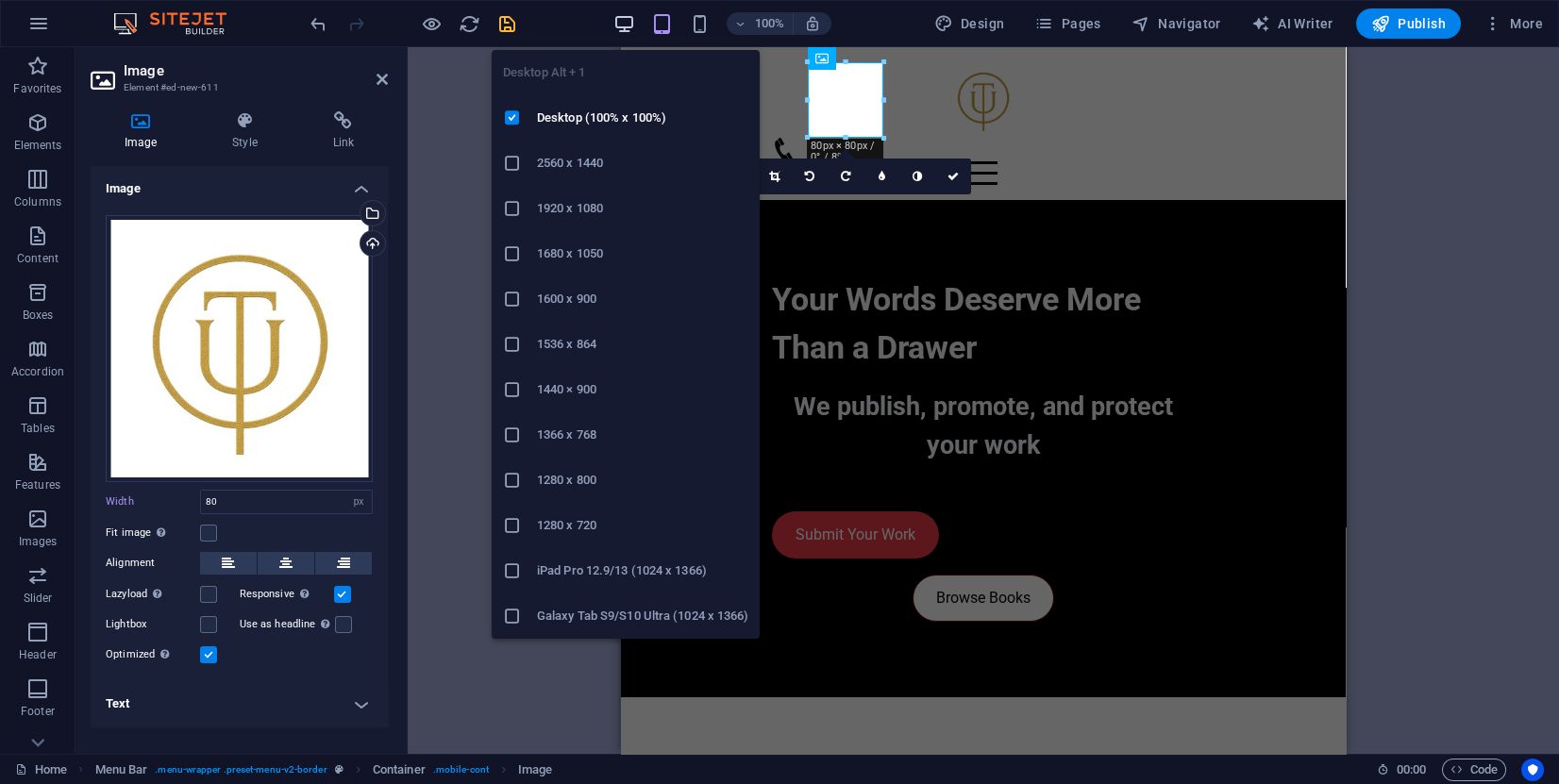
click at [629, 20] on icon "button" at bounding box center [624, 24] width 22 height 22
select select "DISABLED_OPTION_VALUE"
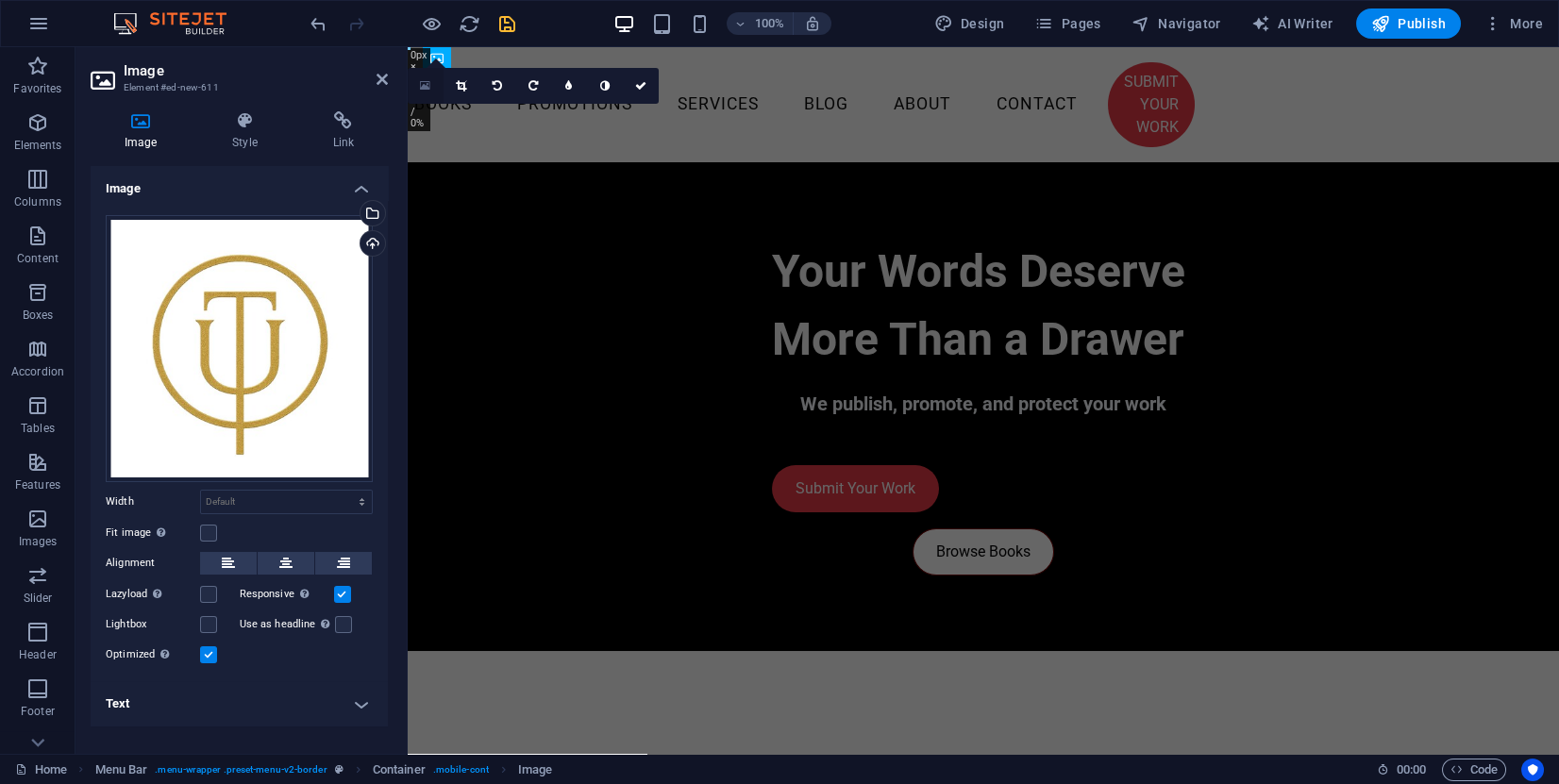
click at [427, 84] on icon at bounding box center [425, 86] width 10 height 13
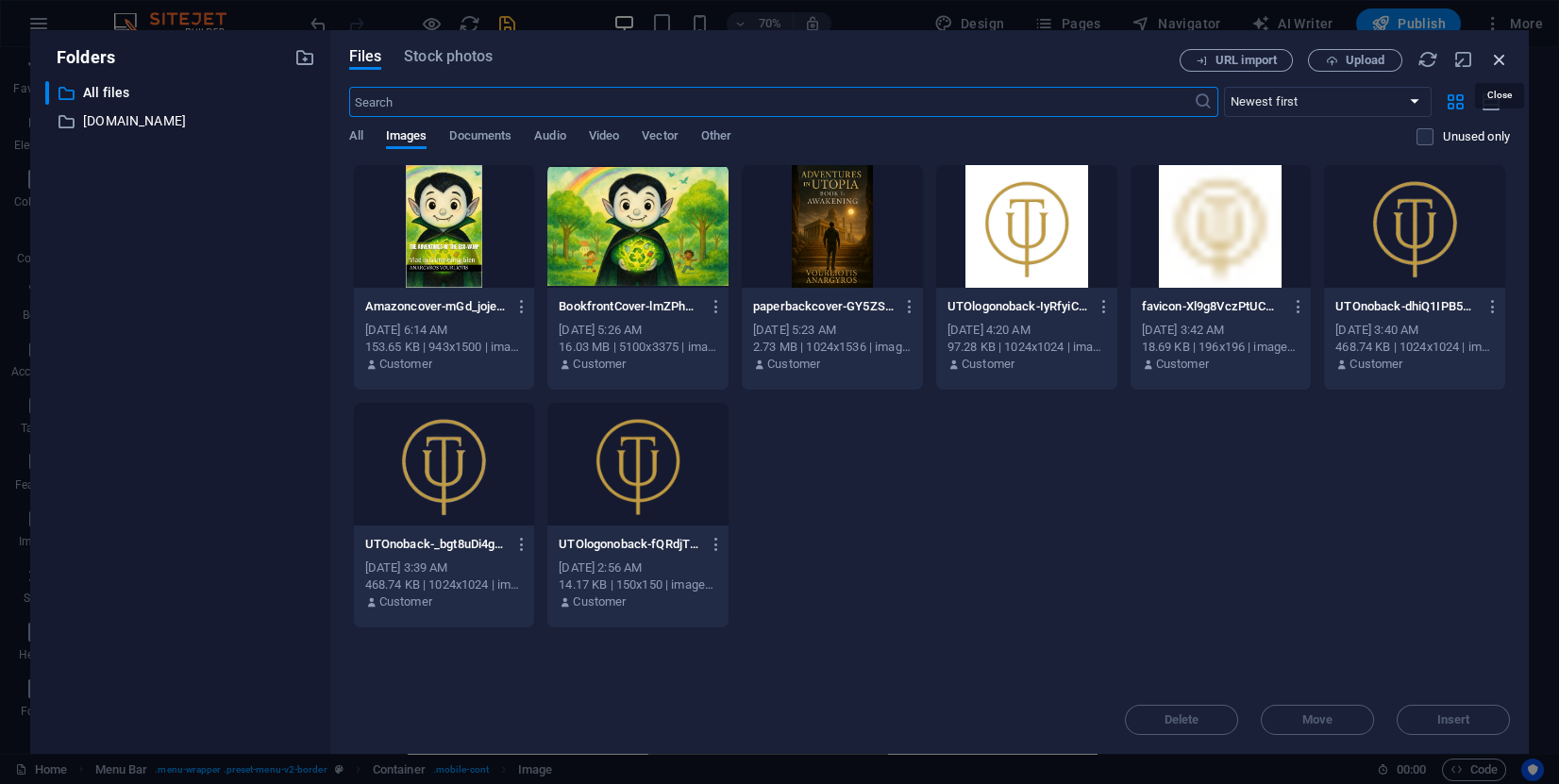
click at [1504, 62] on icon "button" at bounding box center [1500, 60] width 21 height 21
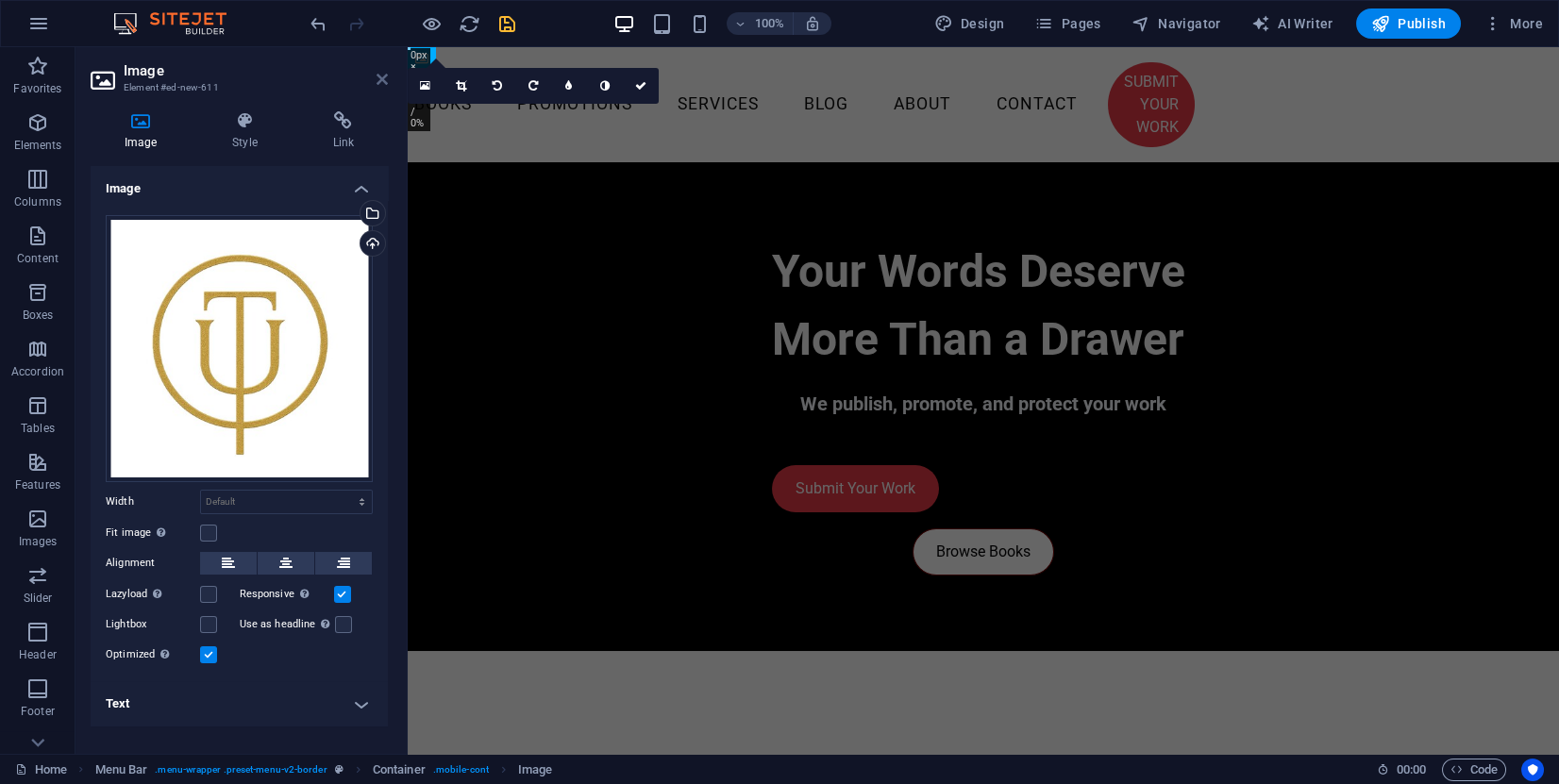
click at [383, 74] on icon at bounding box center [382, 79] width 11 height 15
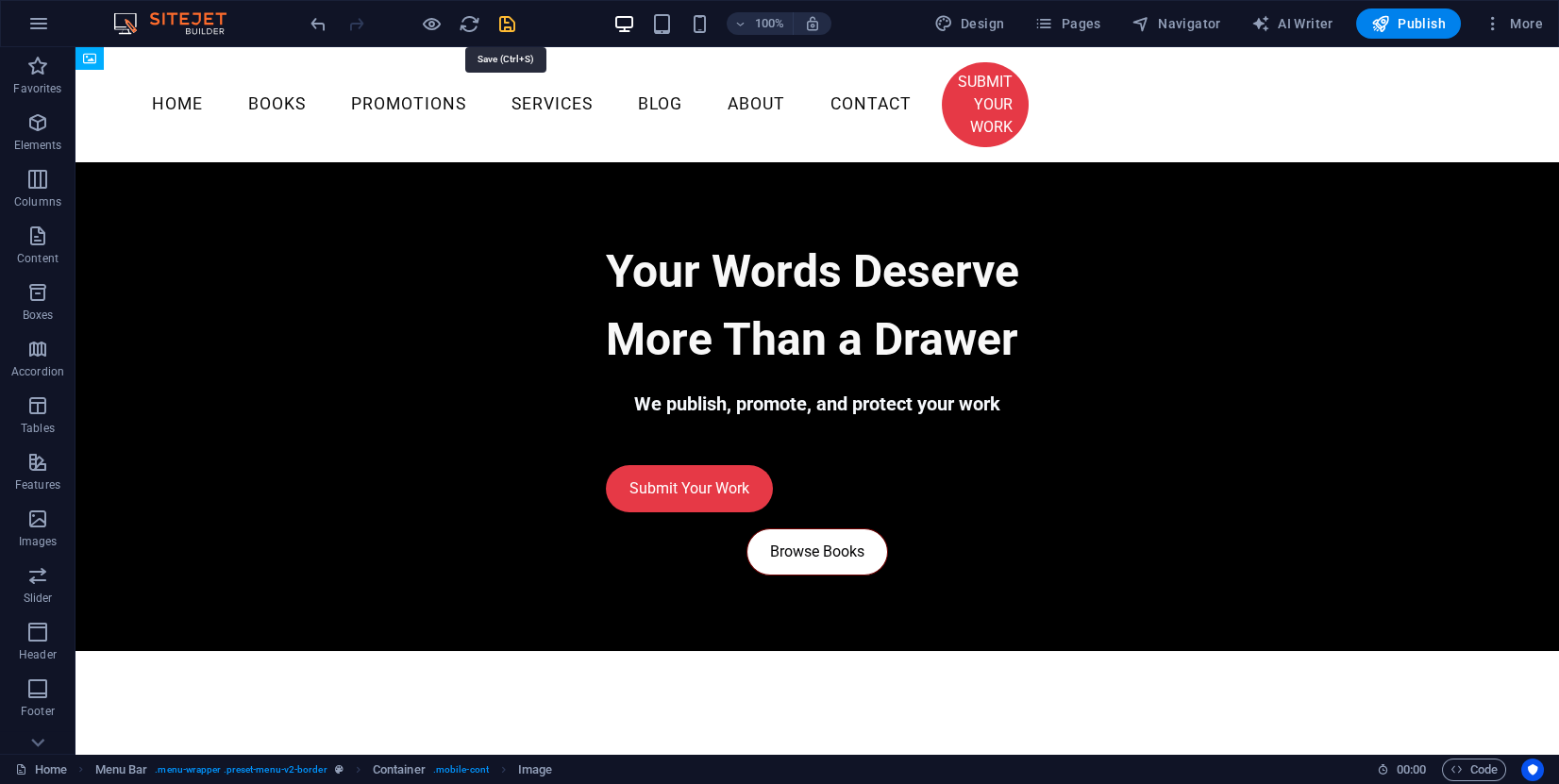
click at [505, 23] on icon "save" at bounding box center [507, 24] width 22 height 22
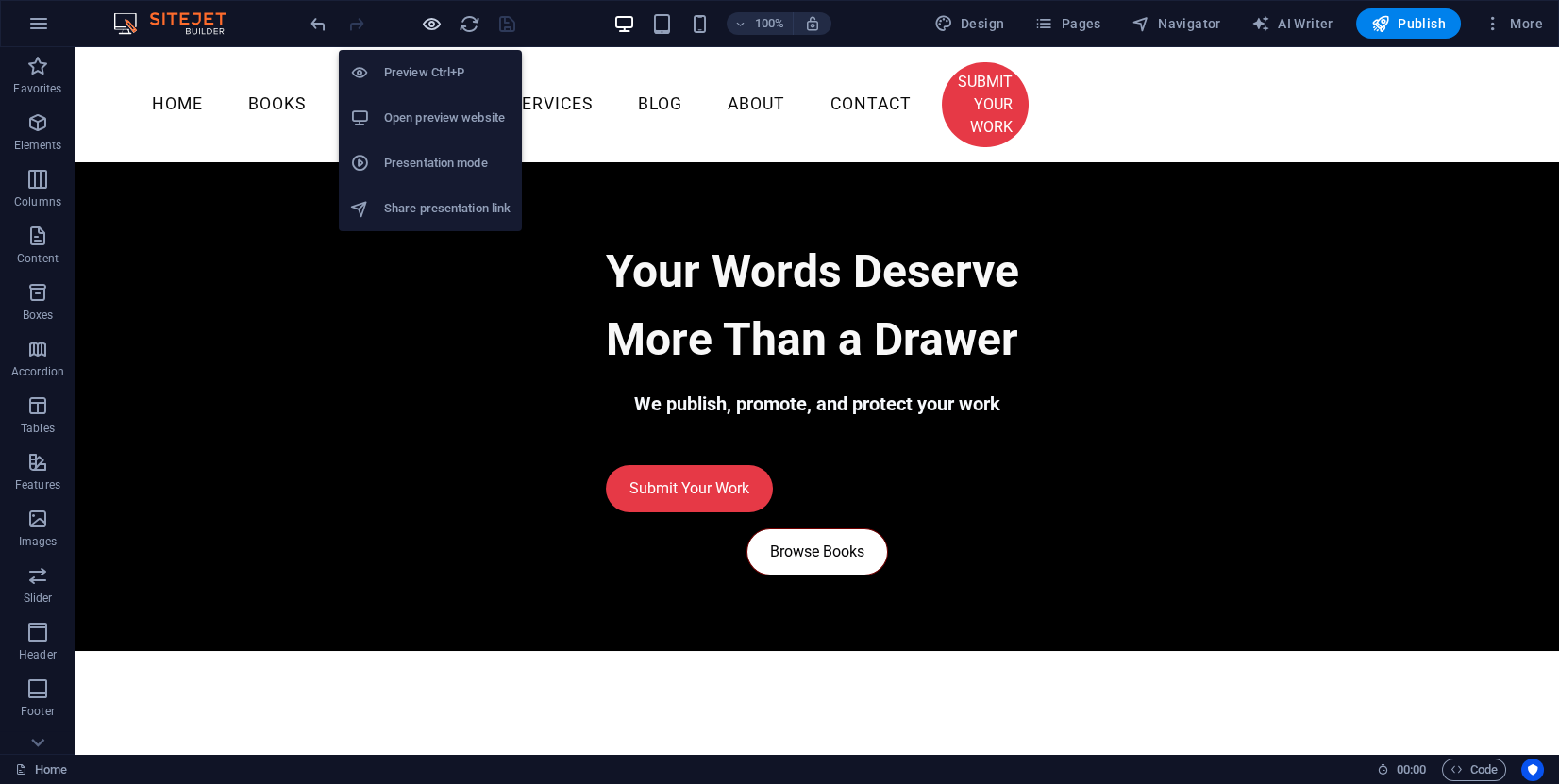
click at [433, 22] on icon "button" at bounding box center [432, 24] width 22 height 22
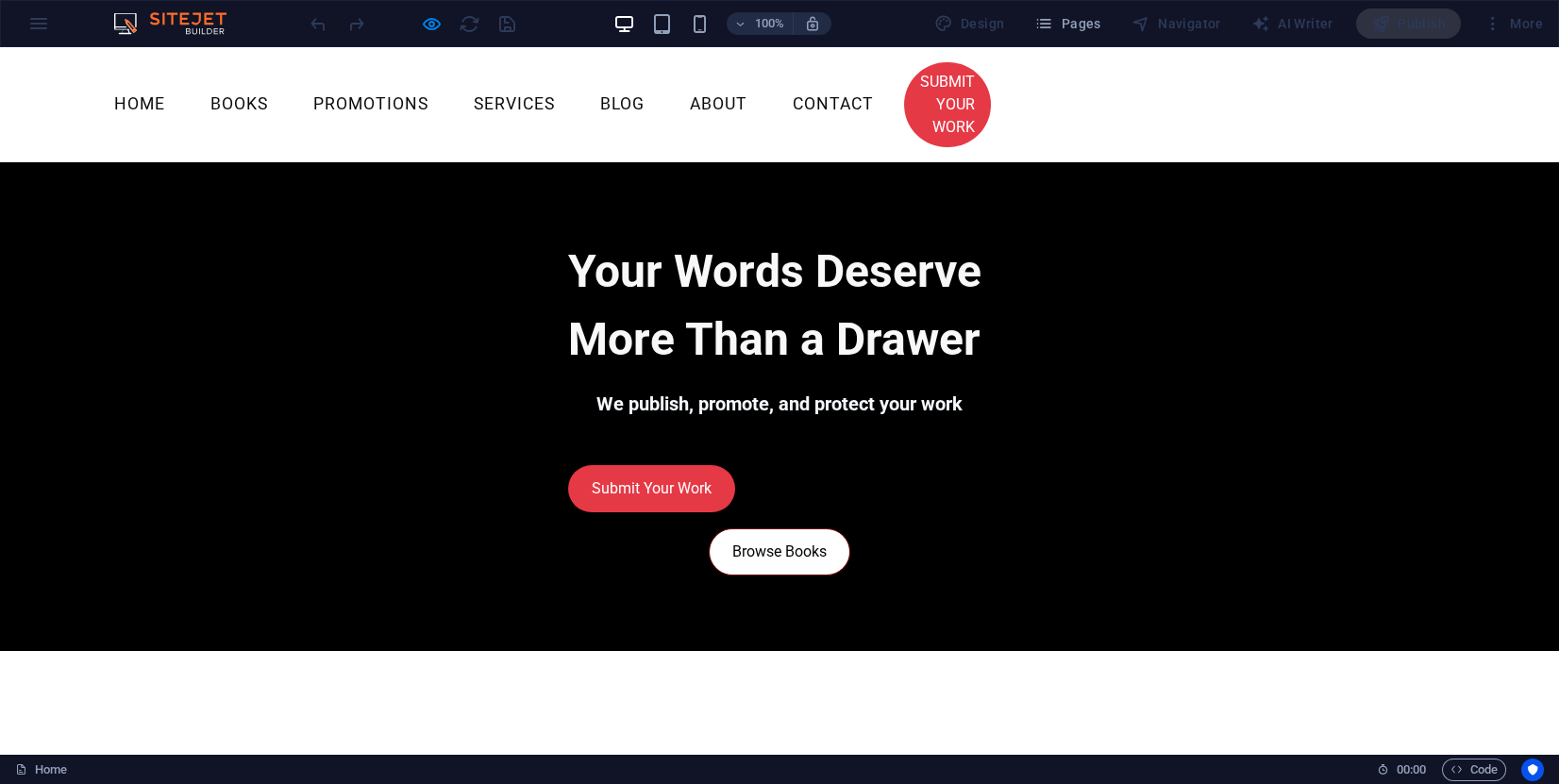
click at [678, 18] on div "100%" at bounding box center [722, 24] width 218 height 30
click at [655, 27] on icon "button" at bounding box center [662, 24] width 22 height 22
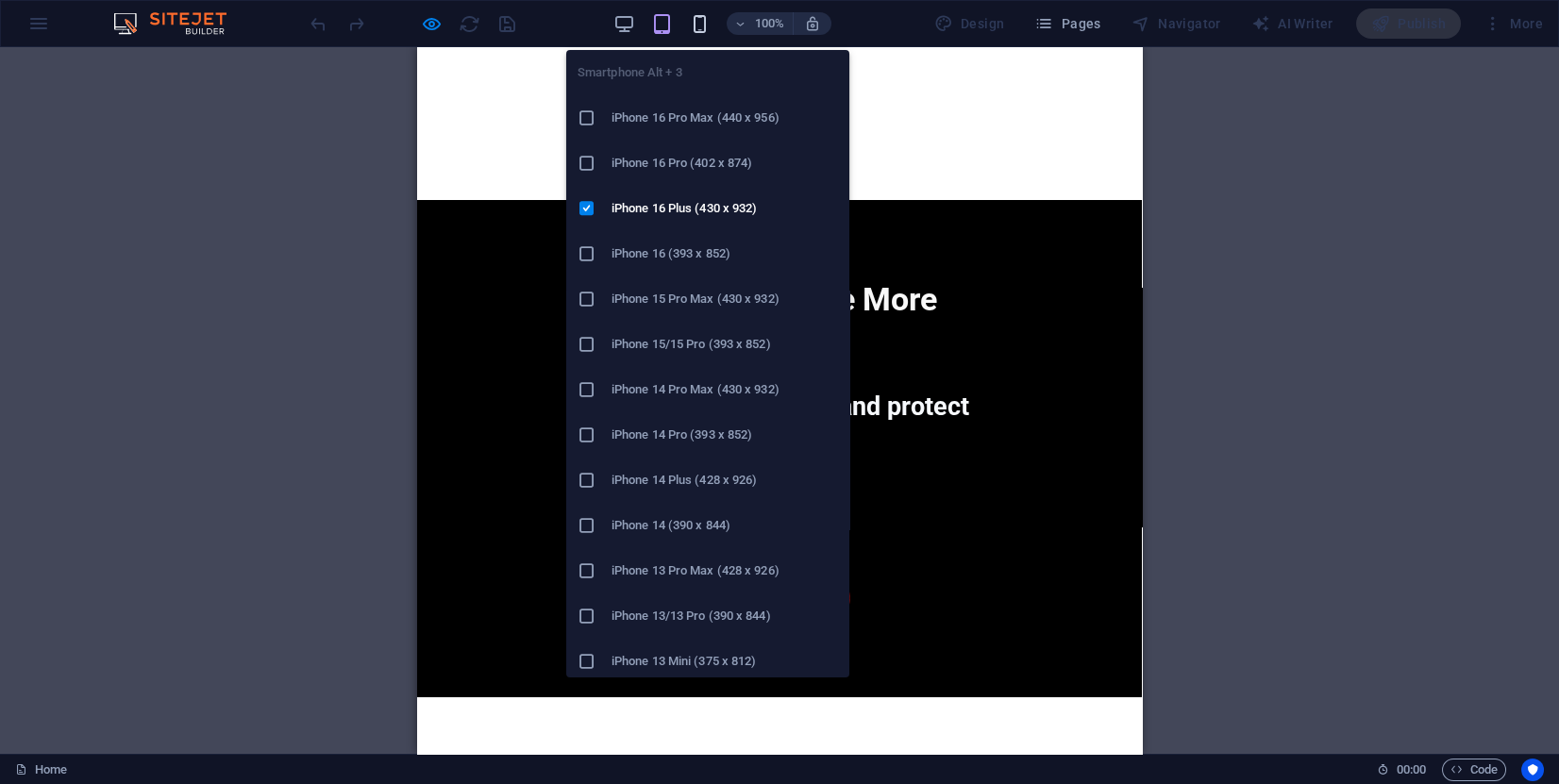
click at [703, 18] on icon "button" at bounding box center [700, 24] width 22 height 22
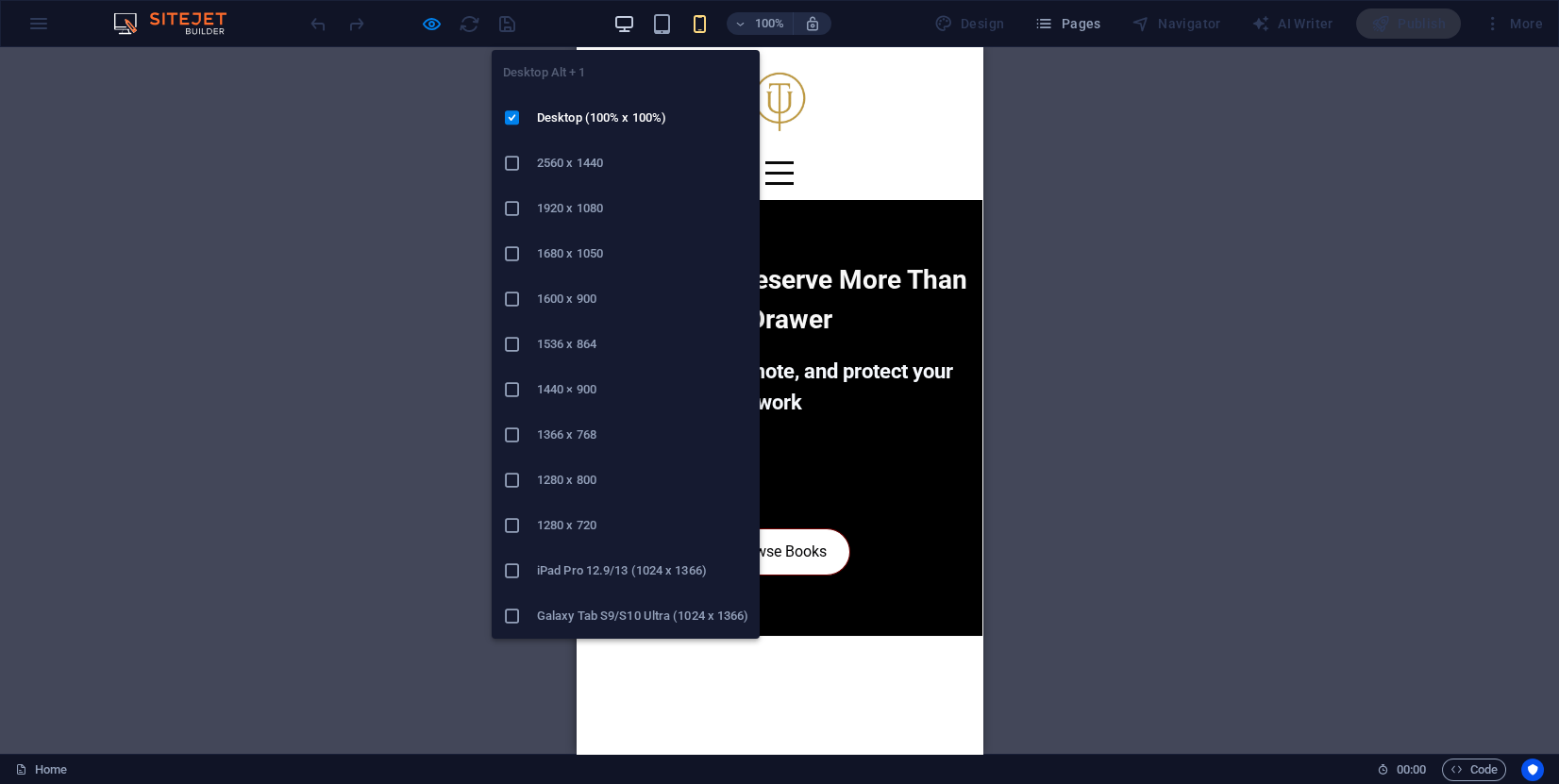
click at [630, 14] on icon "button" at bounding box center [624, 24] width 22 height 22
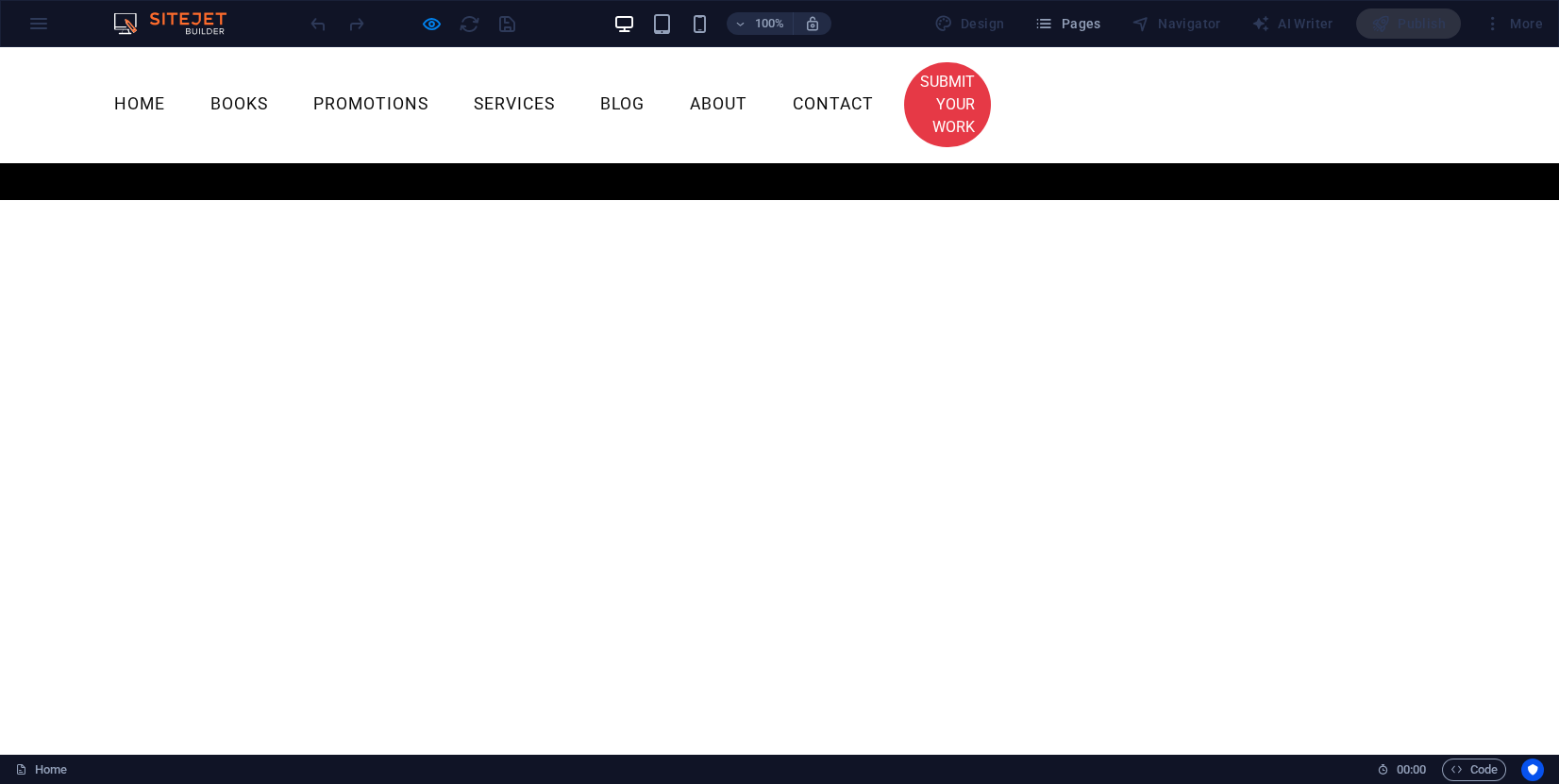
scroll to position [0, 0]
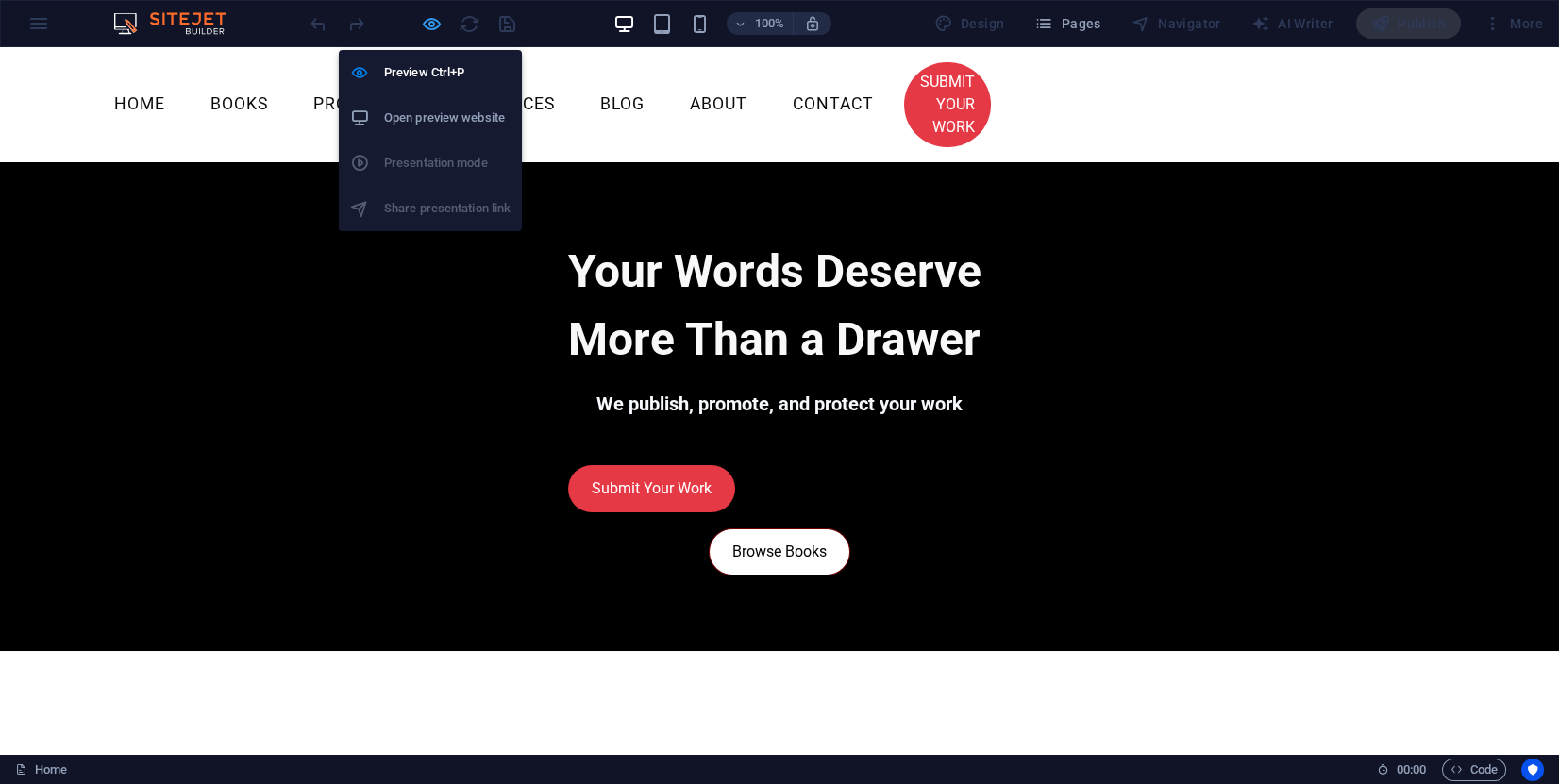
click at [424, 28] on icon "button" at bounding box center [432, 24] width 22 height 22
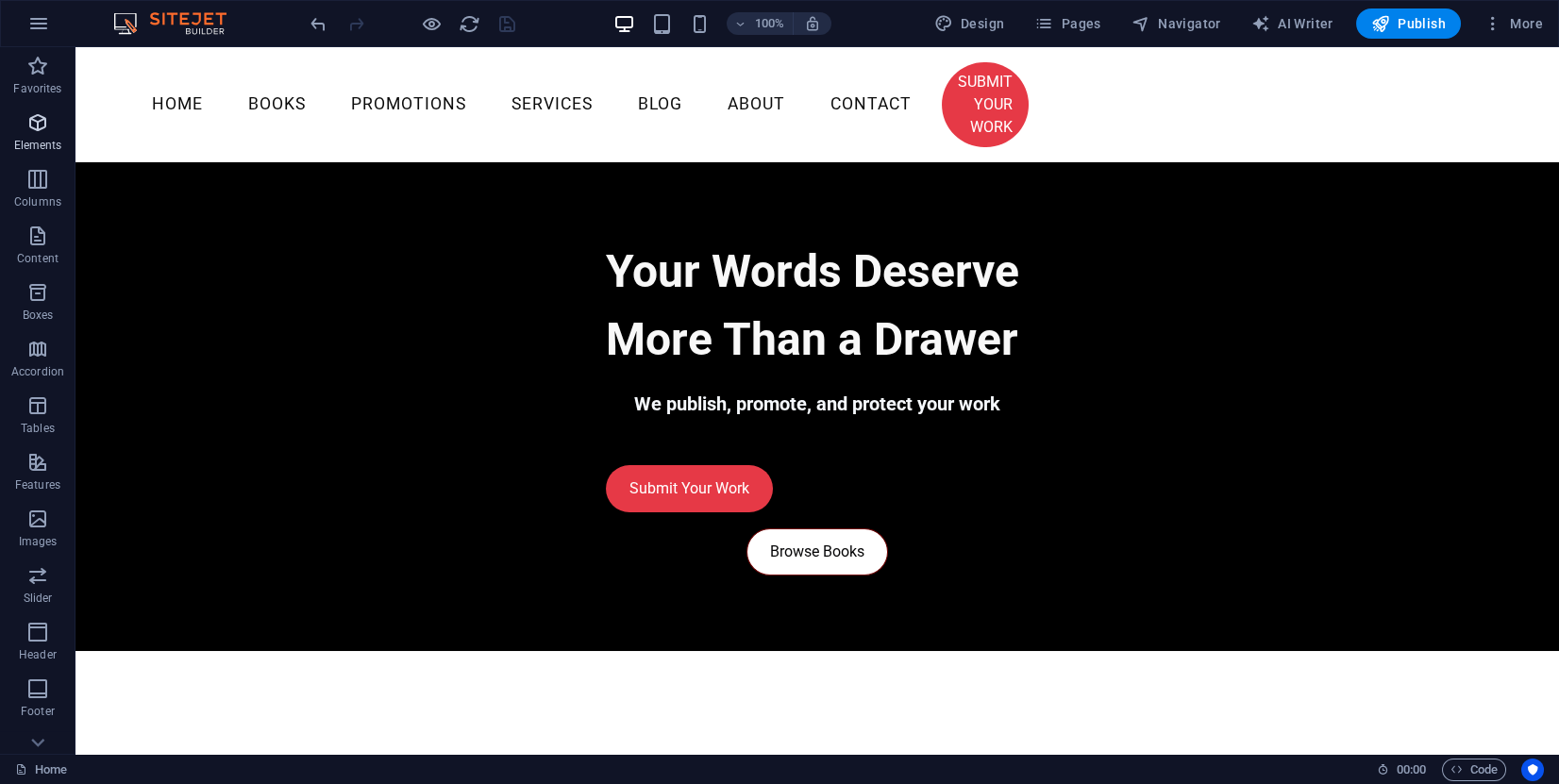
click at [46, 141] on p "Elements" at bounding box center [38, 145] width 48 height 15
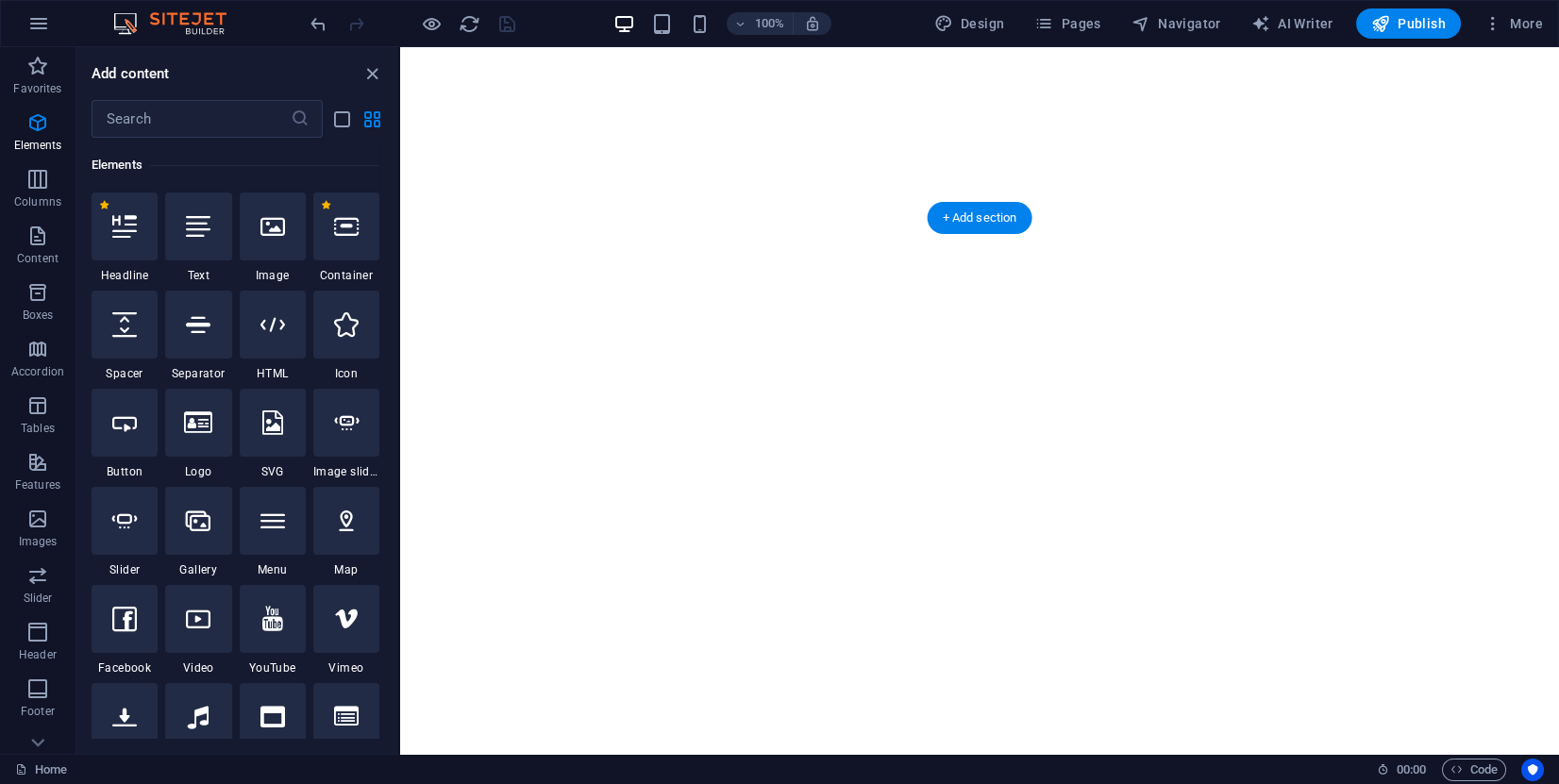
scroll to position [1059, 0]
click at [974, 698] on div "+ Add section" at bounding box center [980, 707] width 105 height 32
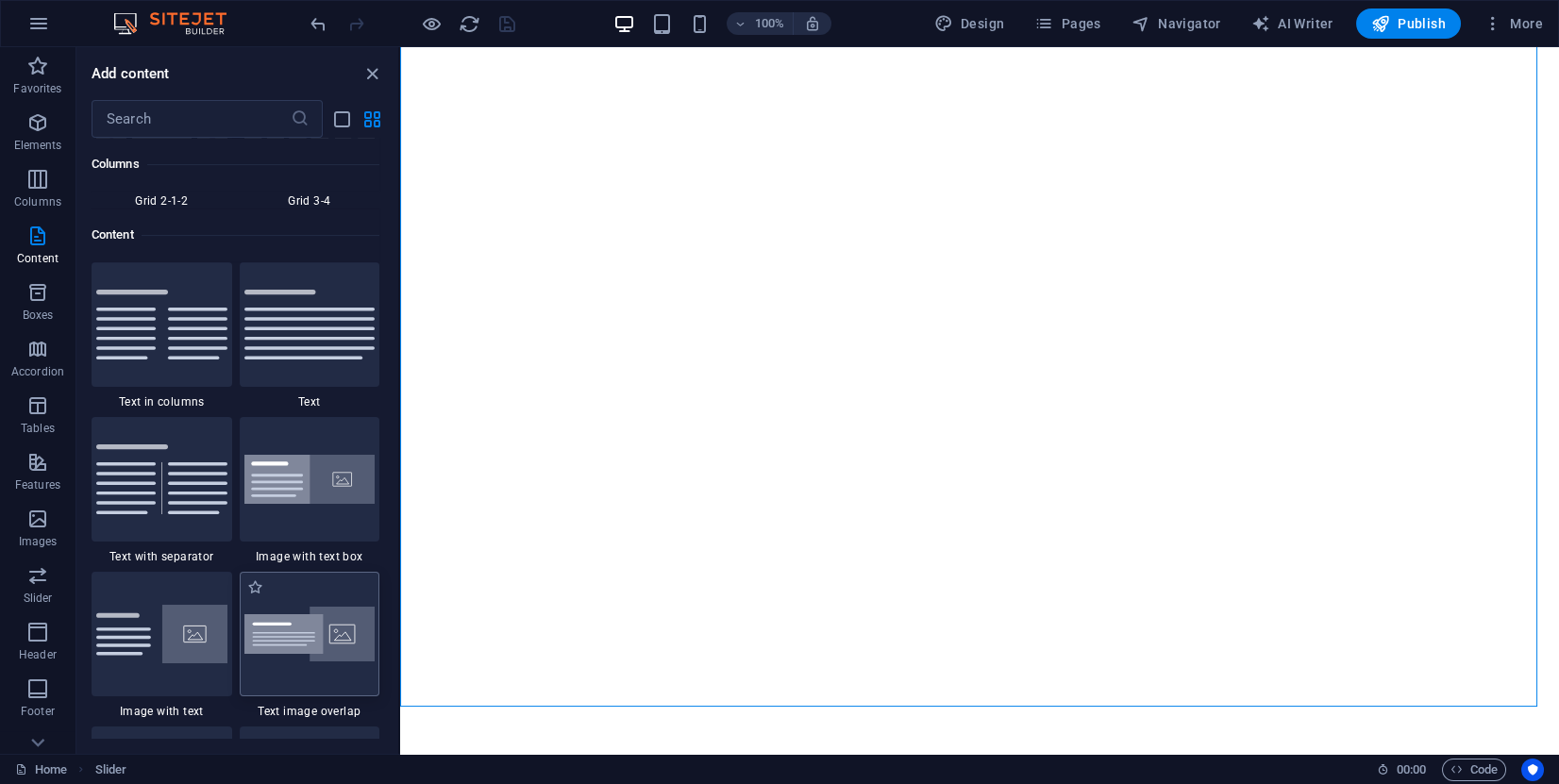
scroll to position [3159, 0]
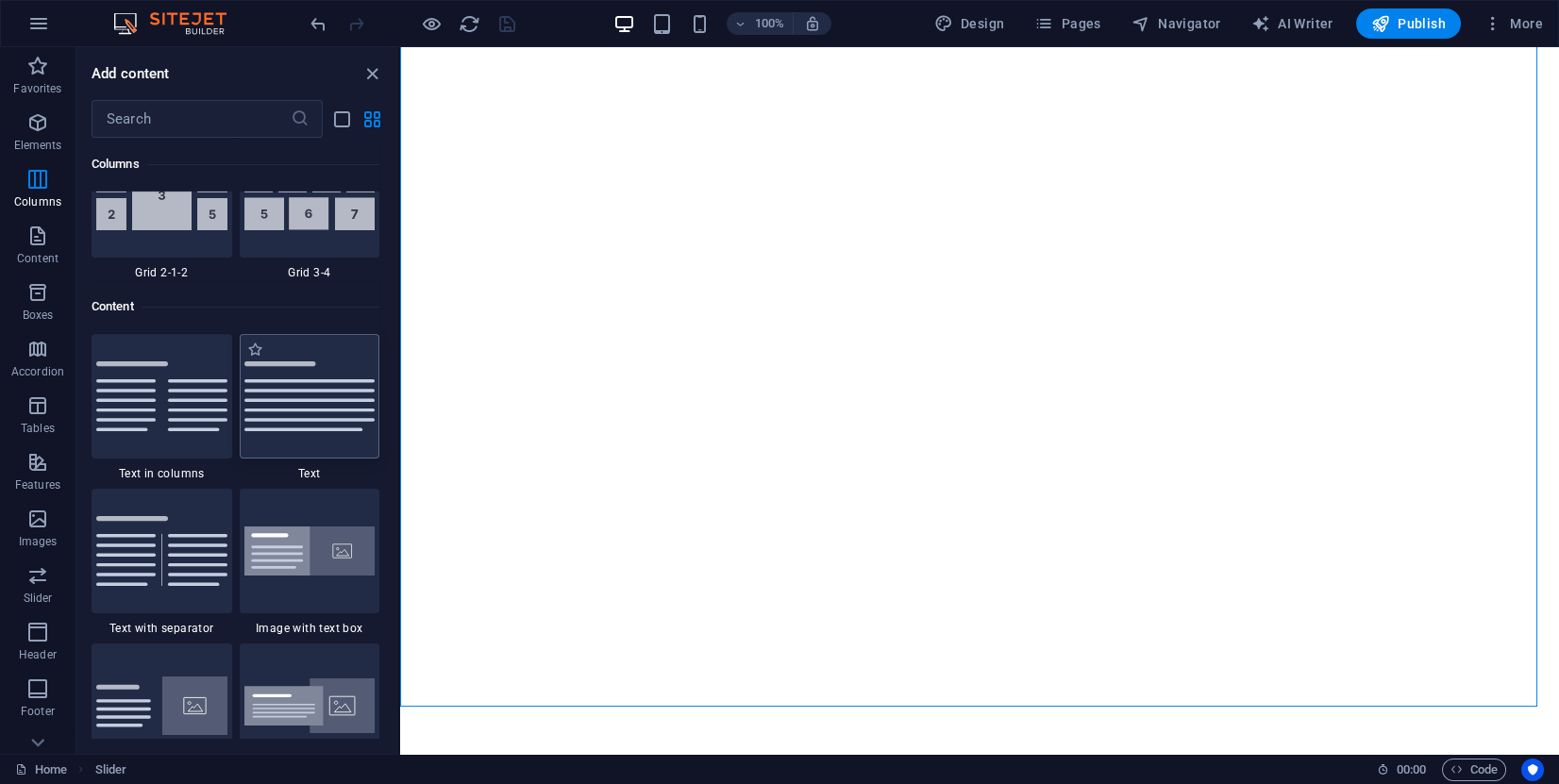
click at [300, 393] on img at bounding box center [310, 395] width 131 height 69
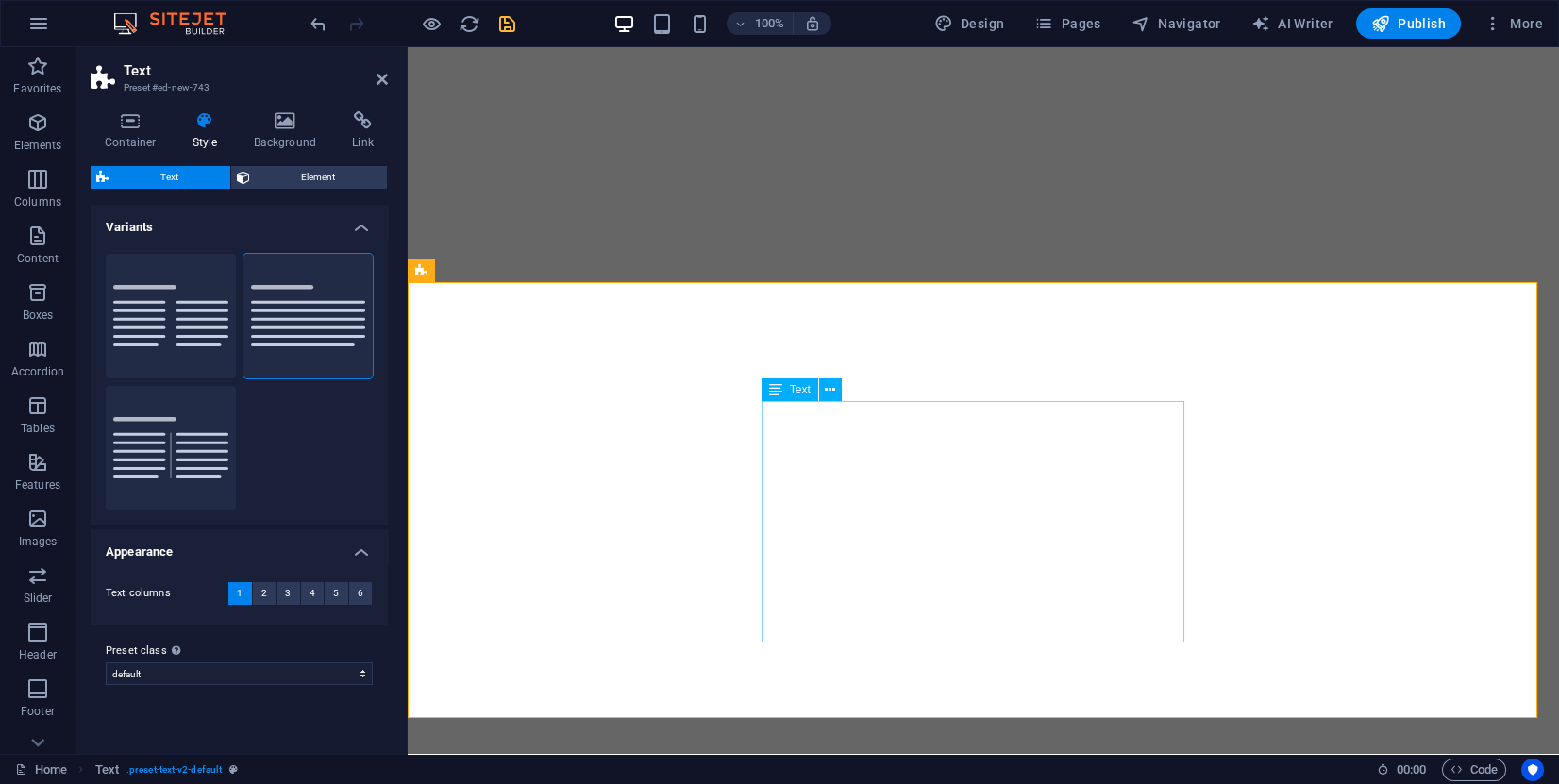
scroll to position [1494, 0]
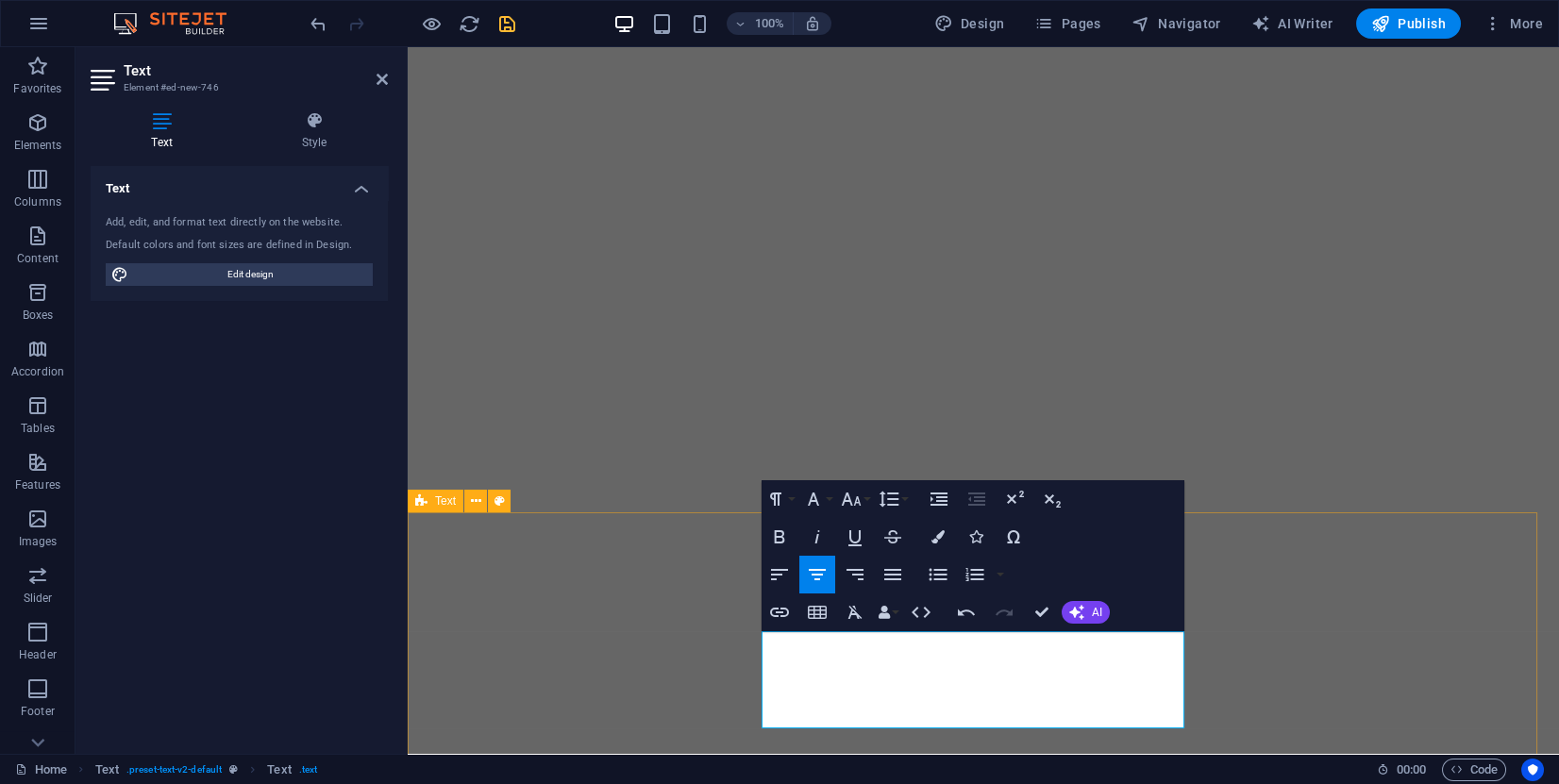
scroll to position [1349, 0]
drag, startPoint x: 1326, startPoint y: 706, endPoint x: 1662, endPoint y: 706, distance: 336.0
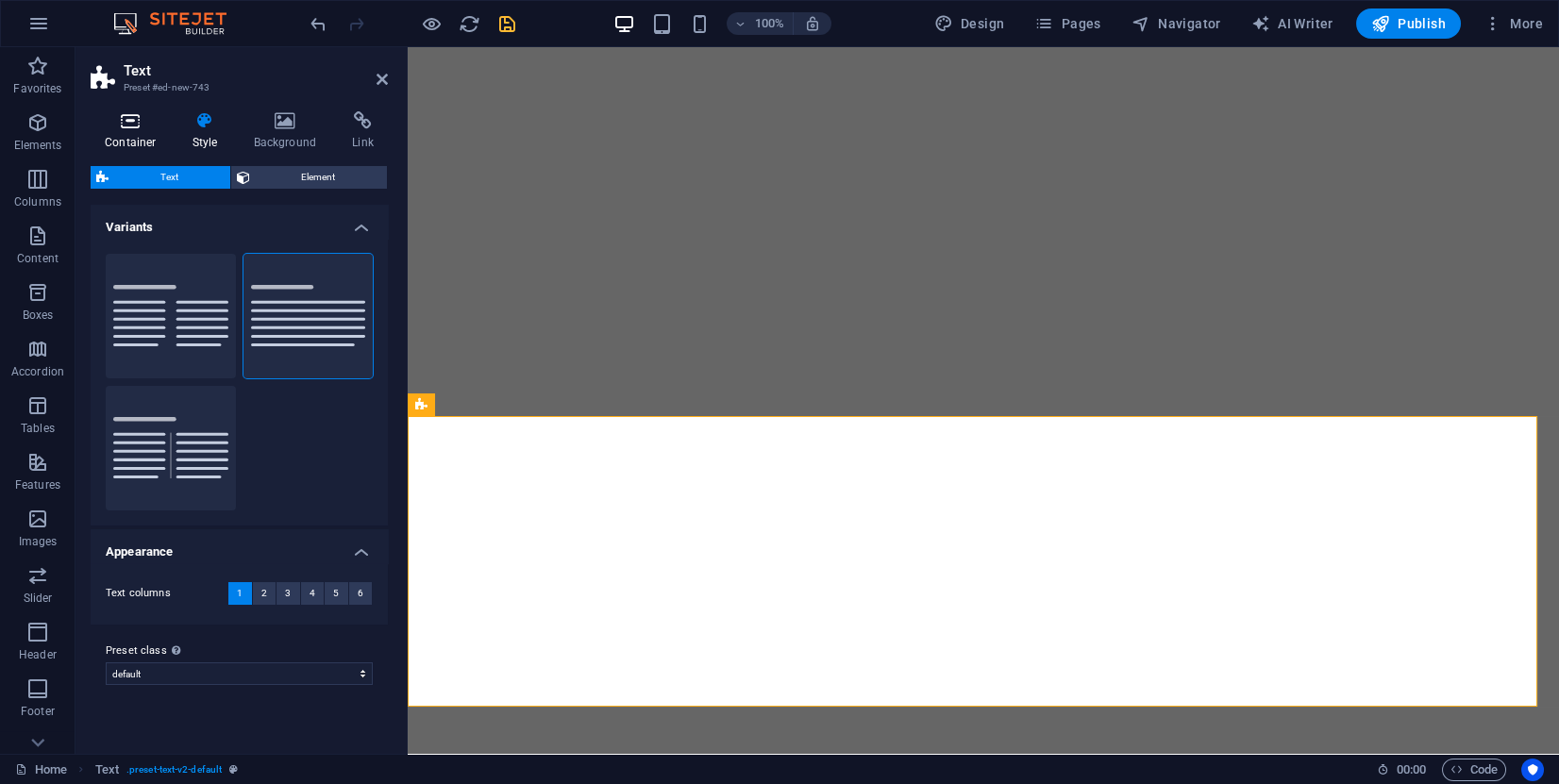
click at [141, 125] on icon at bounding box center [130, 121] width 80 height 19
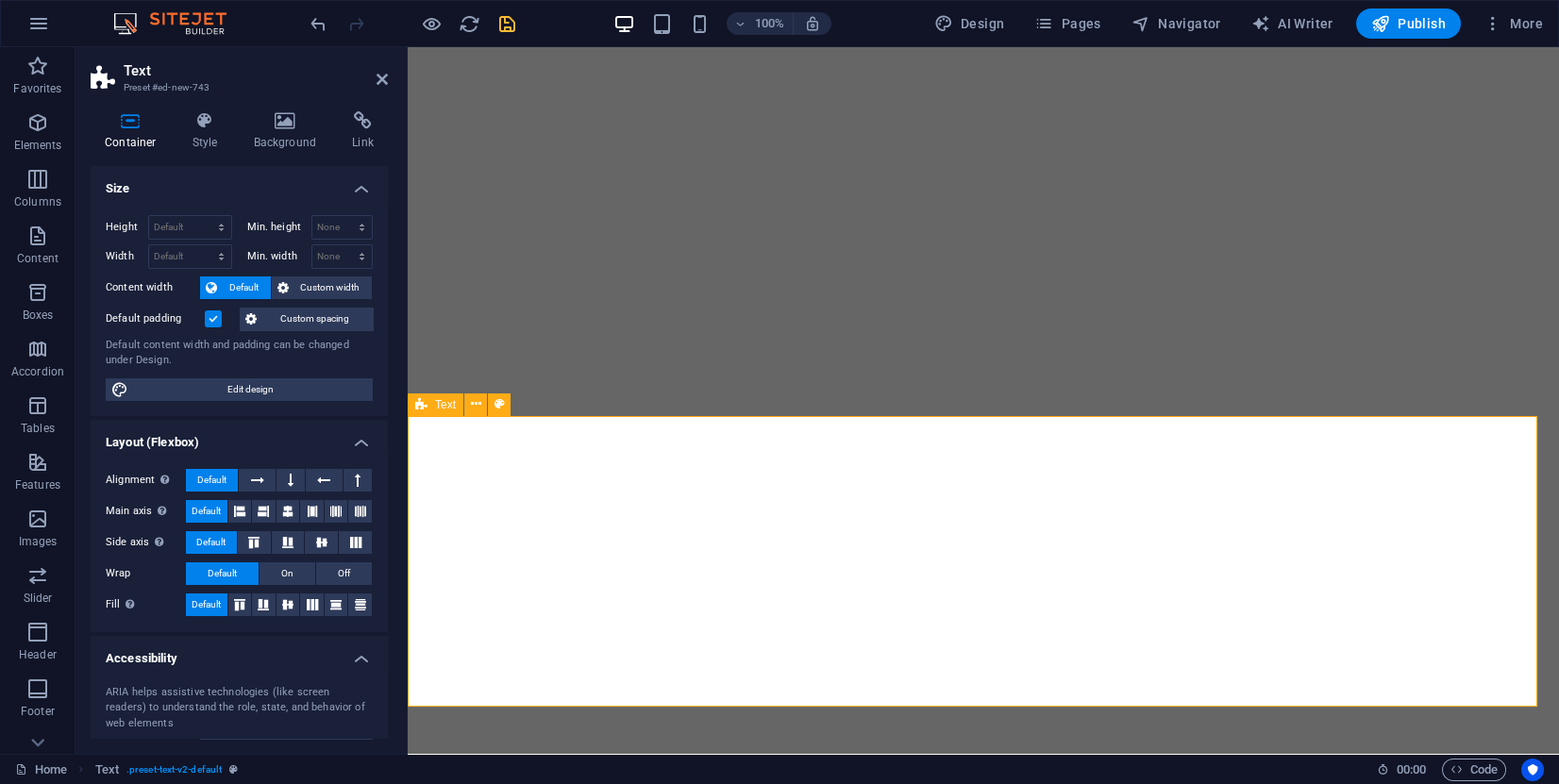
click at [40, 127] on icon "button" at bounding box center [38, 123] width 23 height 23
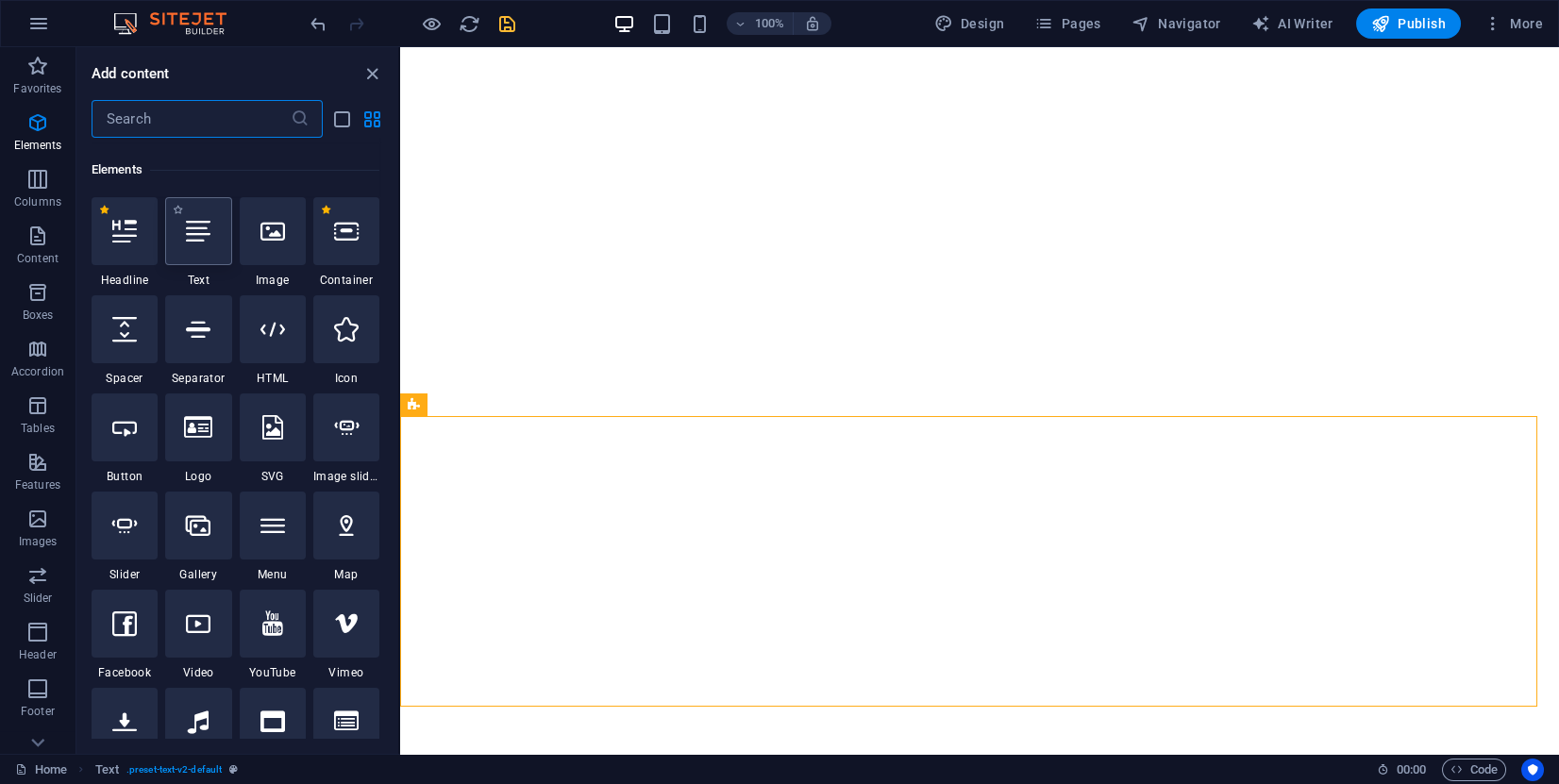
scroll to position [200, 0]
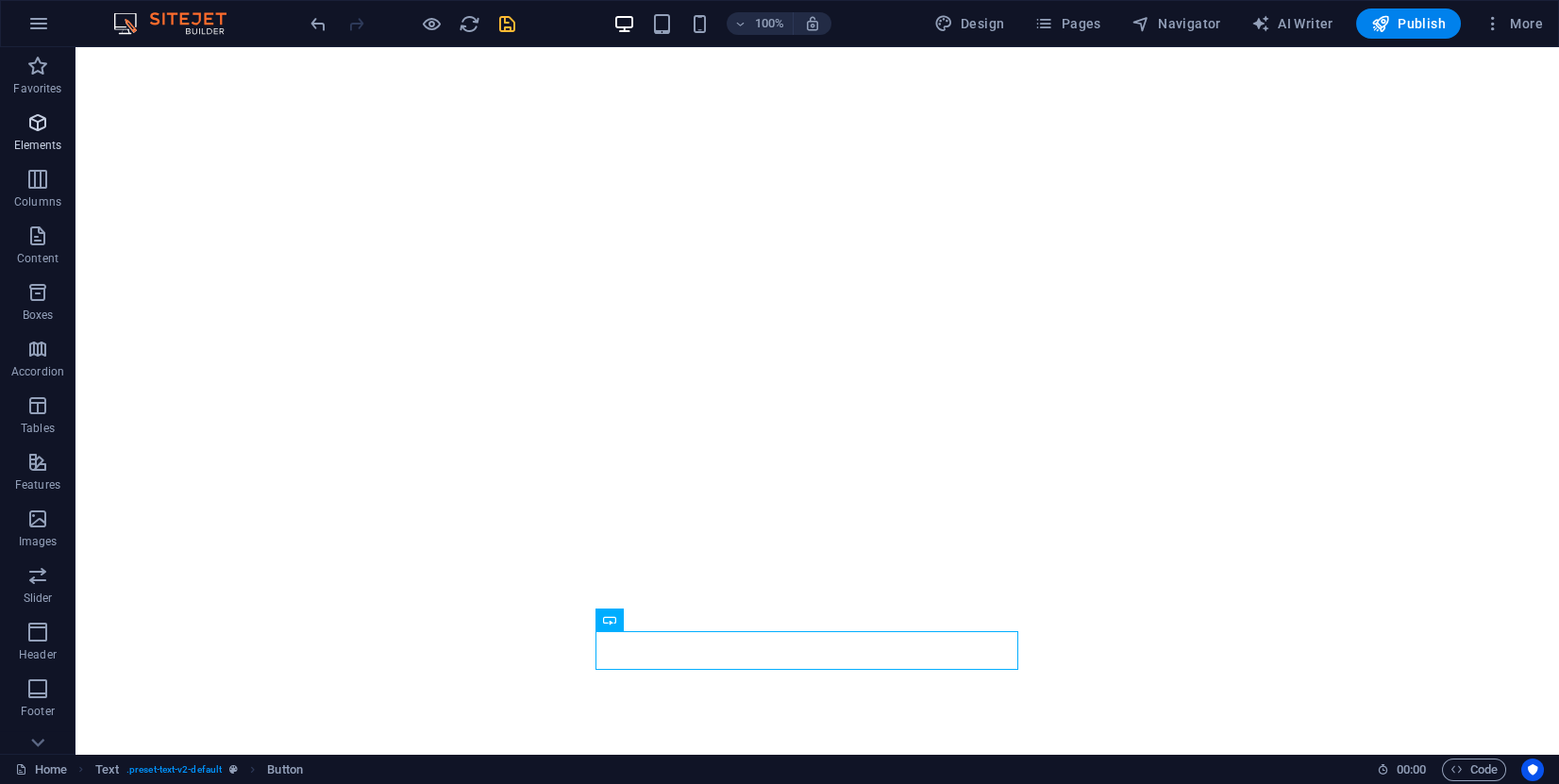
click at [32, 129] on icon "button" at bounding box center [38, 123] width 23 height 23
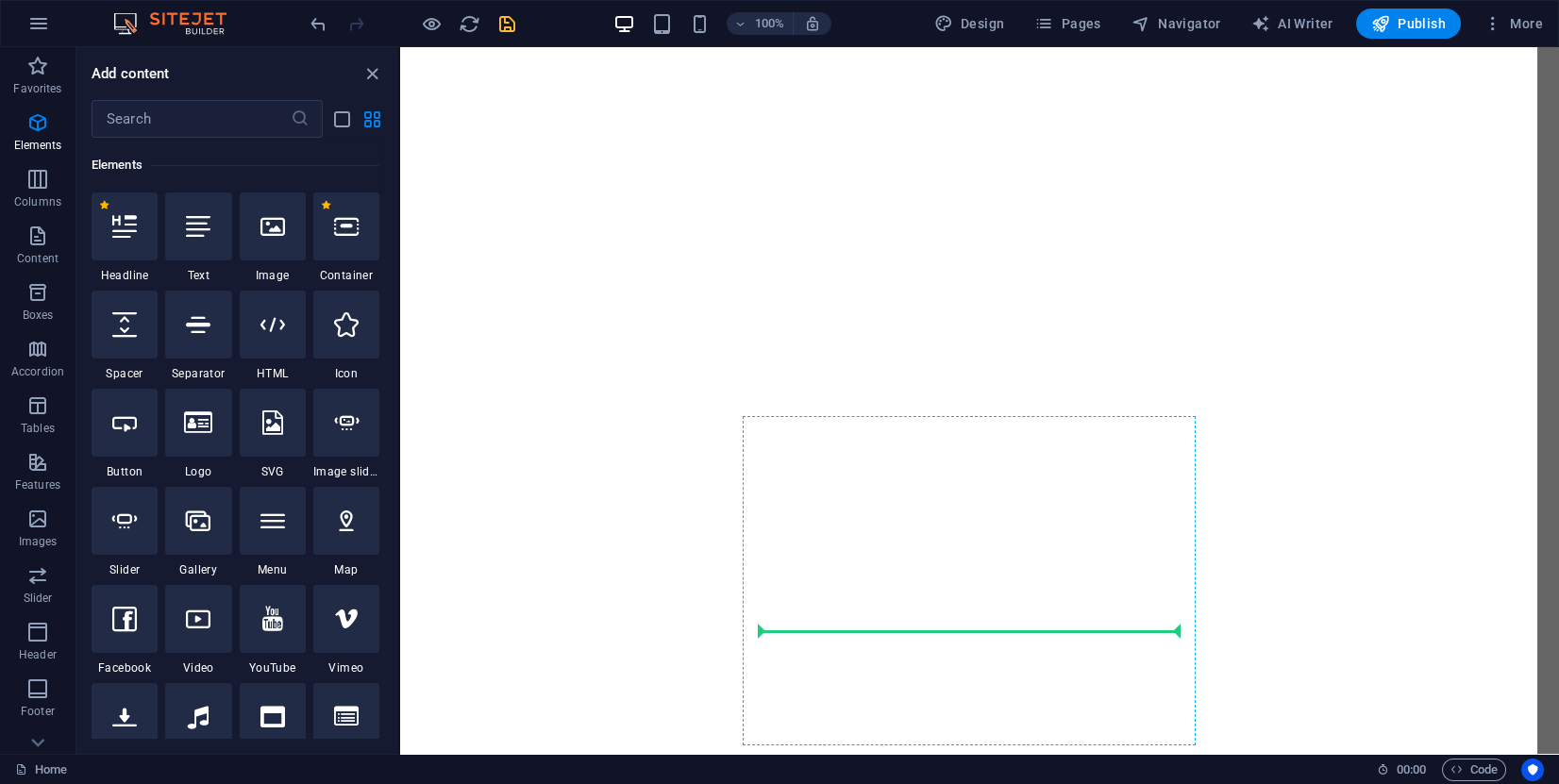
select select "%"
select select "px"
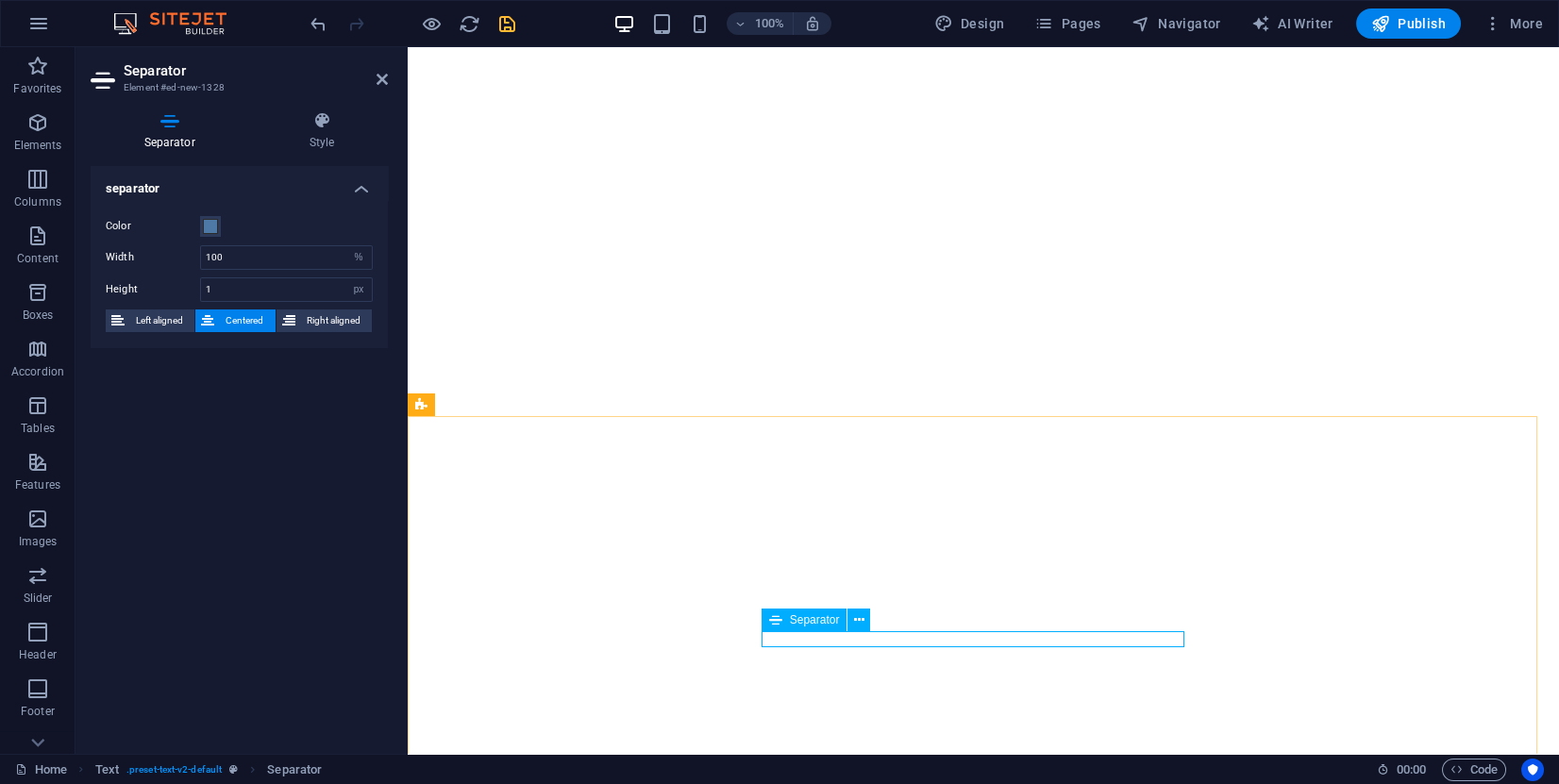
click at [210, 231] on span at bounding box center [210, 226] width 15 height 15
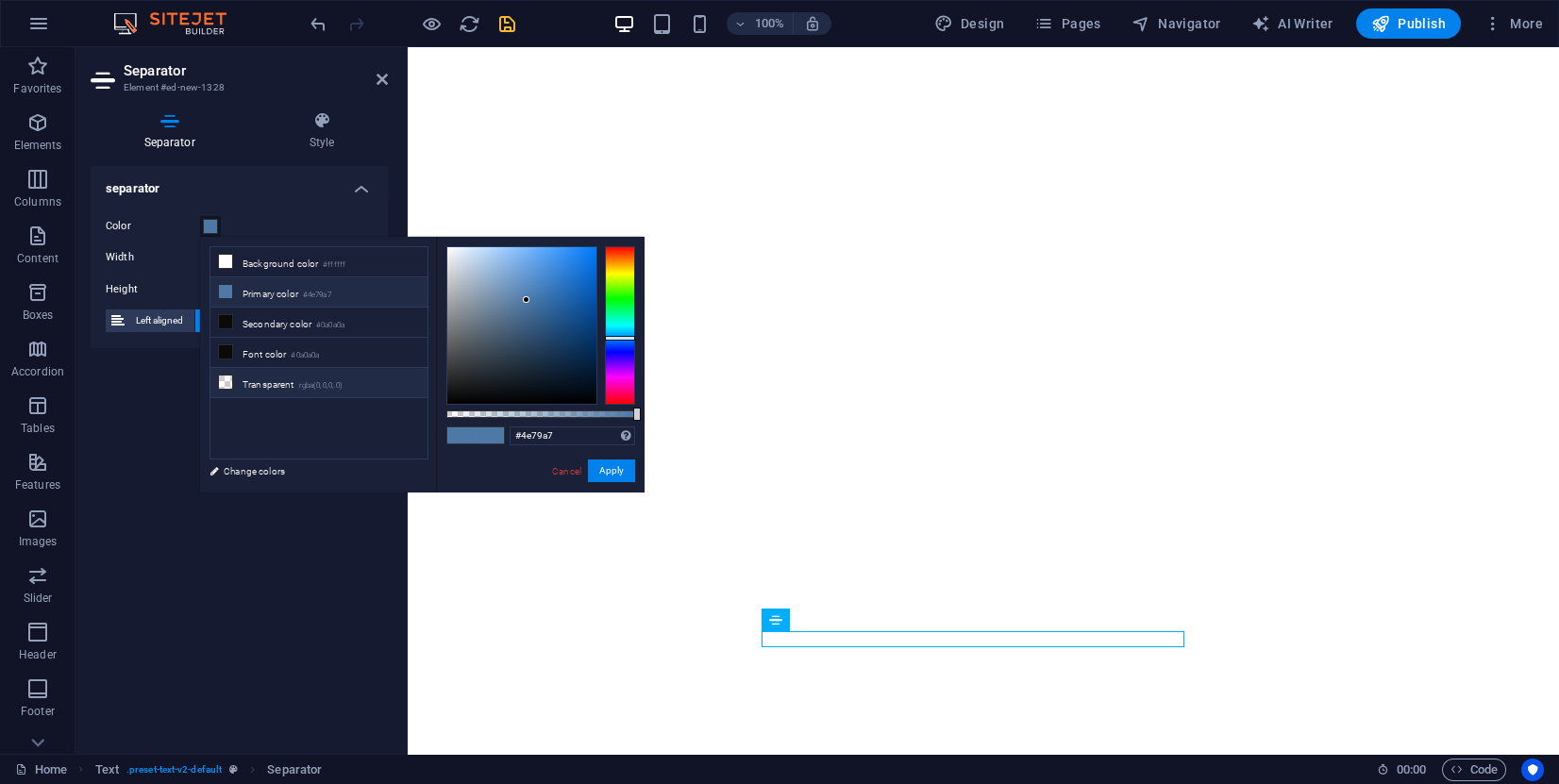
click at [222, 376] on icon at bounding box center [225, 382] width 13 height 13
type input "rgba(0, 0, 0, 0)"
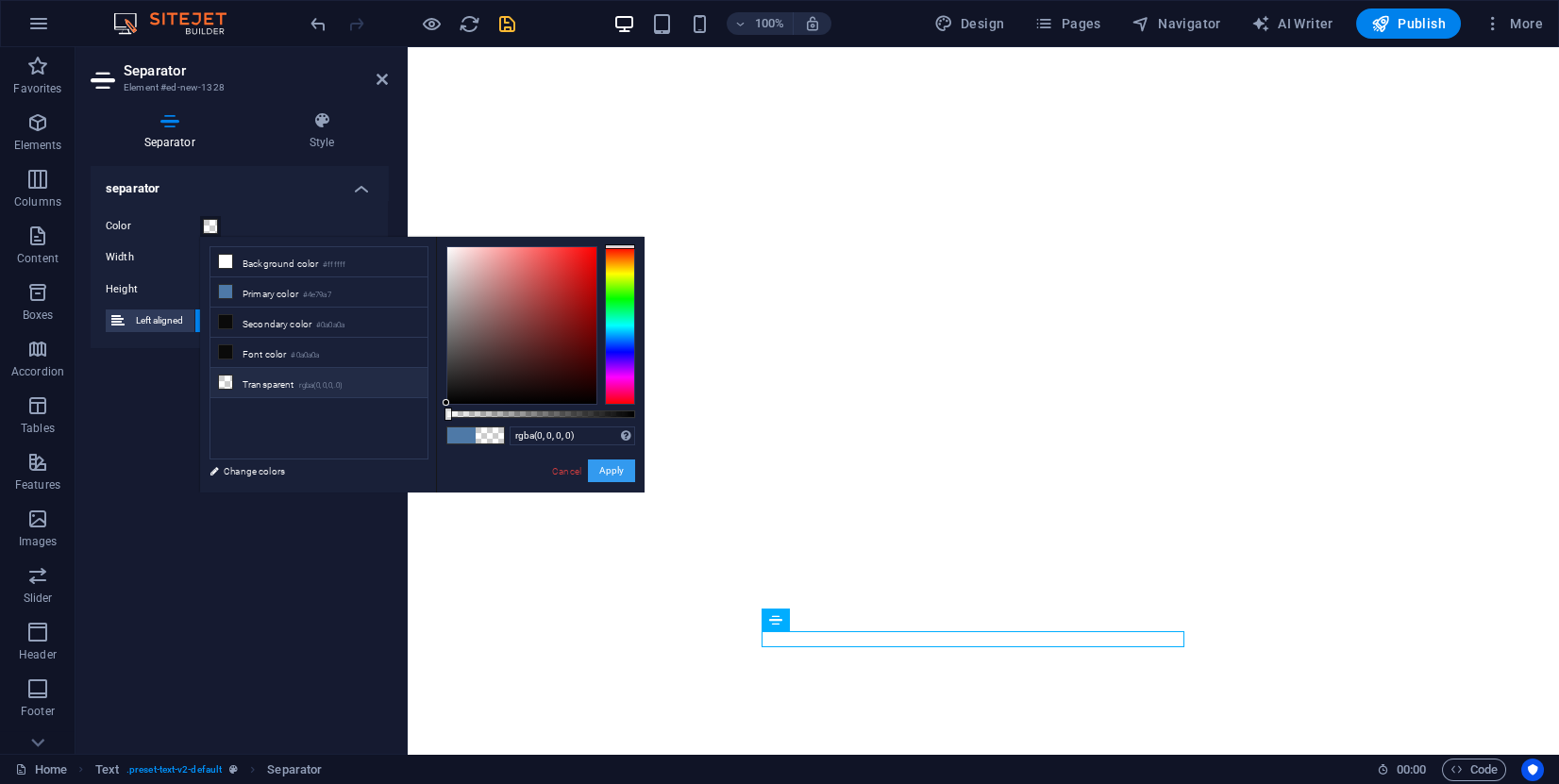
drag, startPoint x: 621, startPoint y: 467, endPoint x: 219, endPoint y: 420, distance: 404.7
click at [622, 467] on button "Apply" at bounding box center [612, 471] width 48 height 23
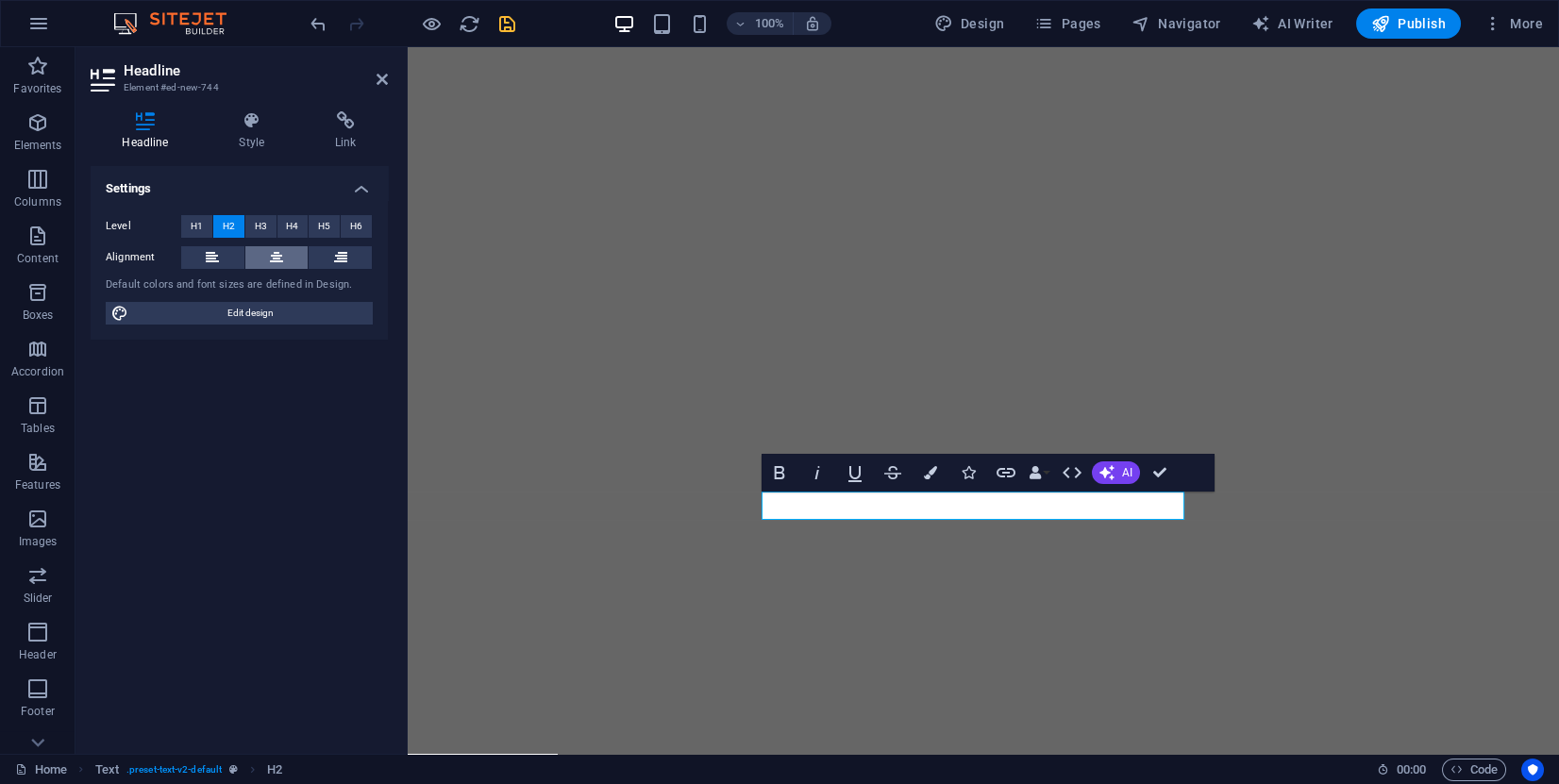
click at [270, 254] on icon at bounding box center [277, 258] width 13 height 23
drag, startPoint x: 315, startPoint y: 314, endPoint x: 746, endPoint y: 500, distance: 469.4
click at [315, 314] on span "Edit design" at bounding box center [250, 314] width 233 height 23
select select "px"
select select "400"
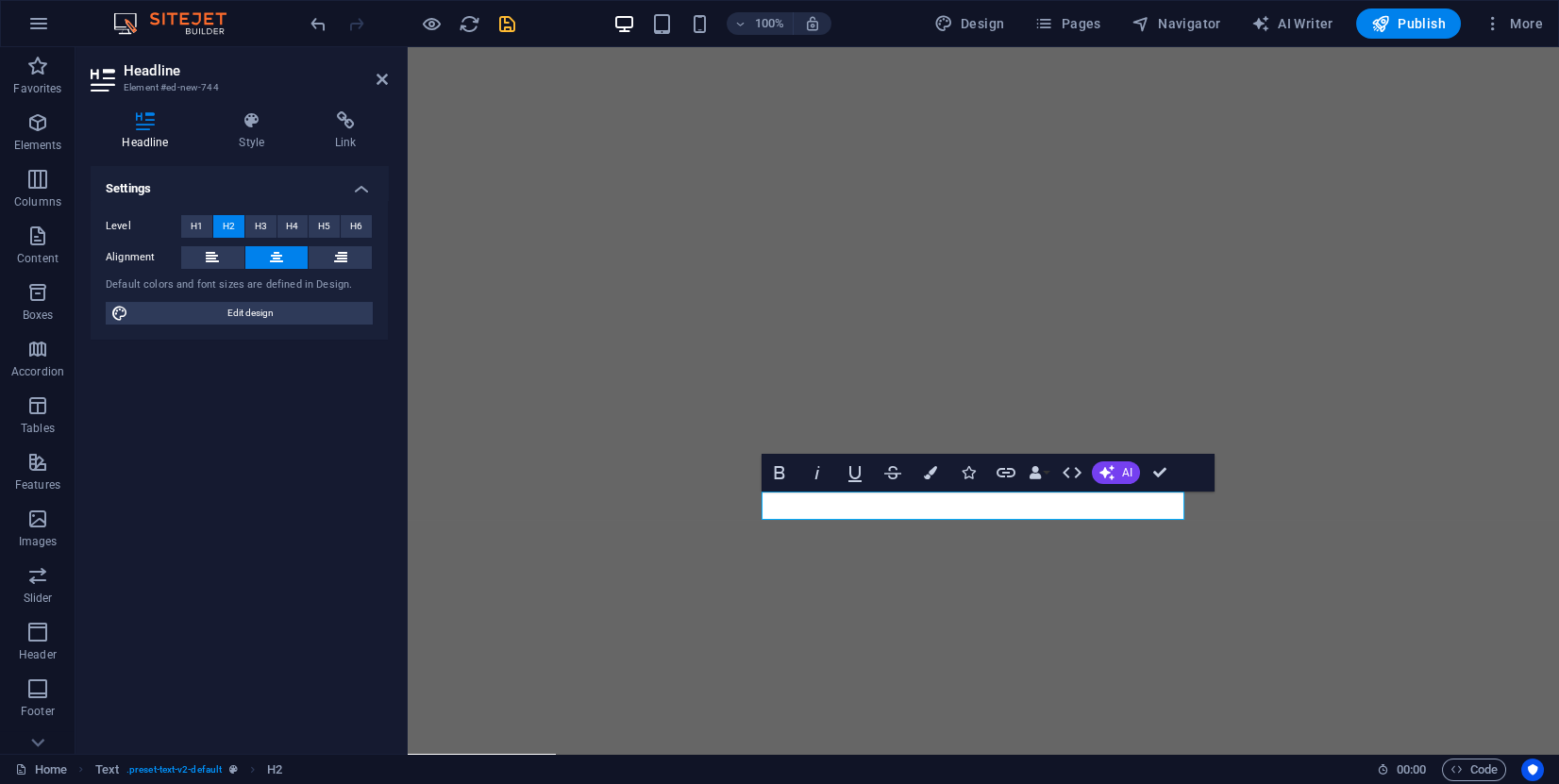
select select "px"
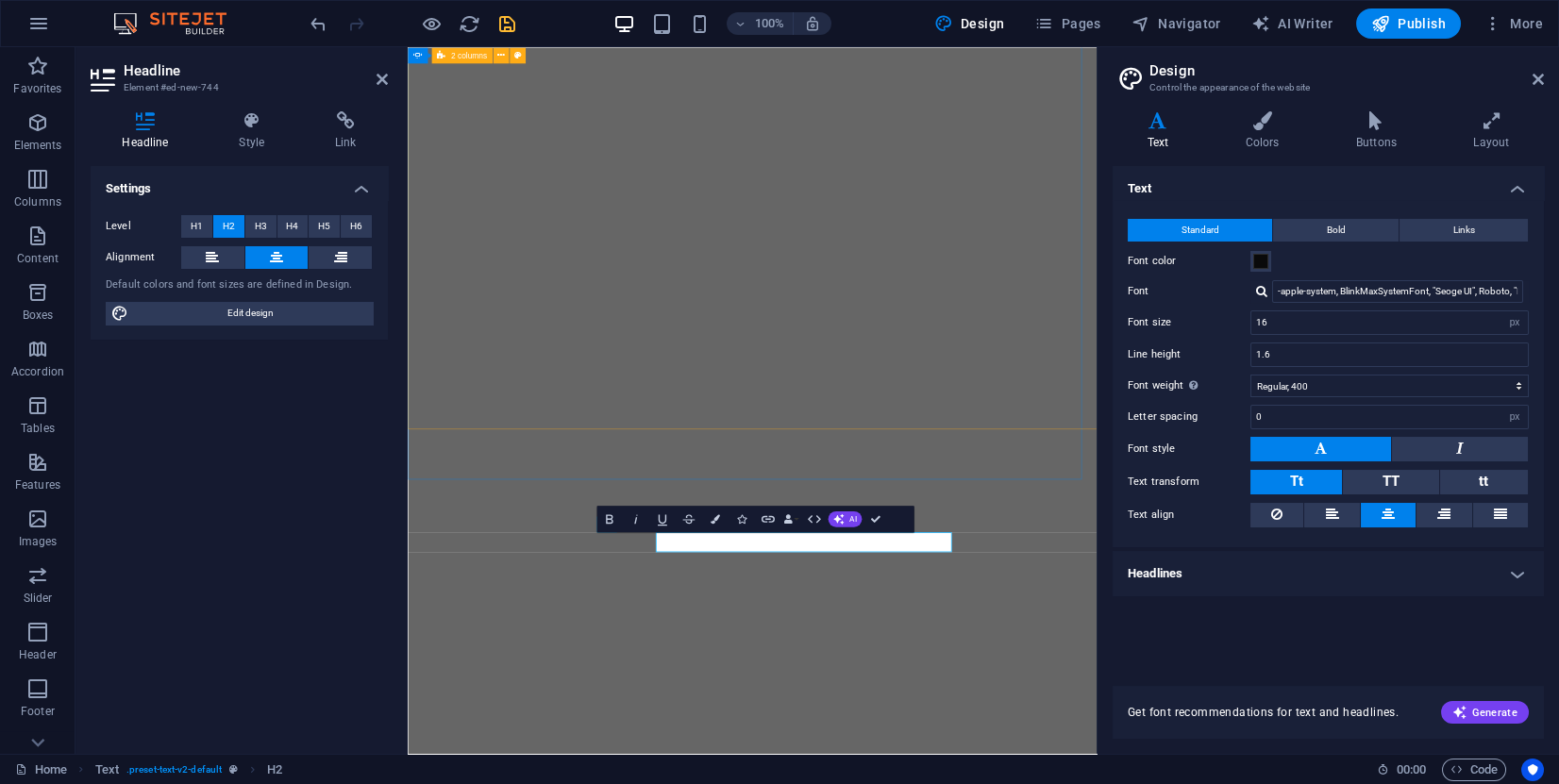
scroll to position [1101, 0]
click at [1352, 298] on input "-apple-system, BlinkMaxSystemFont, "Seoge UI", Roboto, "Helvetica Neue", Arial,…" at bounding box center [1397, 292] width 251 height 23
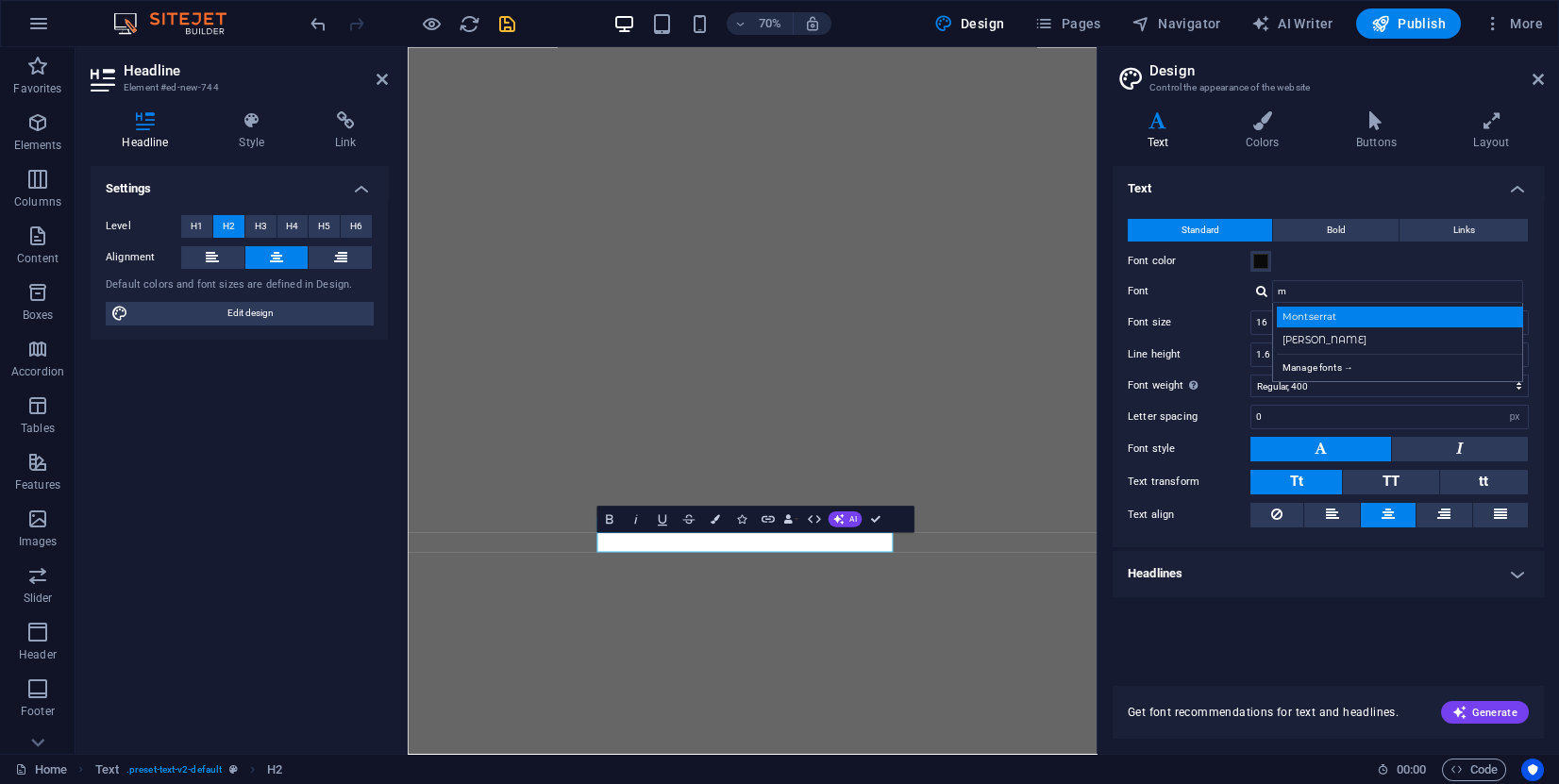
click at [1347, 316] on div "Montserrat" at bounding box center [1401, 316] width 249 height 20
type input "Montserrat"
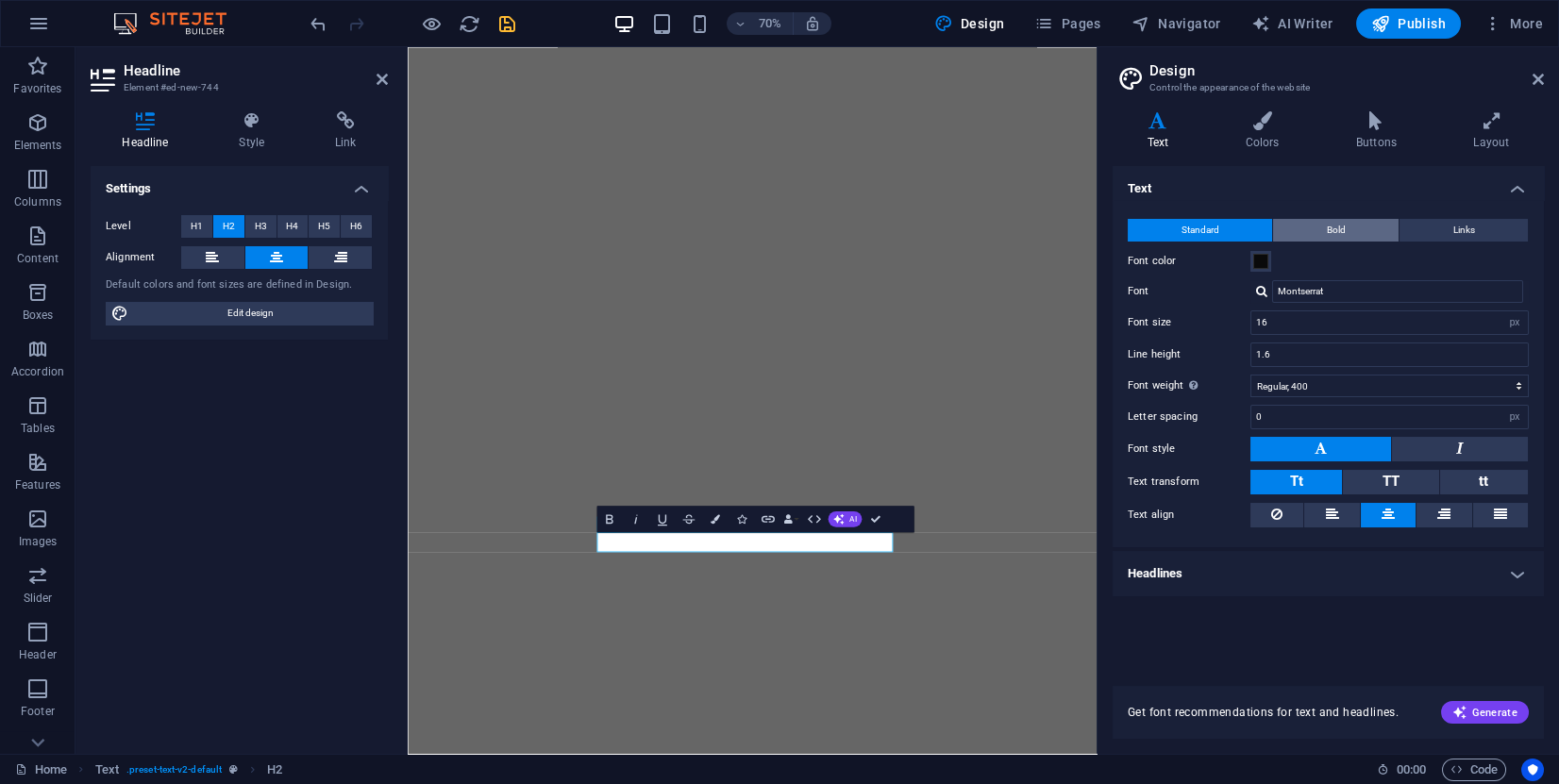
click at [1334, 232] on span "Bold" at bounding box center [1337, 230] width 19 height 23
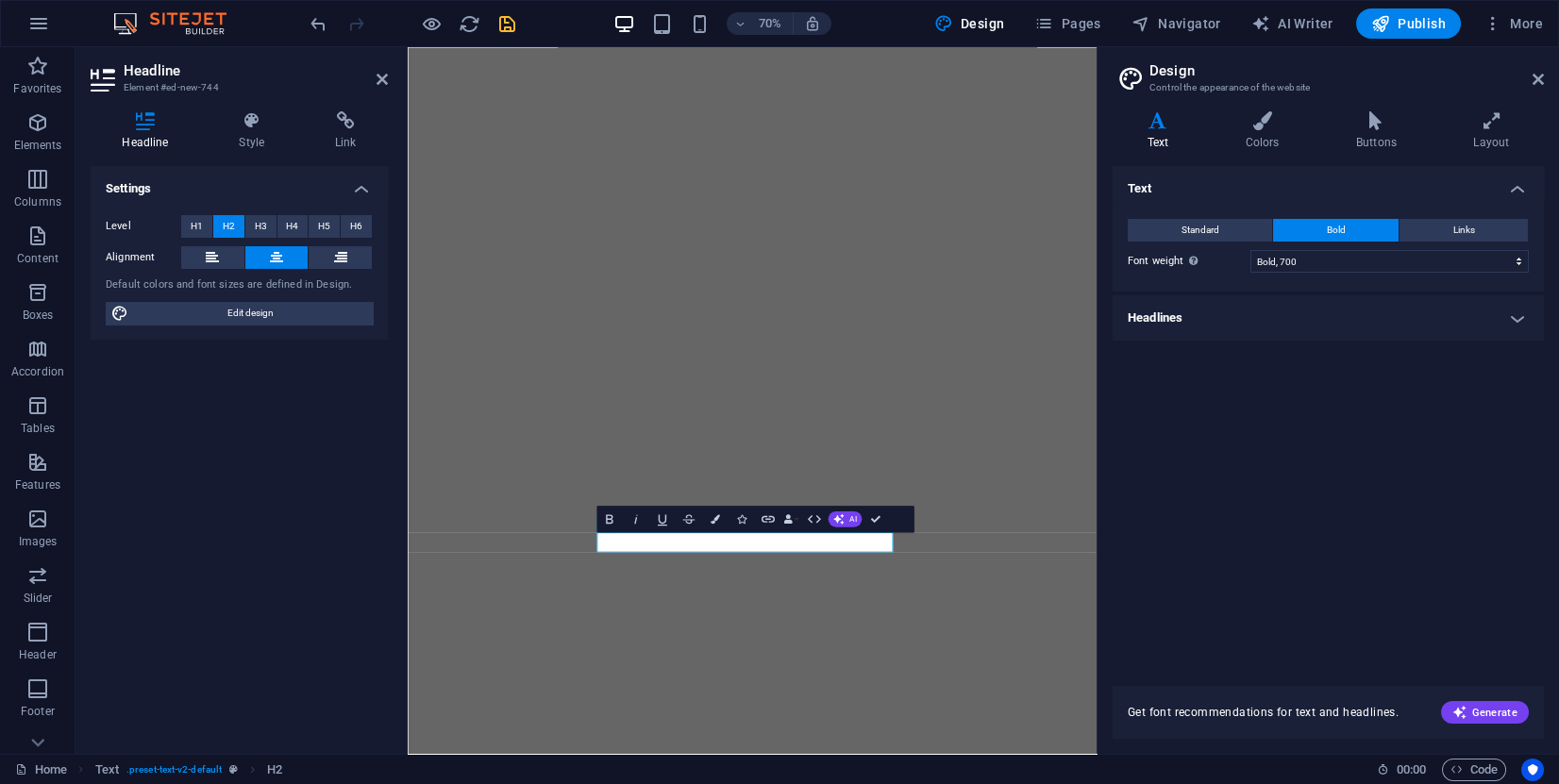
click at [1497, 335] on h4 "Headlines" at bounding box center [1329, 318] width 432 height 46
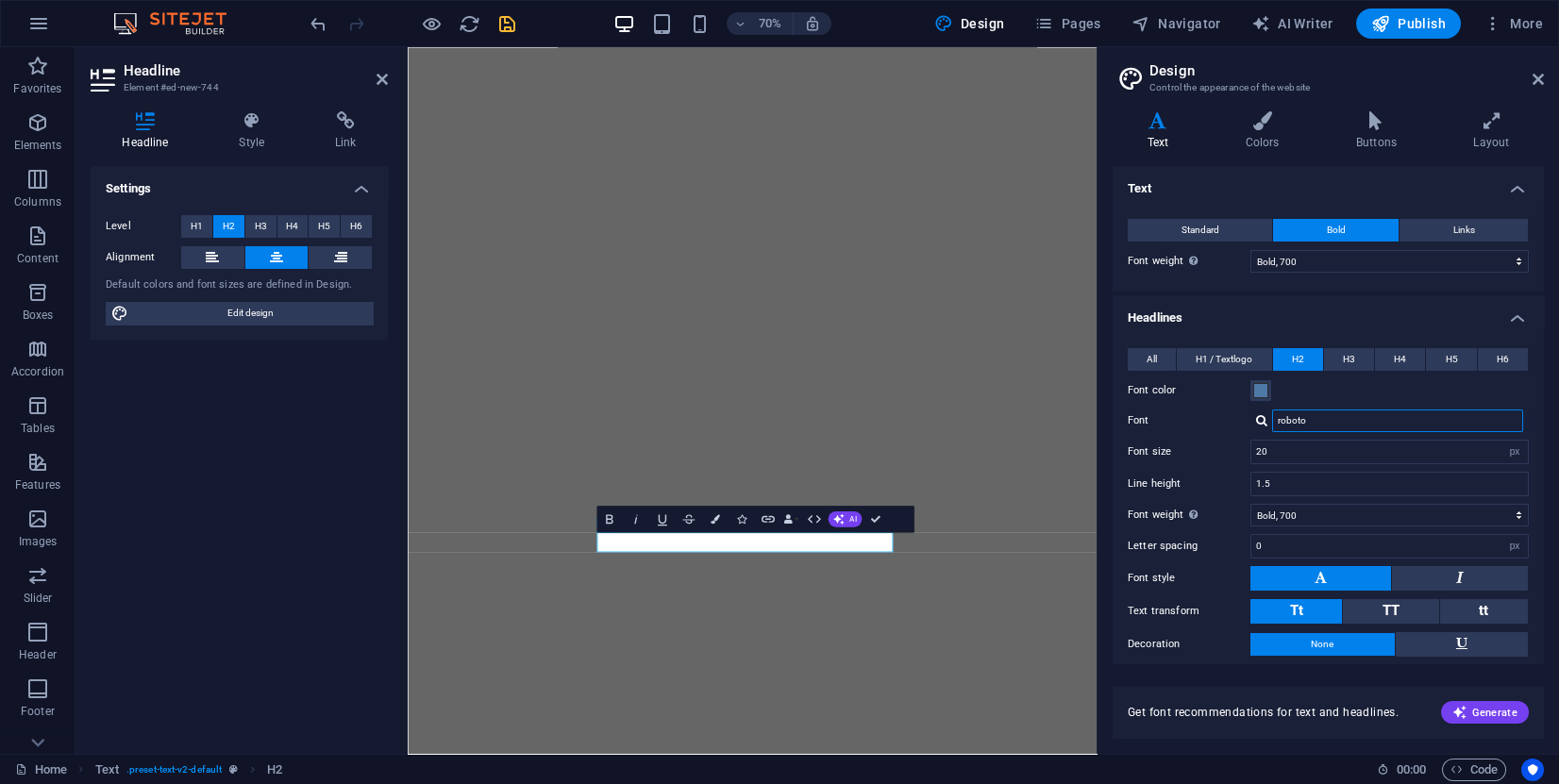
drag, startPoint x: 1364, startPoint y: 428, endPoint x: 1249, endPoint y: 422, distance: 115.2
click at [1249, 422] on div "Font roboto" at bounding box center [1329, 421] width 401 height 23
click at [1212, 214] on div "Standard Bold Links Font color Font Montserrat Manage fonts → Font size 16 rem …" at bounding box center [1329, 245] width 439 height 91
click at [1215, 225] on span "Standard" at bounding box center [1201, 230] width 38 height 23
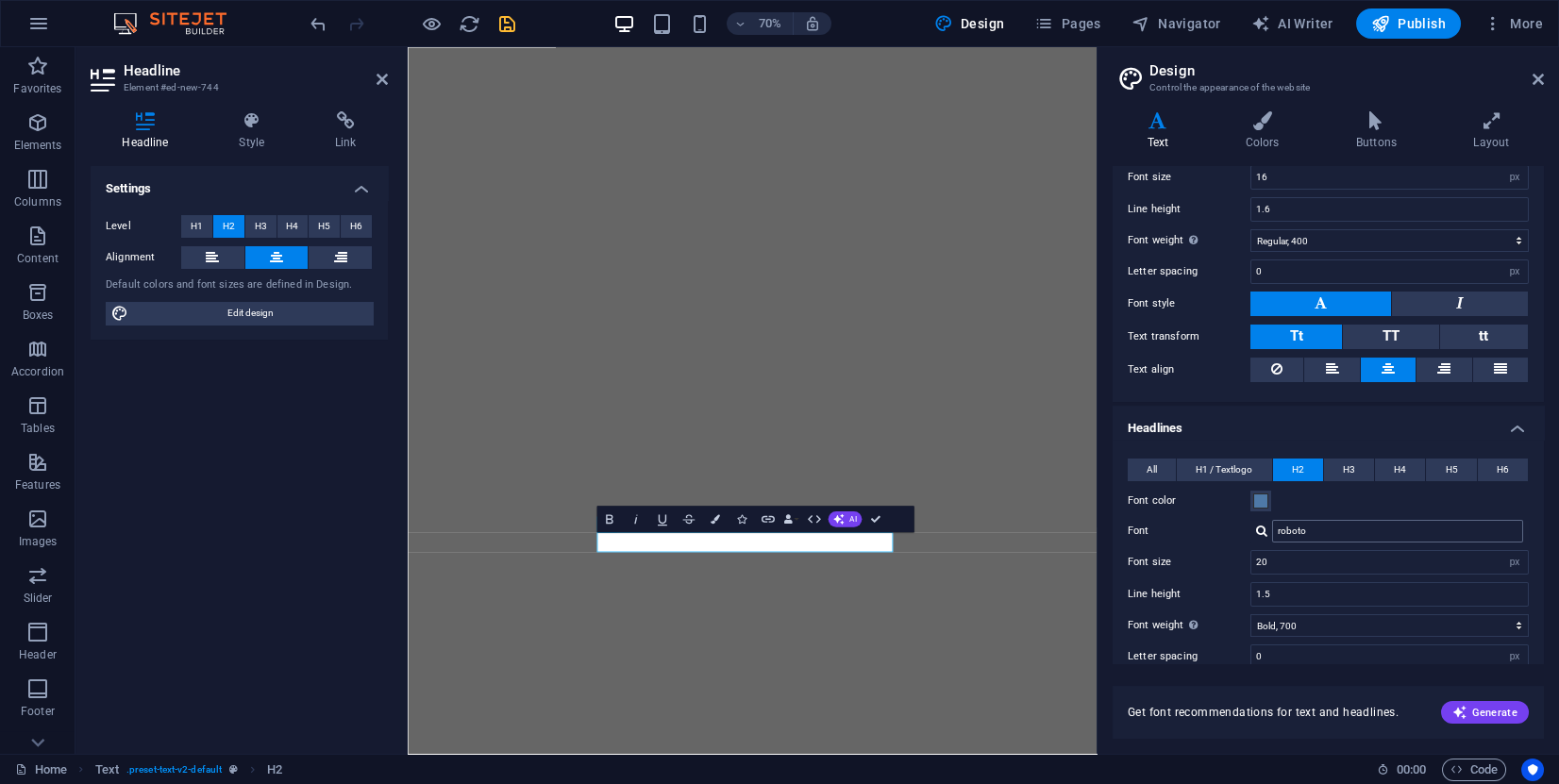
scroll to position [325, 0]
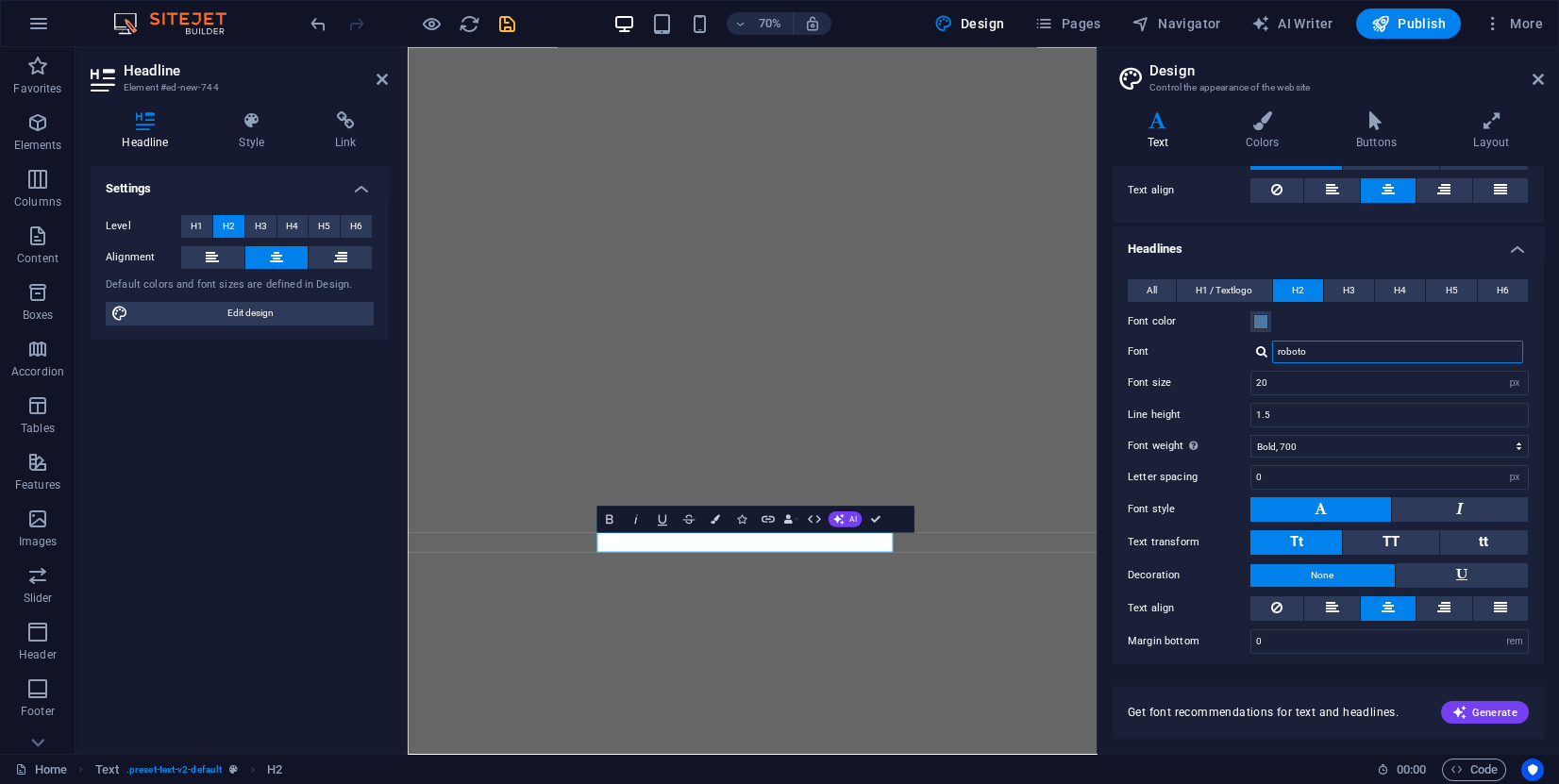
click at [1320, 349] on input "roboto" at bounding box center [1397, 352] width 251 height 23
click at [1312, 370] on div "Montserrat" at bounding box center [1401, 376] width 249 height 20
type input "Montserrat"
click at [1322, 444] on select "Thin, 100 Extra-light, 200 Light, 300 Regular, 400 Medium, 500 Semi-bold, 600 B…" at bounding box center [1390, 447] width 279 height 23
select select "800"
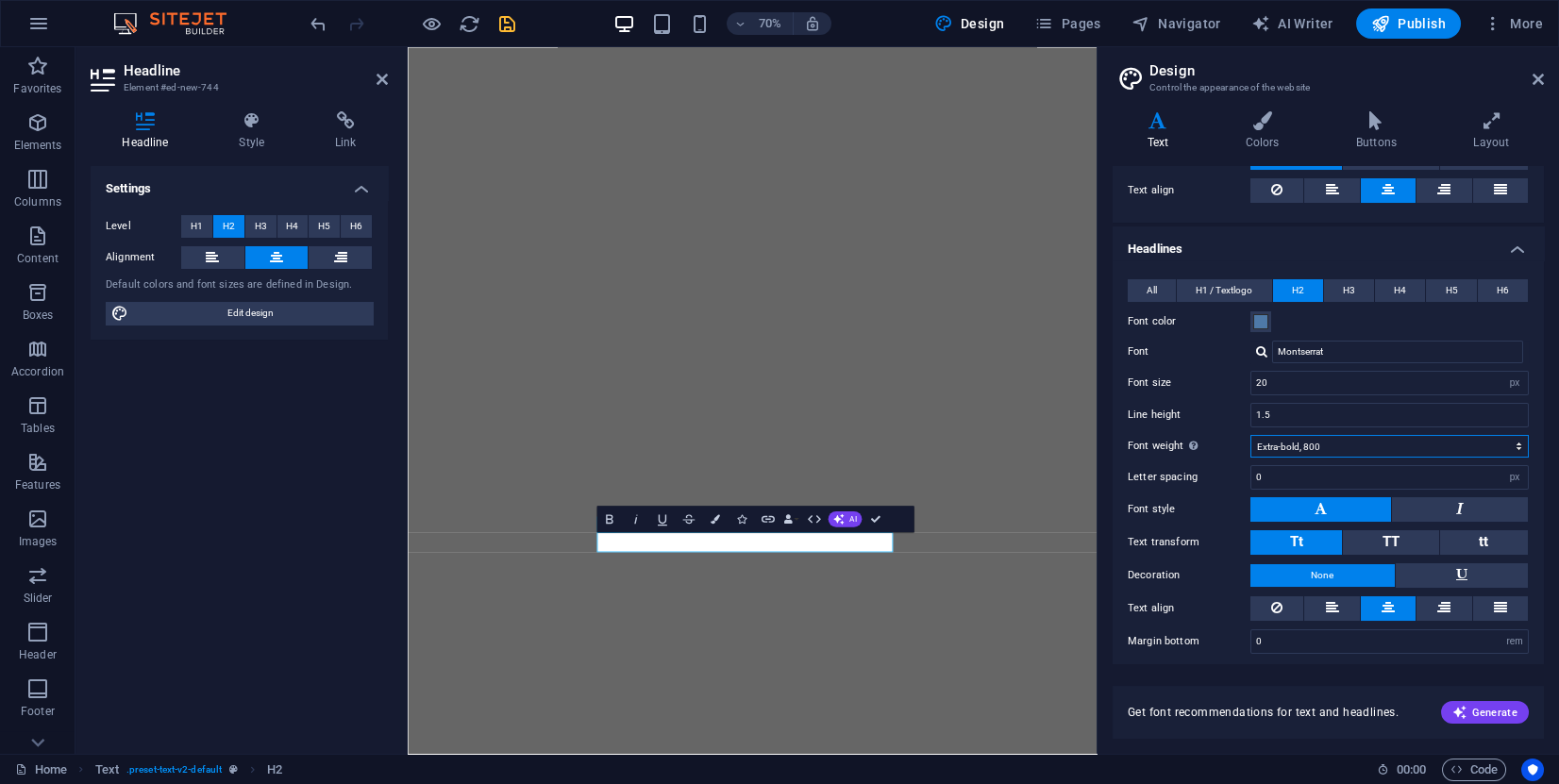
click at [1251, 435] on select "Thin, 100 Extra-light, 200 Light, 300 Regular, 400 Medium, 500 Semi-bold, 600 B…" at bounding box center [1390, 447] width 279 height 23
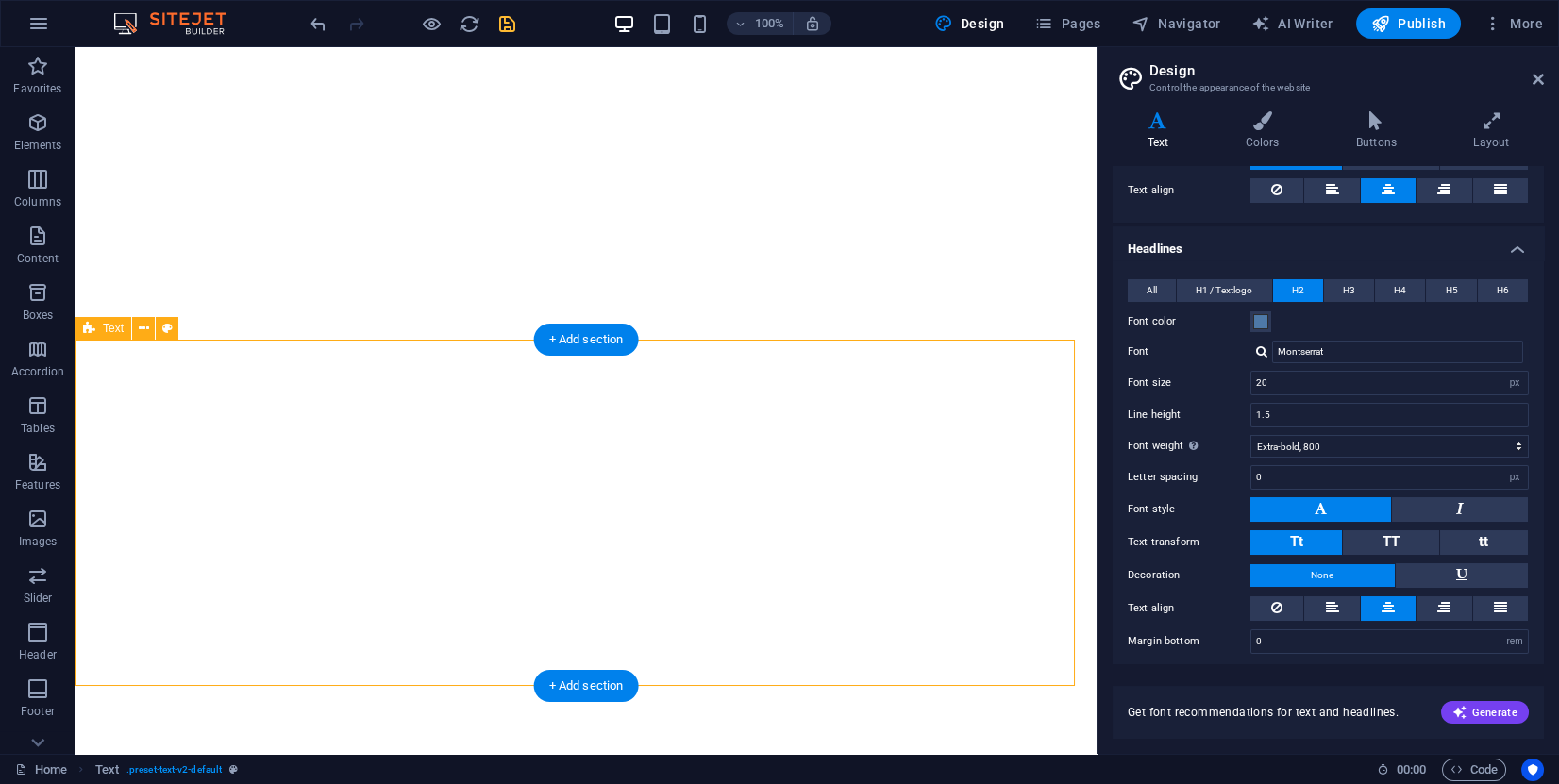
scroll to position [1425, 0]
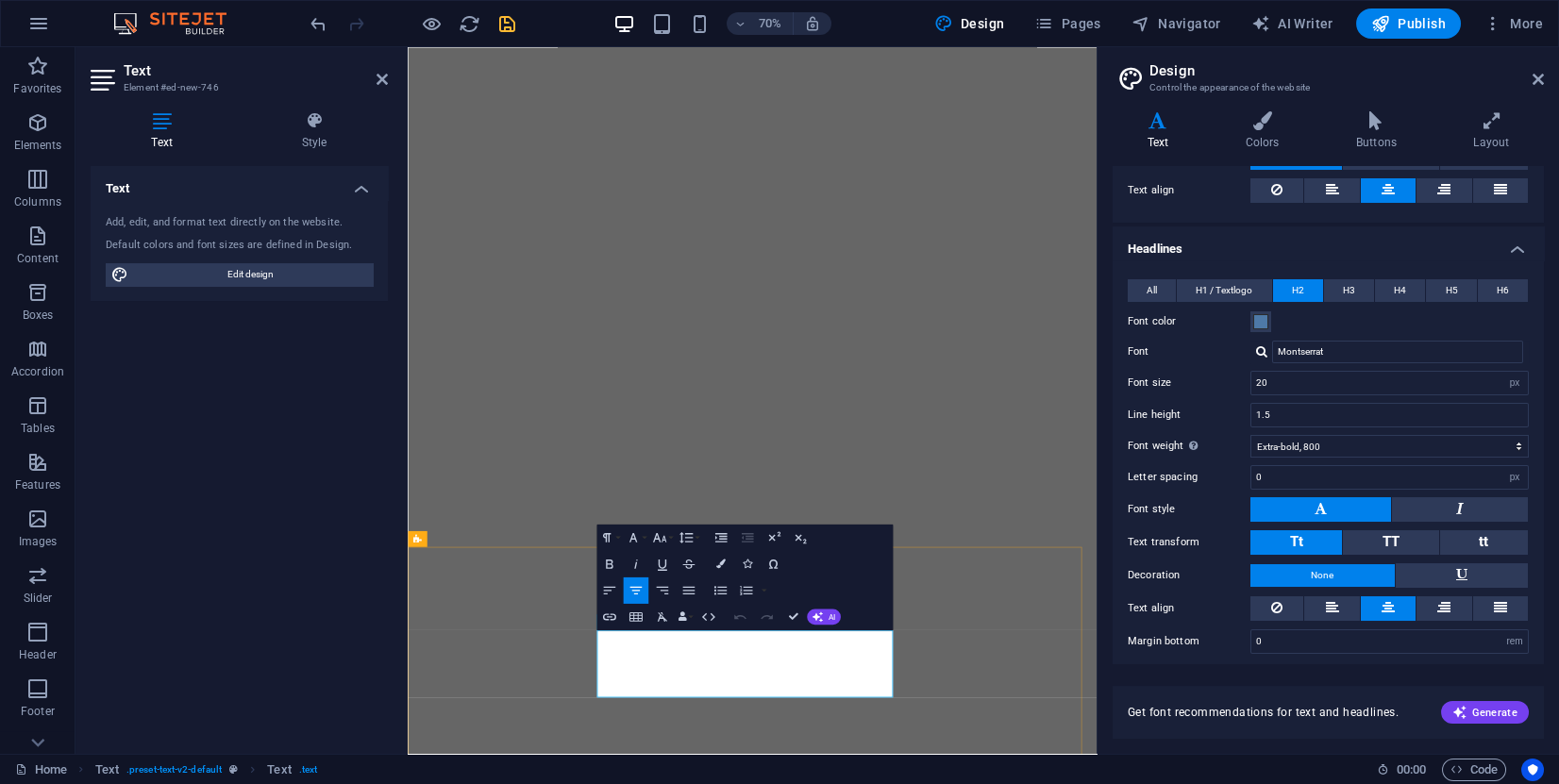
click at [277, 263] on span "Edit design" at bounding box center [250, 275] width 233 height 23
click at [1149, 185] on label "Text align" at bounding box center [1189, 191] width 123 height 23
click at [1147, 185] on label "Text align" at bounding box center [1189, 191] width 123 height 23
click at [1185, 180] on label "Text align" at bounding box center [1189, 191] width 123 height 23
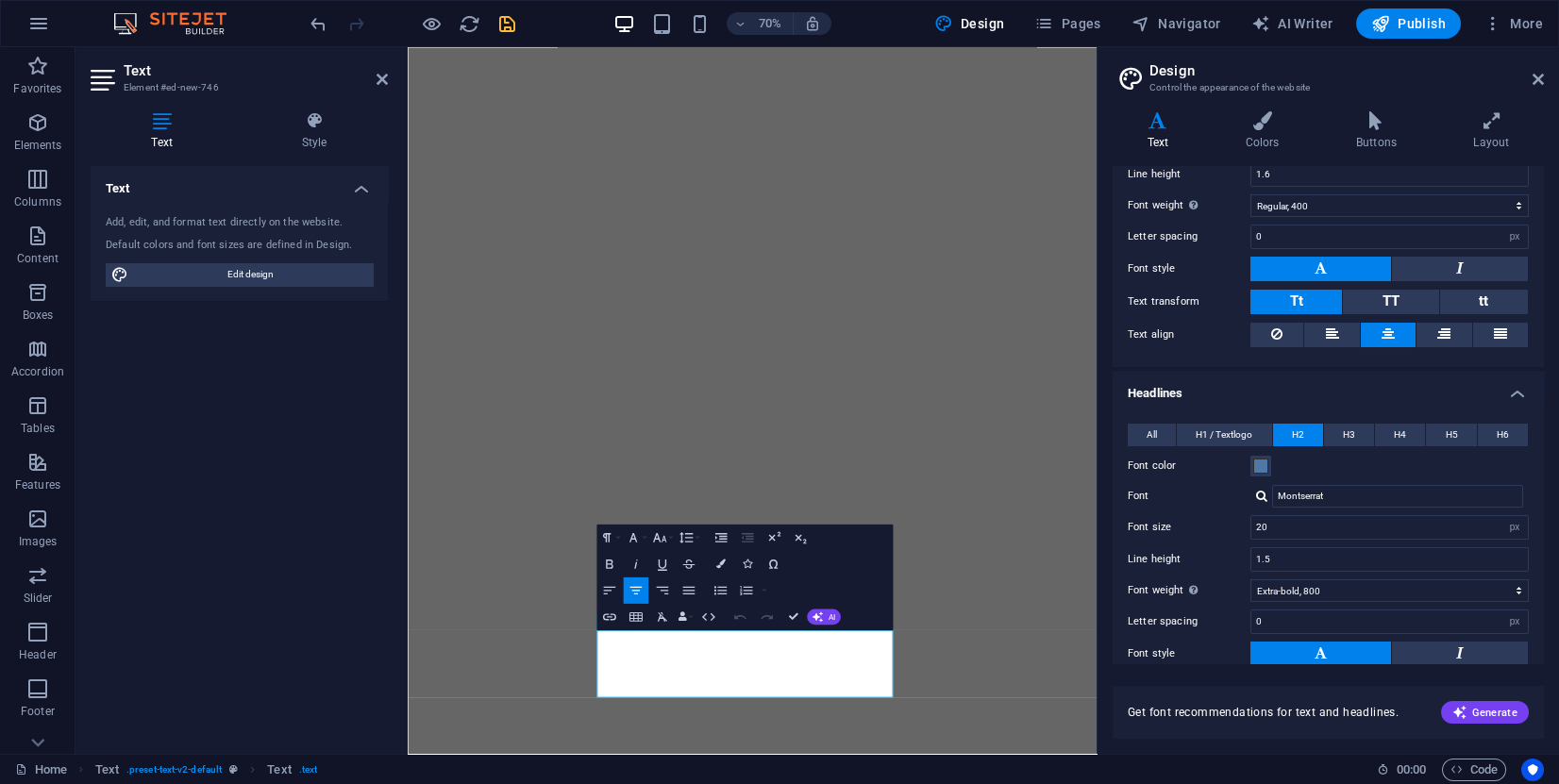
scroll to position [0, 0]
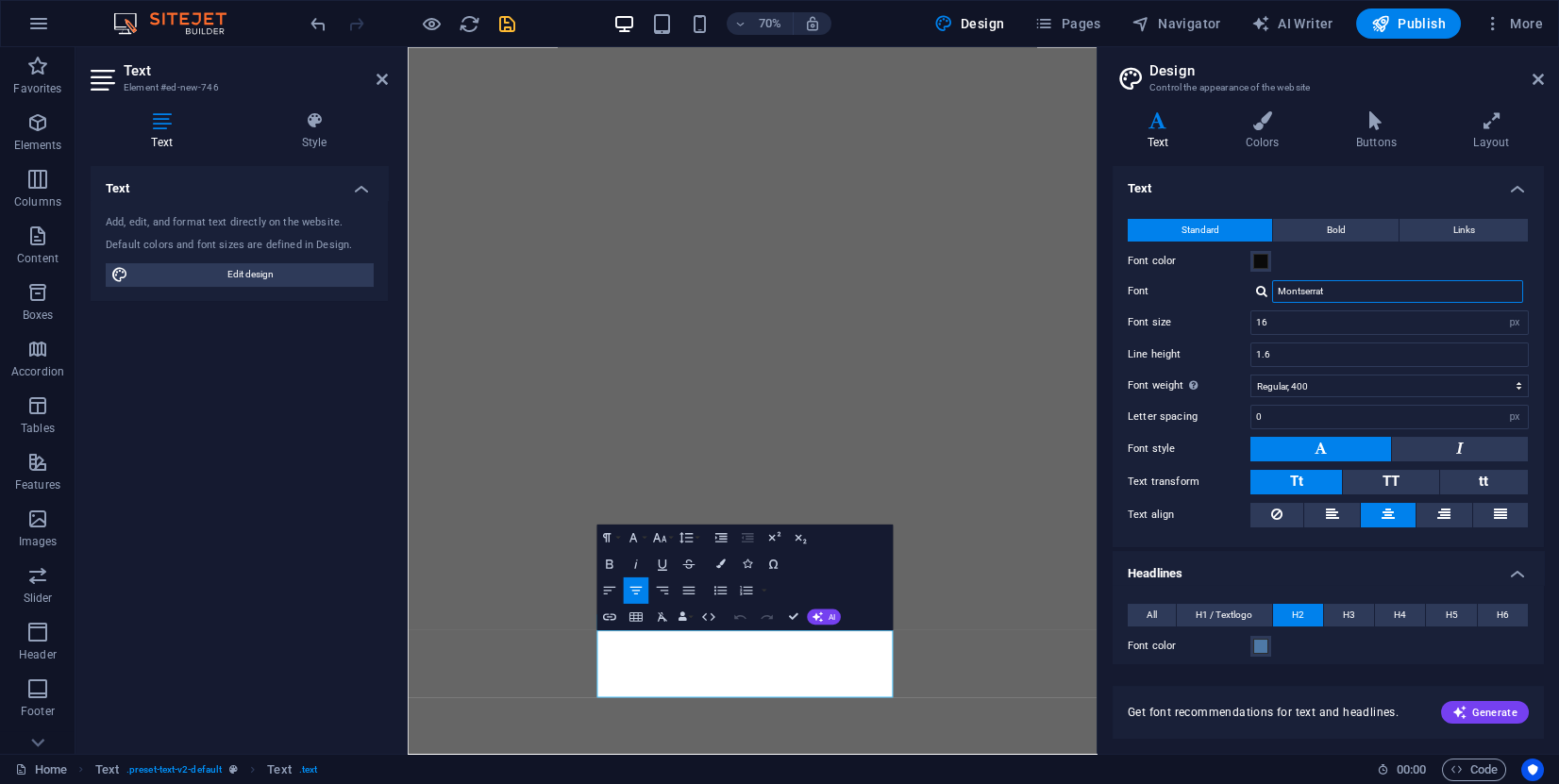
drag, startPoint x: 1354, startPoint y: 296, endPoint x: 1250, endPoint y: 280, distance: 105.2
click at [1251, 280] on div "[PERSON_NAME] fonts →" at bounding box center [1390, 292] width 279 height 23
click at [1285, 316] on div "Roboto" at bounding box center [1401, 316] width 249 height 20
type input "Roboto"
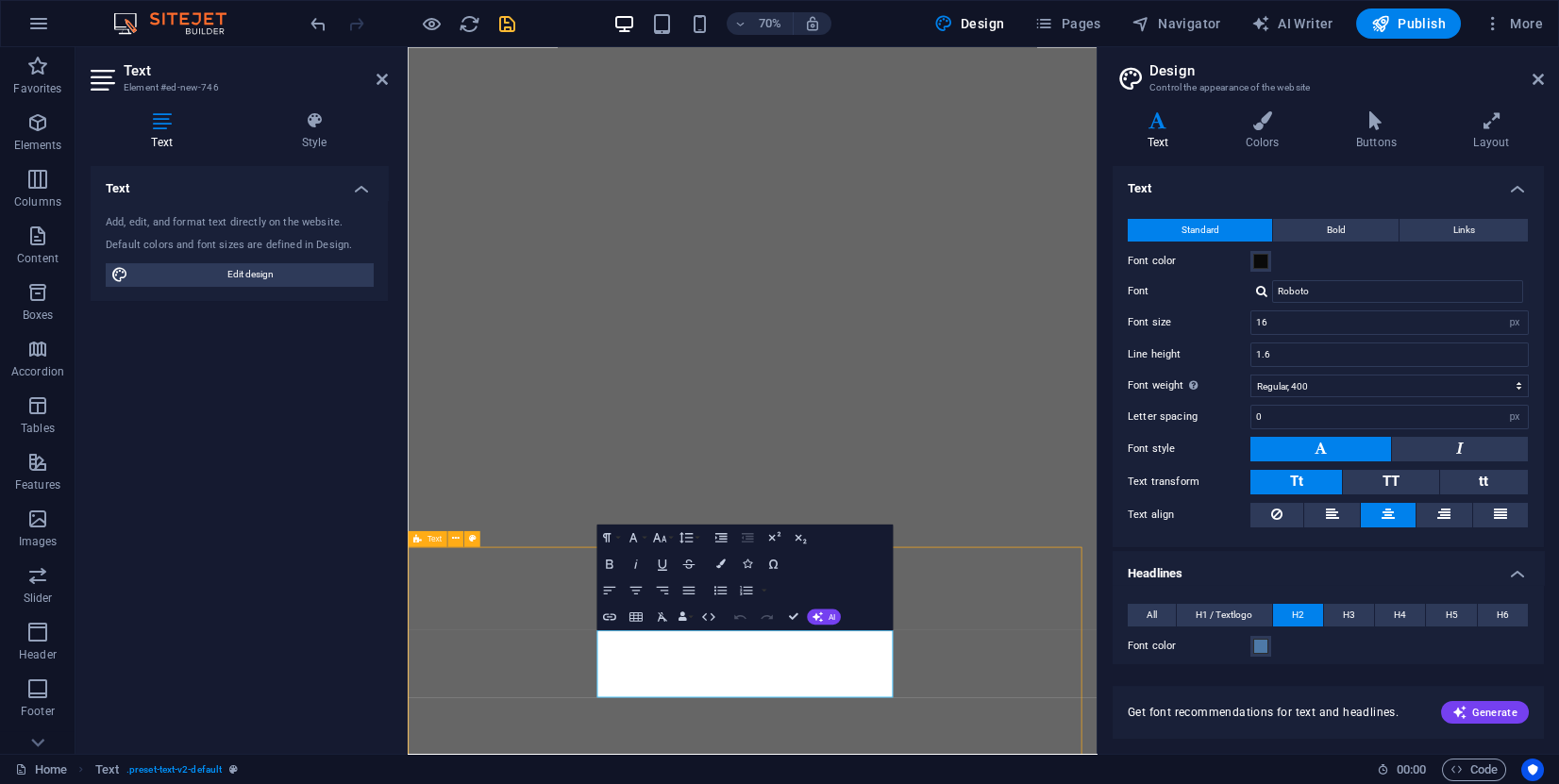
scroll to position [1404, 0]
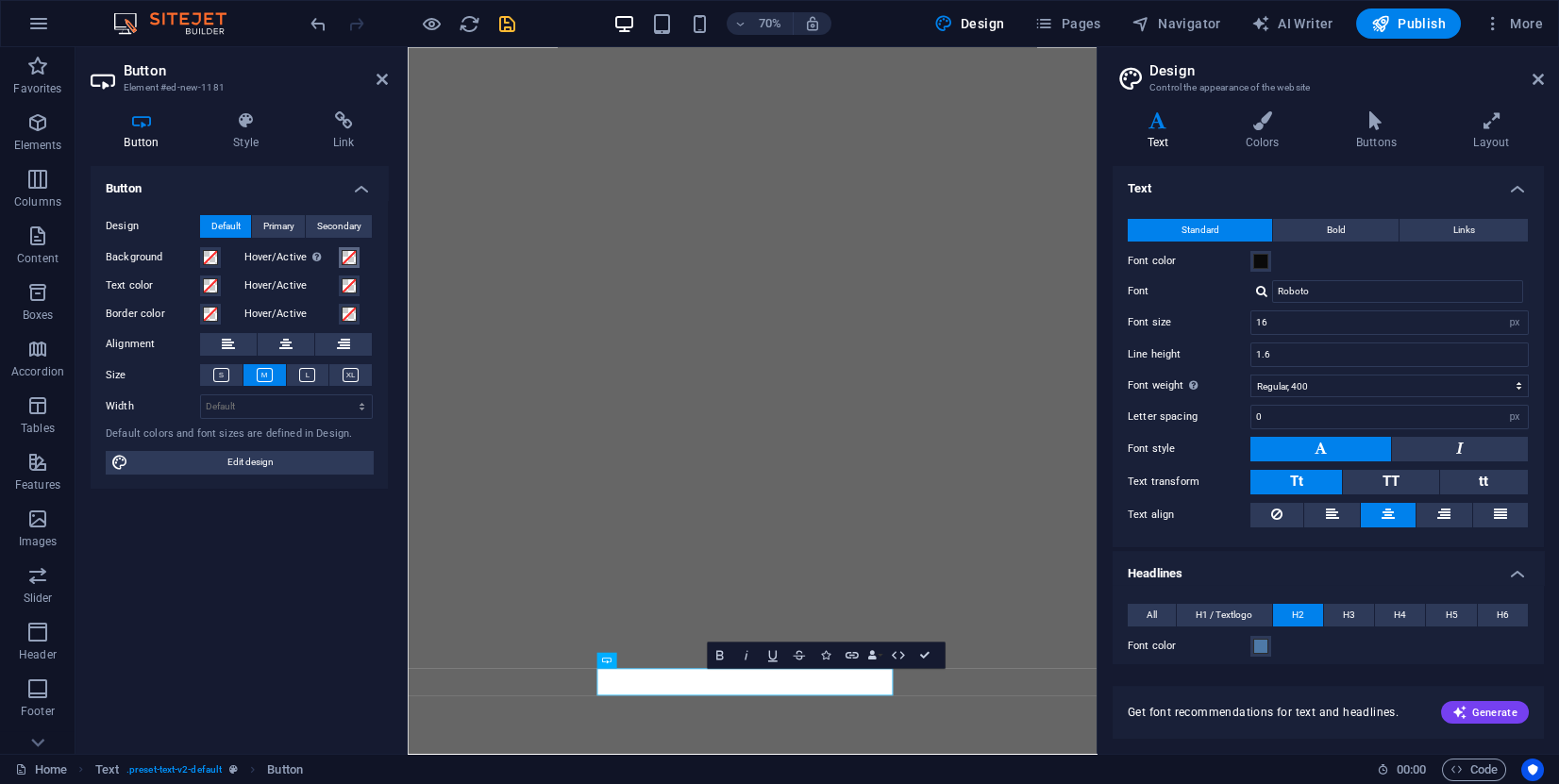
click at [343, 258] on span at bounding box center [349, 258] width 15 height 15
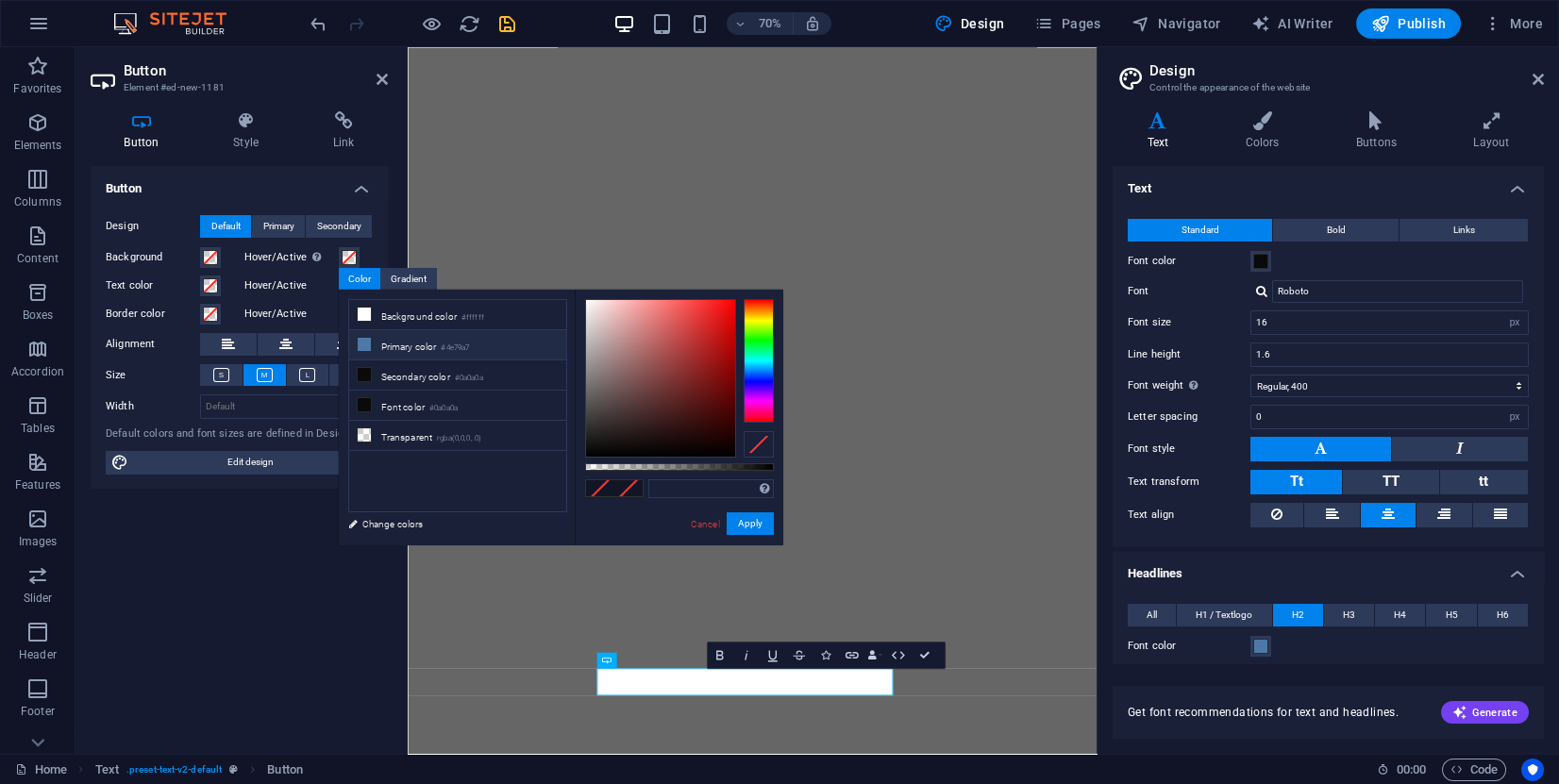
click at [362, 343] on icon at bounding box center [364, 344] width 13 height 13
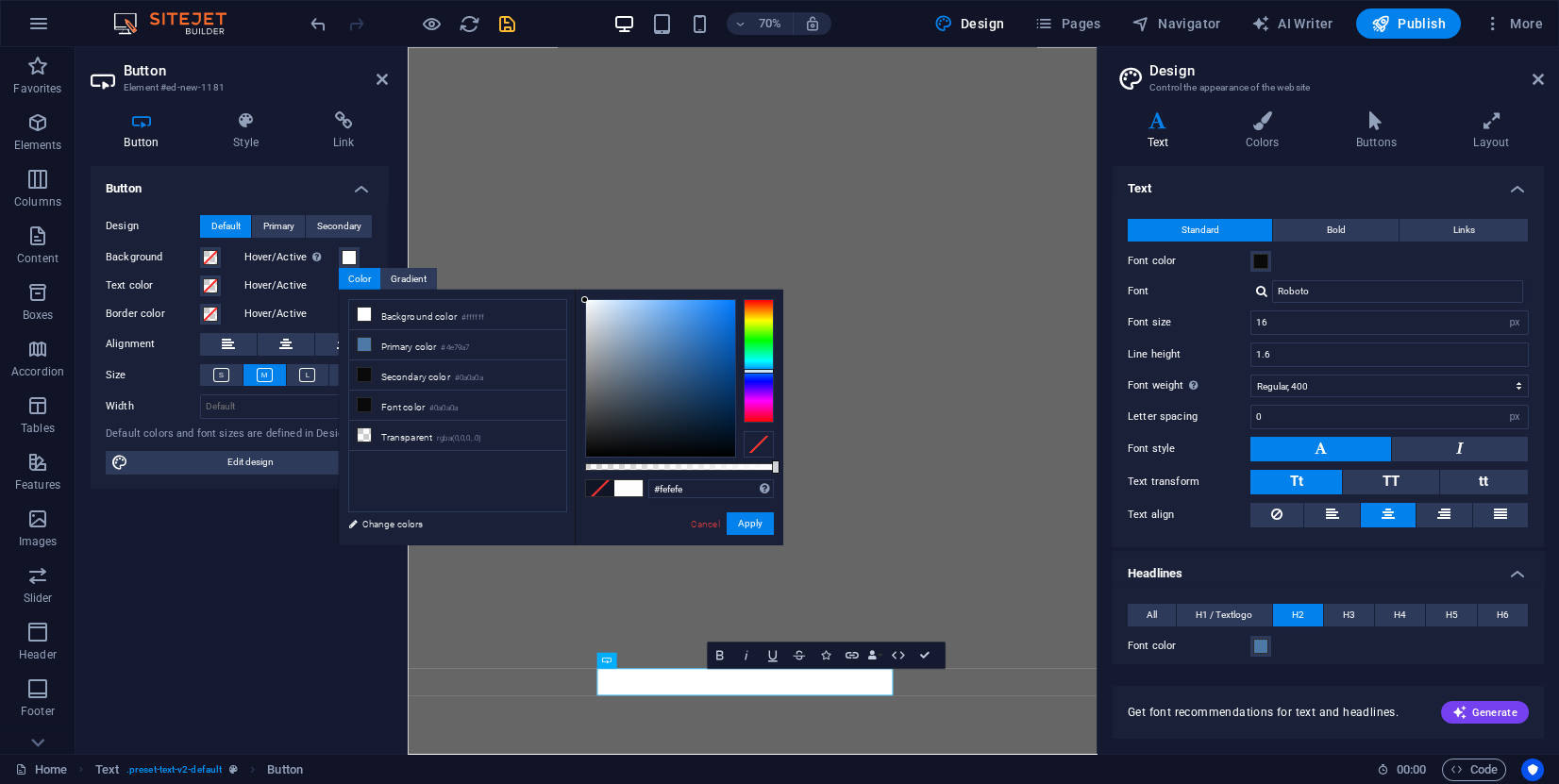
type input "#ffffff"
drag, startPoint x: 591, startPoint y: 331, endPoint x: 583, endPoint y: 297, distance: 34.9
click at [587, 300] on div at bounding box center [661, 378] width 149 height 157
click at [755, 524] on button "Apply" at bounding box center [751, 524] width 48 height 23
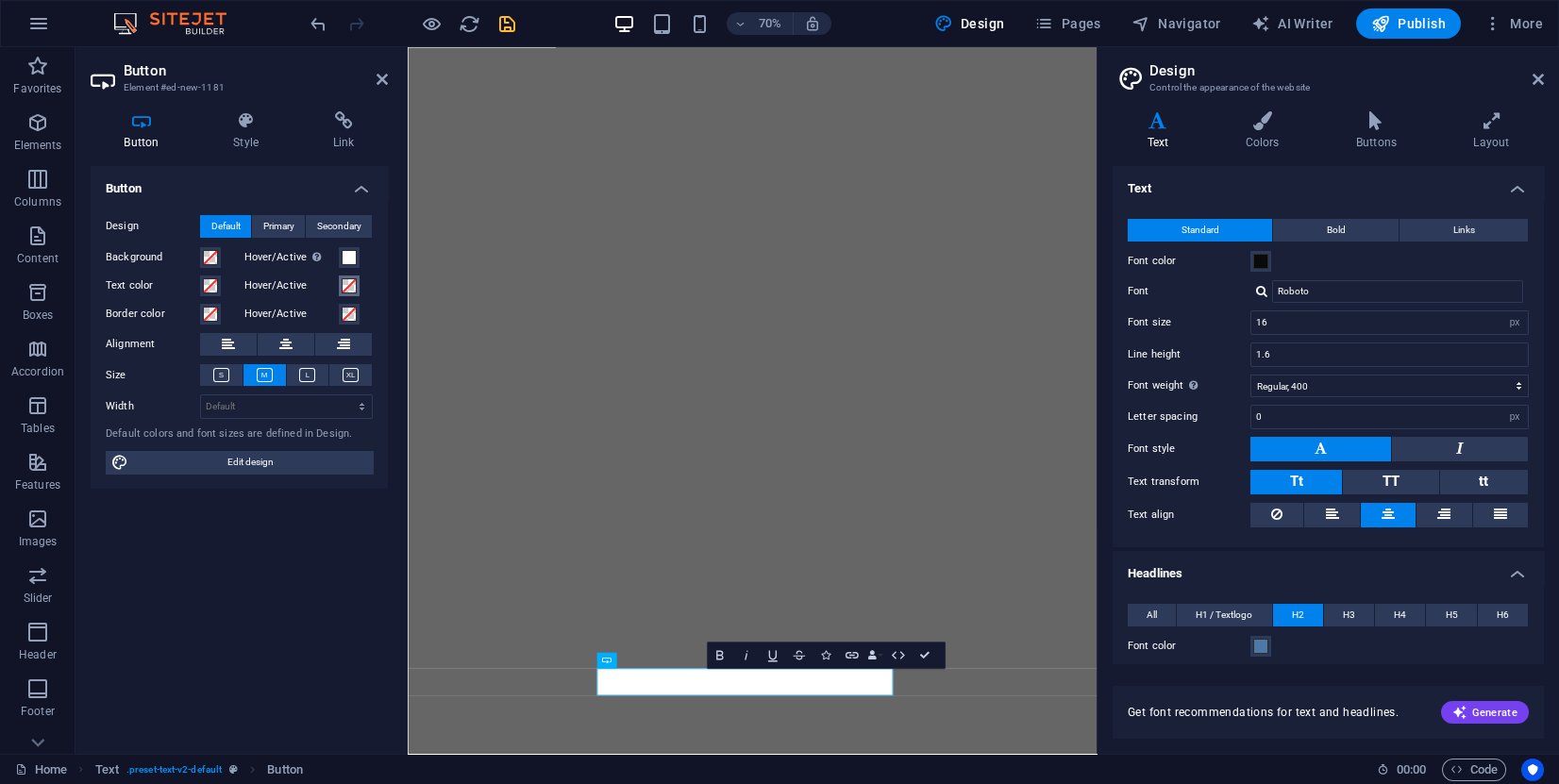
click at [348, 291] on span at bounding box center [349, 286] width 15 height 15
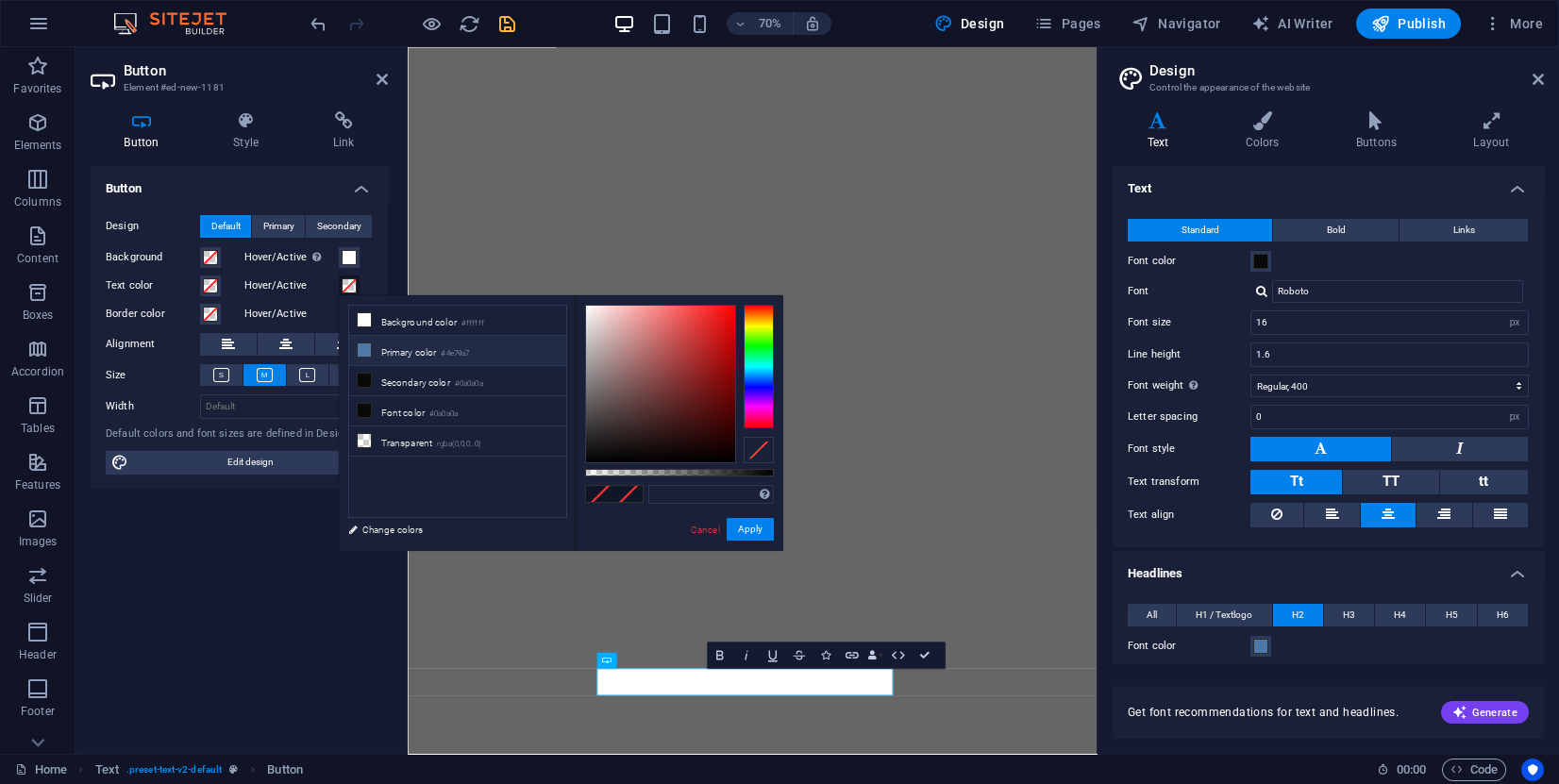
click at [362, 352] on icon at bounding box center [364, 350] width 13 height 13
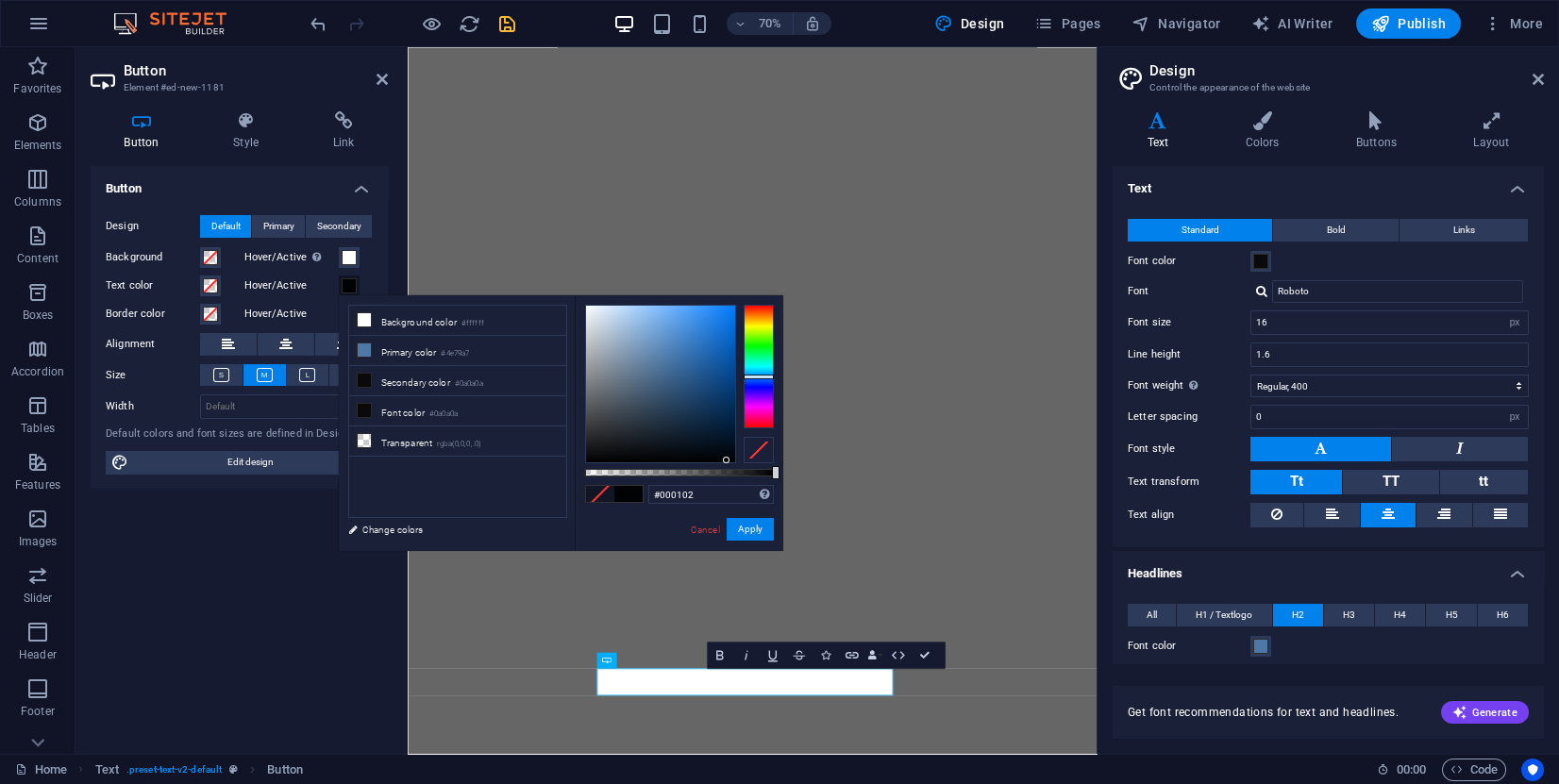
type input "#000000"
drag, startPoint x: 677, startPoint y: 443, endPoint x: 736, endPoint y: 468, distance: 64.1
click at [736, 464] on div at bounding box center [680, 384] width 189 height 159
click at [752, 530] on button "Apply" at bounding box center [751, 529] width 48 height 23
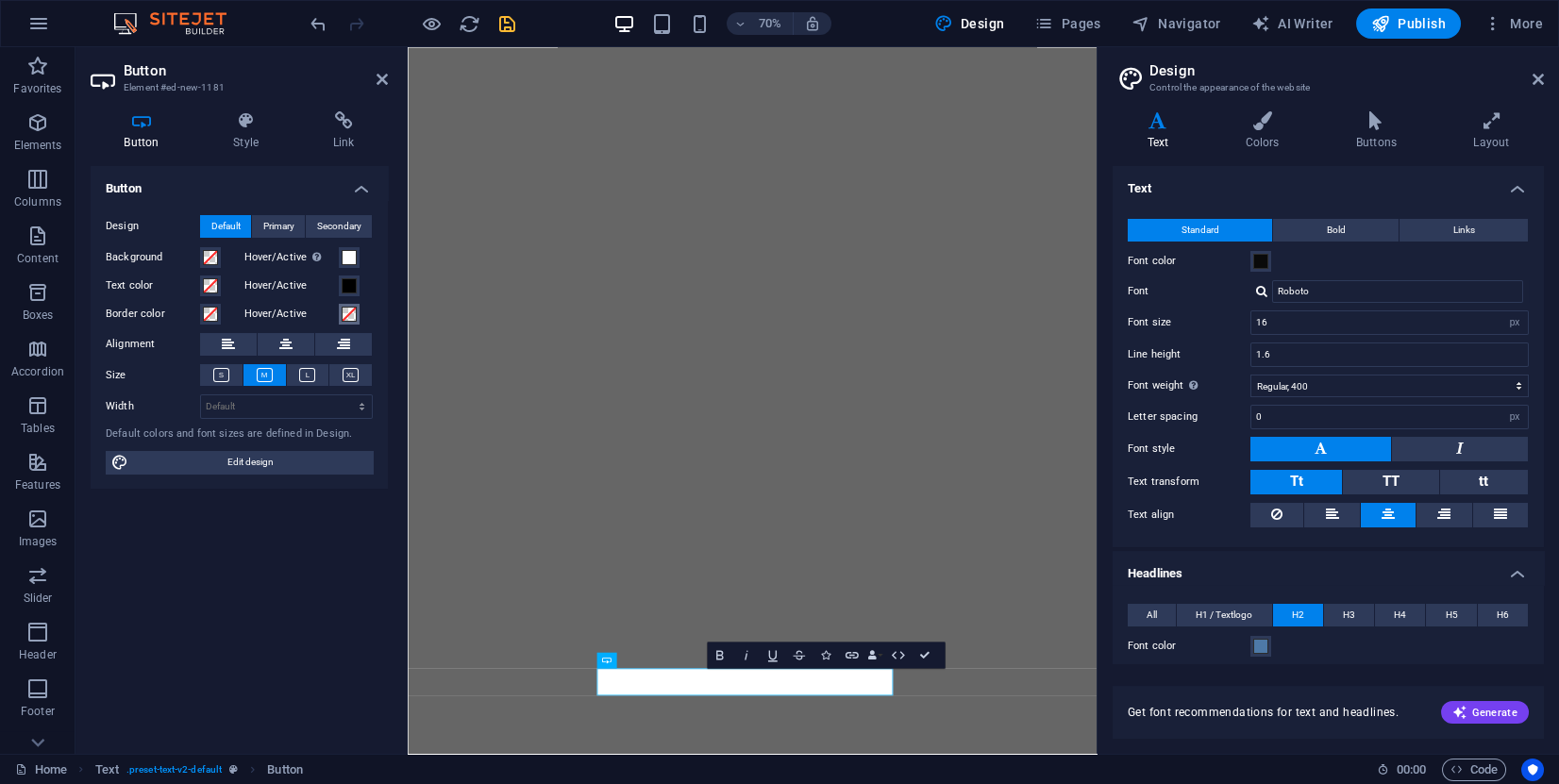
click at [354, 313] on span at bounding box center [349, 315] width 15 height 15
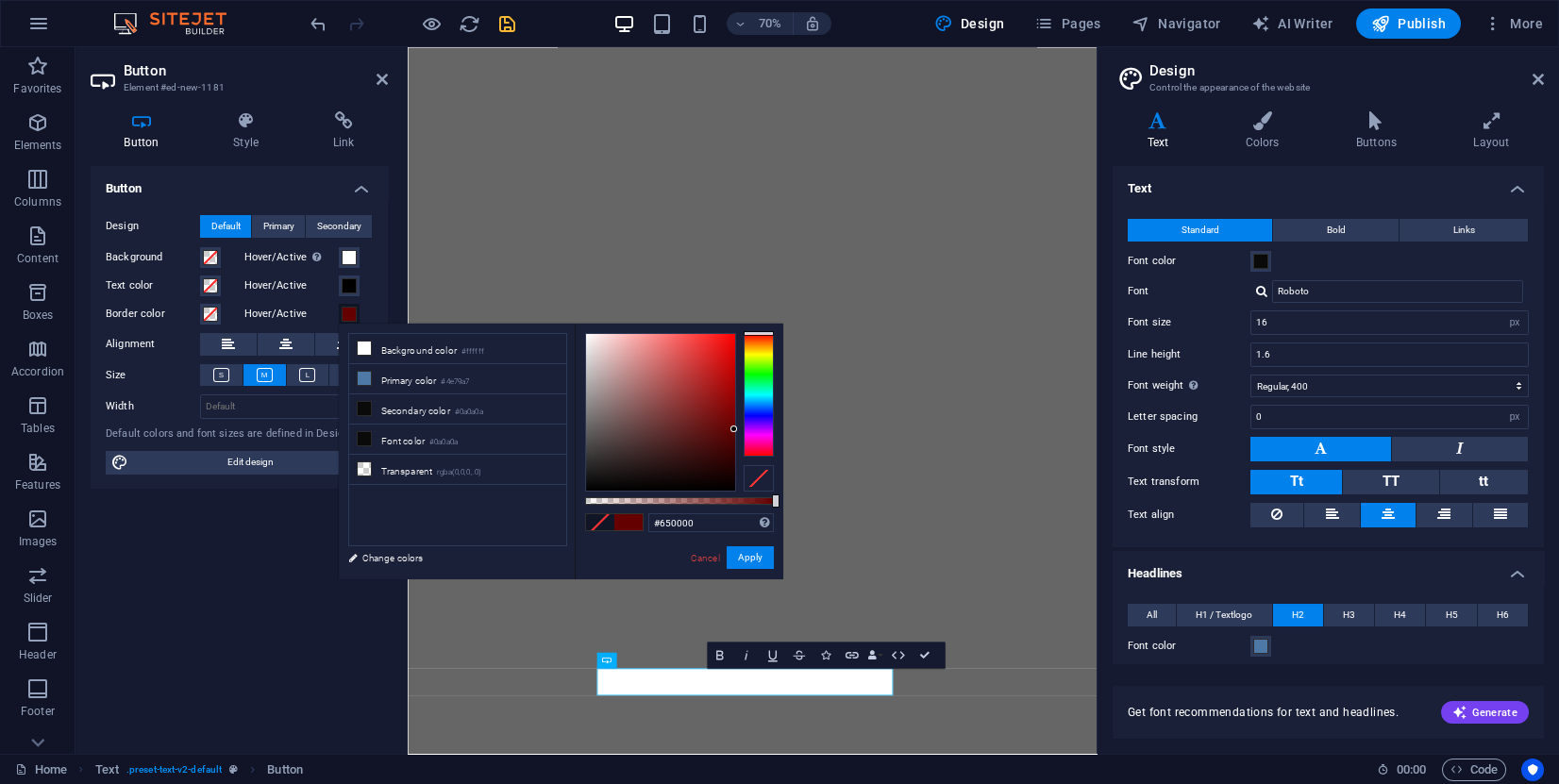
type input "#670000"
drag, startPoint x: 711, startPoint y: 447, endPoint x: 741, endPoint y: 428, distance: 35.5
click at [741, 428] on div at bounding box center [680, 412] width 189 height 159
click at [757, 557] on button "Apply" at bounding box center [751, 558] width 48 height 23
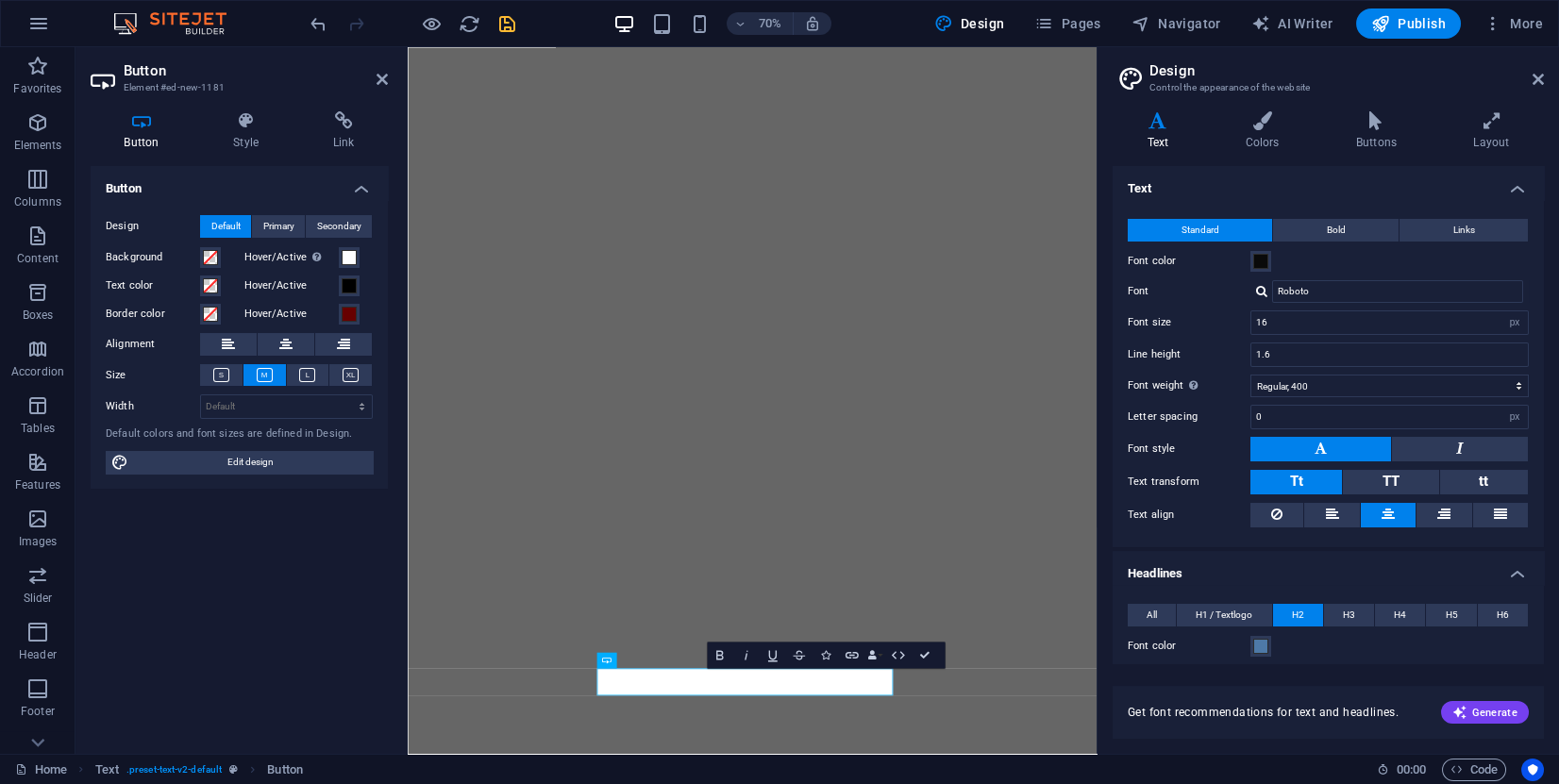
click at [507, 14] on icon "save" at bounding box center [507, 24] width 22 height 22
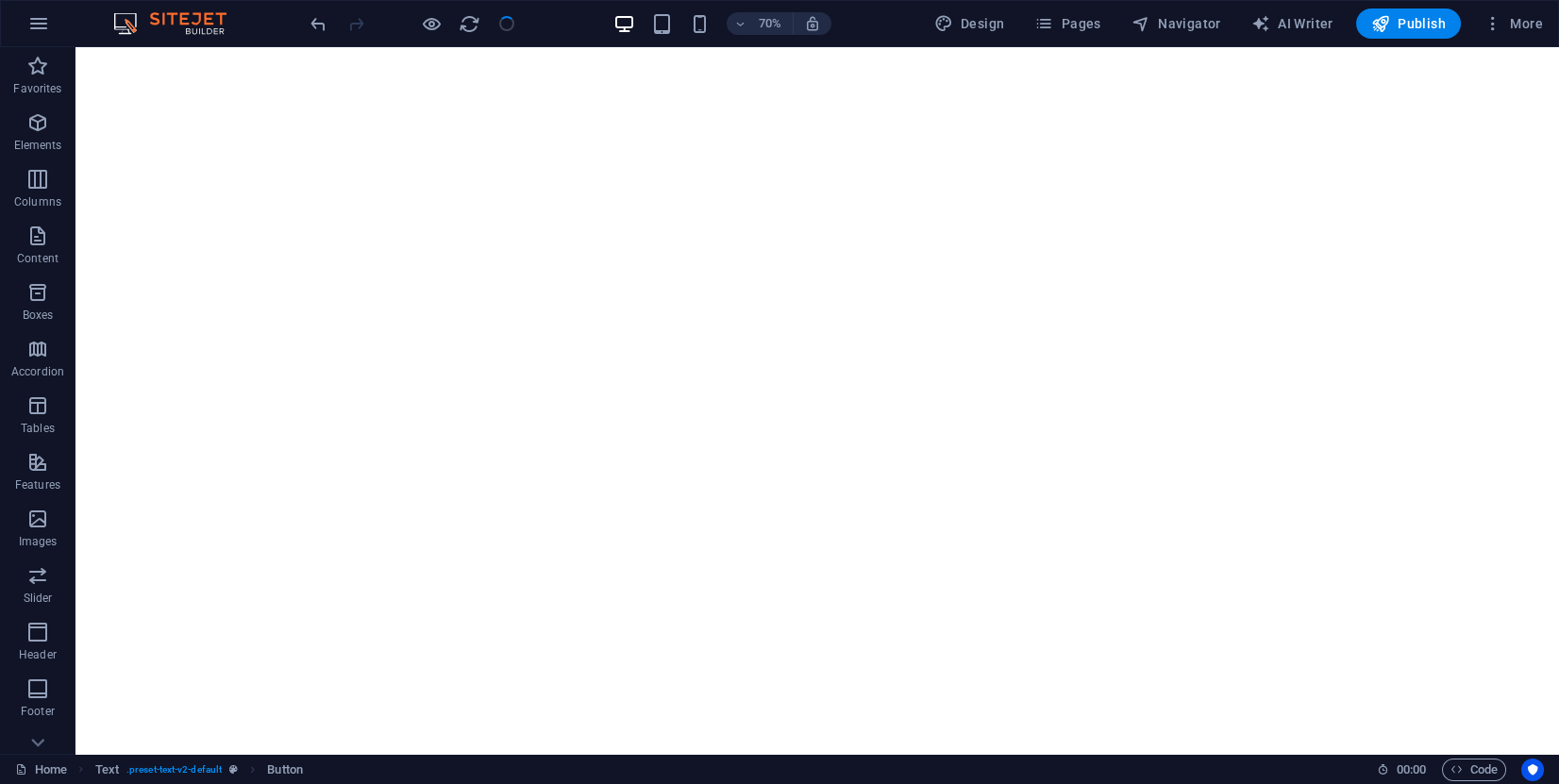
scroll to position [1404, 0]
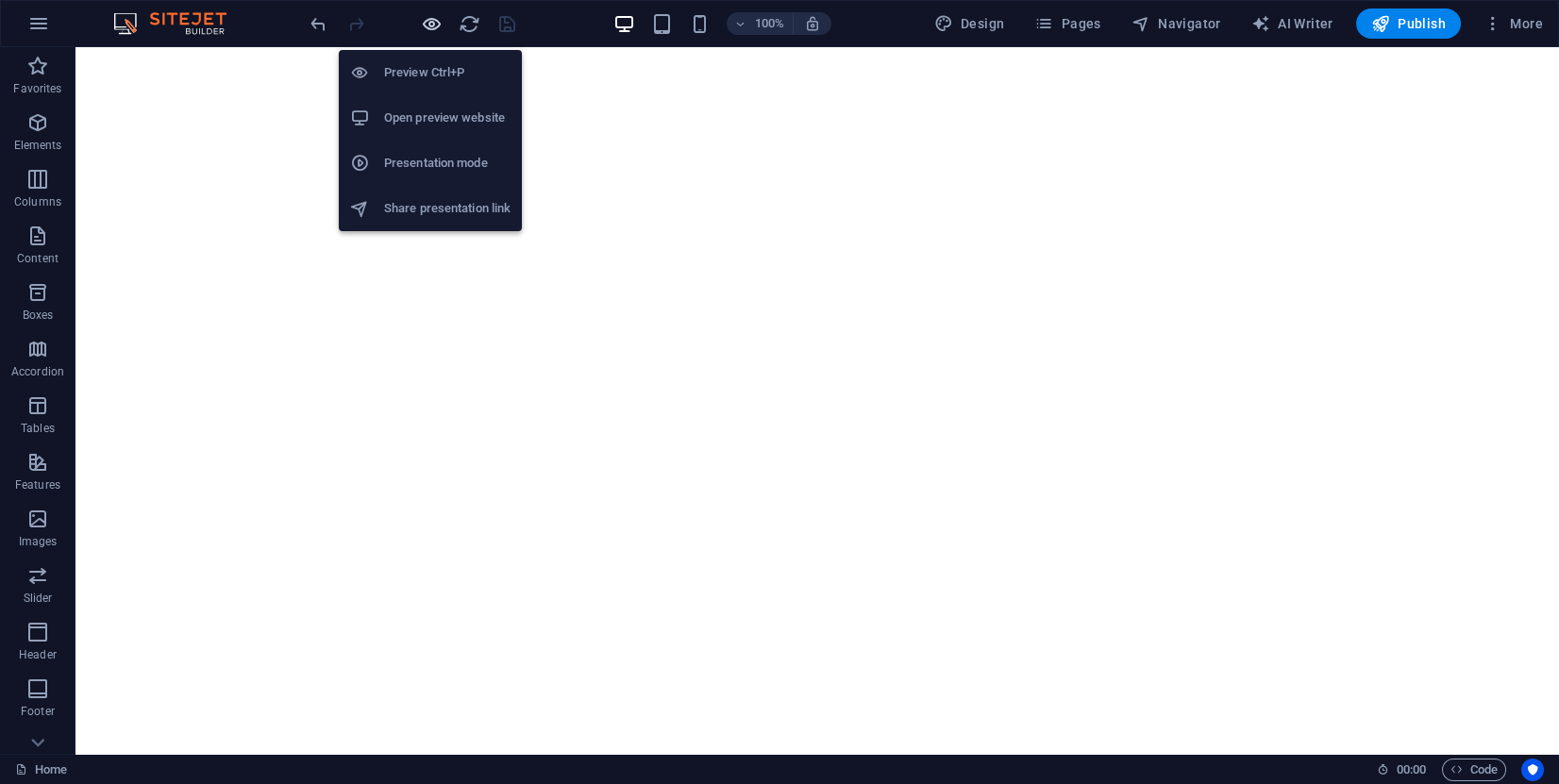
click at [428, 20] on icon "button" at bounding box center [432, 24] width 22 height 22
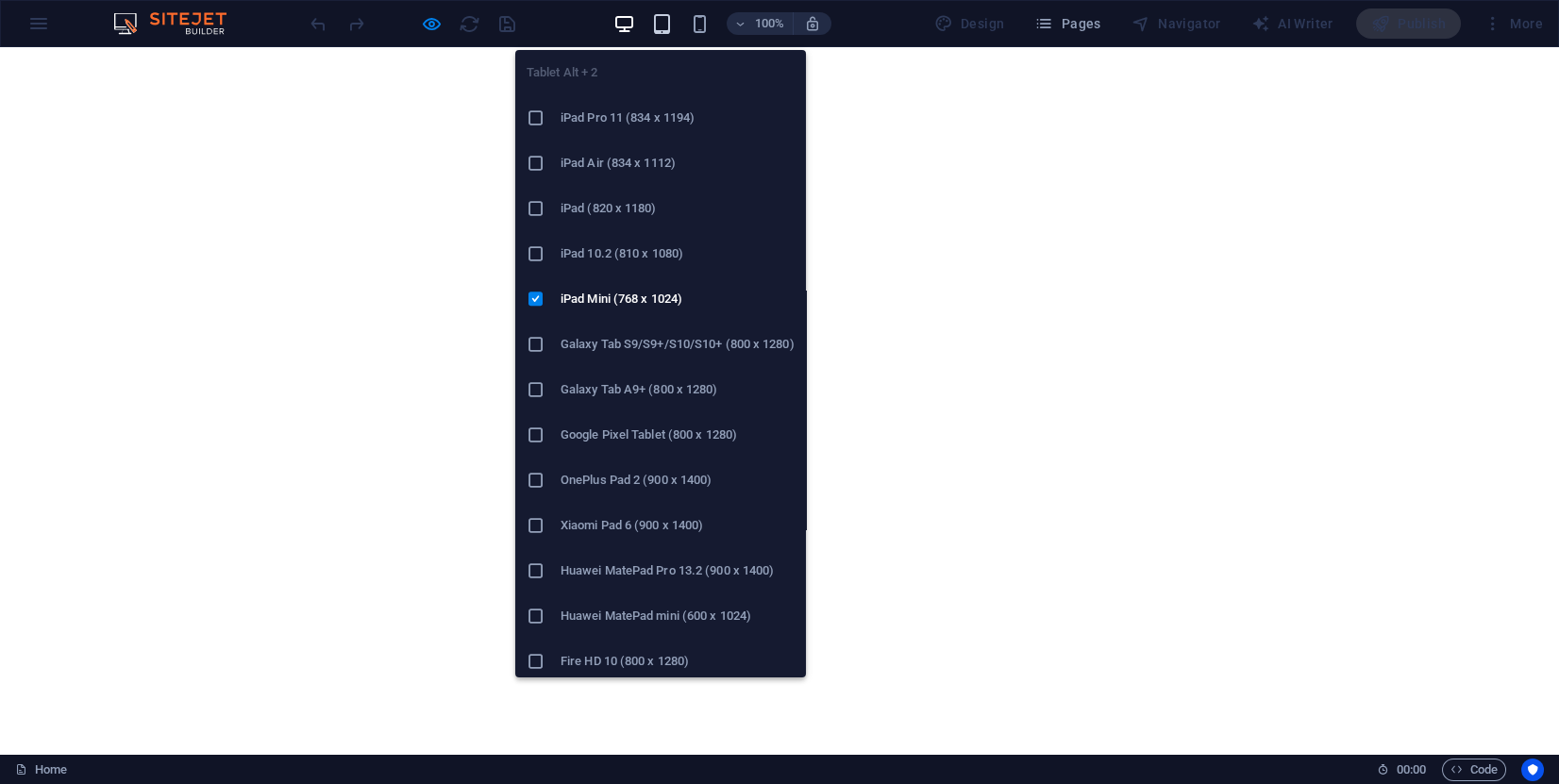
click at [659, 14] on icon "button" at bounding box center [662, 24] width 22 height 22
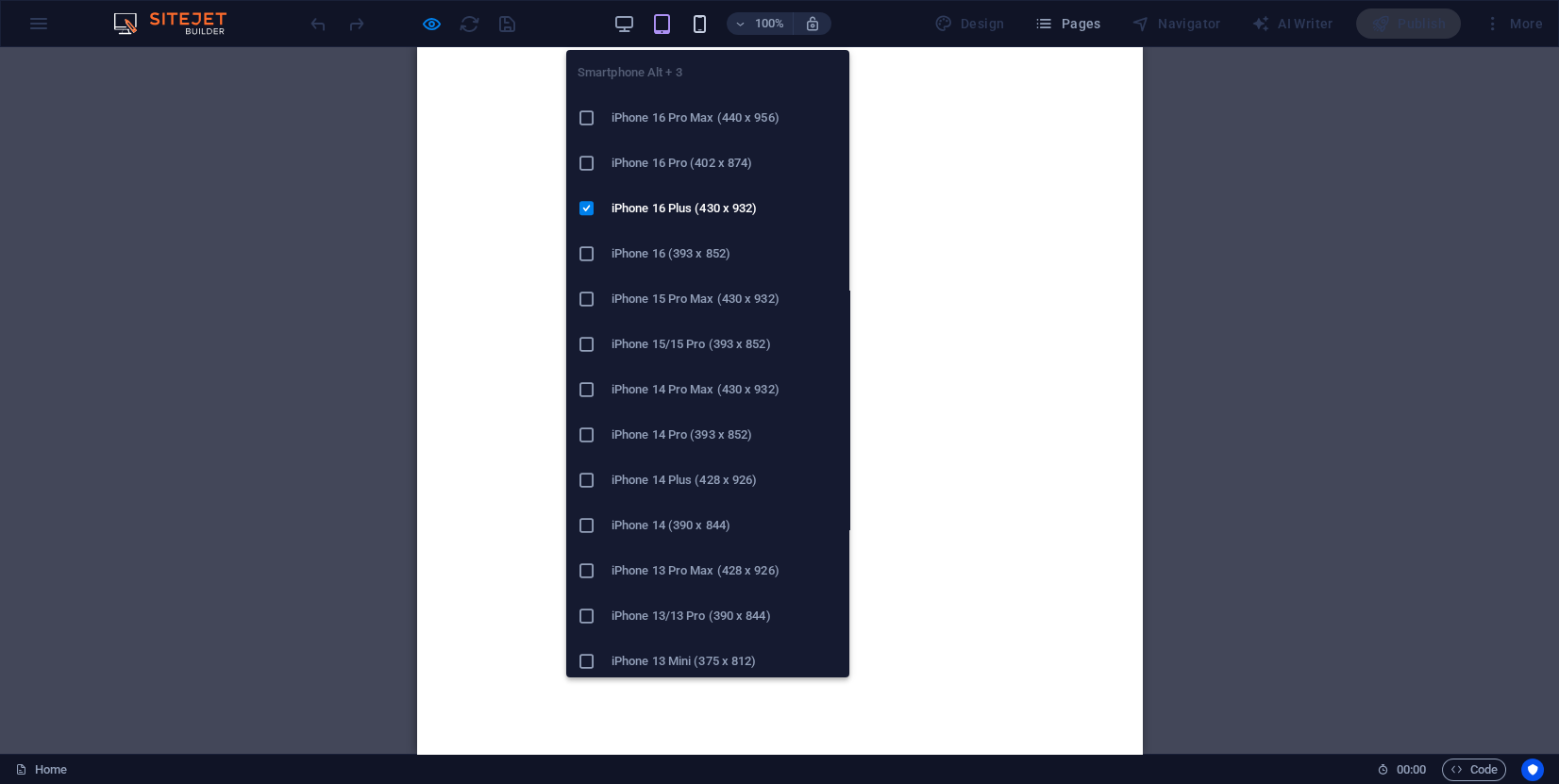
click at [703, 20] on icon "button" at bounding box center [700, 24] width 22 height 22
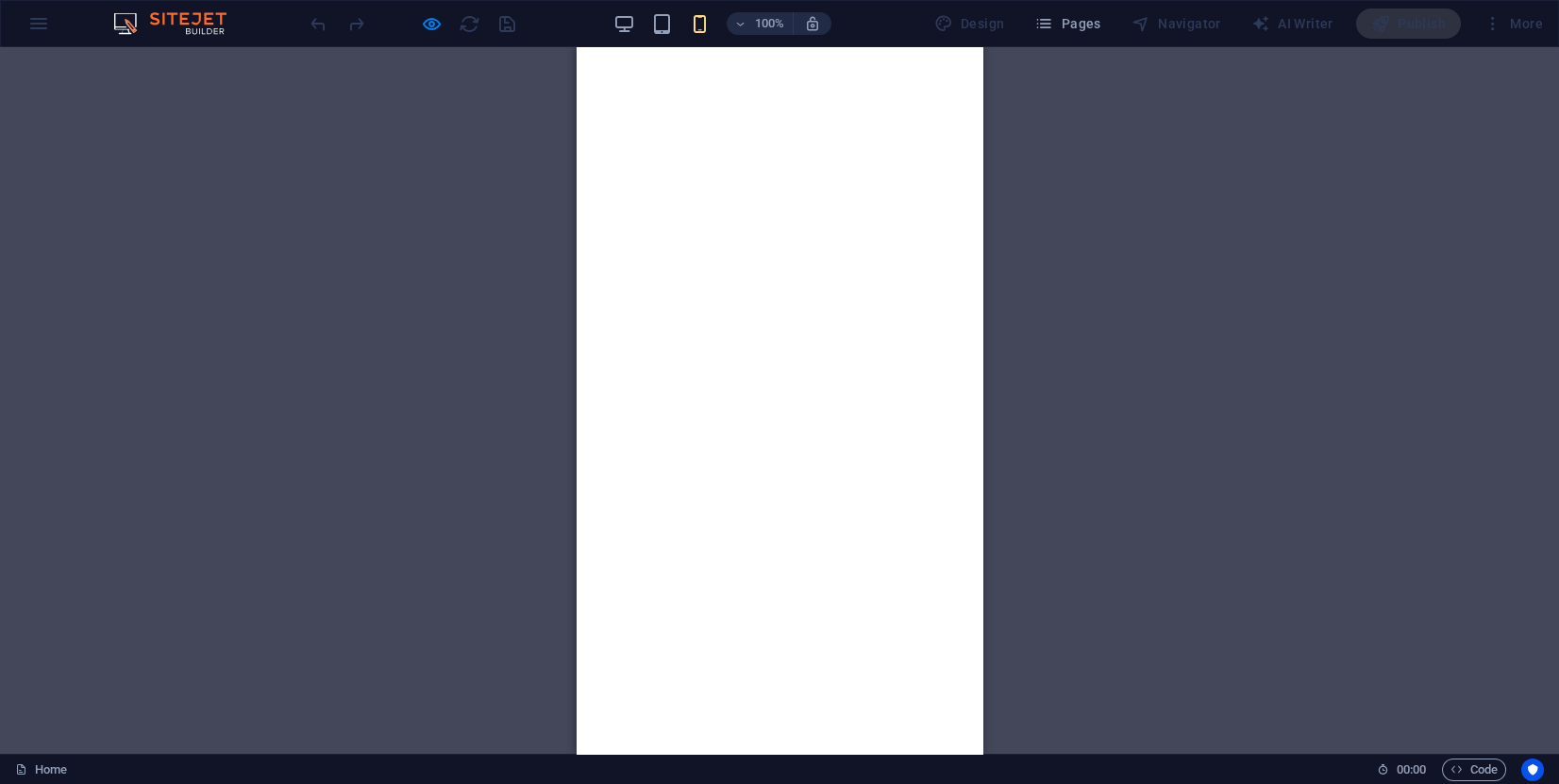
scroll to position [1311, 0]
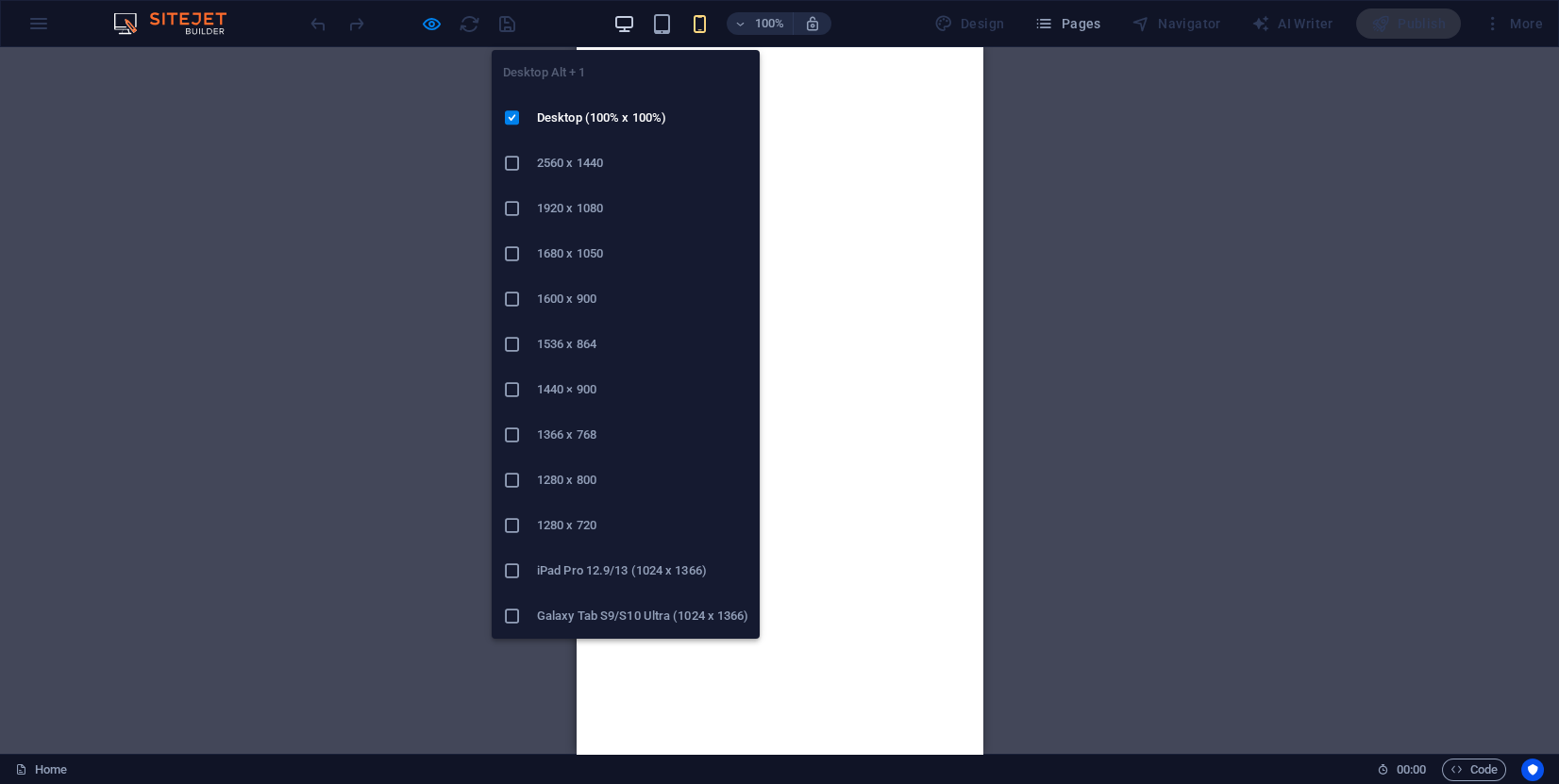
click at [623, 22] on icon "button" at bounding box center [624, 24] width 22 height 22
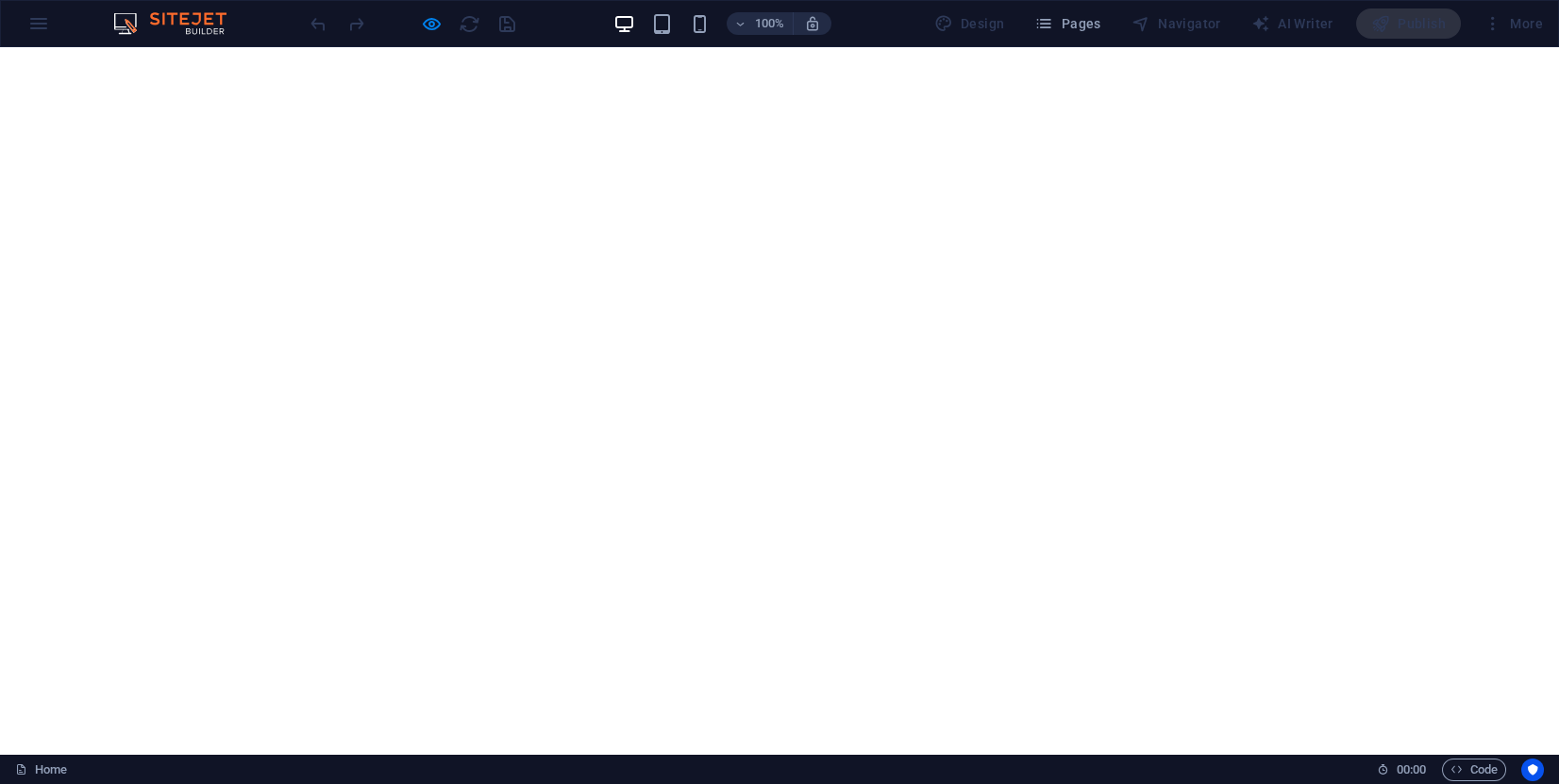
scroll to position [1404, 0]
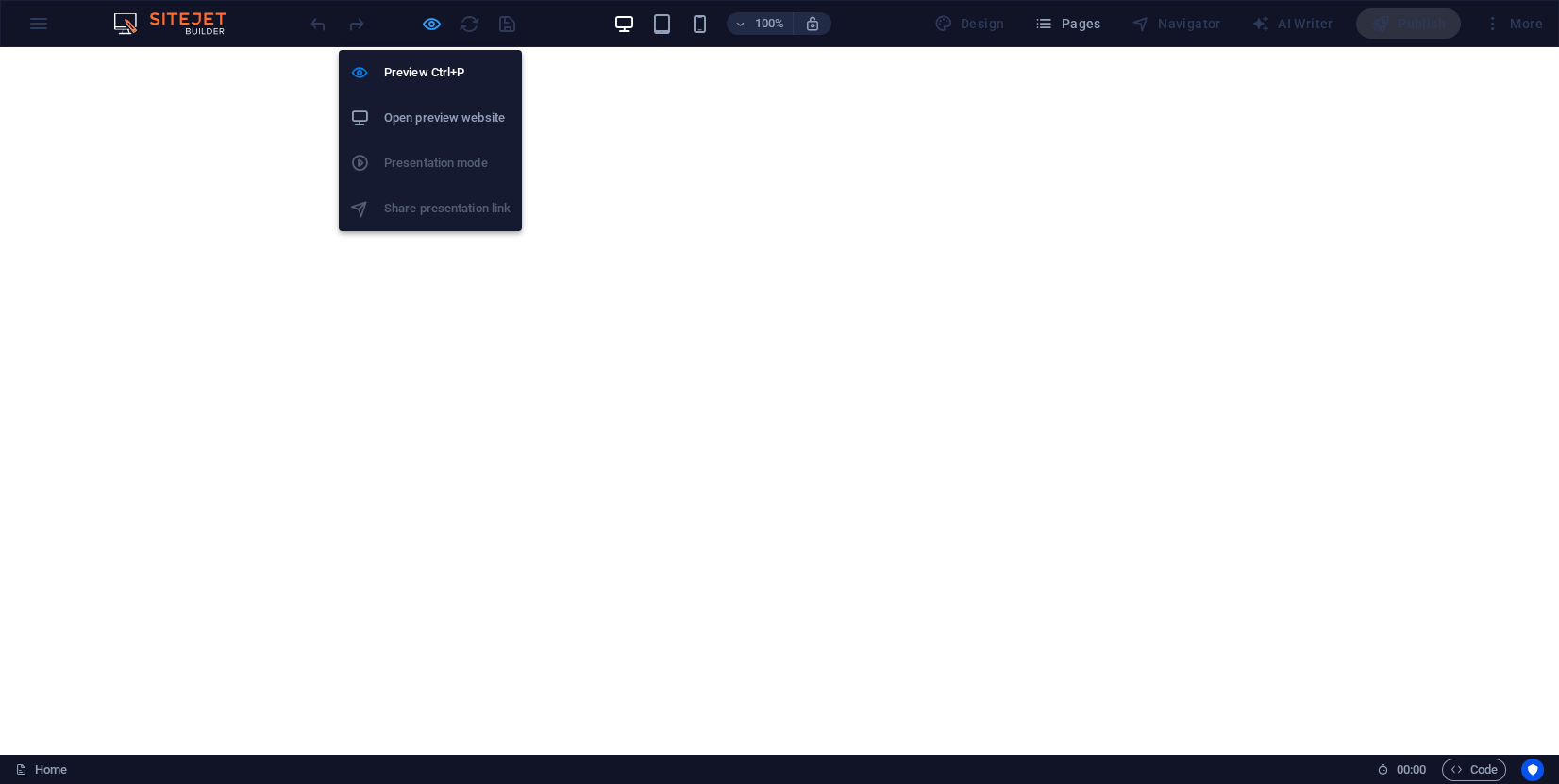
click at [428, 13] on icon "button" at bounding box center [432, 24] width 22 height 22
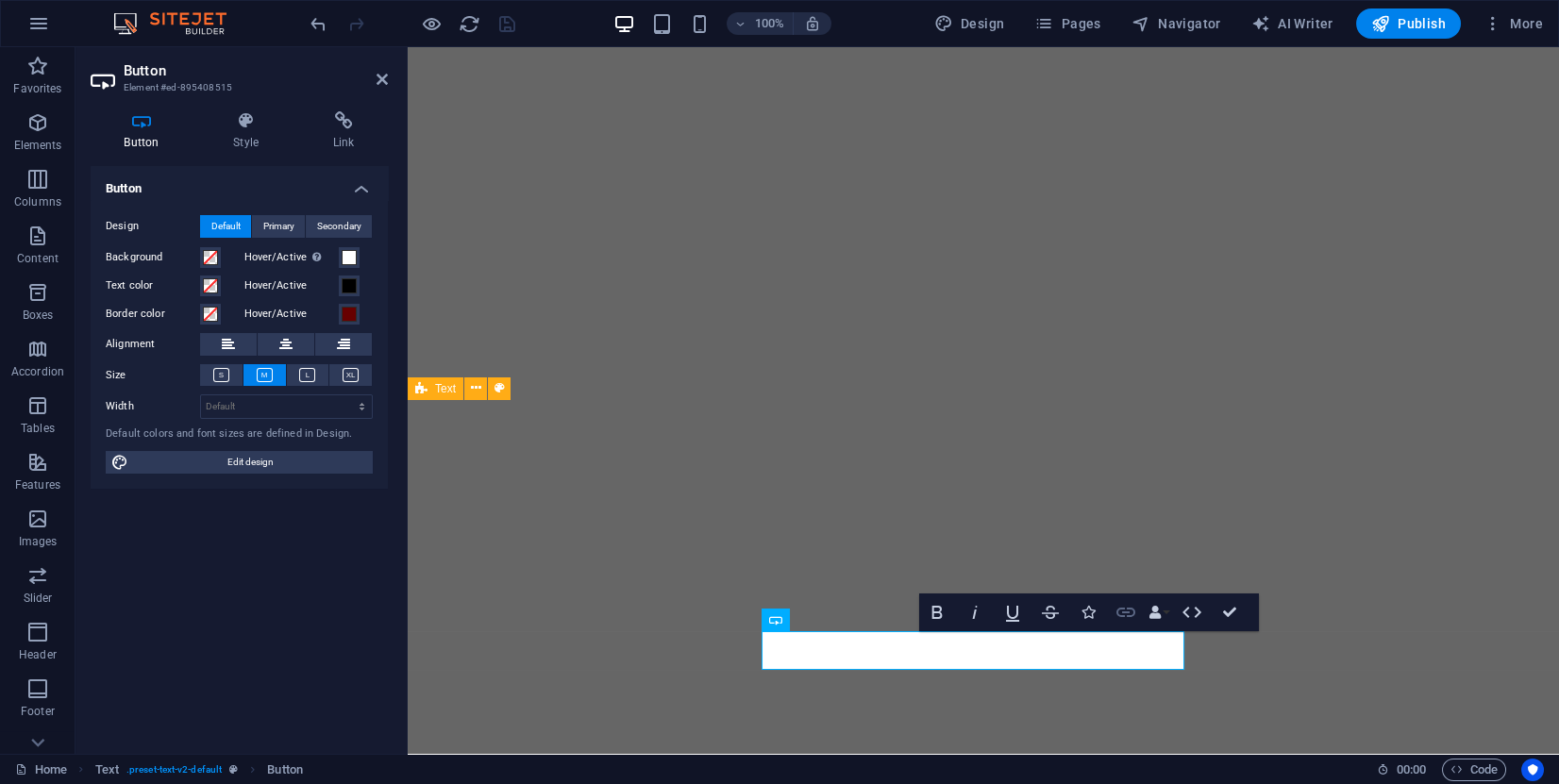
click at [1125, 621] on icon "button" at bounding box center [1126, 612] width 23 height 23
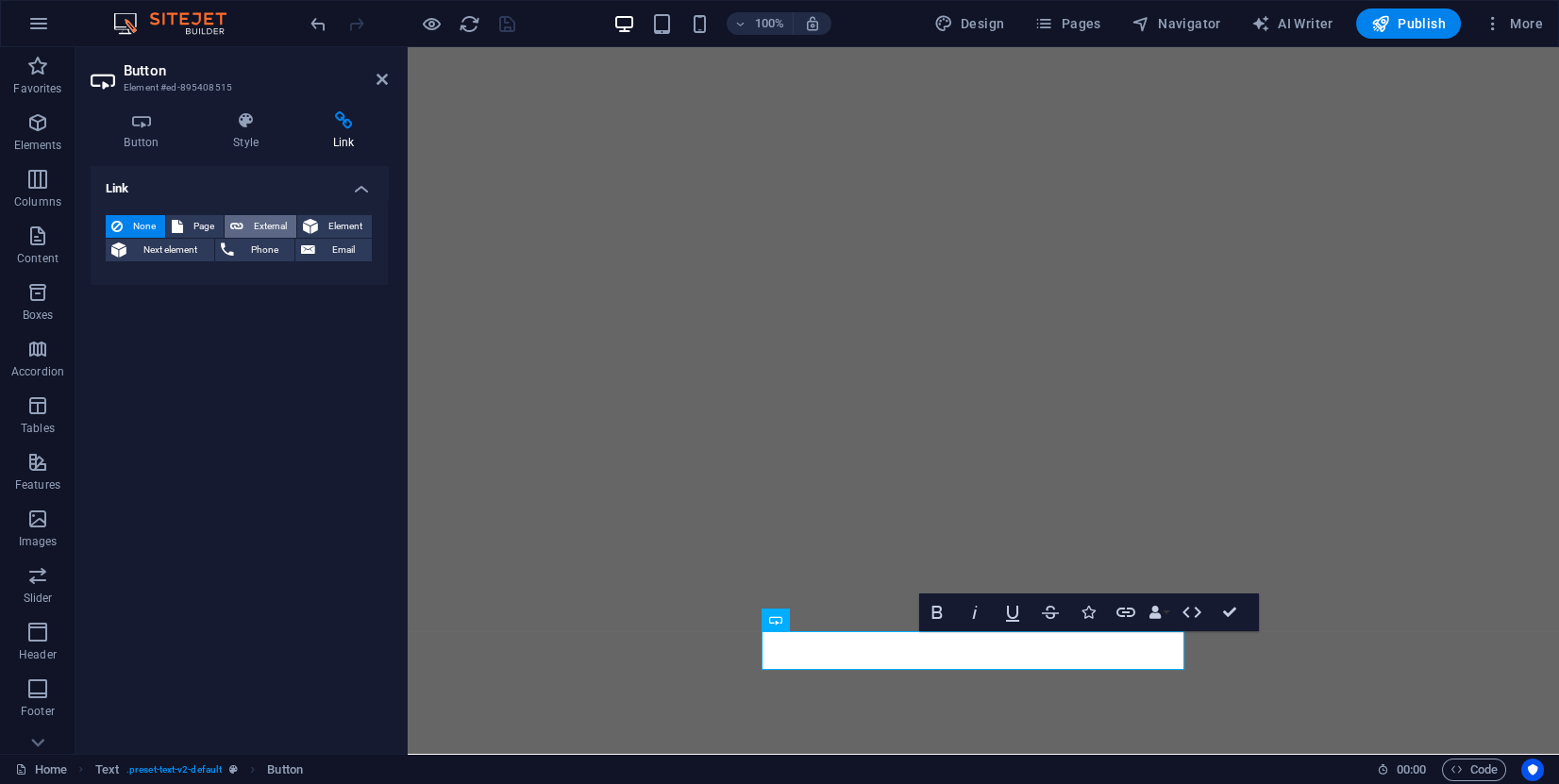
click at [260, 219] on span "External" at bounding box center [270, 226] width 42 height 23
select select "blank"
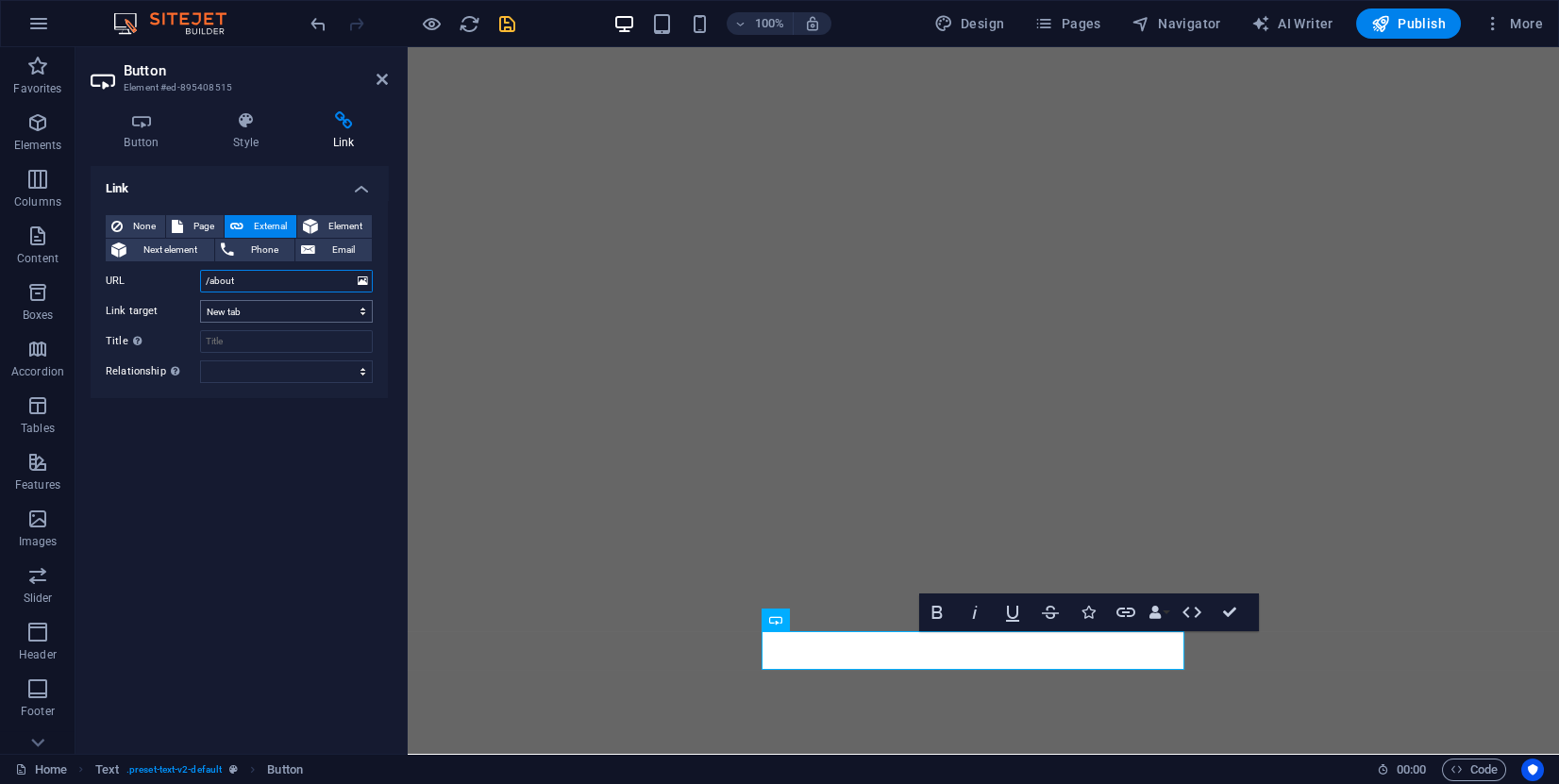
type input "/about"
click at [243, 315] on select "New tab Same tab Overlay" at bounding box center [286, 312] width 173 height 23
select select
click at [200, 300] on select "New tab Same tab Overlay" at bounding box center [286, 312] width 173 height 23
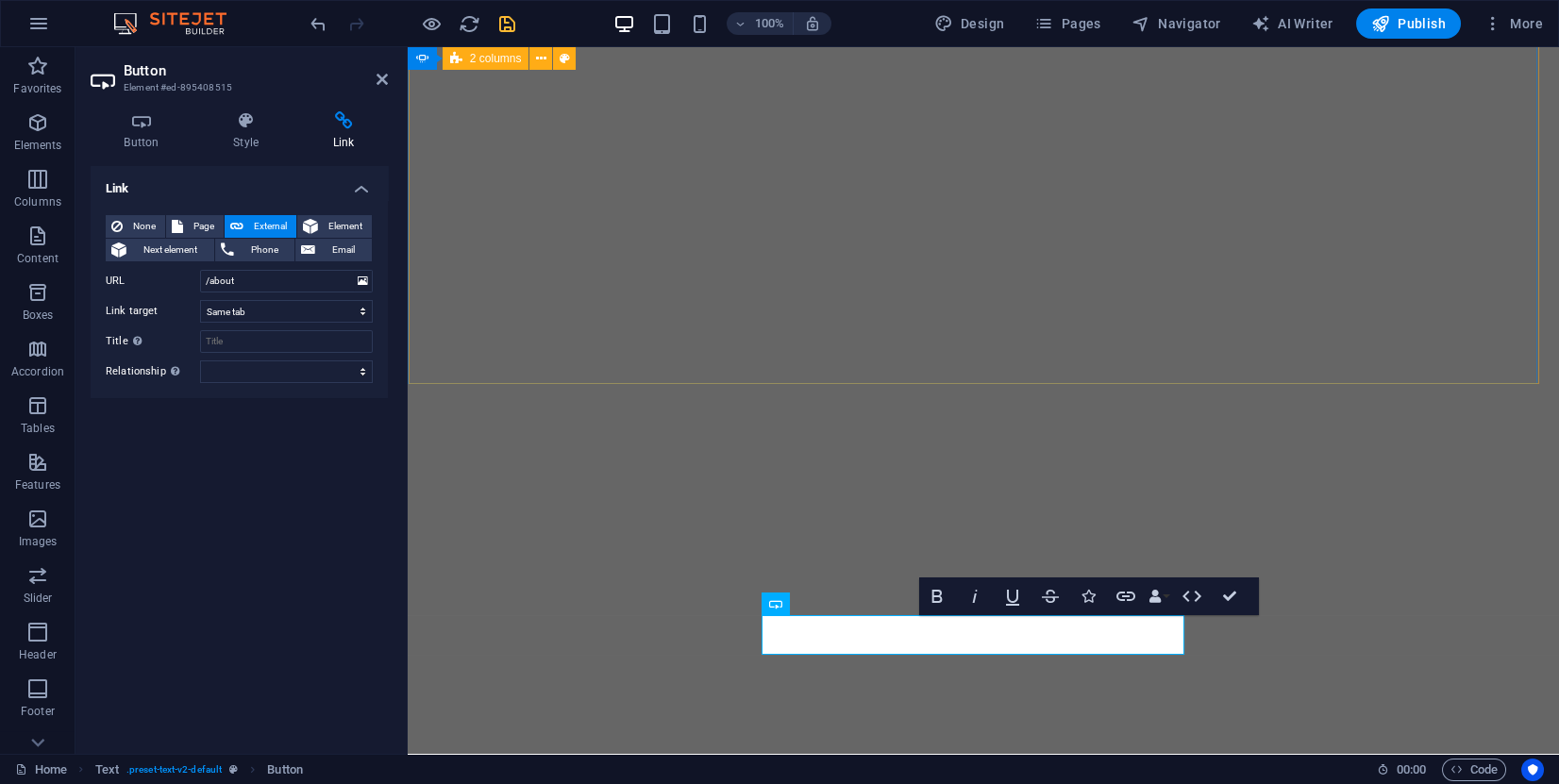
scroll to position [1404, 0]
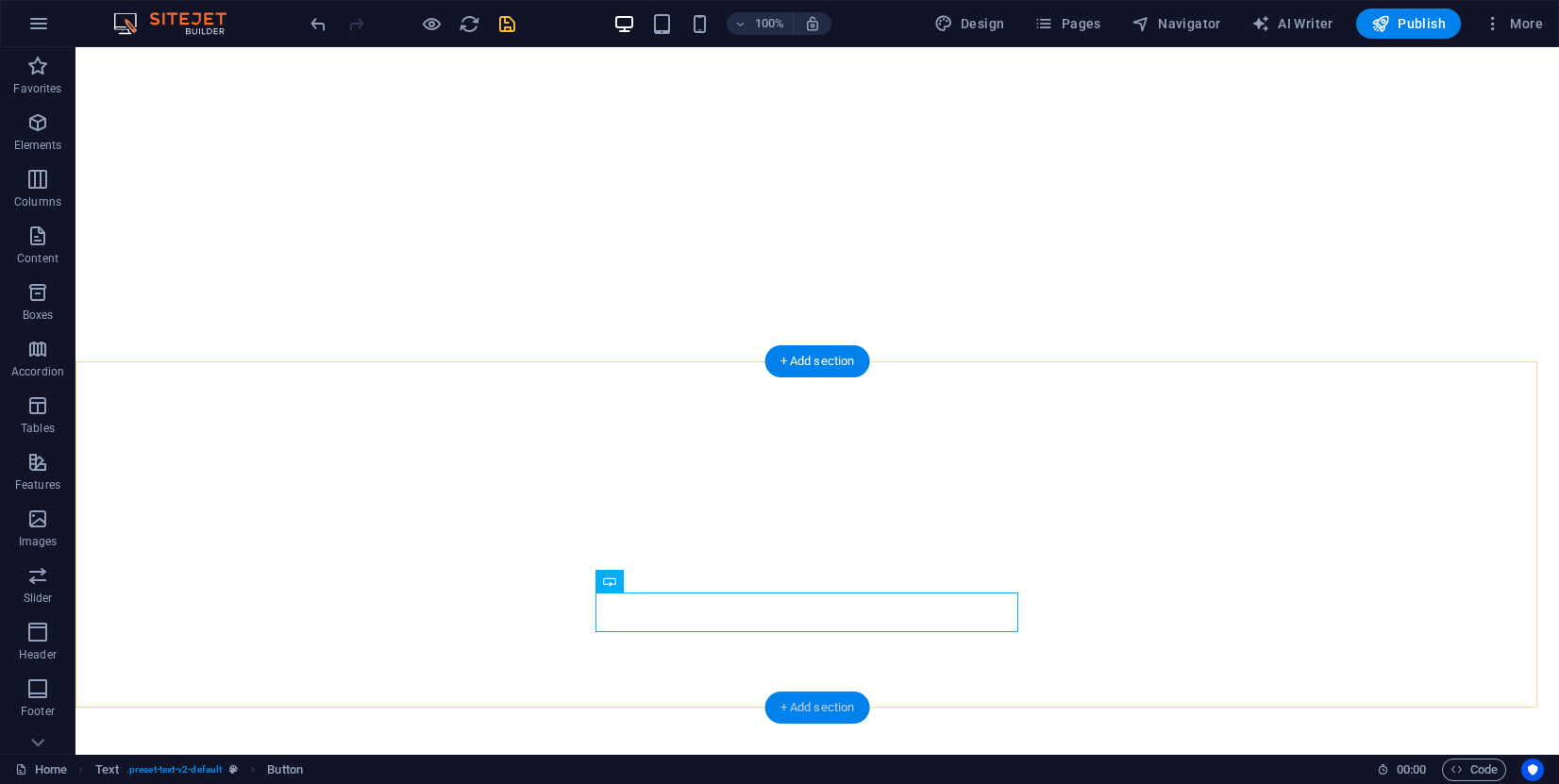
click at [812, 710] on div "+ Add section" at bounding box center [818, 708] width 105 height 32
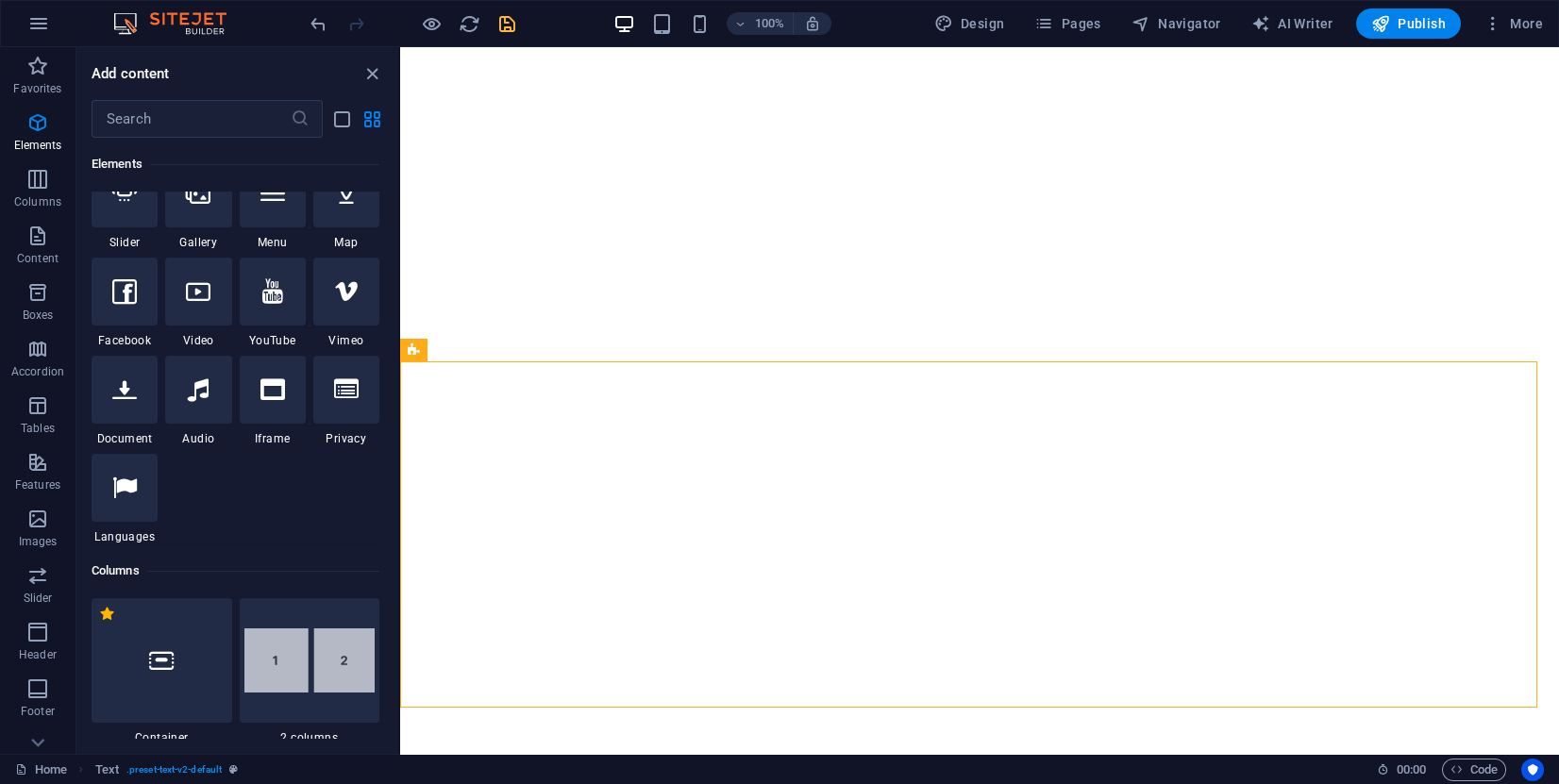
scroll to position [329, 0]
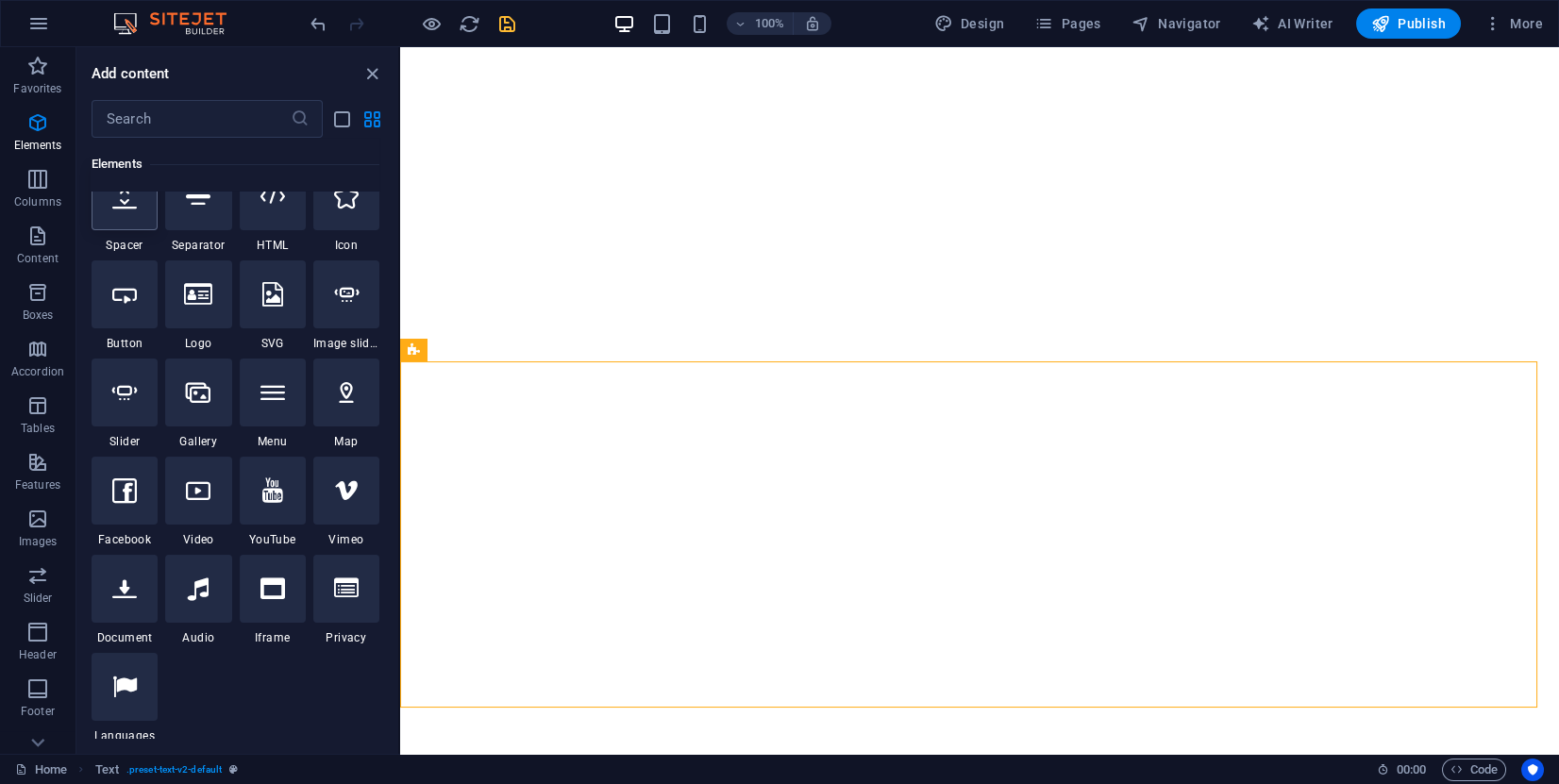
click at [127, 211] on div at bounding box center [125, 196] width 67 height 67
select select "px"
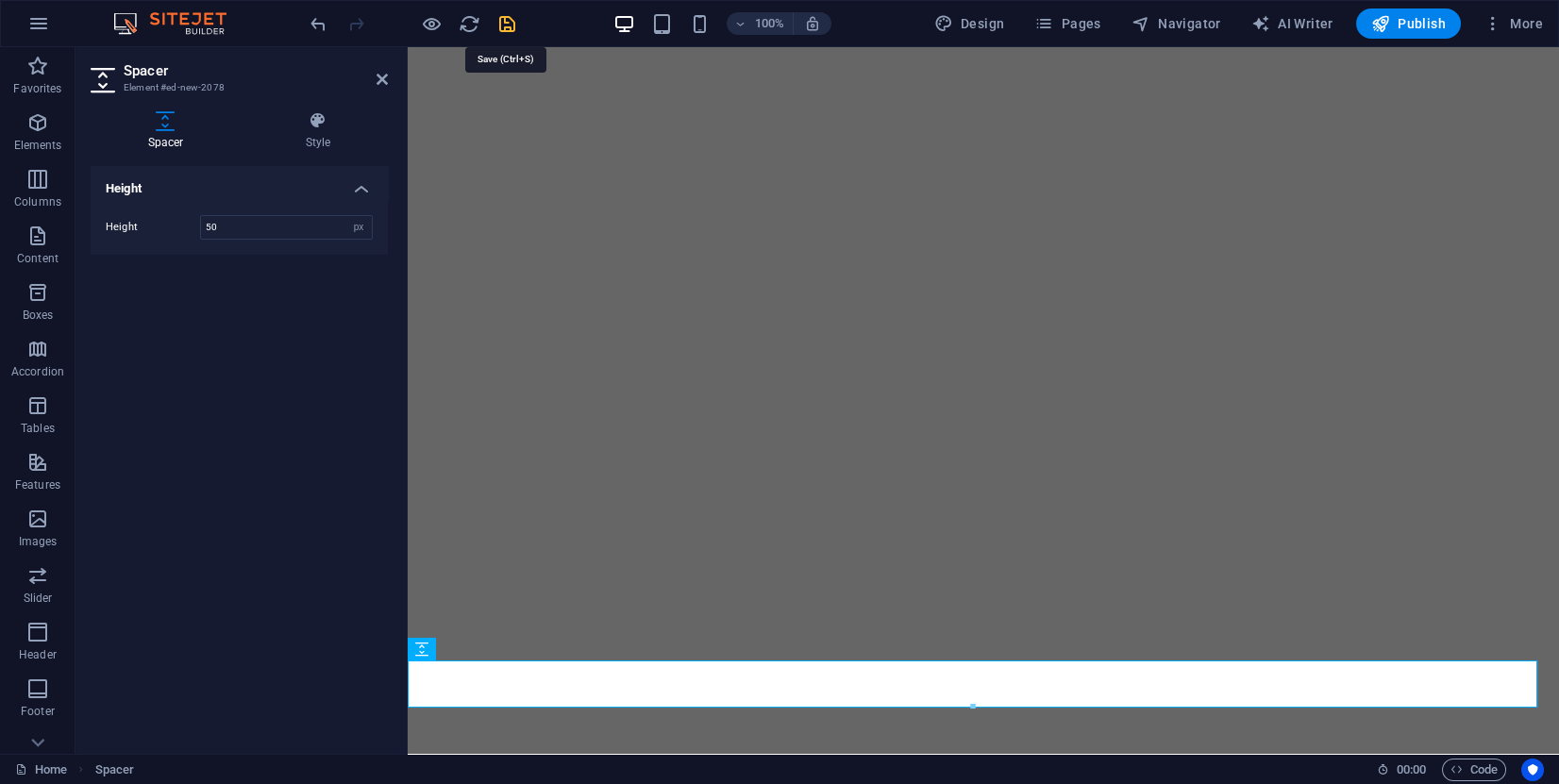
click at [507, 25] on icon "save" at bounding box center [507, 24] width 22 height 22
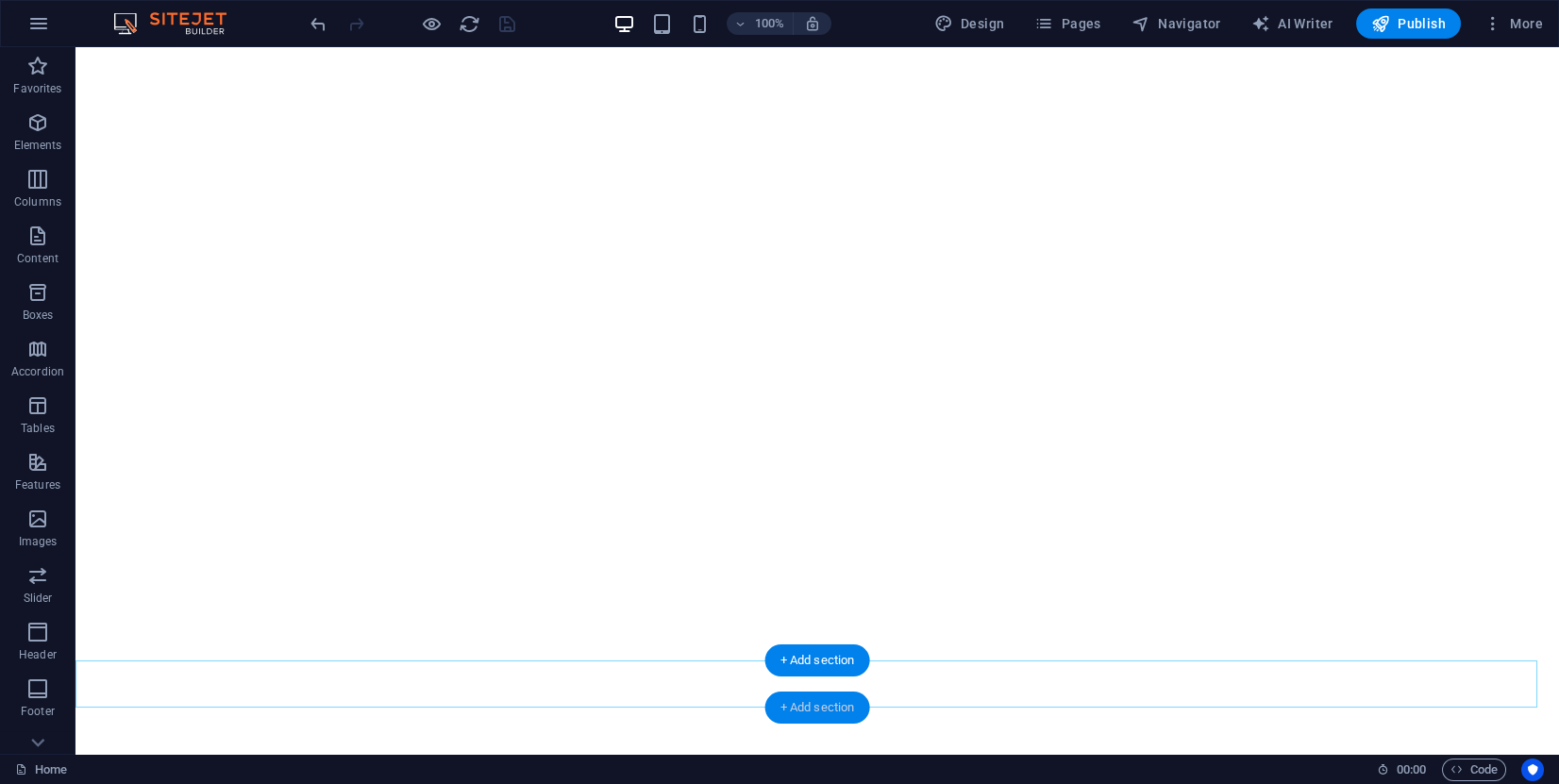
click at [824, 708] on div "+ Add section" at bounding box center [818, 708] width 105 height 32
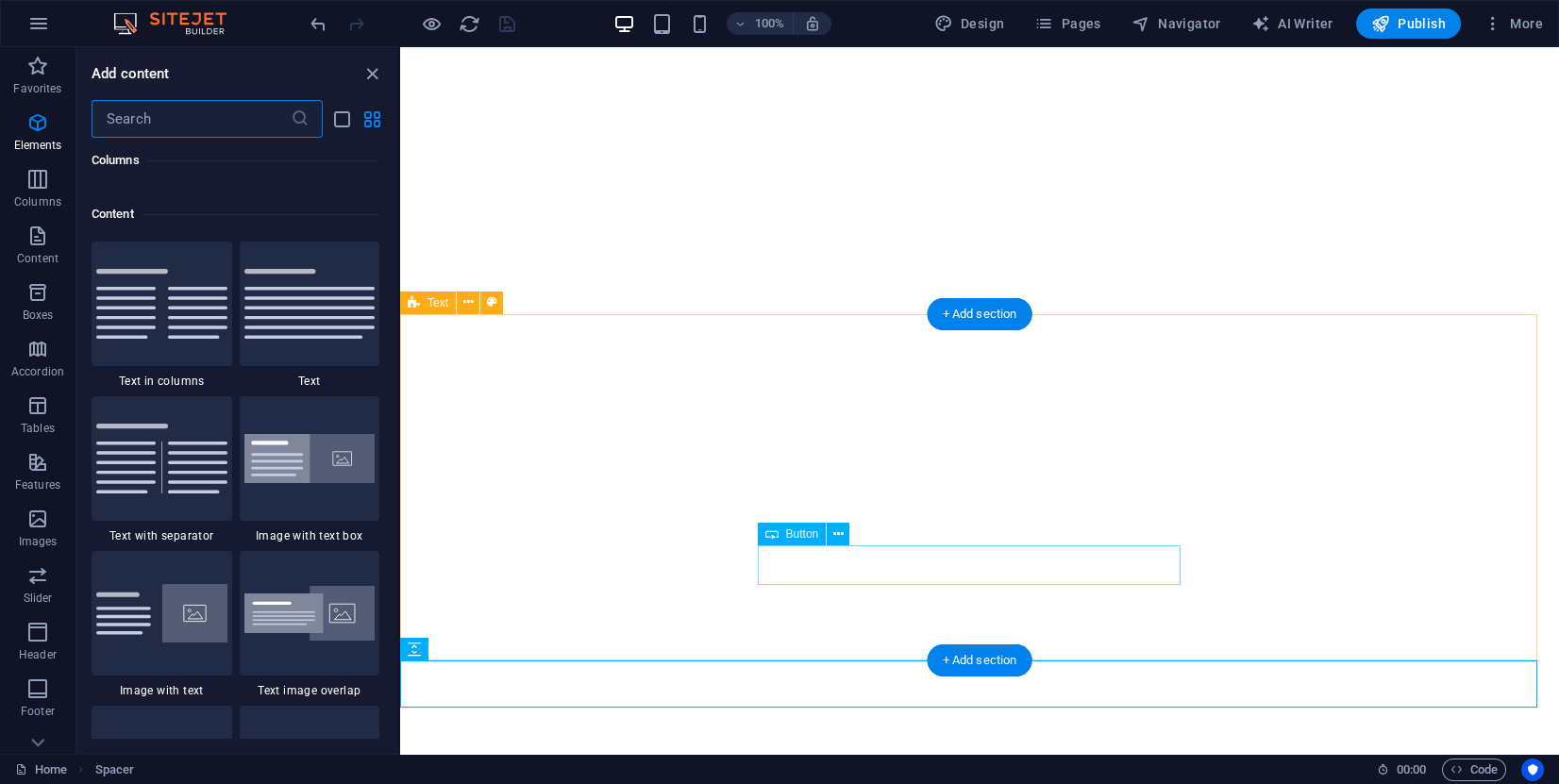
scroll to position [3300, 0]
